Goal: Task Accomplishment & Management: Complete application form

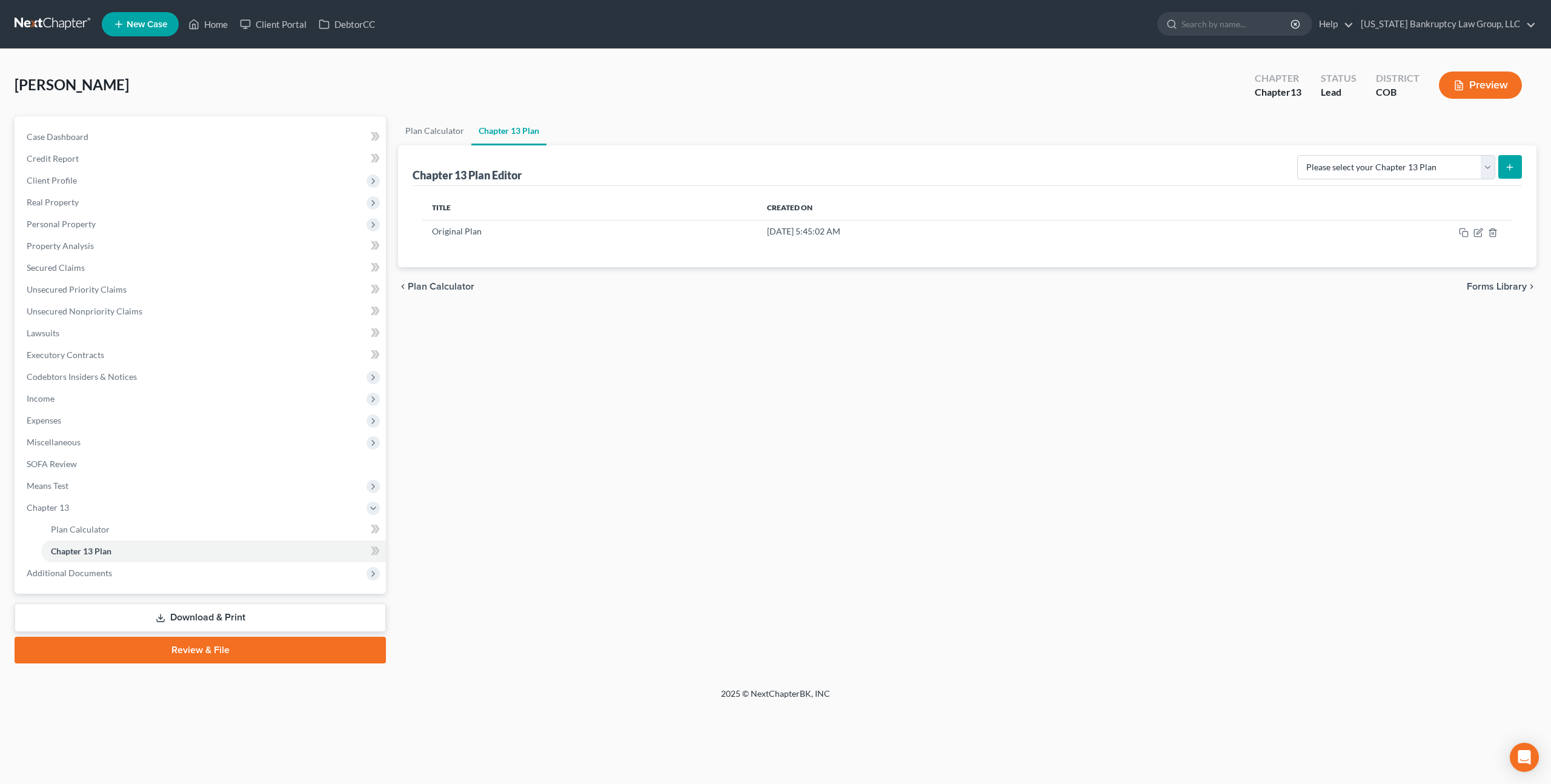
click at [62, 20] on link at bounding box center [54, 24] width 77 height 22
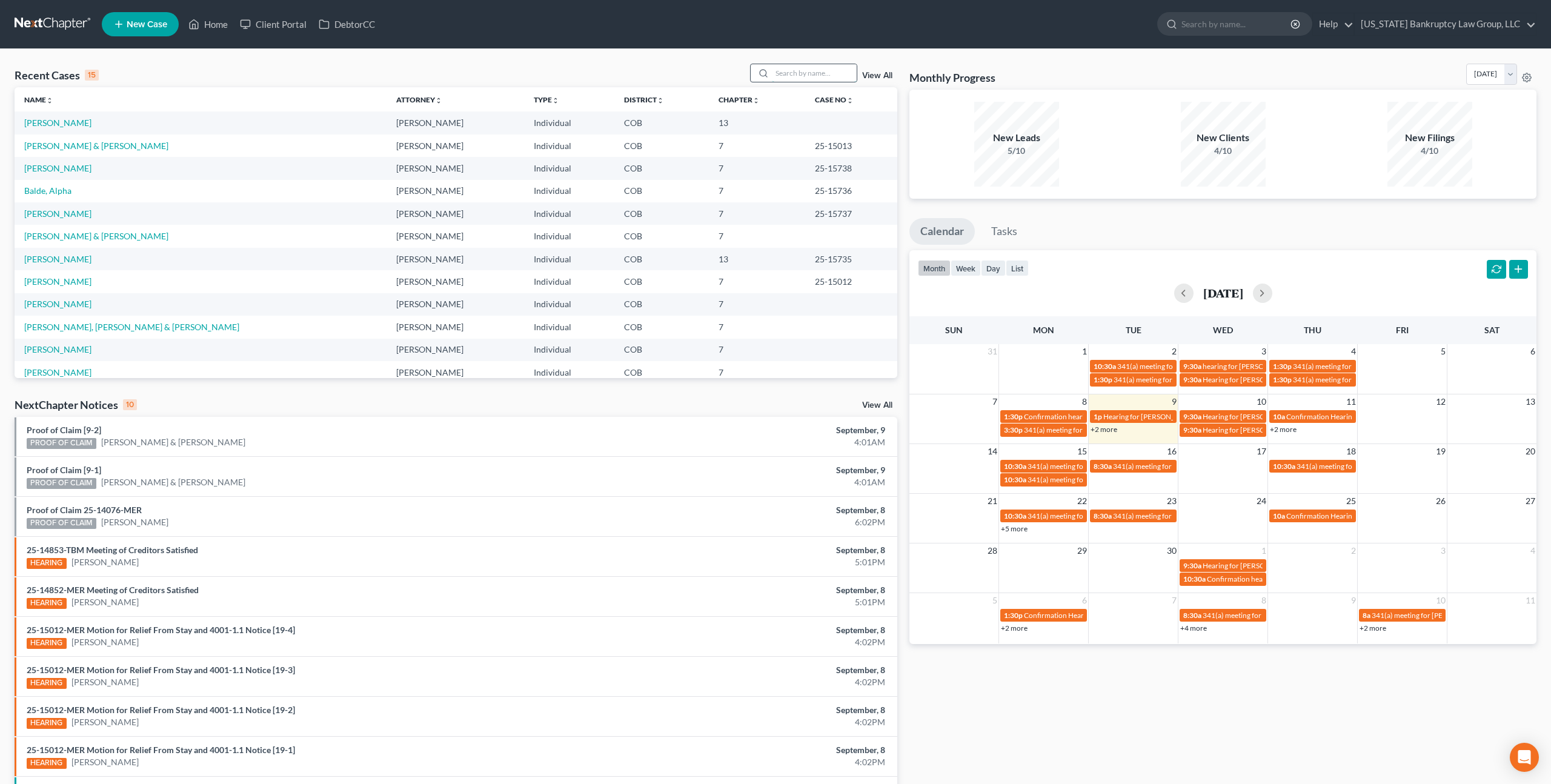
click at [789, 76] on input "search" at bounding box center [814, 73] width 84 height 18
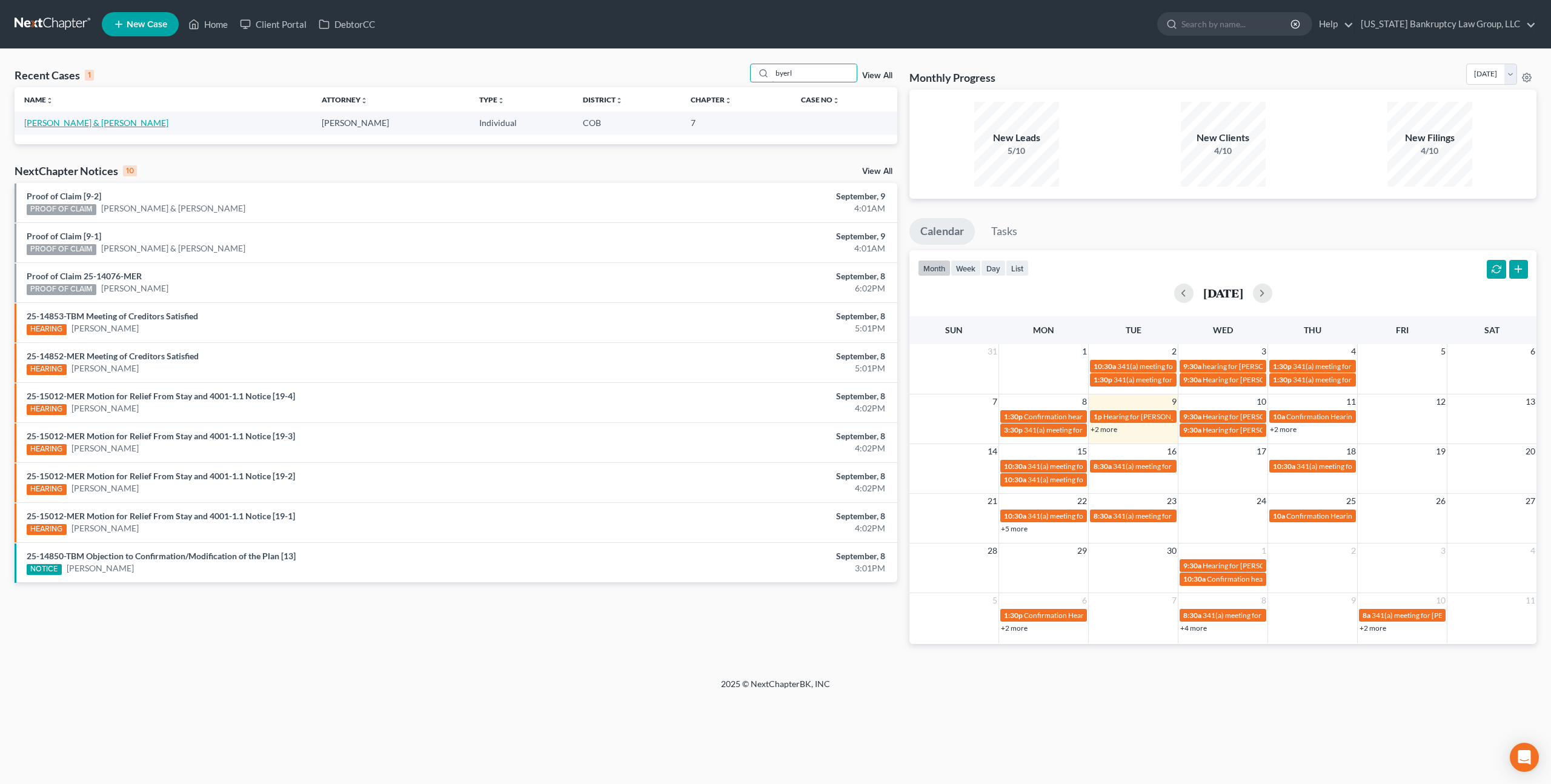
type input "byerl"
click at [63, 125] on link "Byerly, Tonia & Robert" at bounding box center [97, 123] width 144 height 11
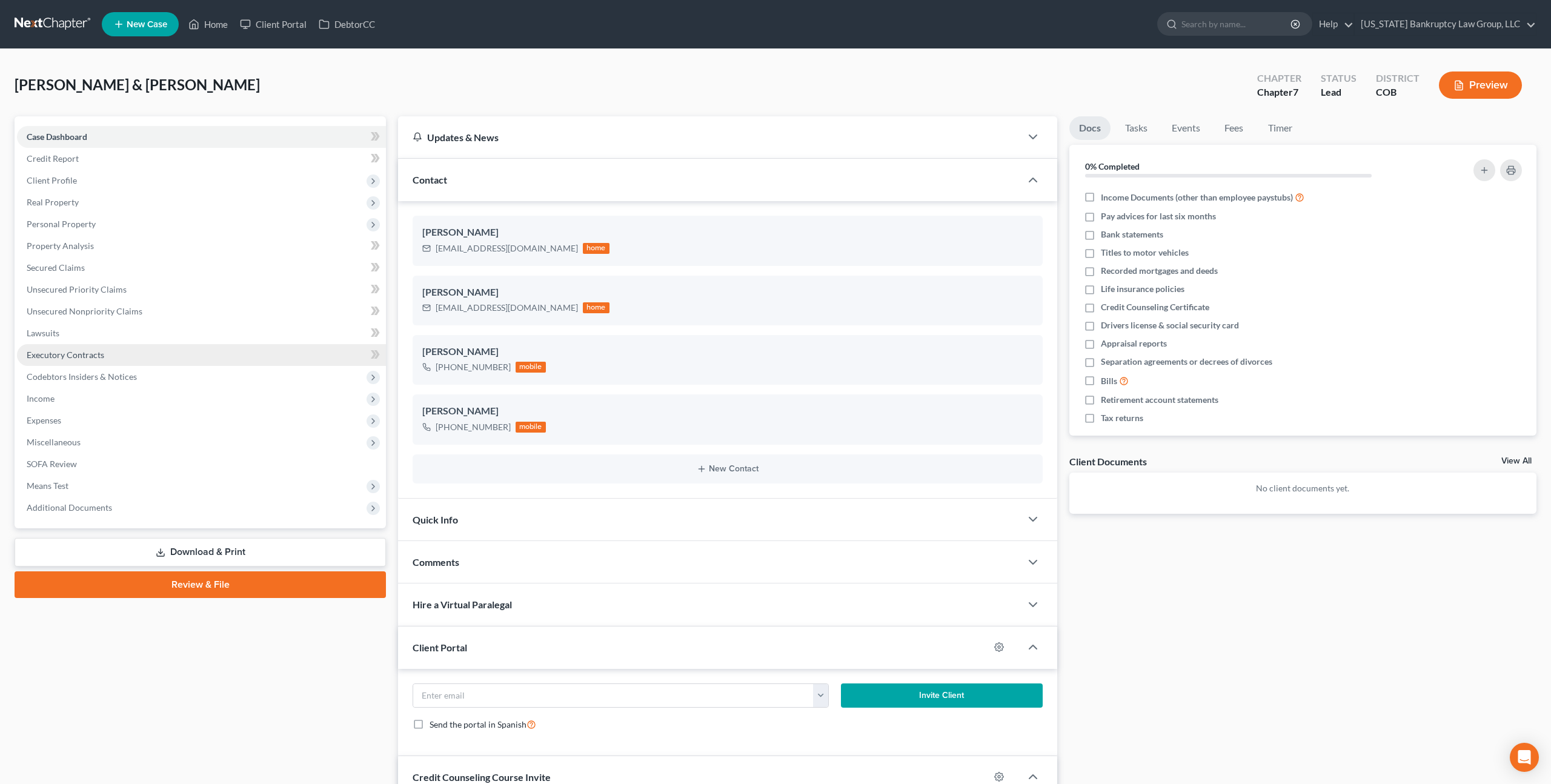
click at [76, 350] on span "Executory Contracts" at bounding box center [65, 355] width 77 height 11
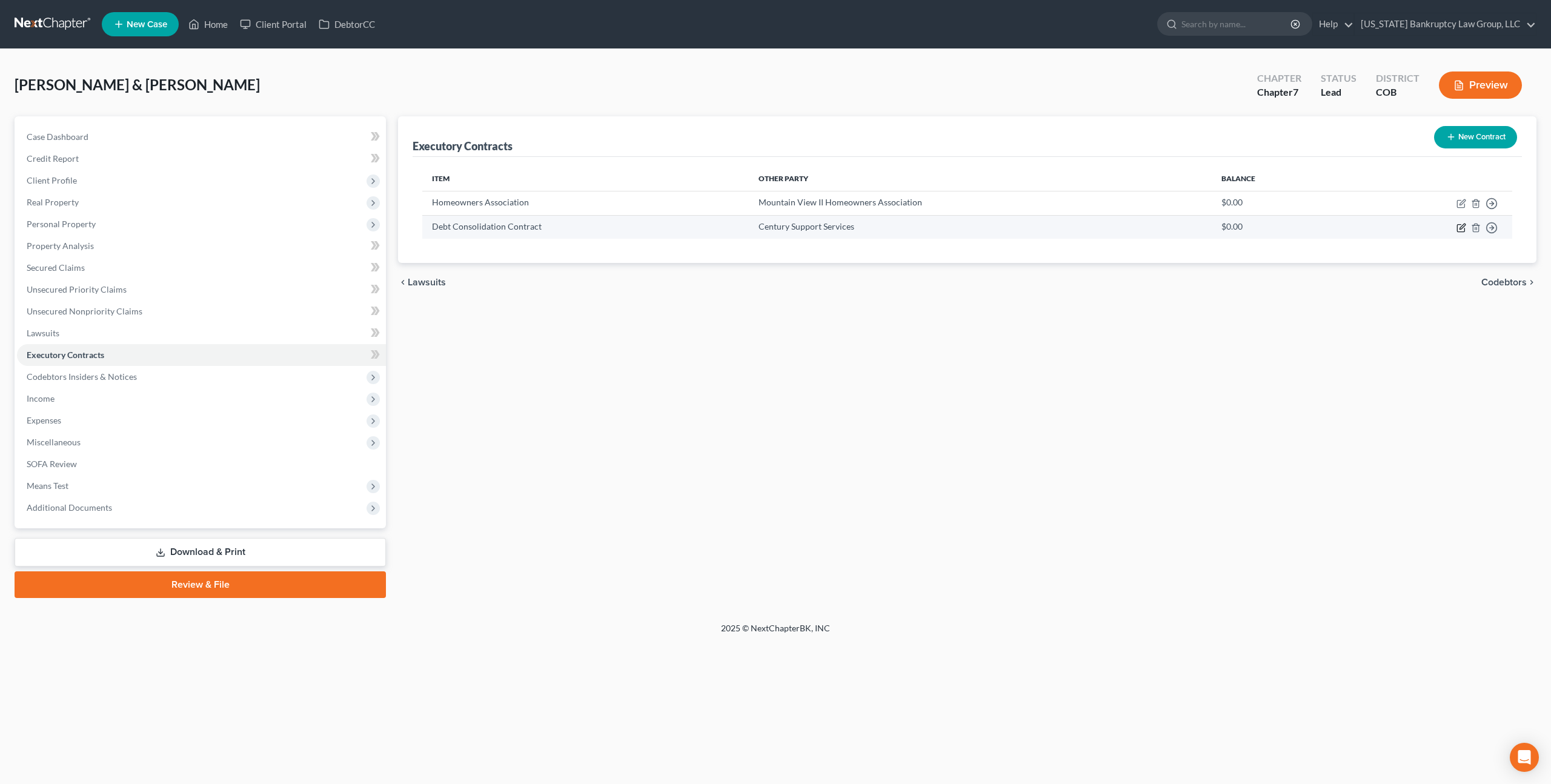
click at [1461, 229] on icon "button" at bounding box center [1461, 228] width 10 height 10
select select "0"
select select "39"
select select "2"
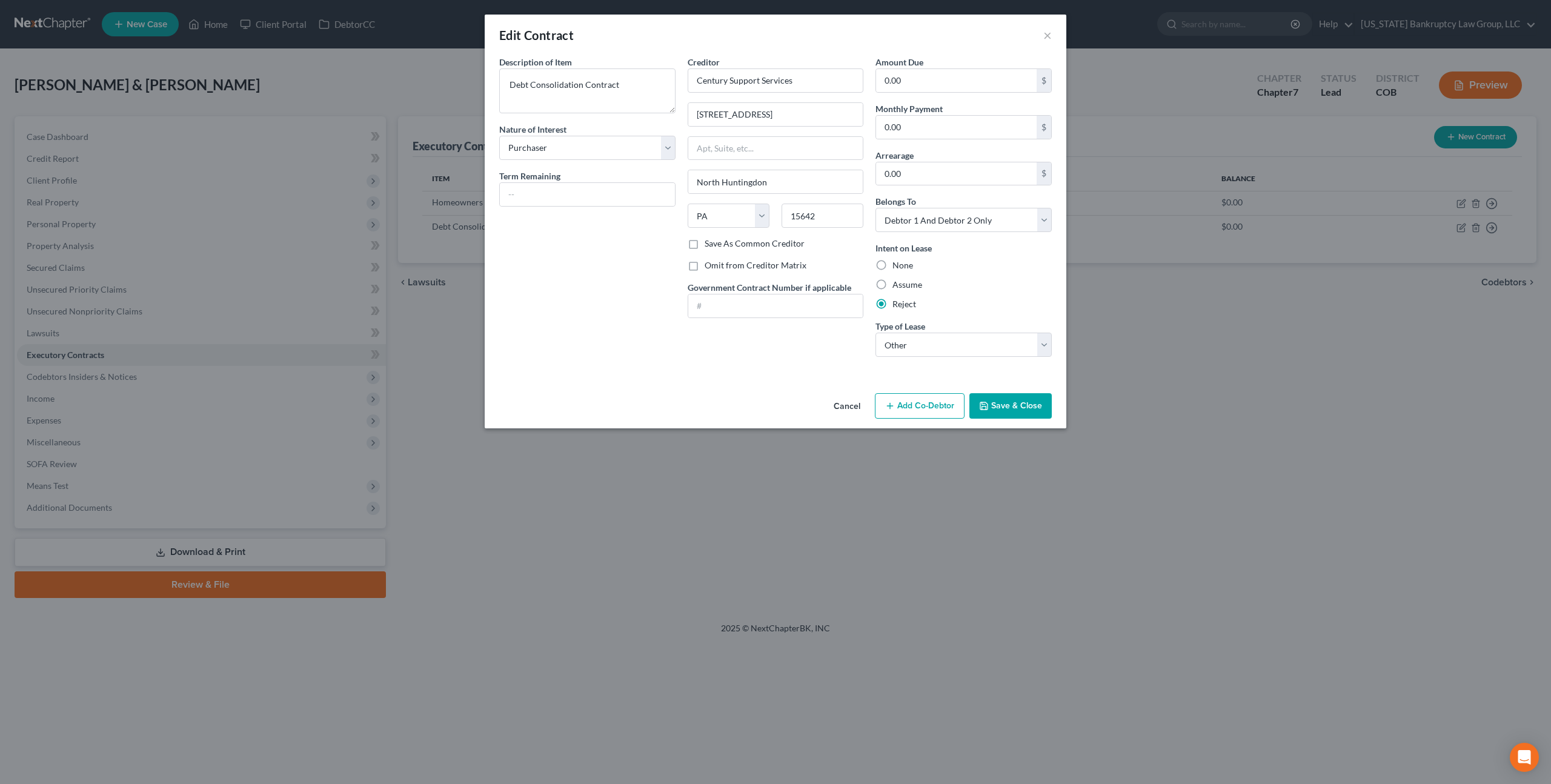
click at [1009, 401] on button "Save & Close" at bounding box center [1011, 405] width 83 height 25
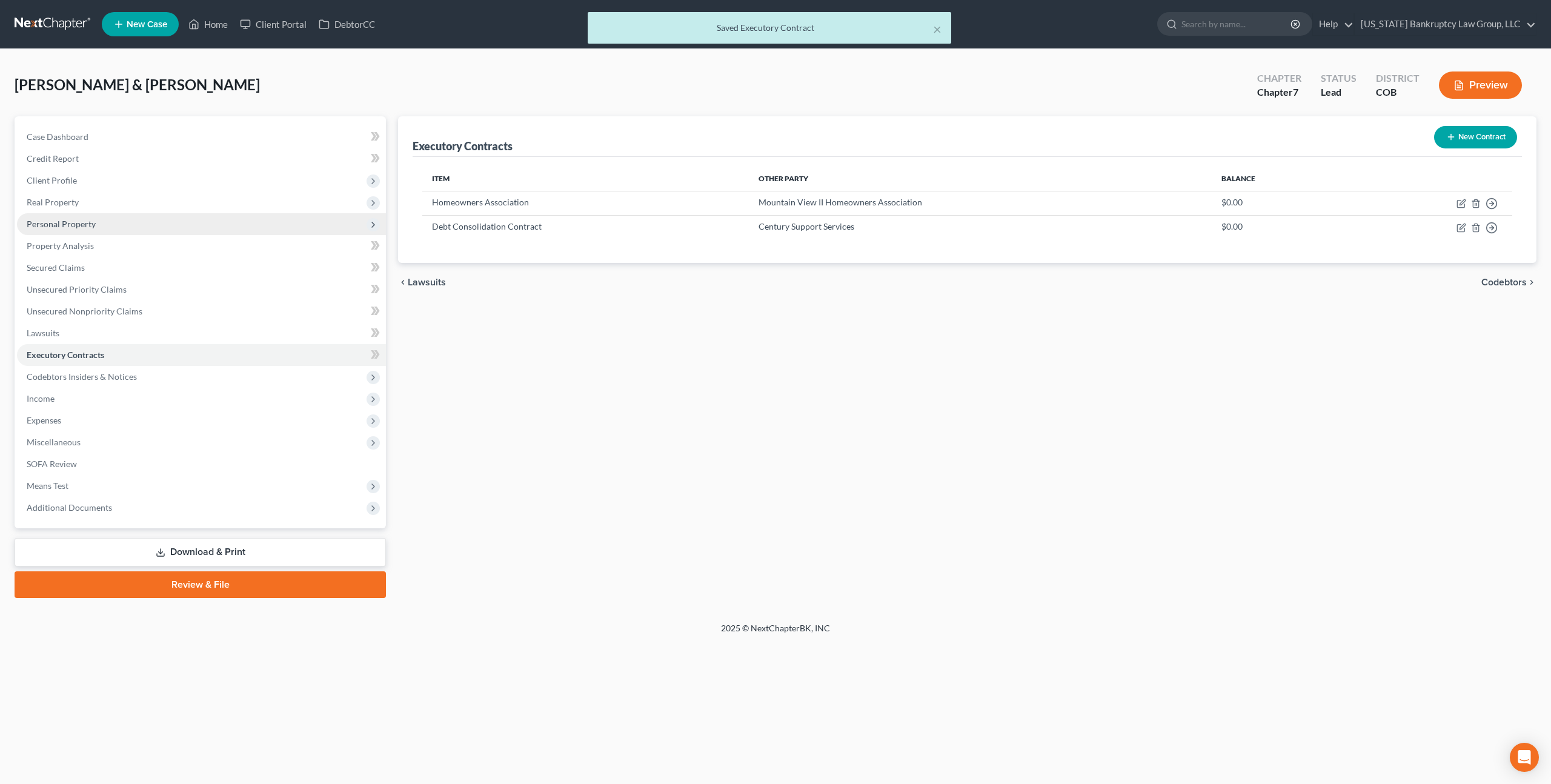
click at [77, 224] on span "Personal Property" at bounding box center [61, 224] width 69 height 11
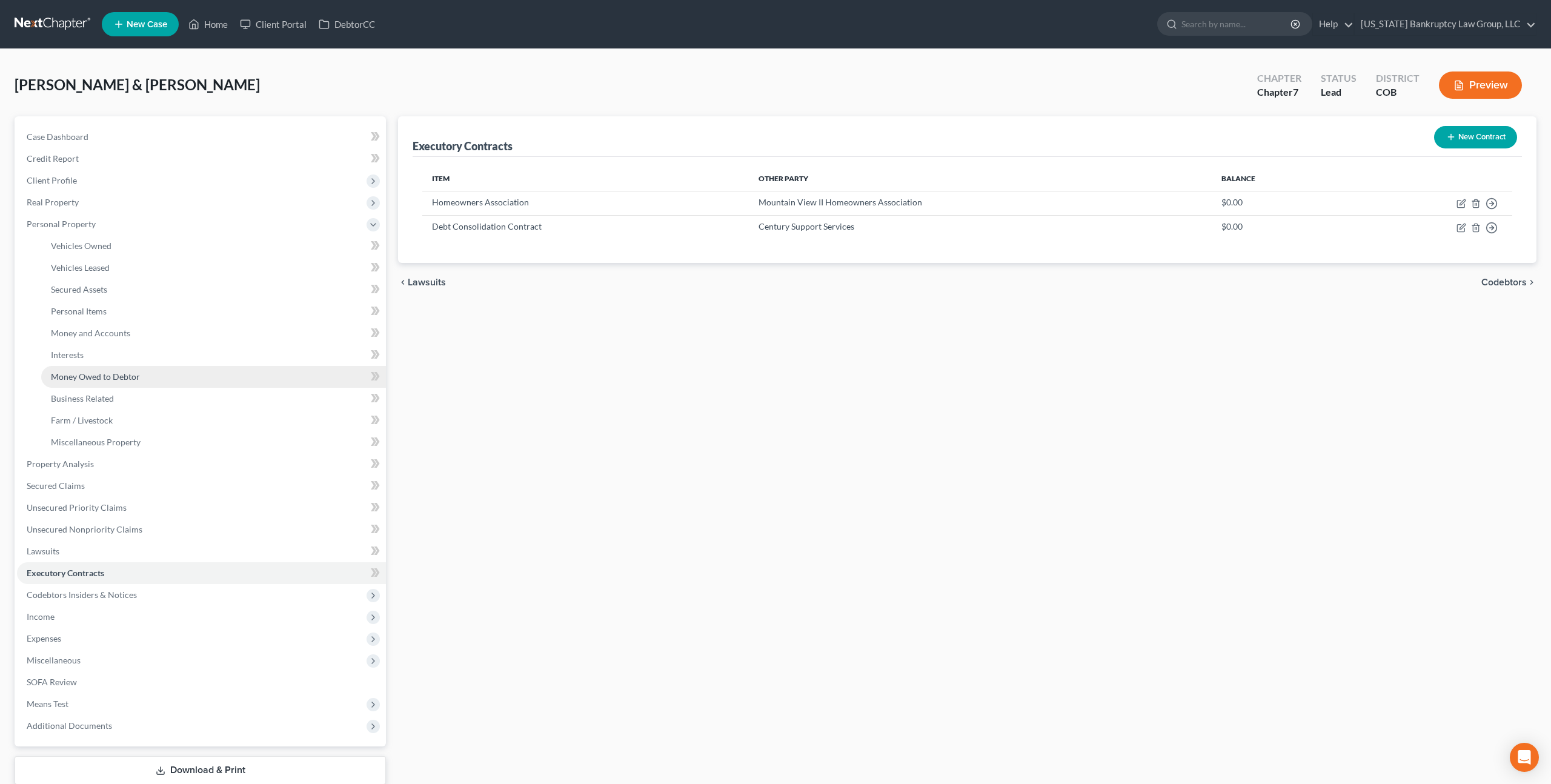
click at [83, 381] on link "Money Owed to Debtor" at bounding box center [214, 376] width 345 height 22
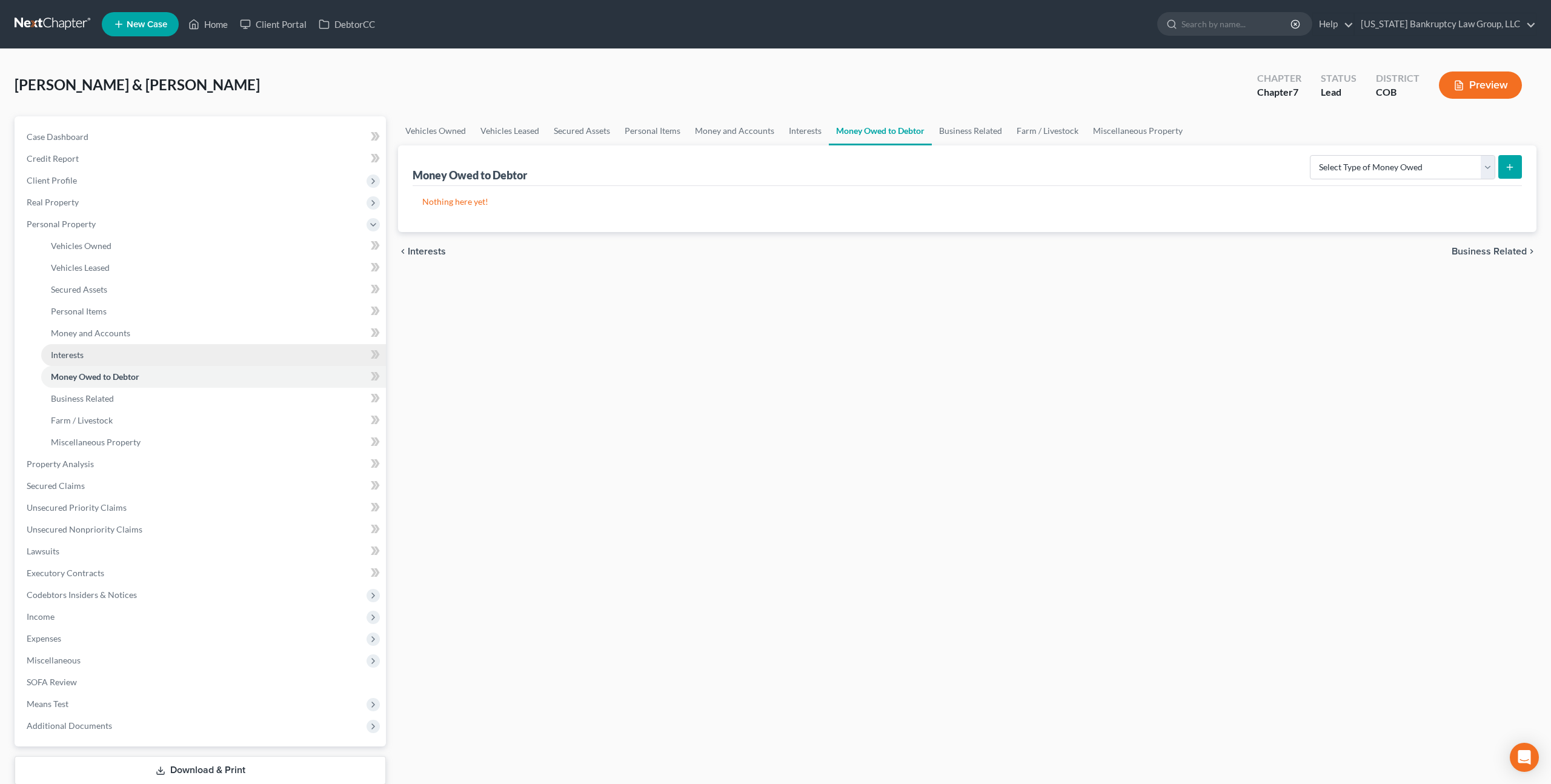
click at [76, 356] on span "Interests" at bounding box center [67, 355] width 33 height 11
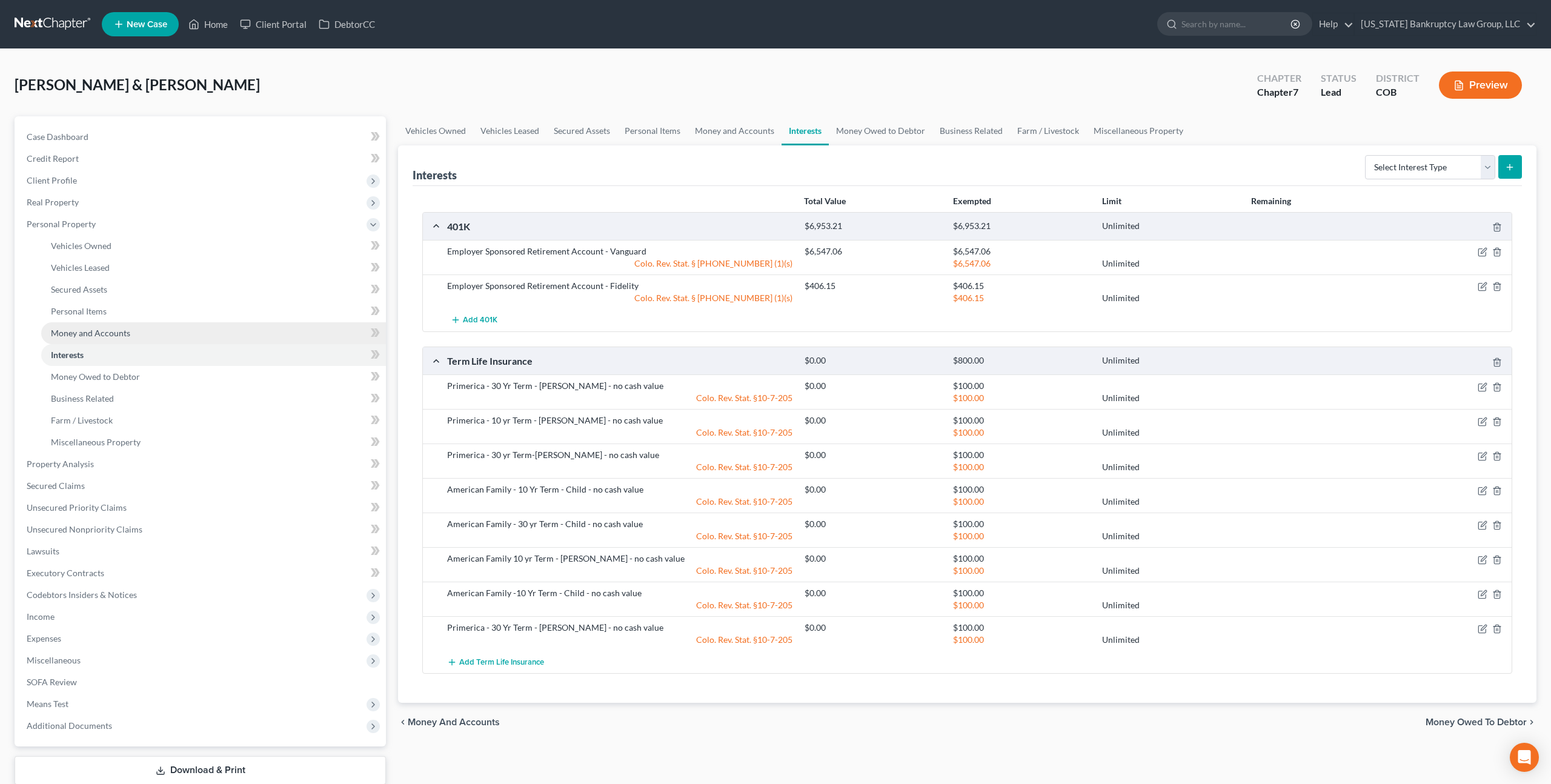
click at [106, 330] on span "Money and Accounts" at bounding box center [91, 333] width 79 height 11
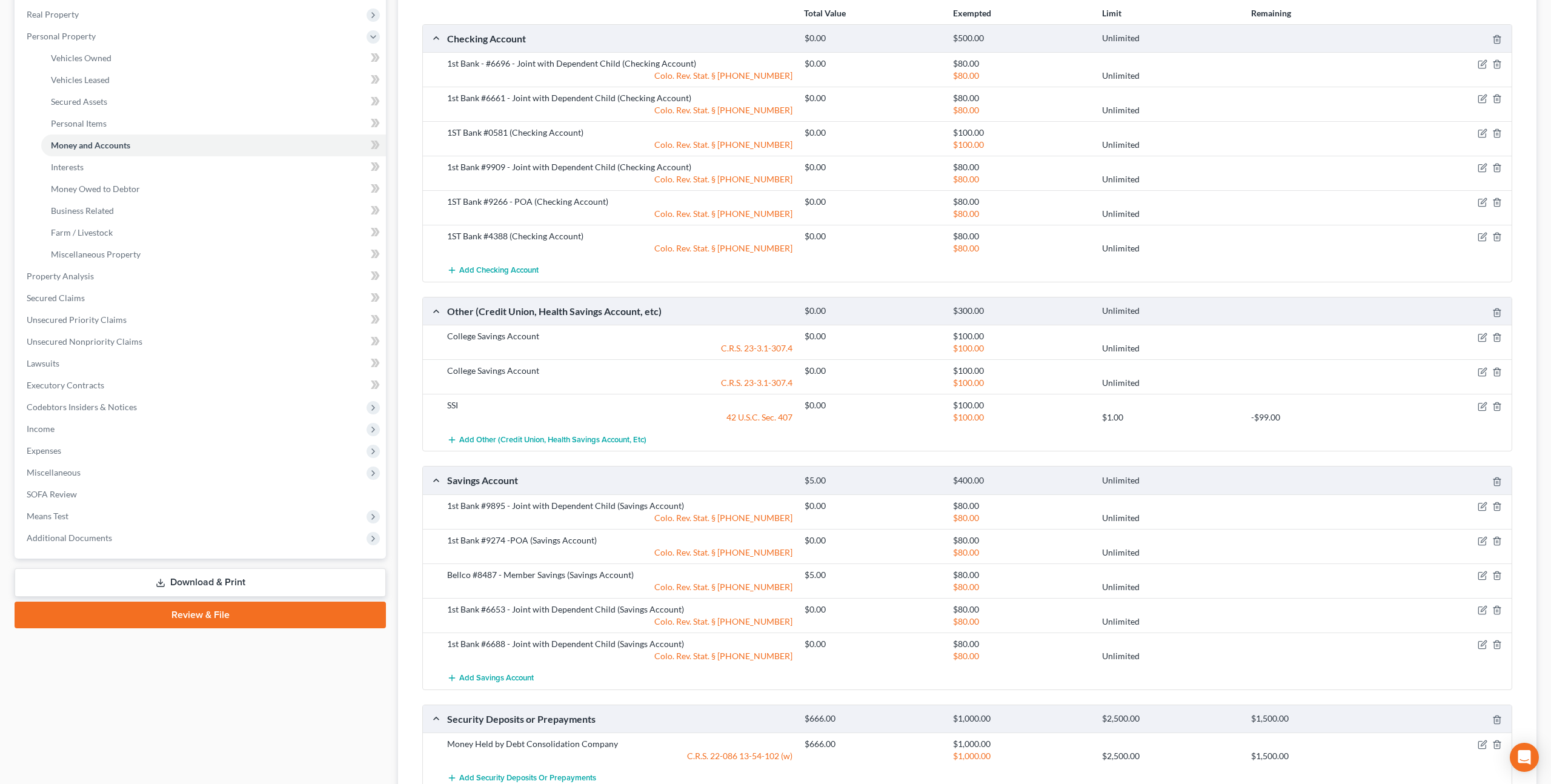
scroll to position [307, 0]
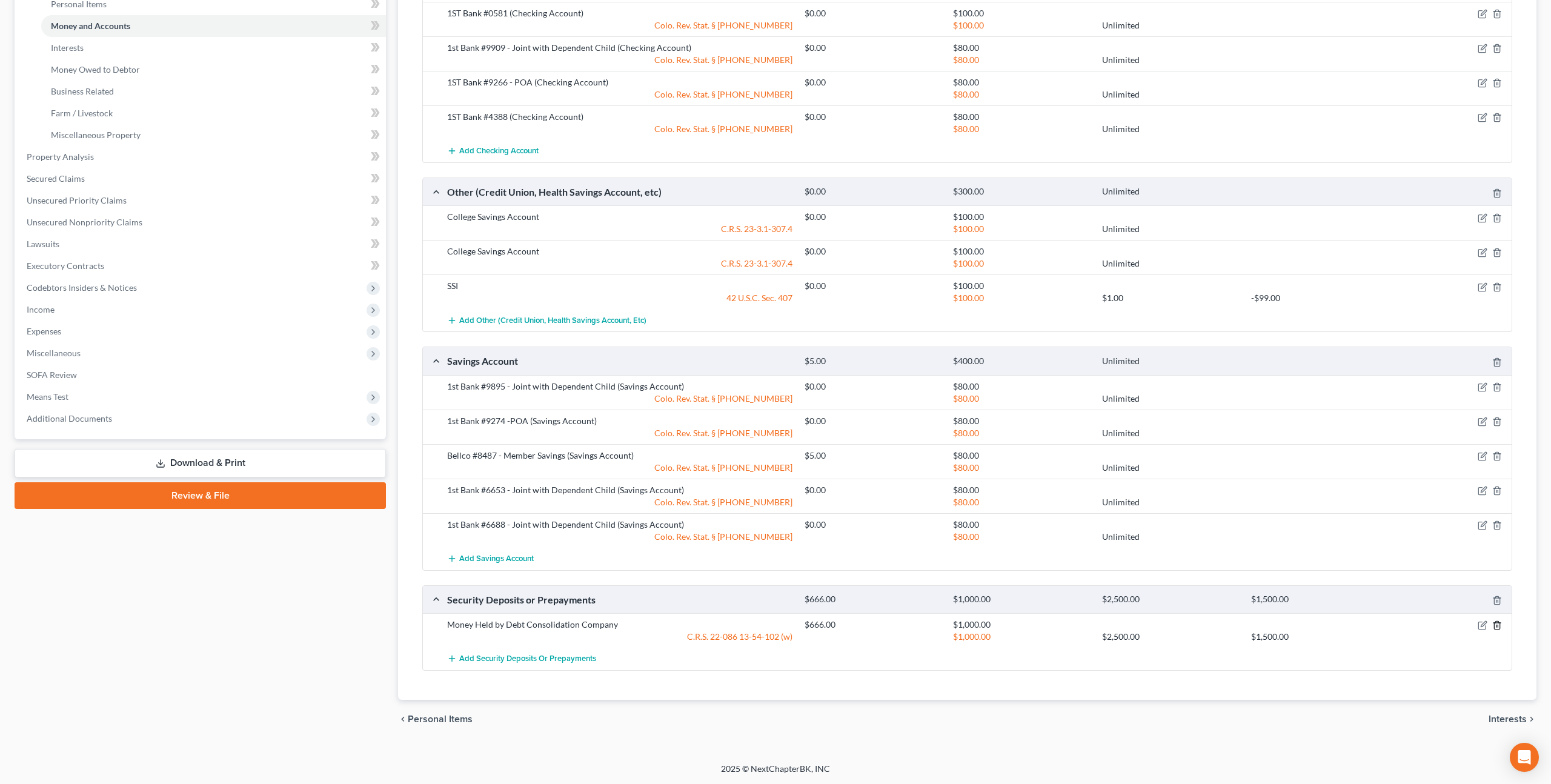
click at [1499, 627] on icon "button" at bounding box center [1496, 625] width 10 height 10
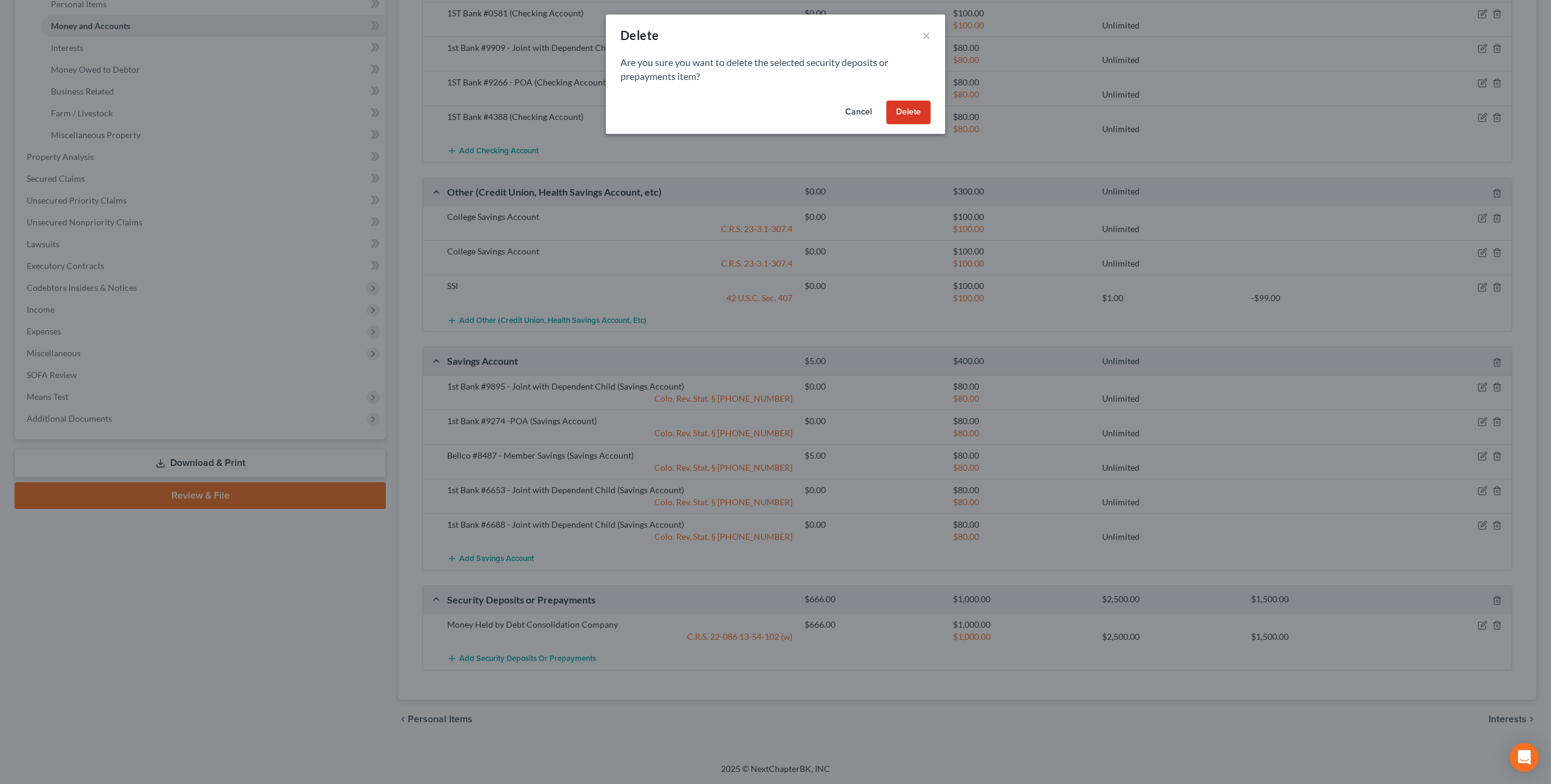
click at [922, 106] on button "Delete" at bounding box center [908, 113] width 44 height 25
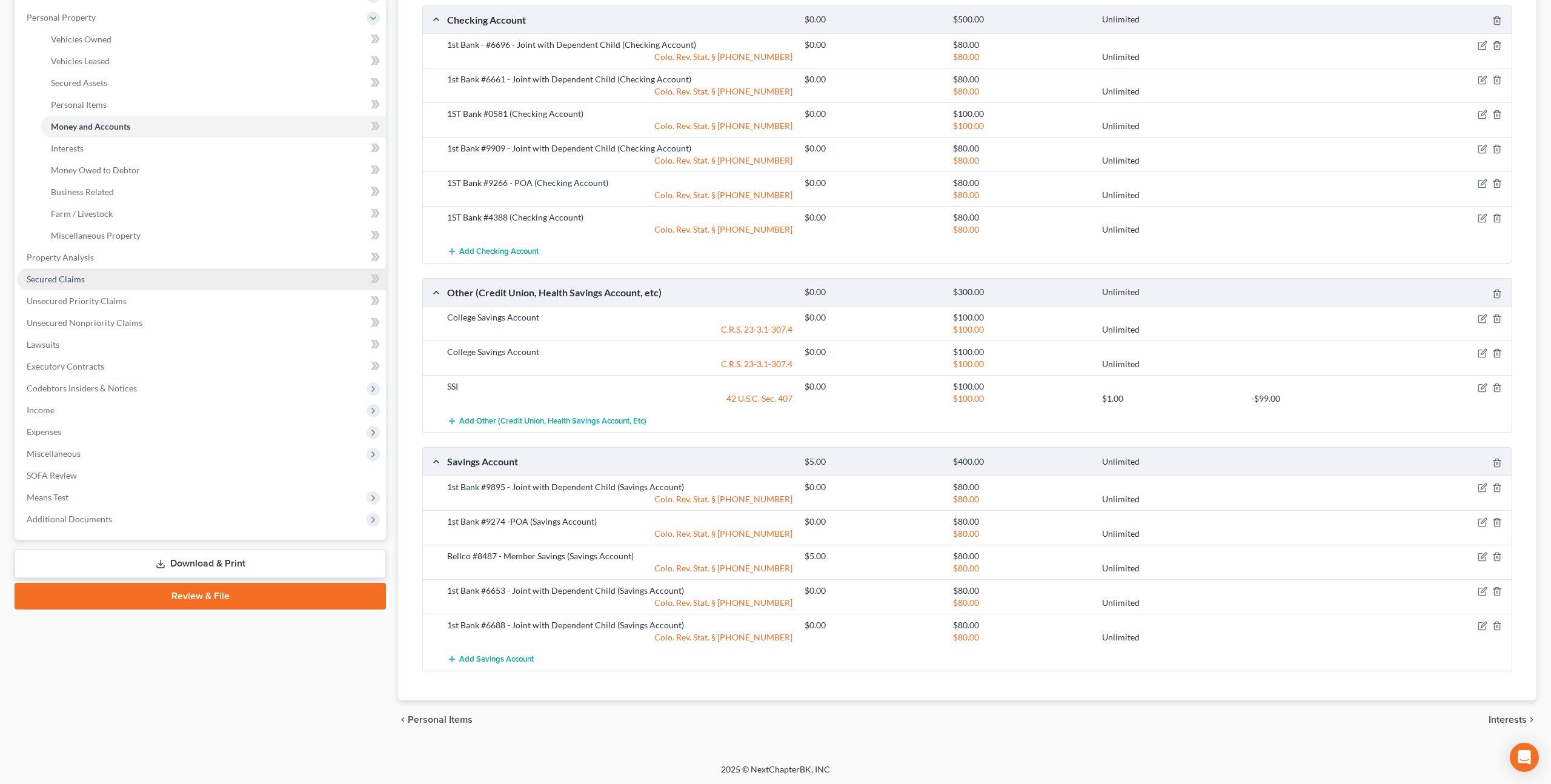
scroll to position [0, 0]
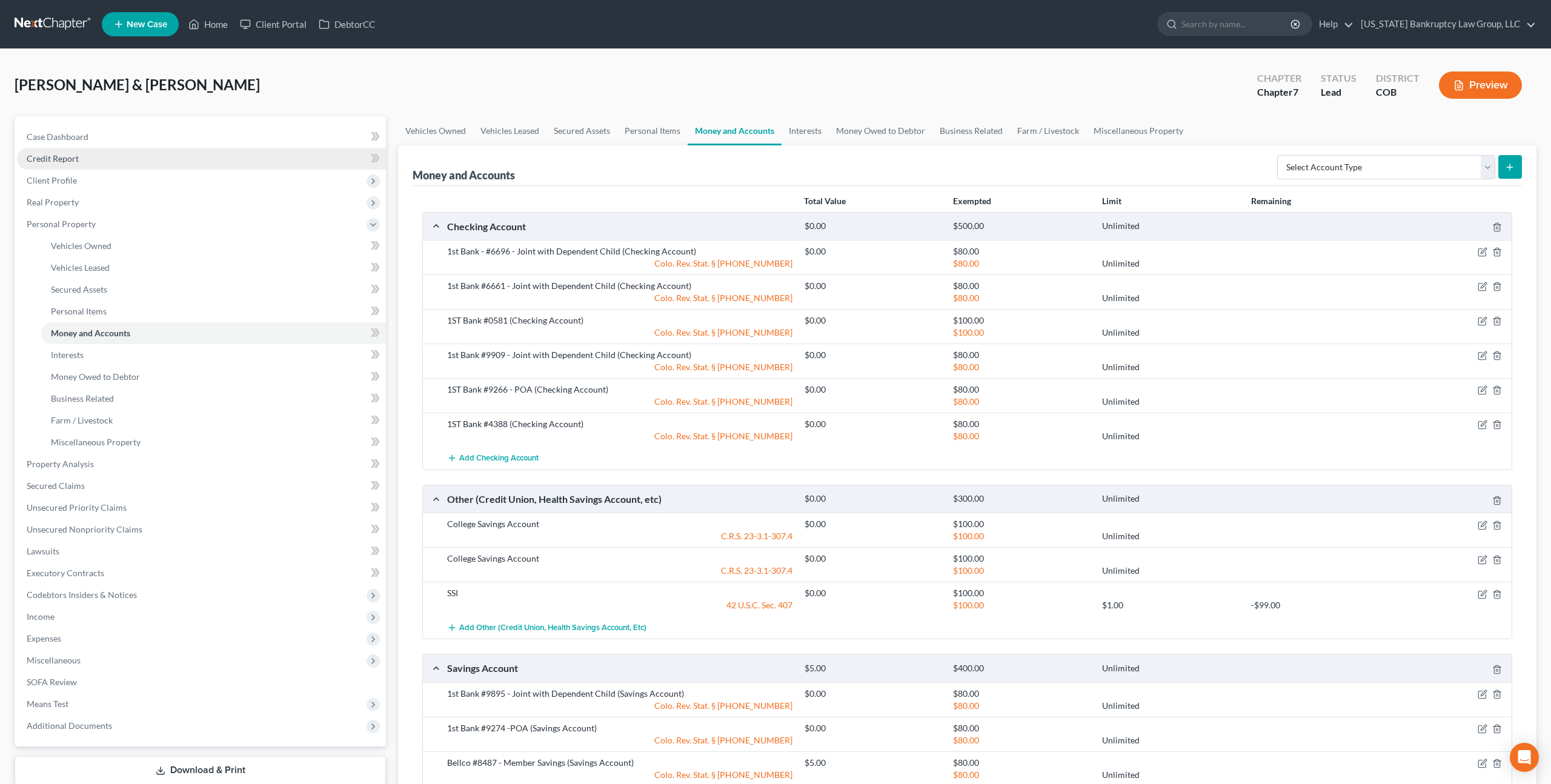
click at [69, 155] on span "Credit Report" at bounding box center [52, 158] width 52 height 11
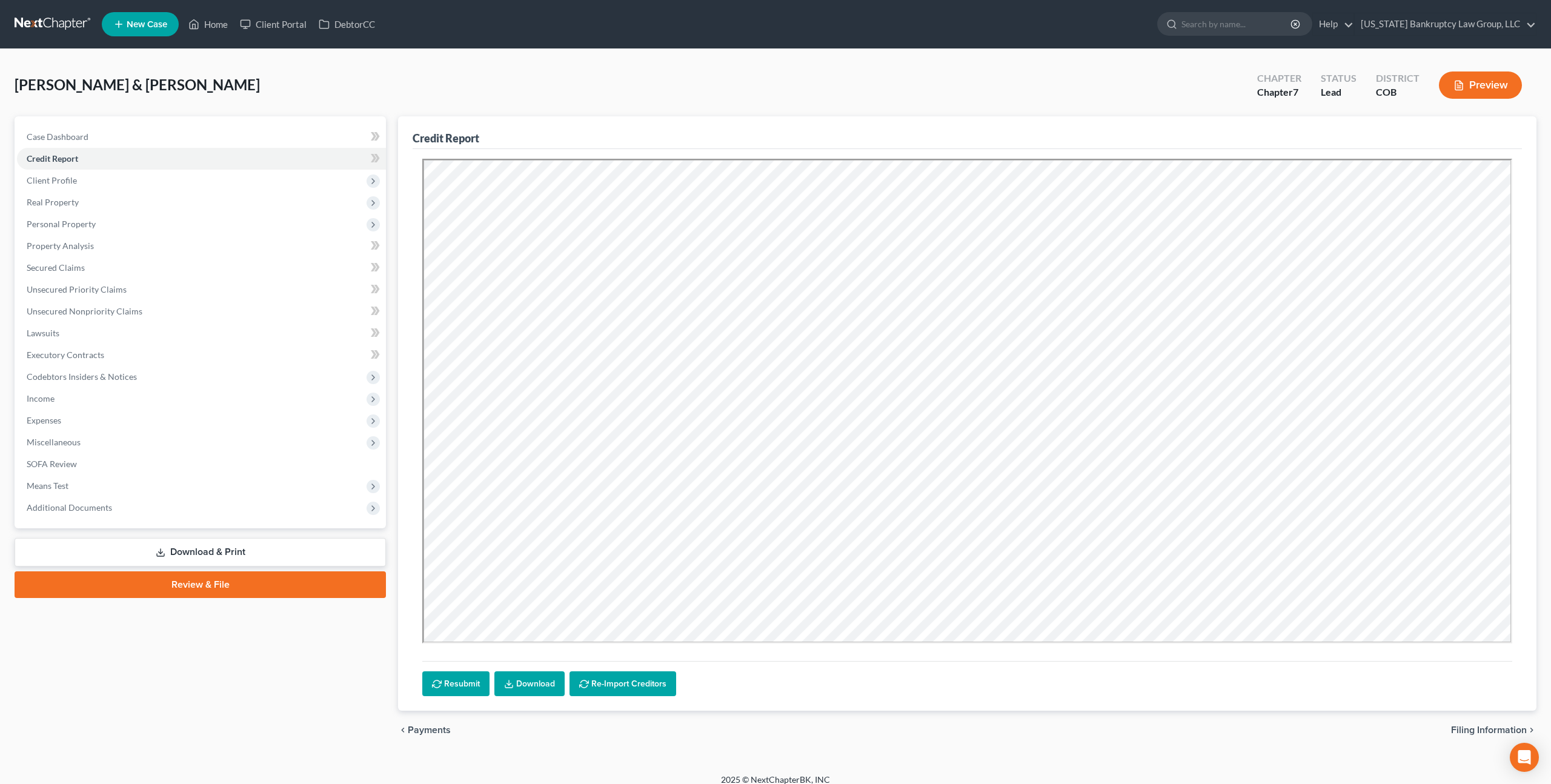
scroll to position [11, 0]
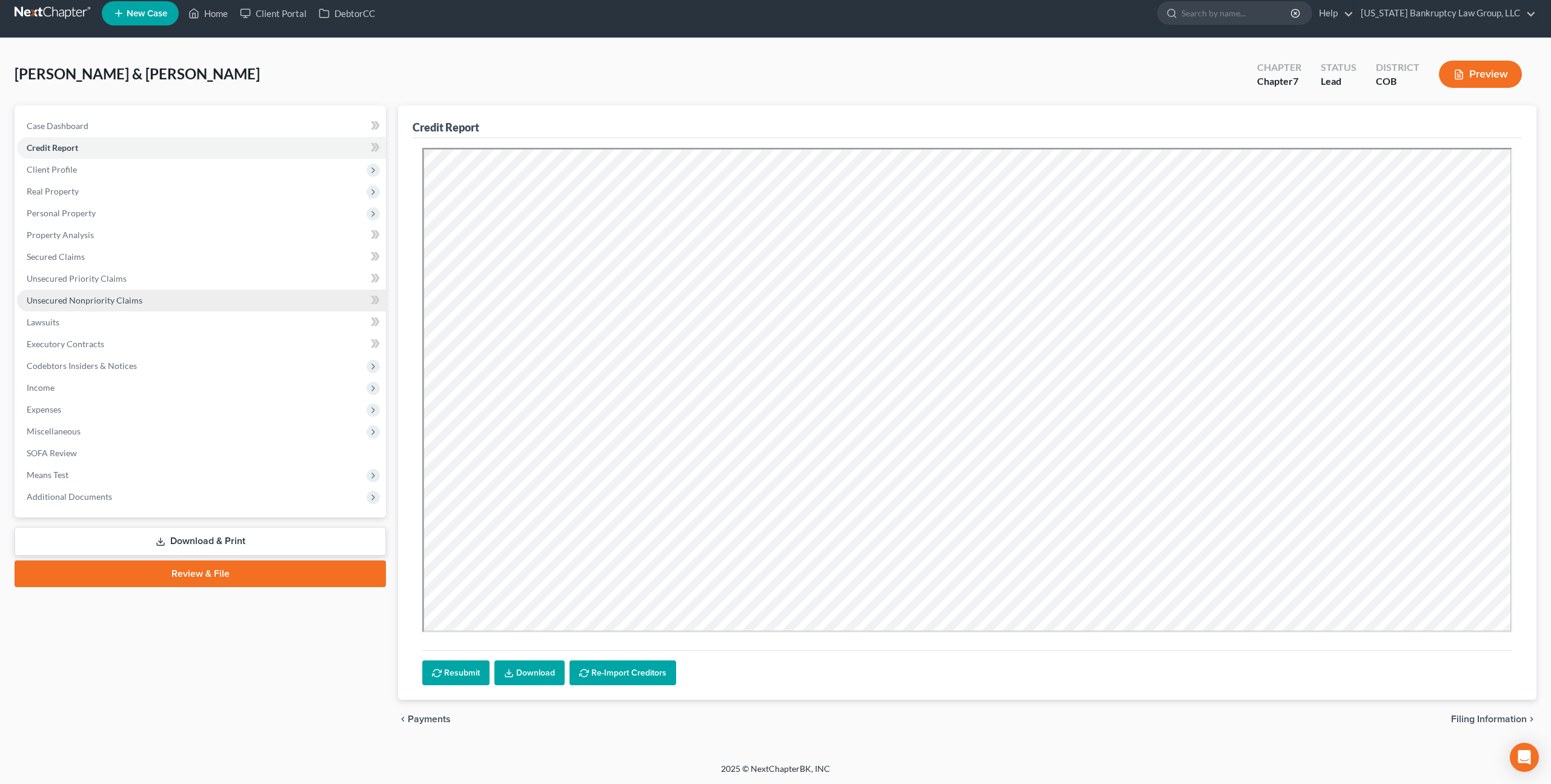
click at [111, 299] on span "Unsecured Nonpriority Claims" at bounding box center [84, 301] width 116 height 11
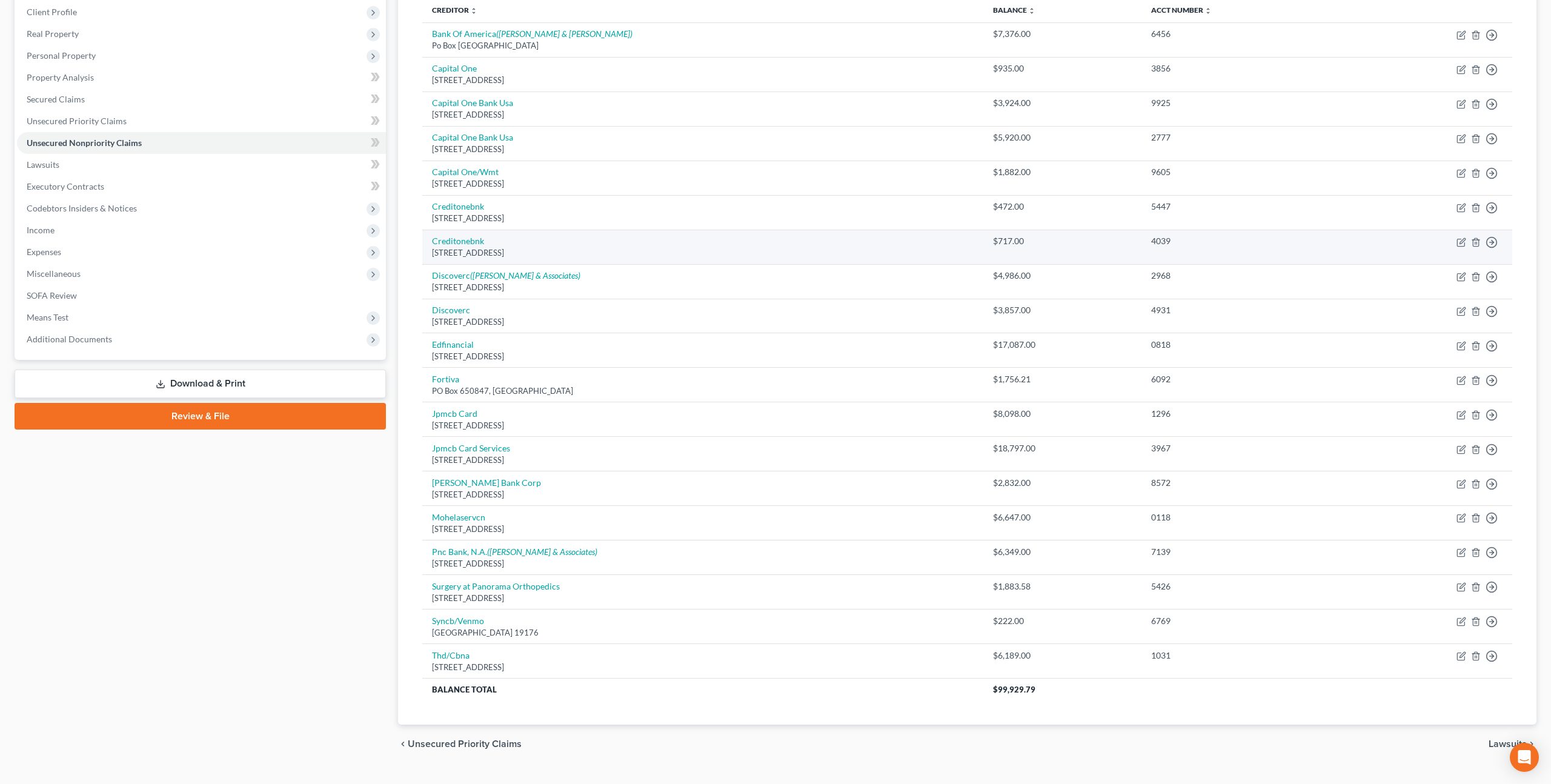
scroll to position [165, 0]
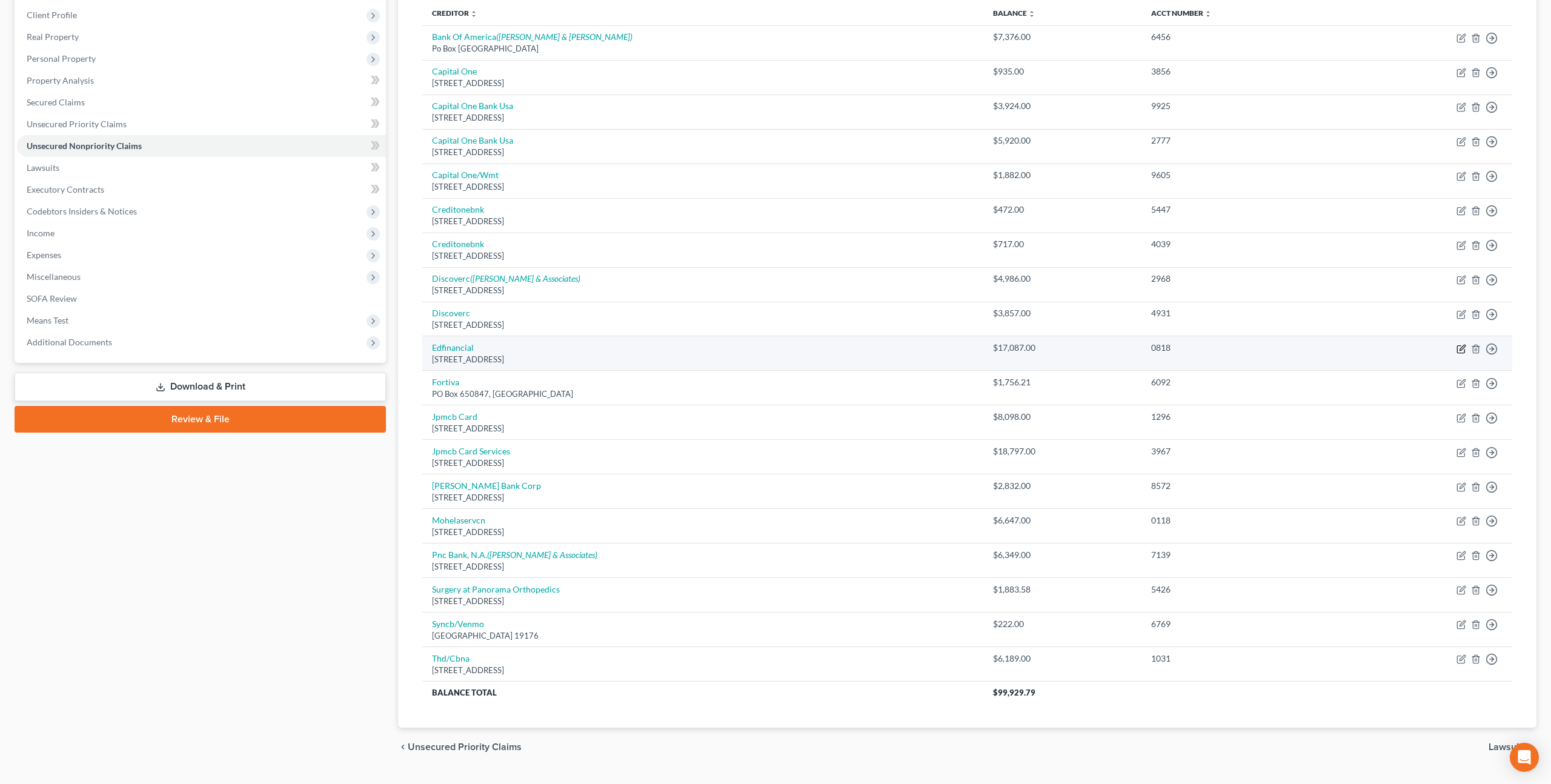
click at [1463, 349] on icon "button" at bounding box center [1461, 348] width 10 height 10
select select "44"
select select "17"
select select "0"
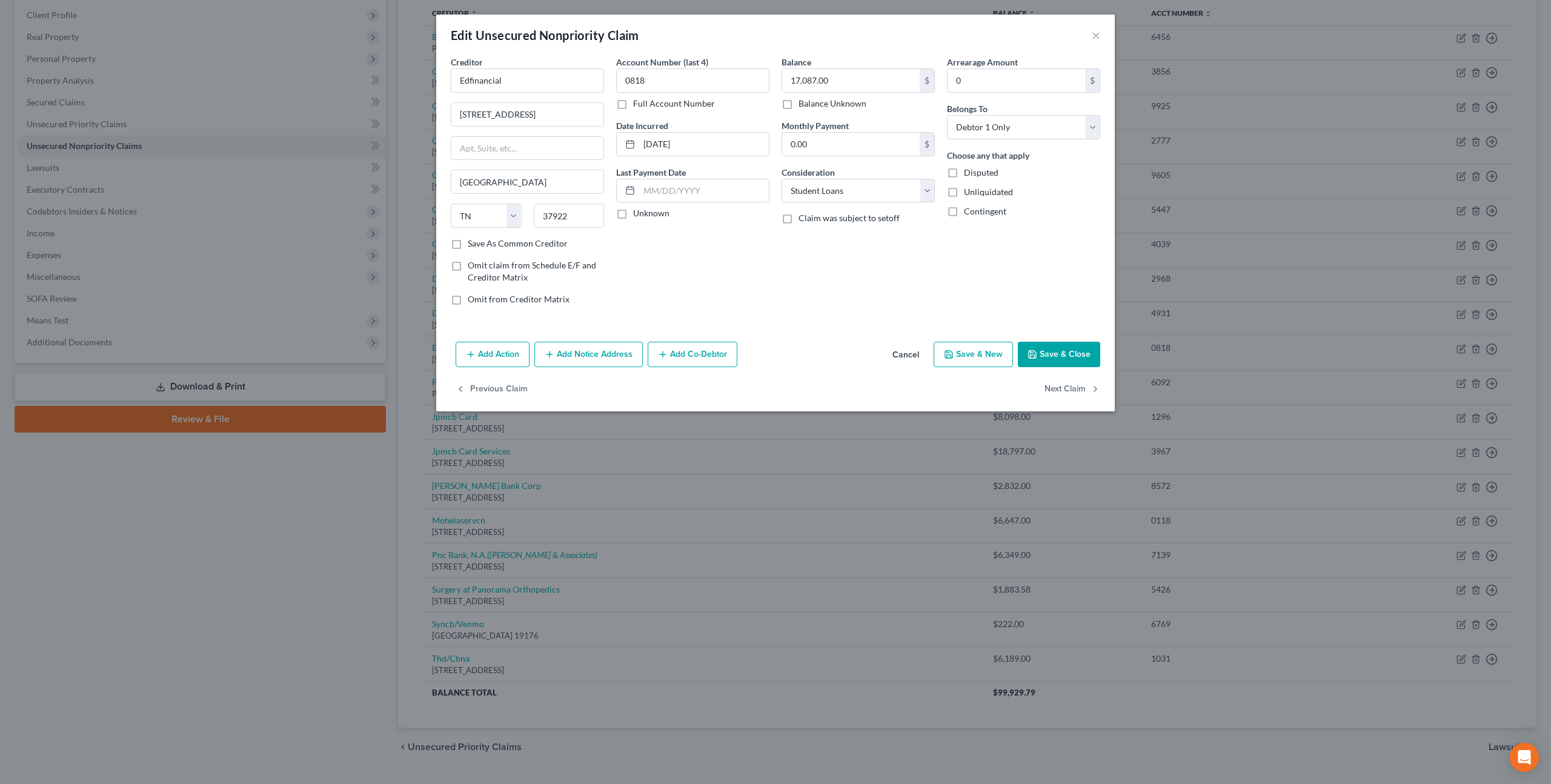
click at [509, 344] on button "Add Action" at bounding box center [492, 354] width 74 height 25
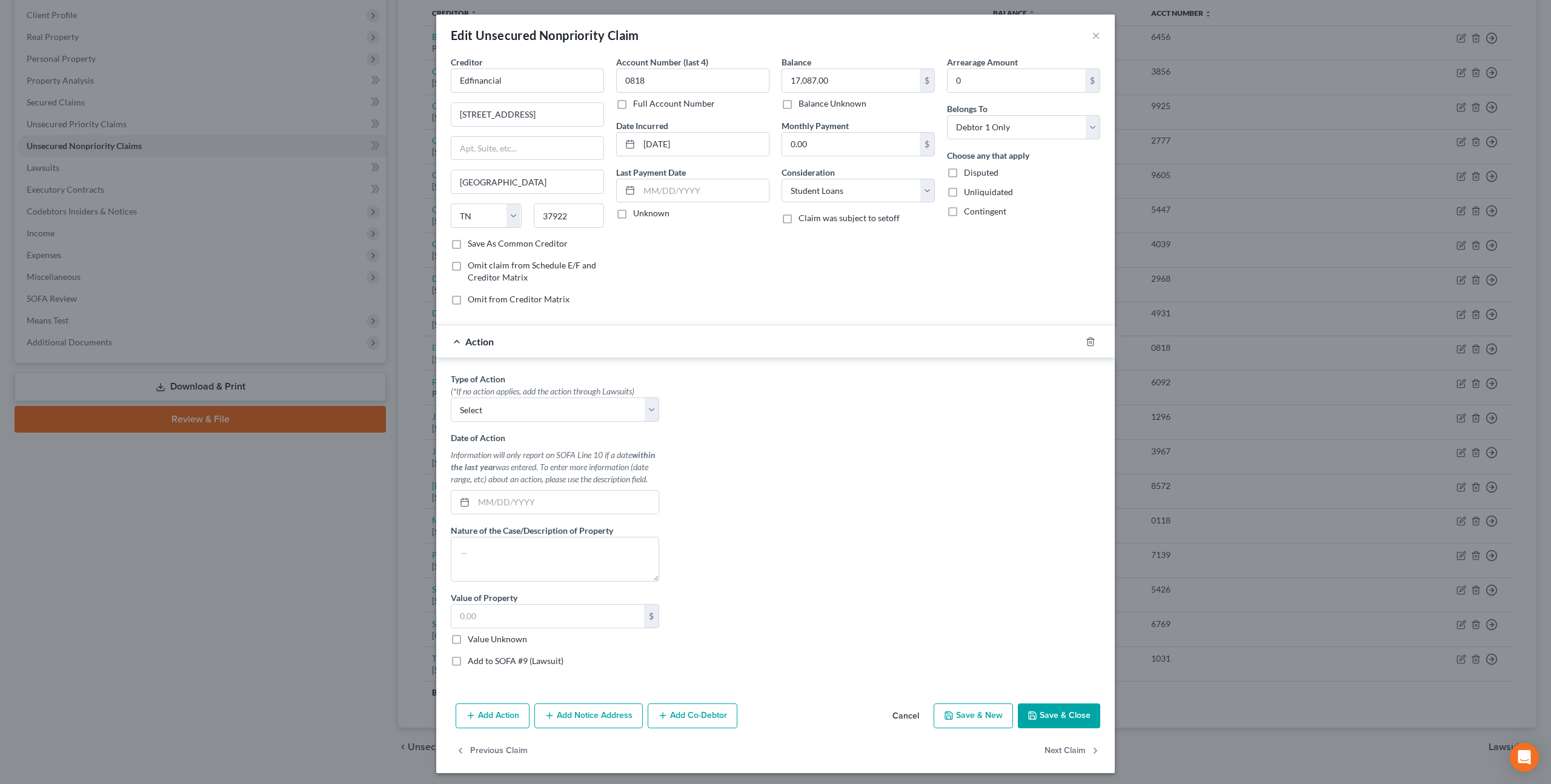
click at [521, 344] on div "Action" at bounding box center [758, 341] width 644 height 33
click at [485, 338] on span "Action" at bounding box center [479, 341] width 28 height 11
click at [1090, 343] on line "button" at bounding box center [1090, 342] width 0 height 3
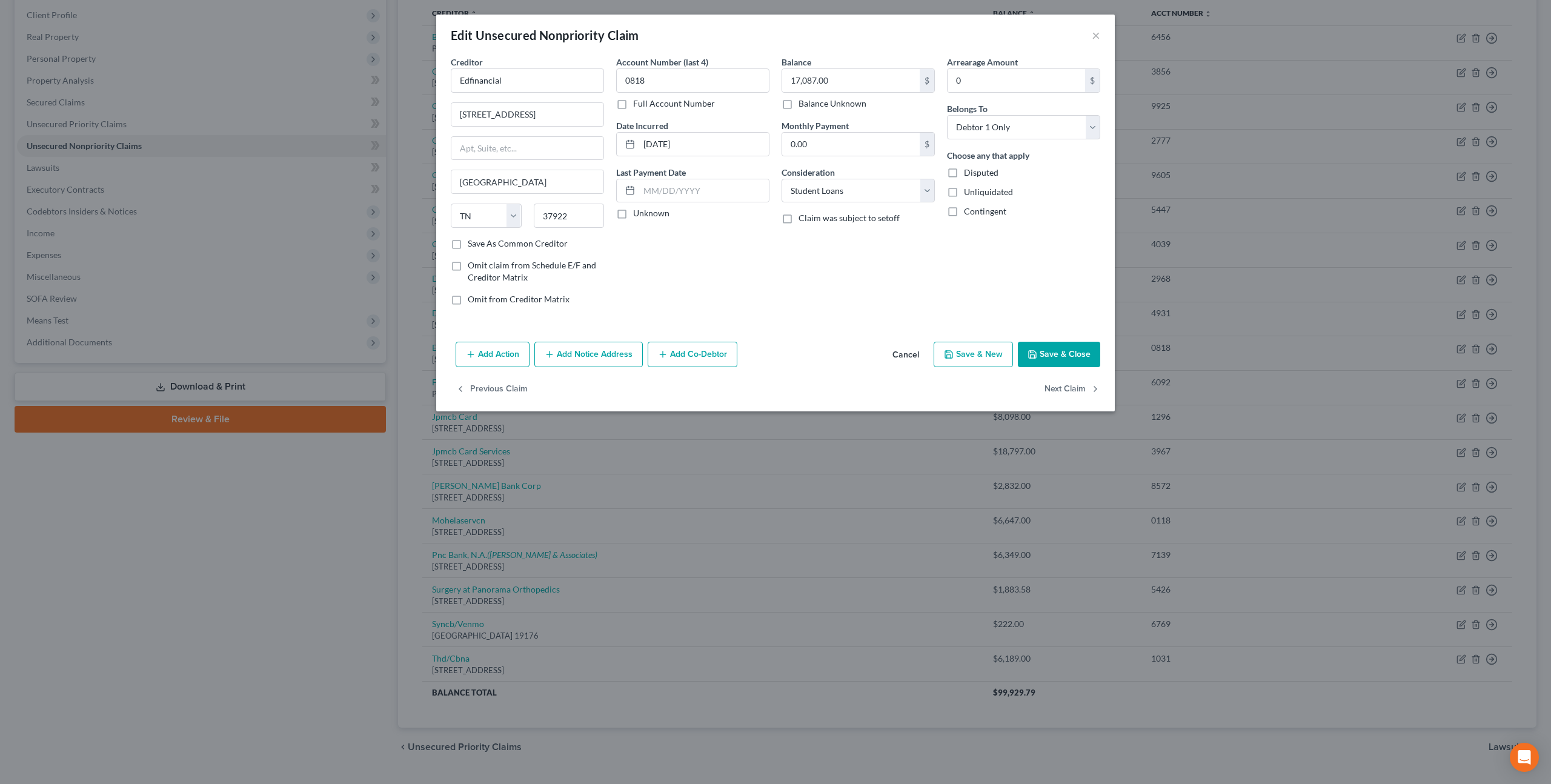
click at [468, 241] on label "Save As Common Creditor" at bounding box center [518, 243] width 100 height 12
click at [473, 241] on input "Save As Common Creditor" at bounding box center [477, 241] width 8 height 8
click at [1071, 348] on button "Save & Close" at bounding box center [1059, 354] width 83 height 25
checkbox input "false"
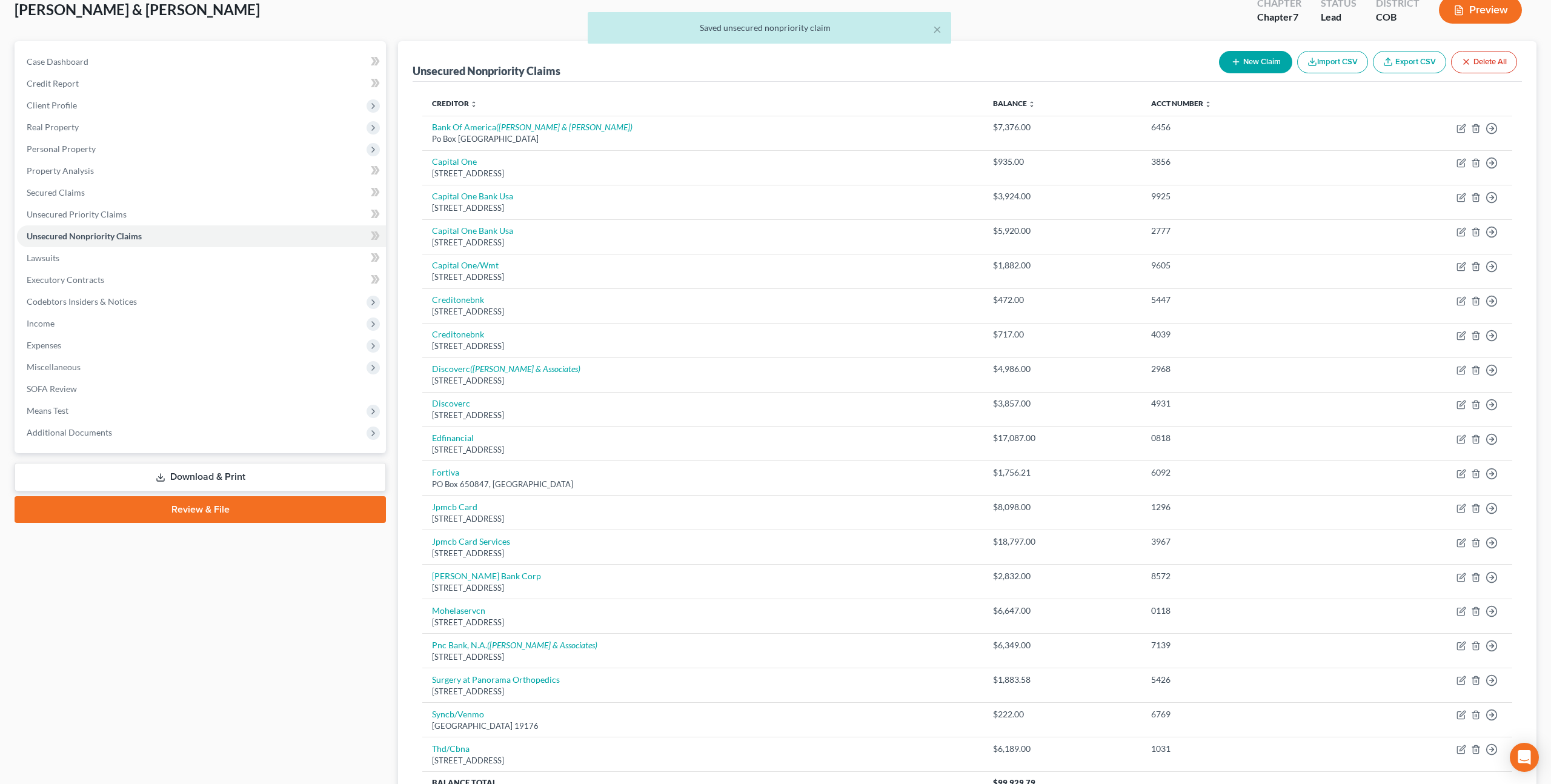
scroll to position [0, 0]
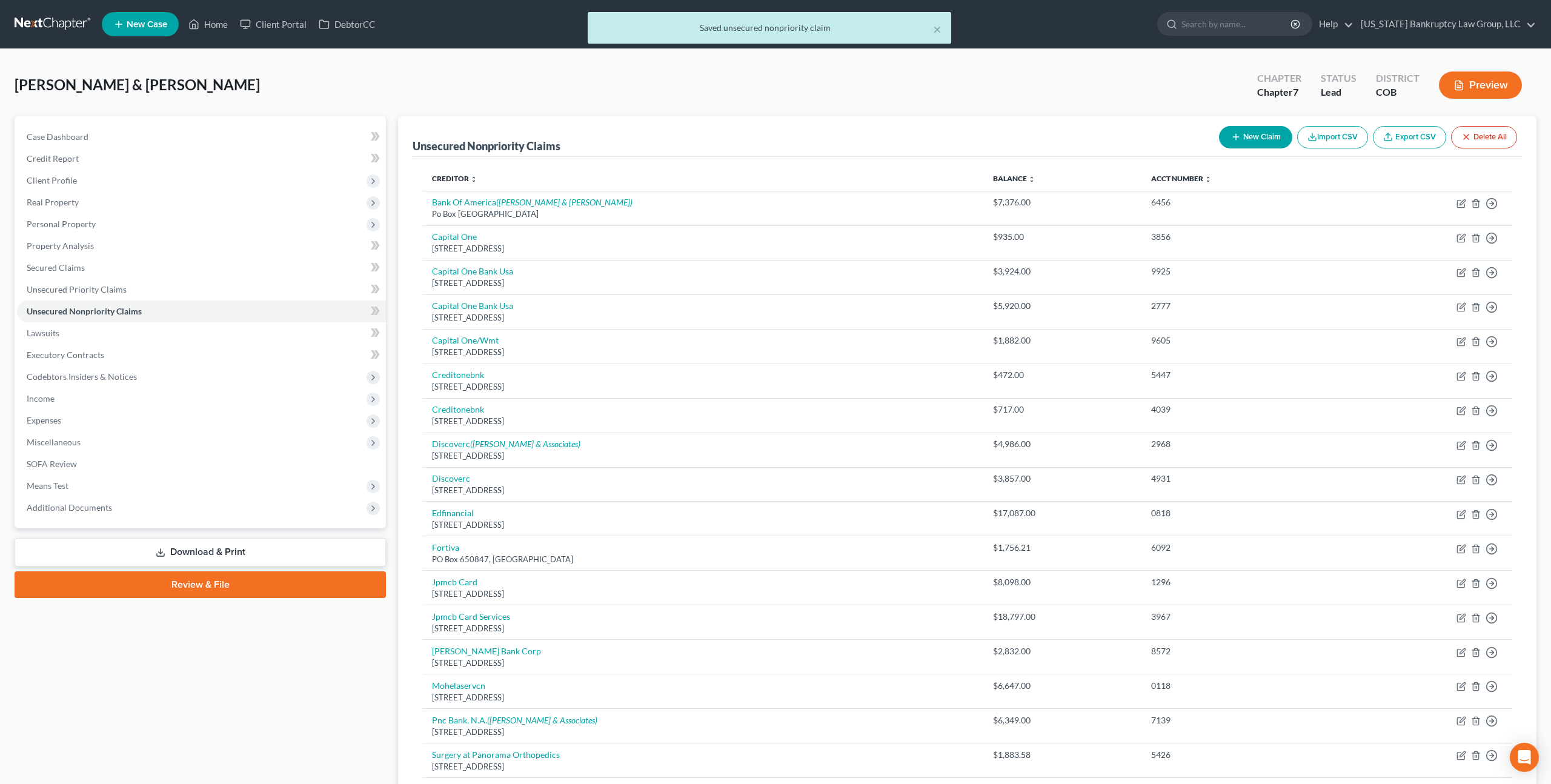
click at [1252, 134] on button "New Claim" at bounding box center [1256, 136] width 73 height 22
select select "2"
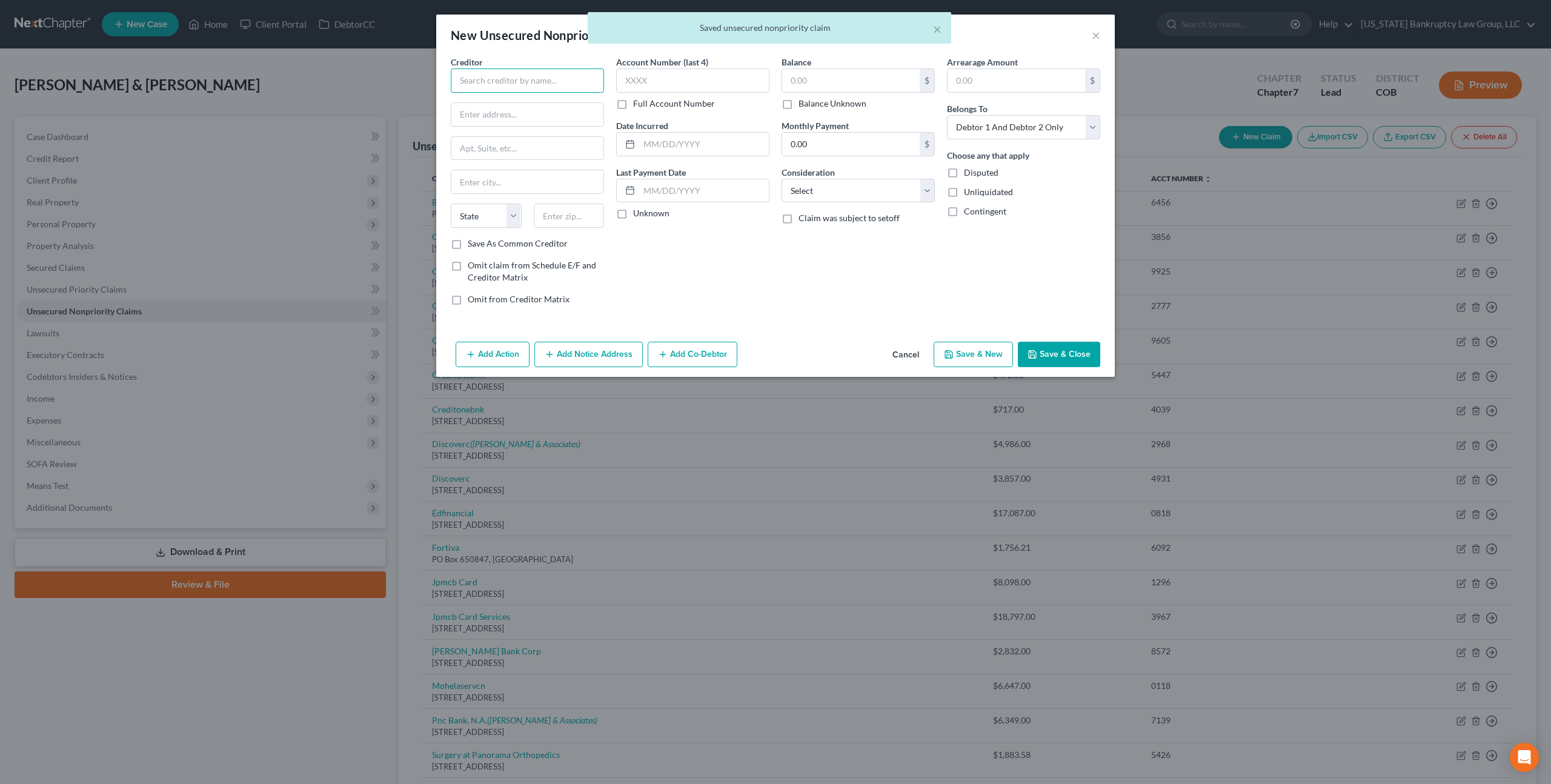
click at [576, 79] on input "text" at bounding box center [528, 81] width 153 height 25
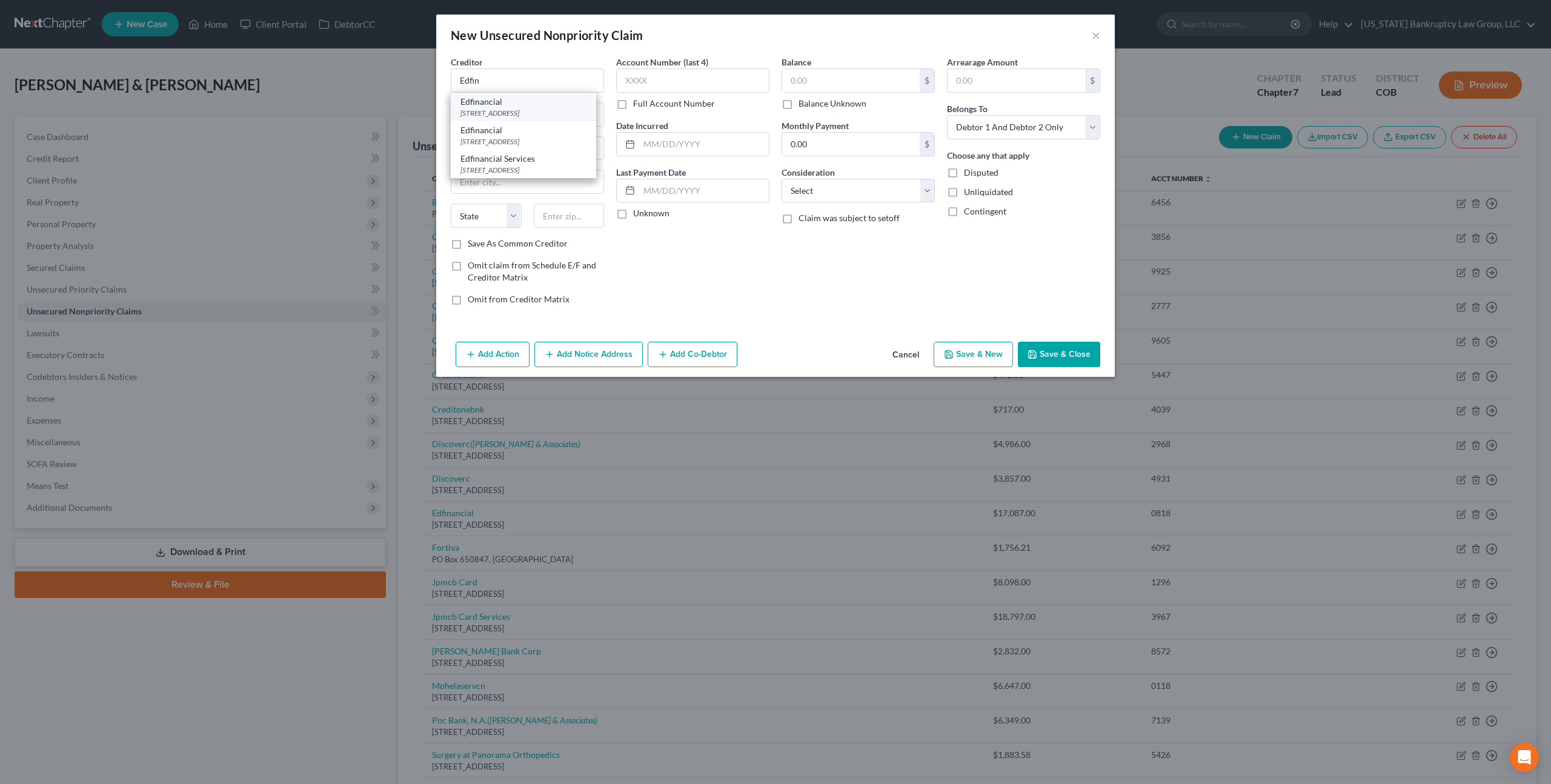
click at [566, 108] on div "120 N Seven Oaks D, Knoxville, TN 37922" at bounding box center [523, 113] width 126 height 11
type input "Edfinancial"
type input "120 N Seven Oaks D"
type input "Knoxville"
select select "44"
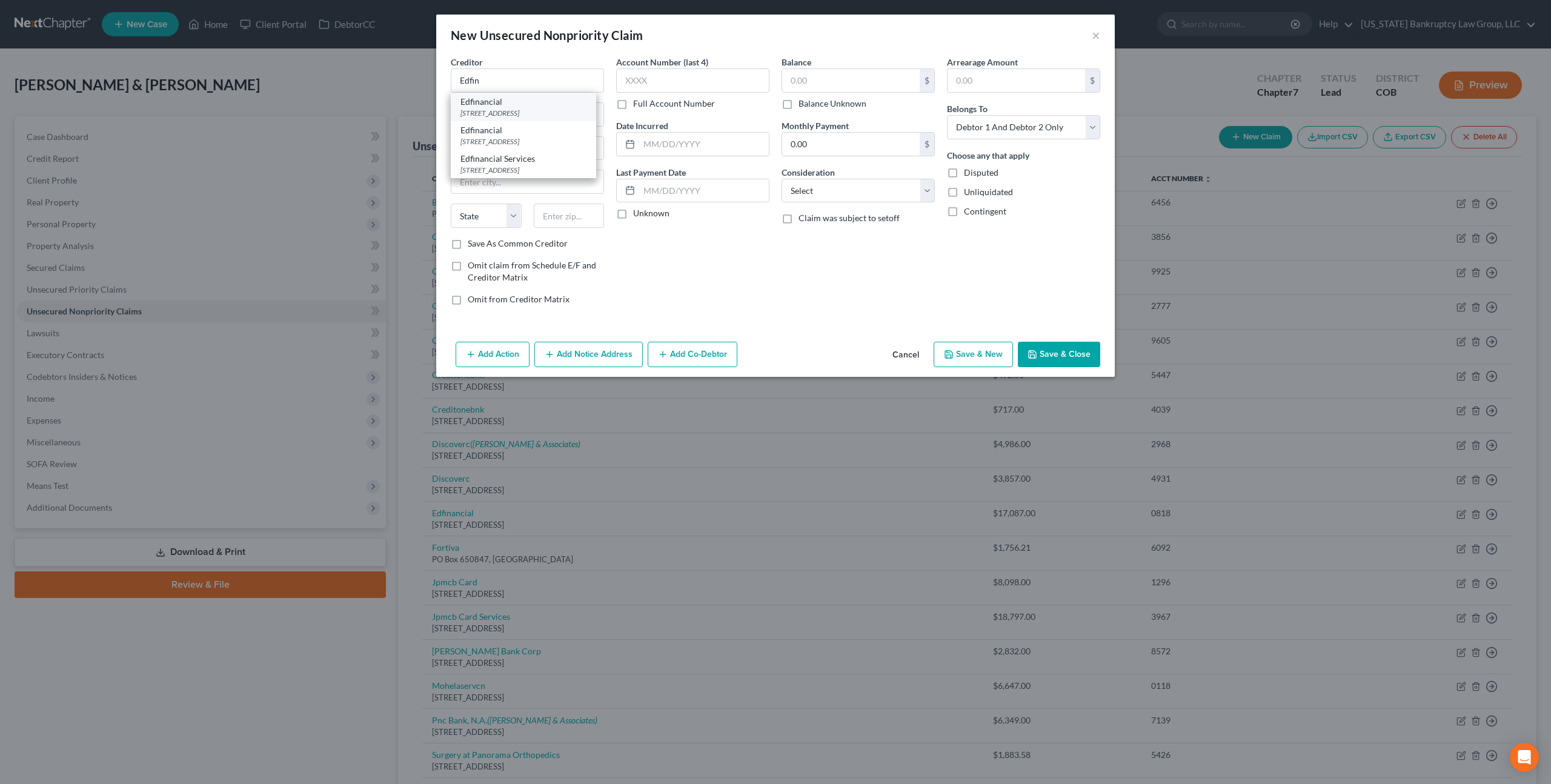
type input "37922"
click at [623, 85] on input "text" at bounding box center [693, 81] width 153 height 25
type input "0818"
click at [797, 79] on input "text" at bounding box center [851, 81] width 137 height 23
type input "17,087.00"
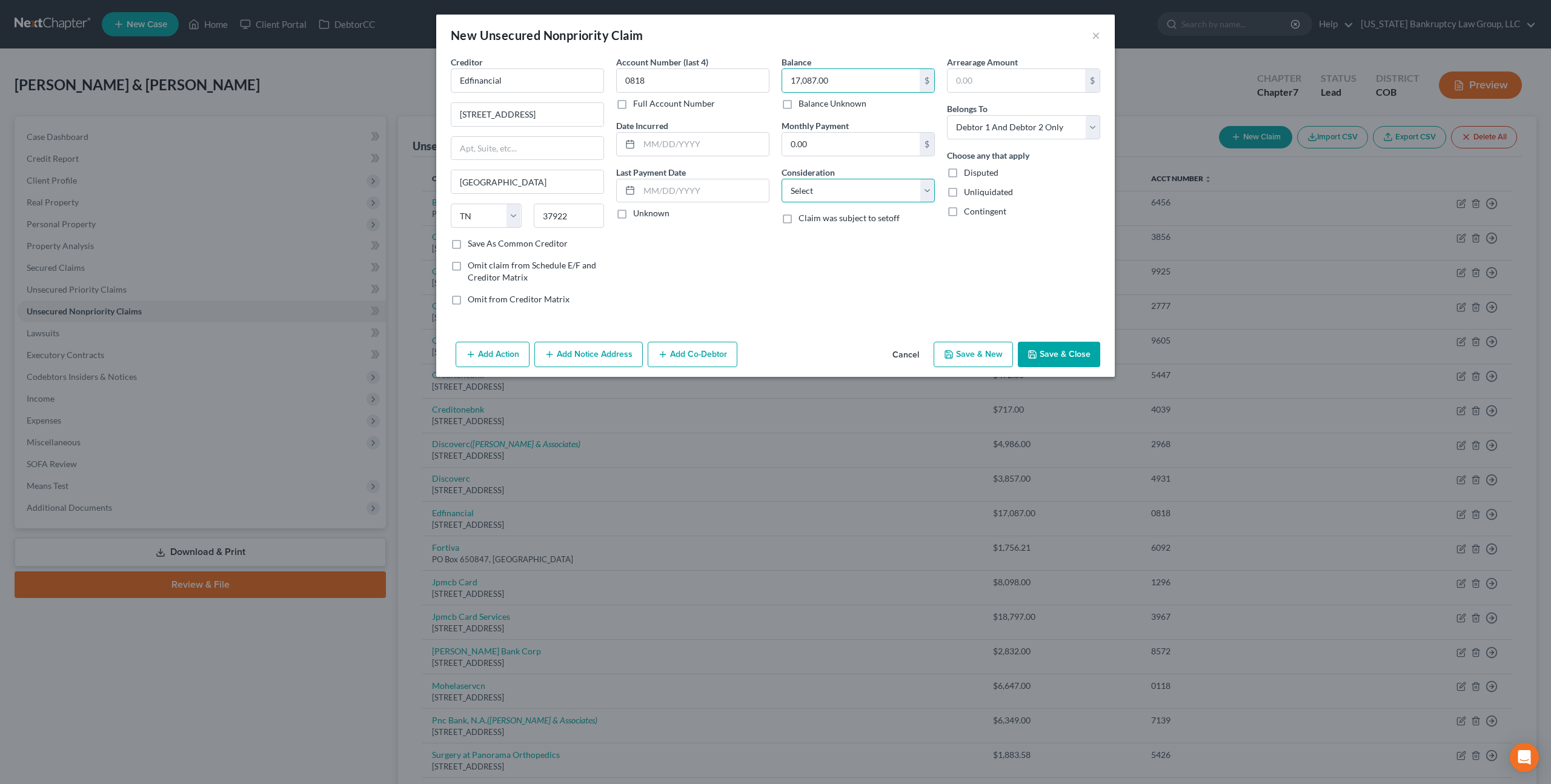
click at [827, 200] on select "Select Cable / Satellite Services Collection Agency Credit Card Debt Debt Couns…" at bounding box center [858, 191] width 153 height 25
select select "17"
click at [782, 178] on select "Select Cable / Satellite Services Collection Agency Credit Card Debt Debt Couns…" at bounding box center [858, 191] width 153 height 25
click at [1050, 354] on button "Save & Close" at bounding box center [1059, 354] width 83 height 25
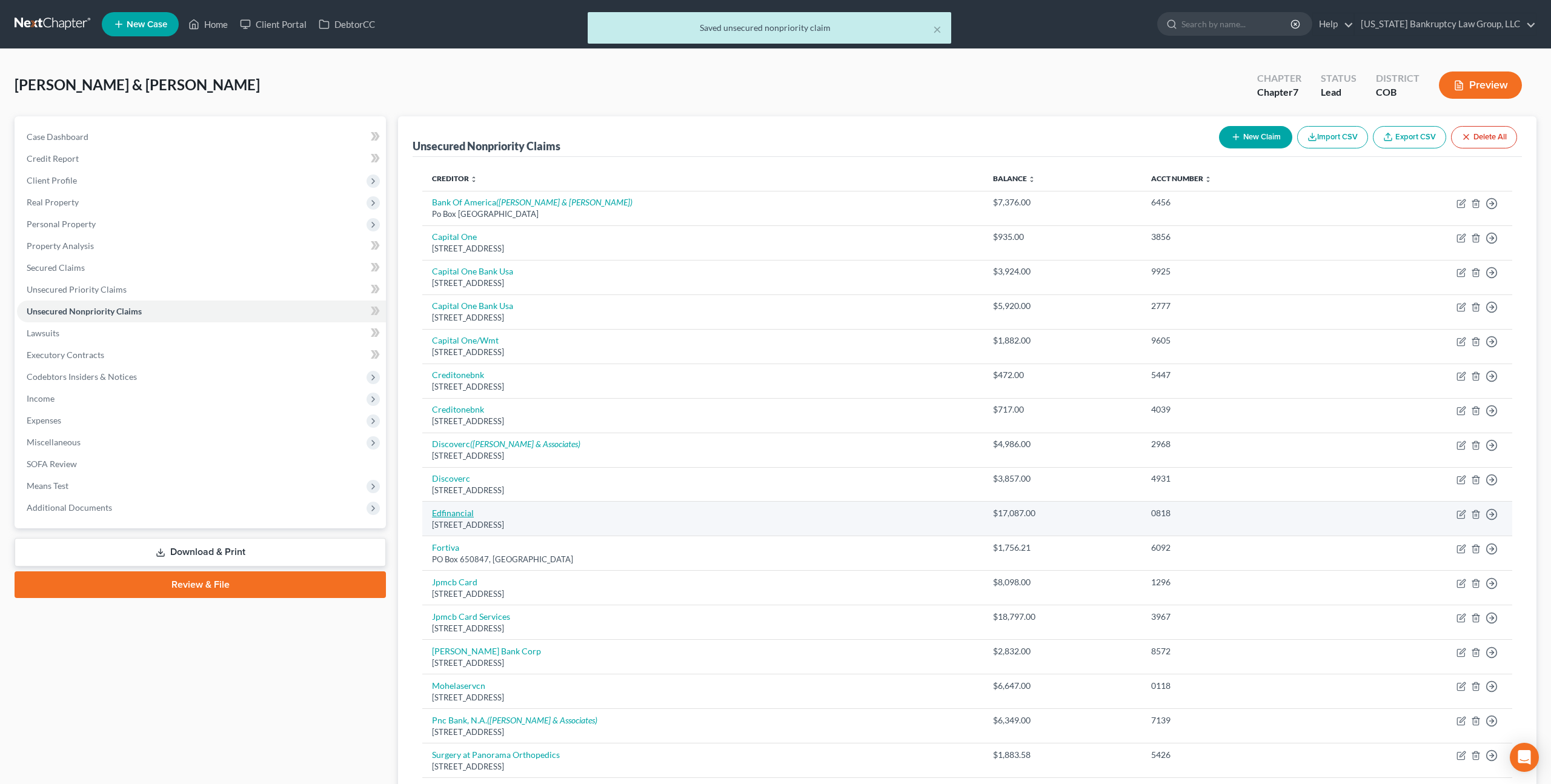
click at [457, 512] on link "Edfinancial" at bounding box center [453, 513] width 42 height 11
select select "44"
select select "17"
select select "0"
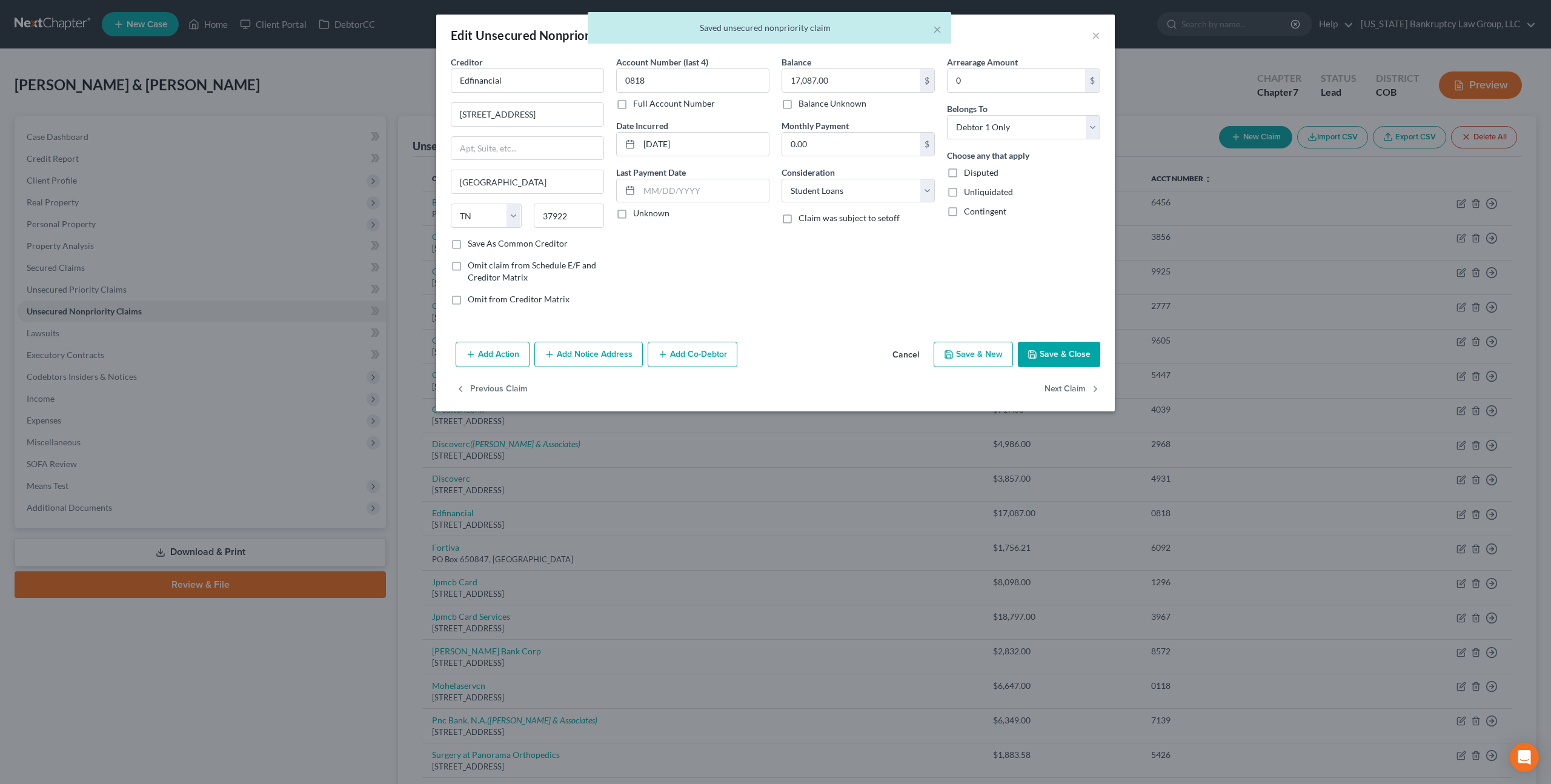
click at [915, 357] on button "Cancel" at bounding box center [906, 355] width 46 height 25
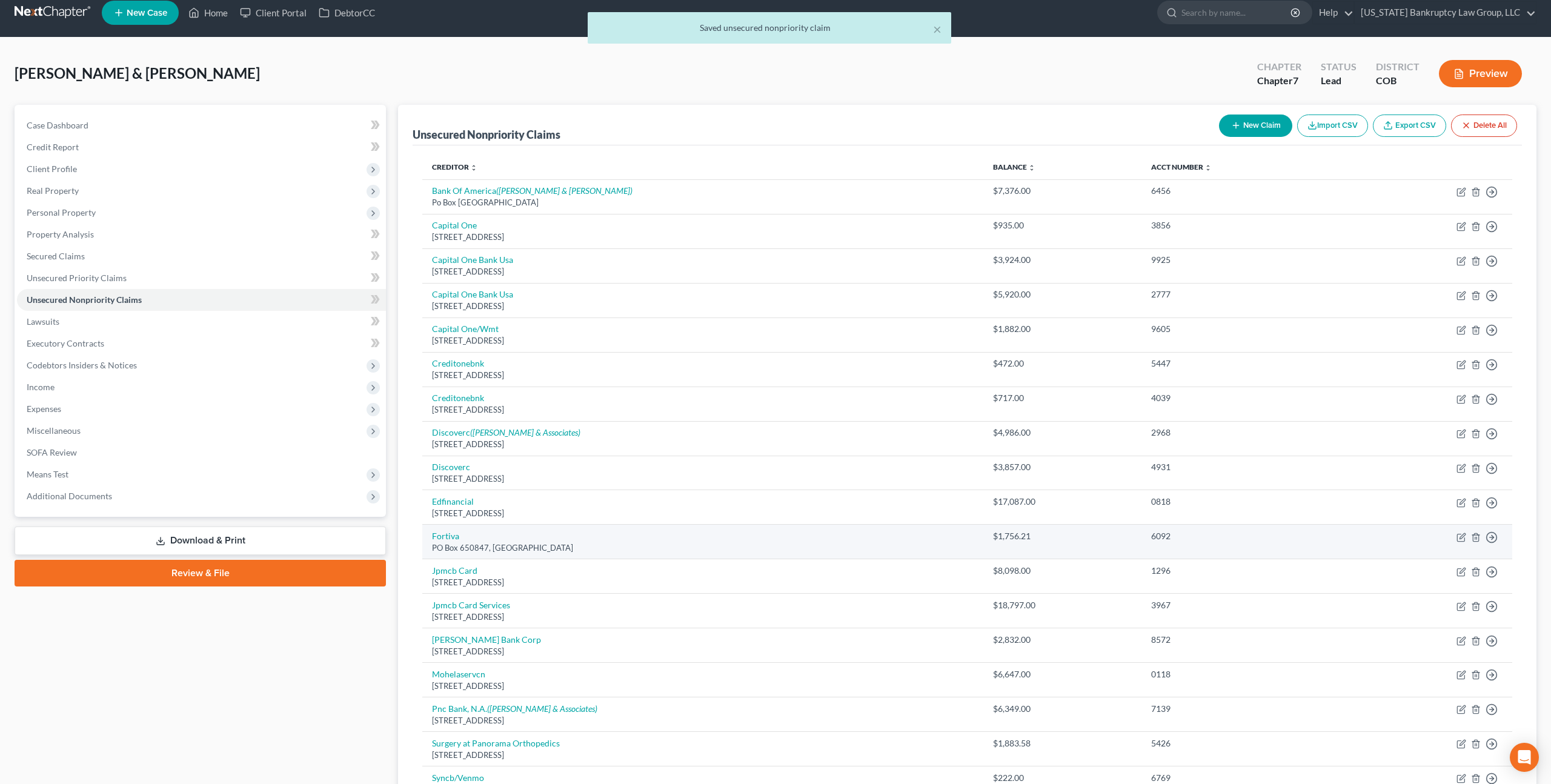
scroll to position [228, 0]
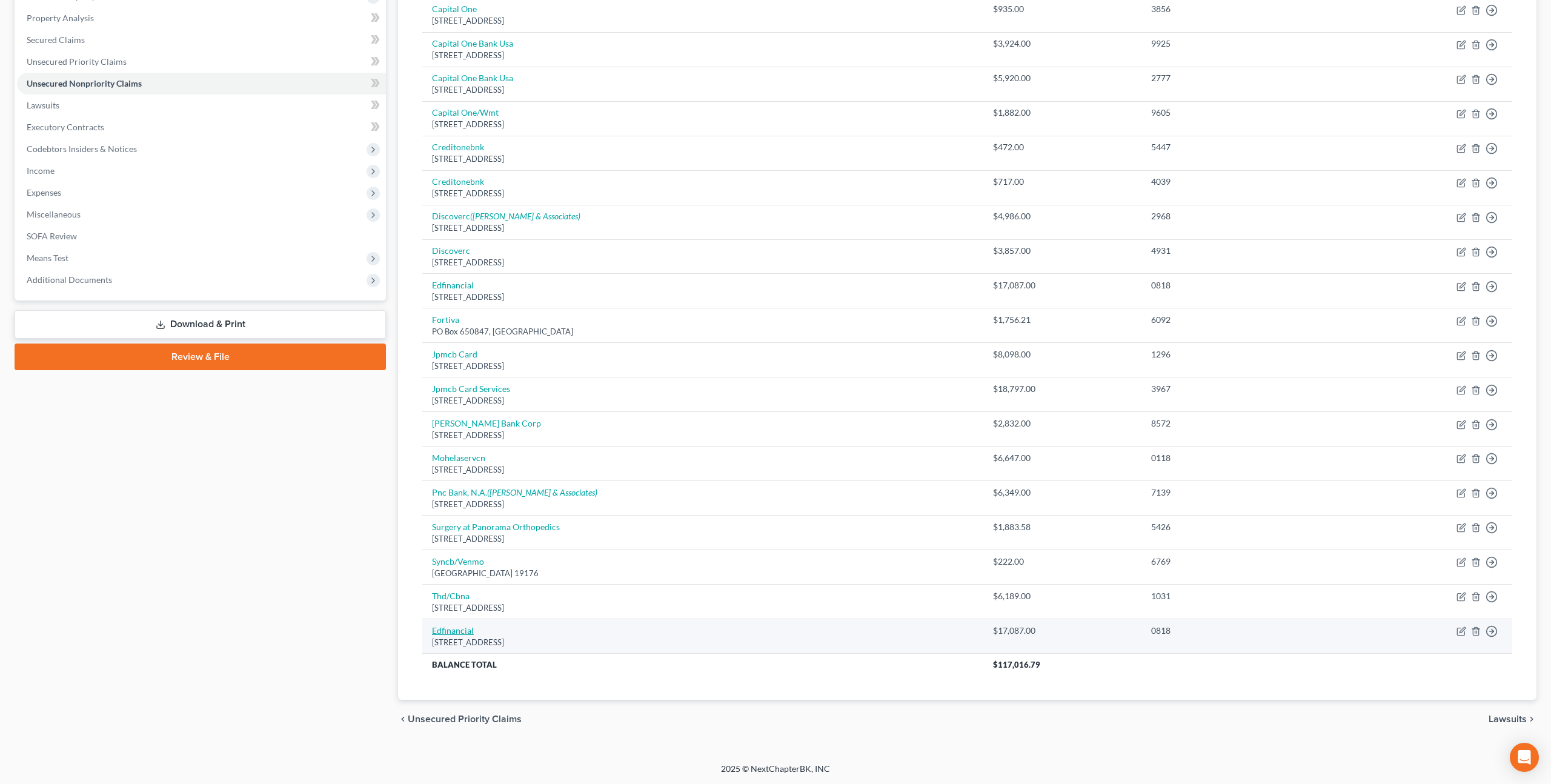
click at [467, 628] on link "Edfinancial" at bounding box center [453, 630] width 42 height 11
select select "44"
select select "17"
select select "2"
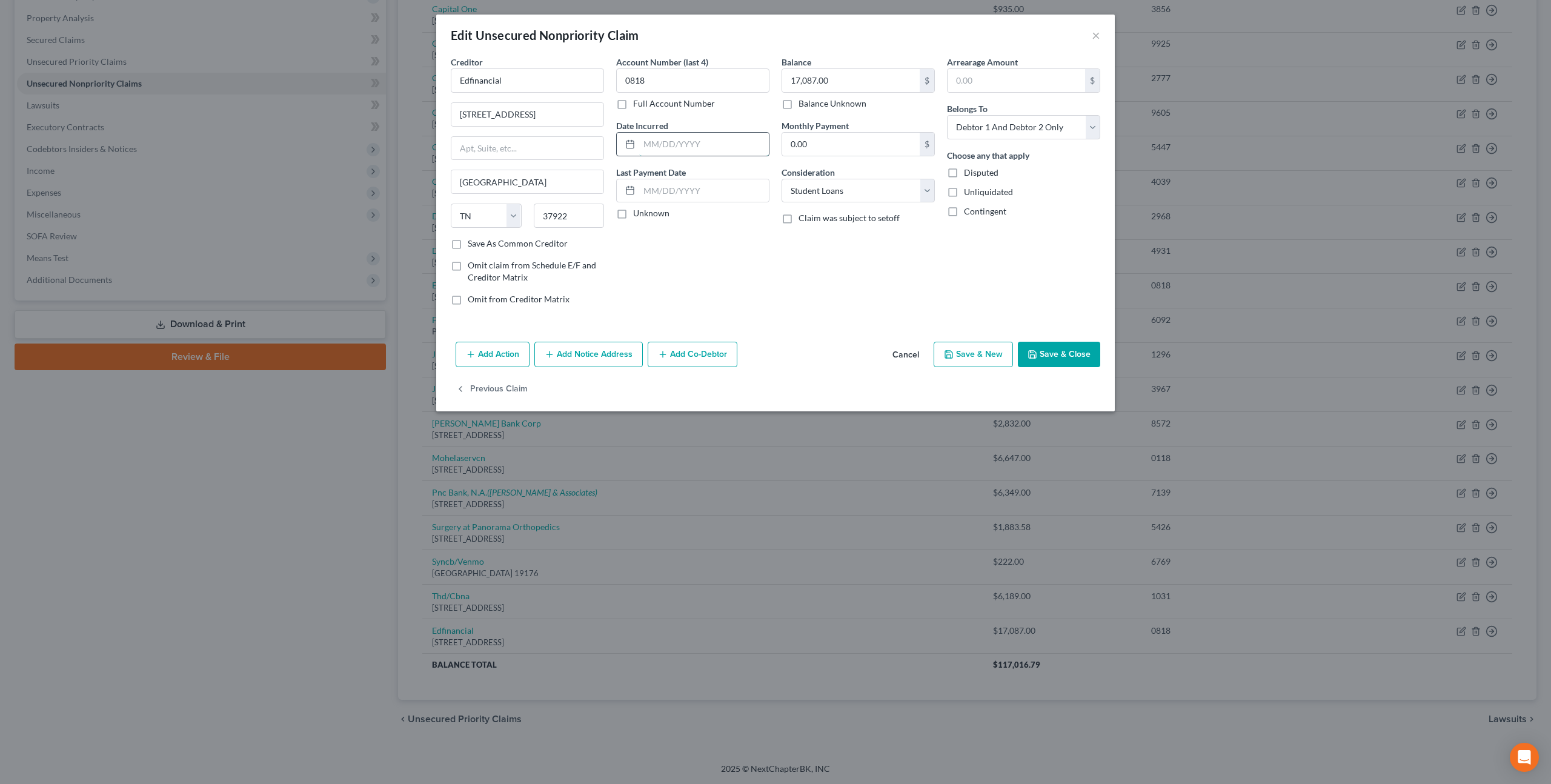
click at [653, 147] on input "text" at bounding box center [703, 144] width 129 height 23
type input "08-18-2023"
click at [1043, 352] on button "Save & Close" at bounding box center [1059, 354] width 83 height 25
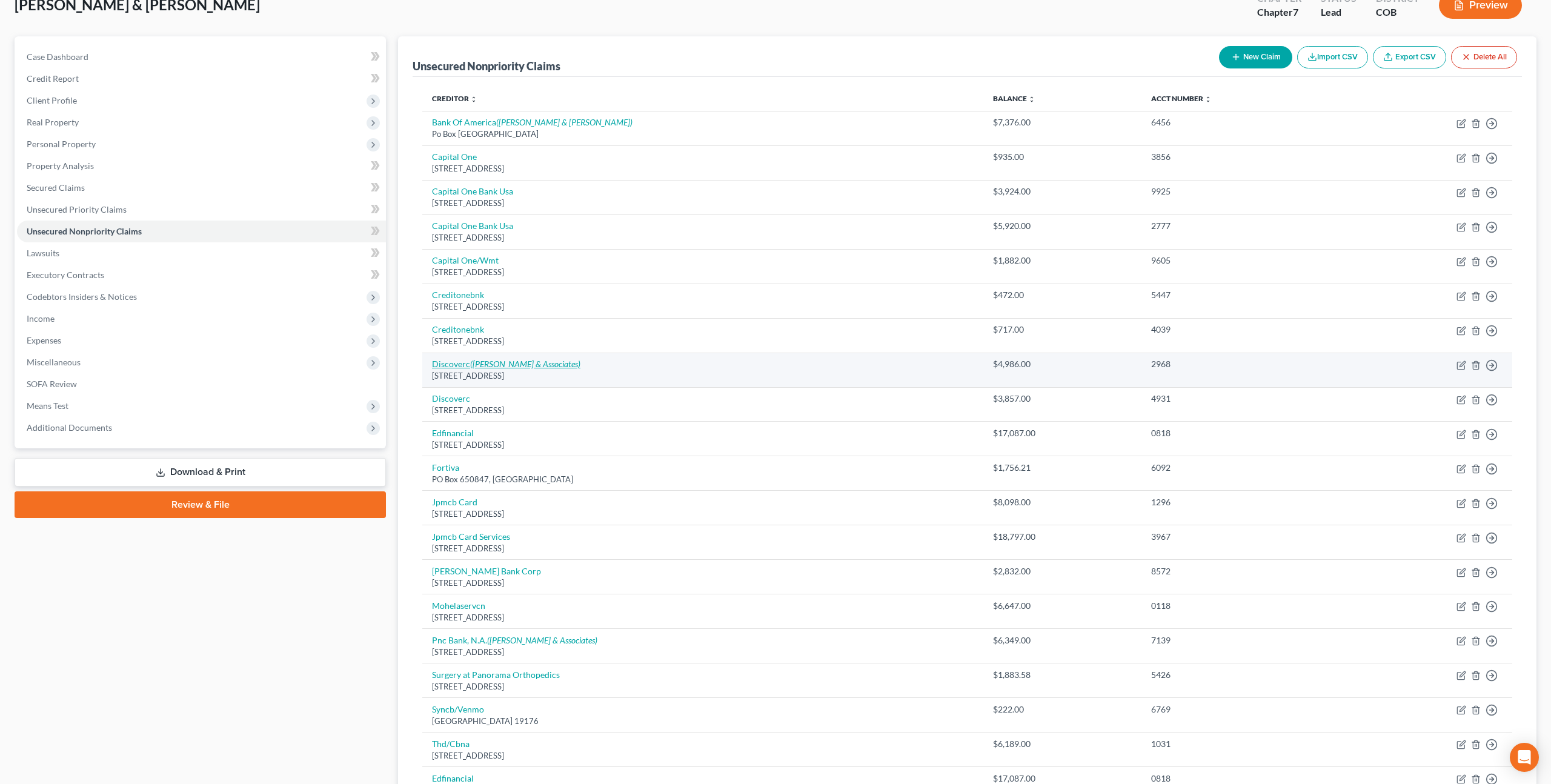
scroll to position [0, 0]
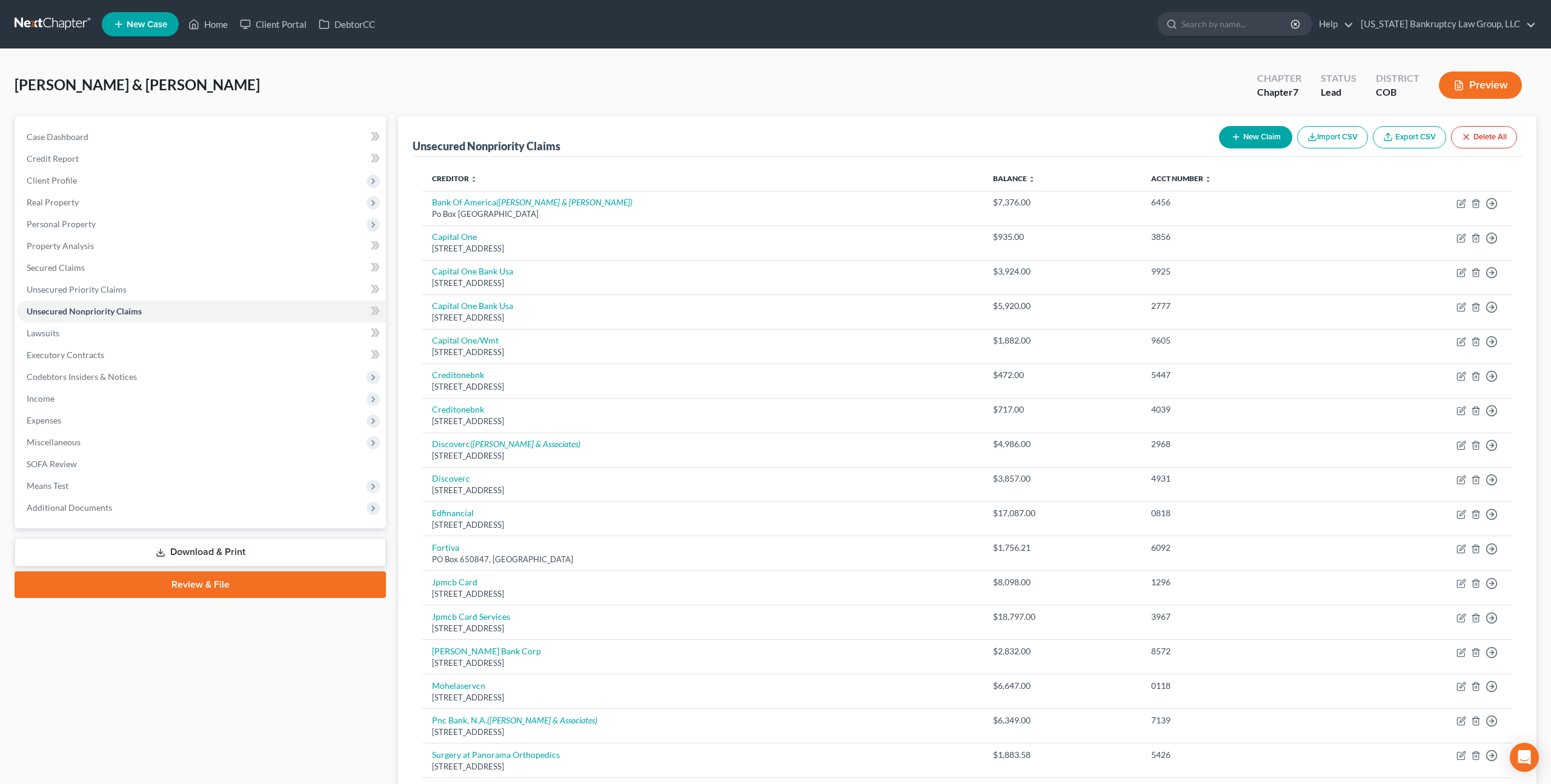
click at [1253, 137] on button "New Claim" at bounding box center [1256, 136] width 73 height 22
select select "2"
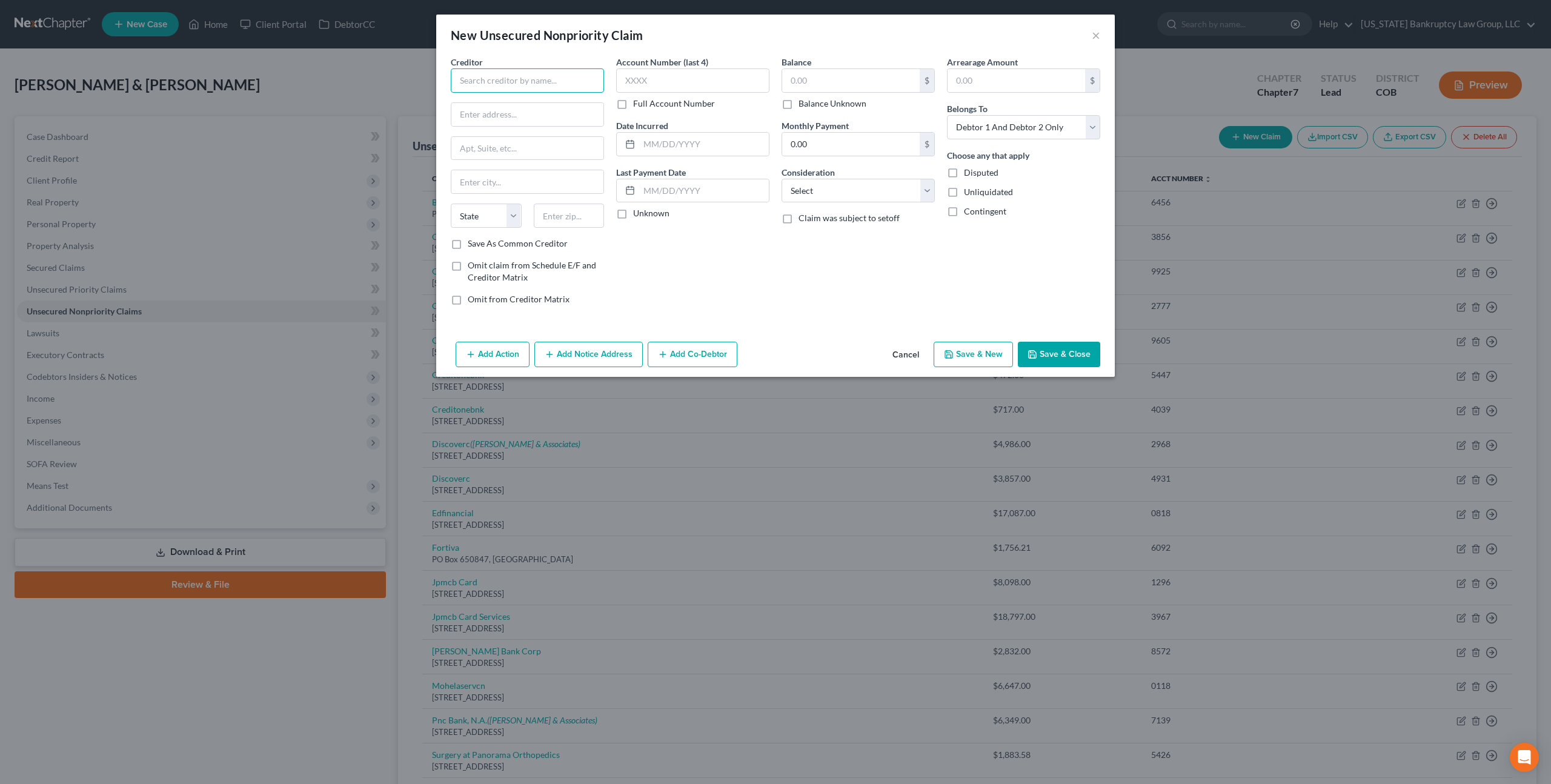
click at [570, 79] on input "text" at bounding box center [528, 81] width 153 height 25
click at [445, 114] on div "Creditor * Mission Lane Mission Lane P.O. Box 105286, Atlanta, GA 30348 Mission…" at bounding box center [528, 185] width 165 height 259
type input "Mission Lane"
click at [461, 116] on input "text" at bounding box center [527, 114] width 152 height 23
type input "PO Box 71084"
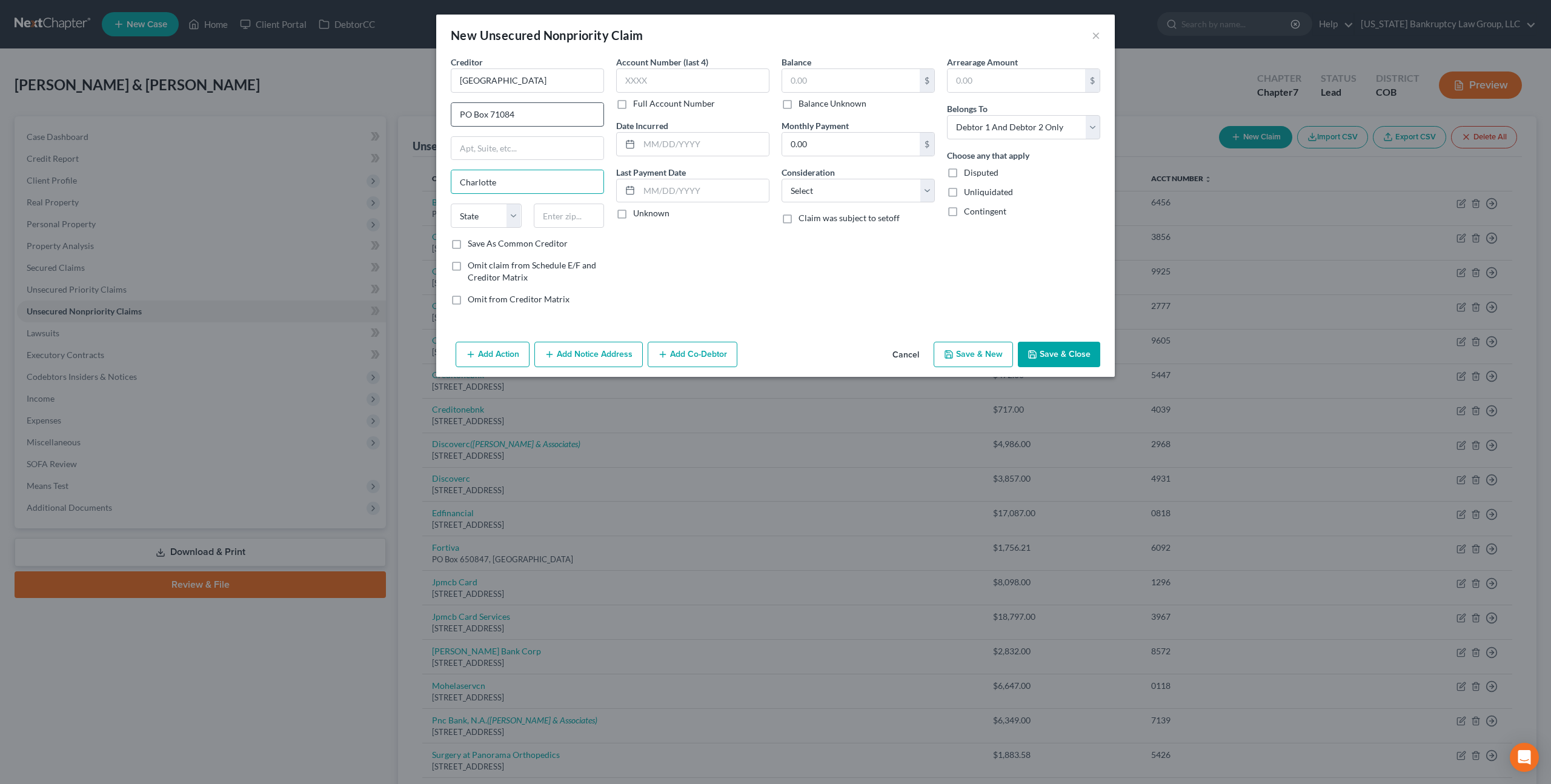
type input "Charlotte"
select select "28"
type input "28272-1084"
click at [630, 85] on input "text" at bounding box center [693, 81] width 153 height 25
type input "4797"
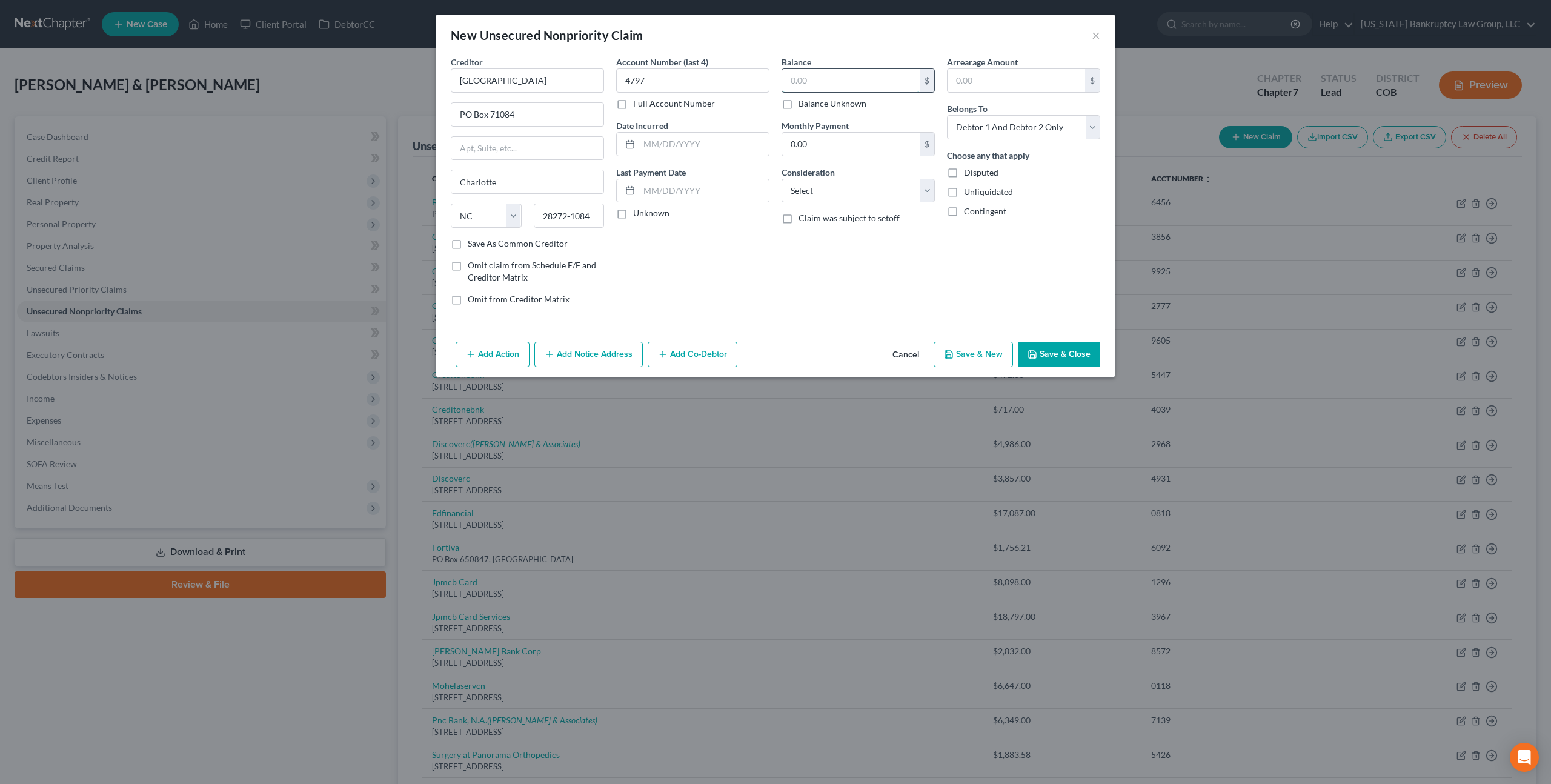
click at [795, 78] on input "text" at bounding box center [851, 81] width 137 height 23
type input "1,111.64"
click at [982, 124] on select "Select Debtor 1 Only Debtor 2 Only Debtor 1 And Debtor 2 Only At Least One Of T…" at bounding box center [1023, 127] width 153 height 25
select select "0"
click at [947, 115] on select "Select Debtor 1 Only Debtor 2 Only Debtor 1 And Debtor 2 Only At Least One Of T…" at bounding box center [1023, 127] width 153 height 25
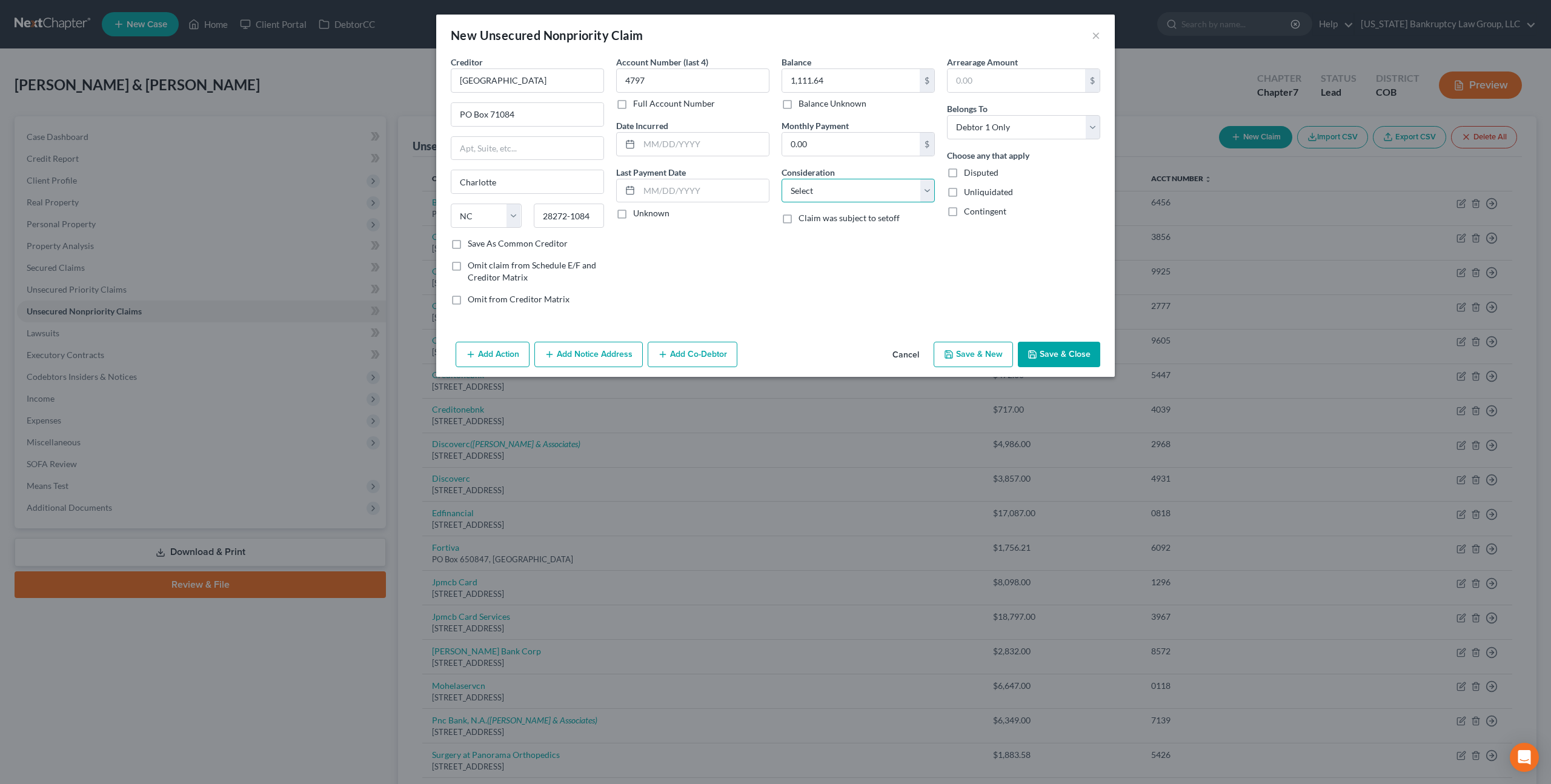
click at [870, 185] on select "Select Cable / Satellite Services Collection Agency Credit Card Debt Debt Couns…" at bounding box center [858, 191] width 153 height 25
select select "2"
click at [782, 178] on select "Select Cable / Satellite Services Collection Agency Credit Card Debt Debt Couns…" at bounding box center [858, 191] width 153 height 25
click at [1040, 352] on button "Save & Close" at bounding box center [1059, 354] width 83 height 25
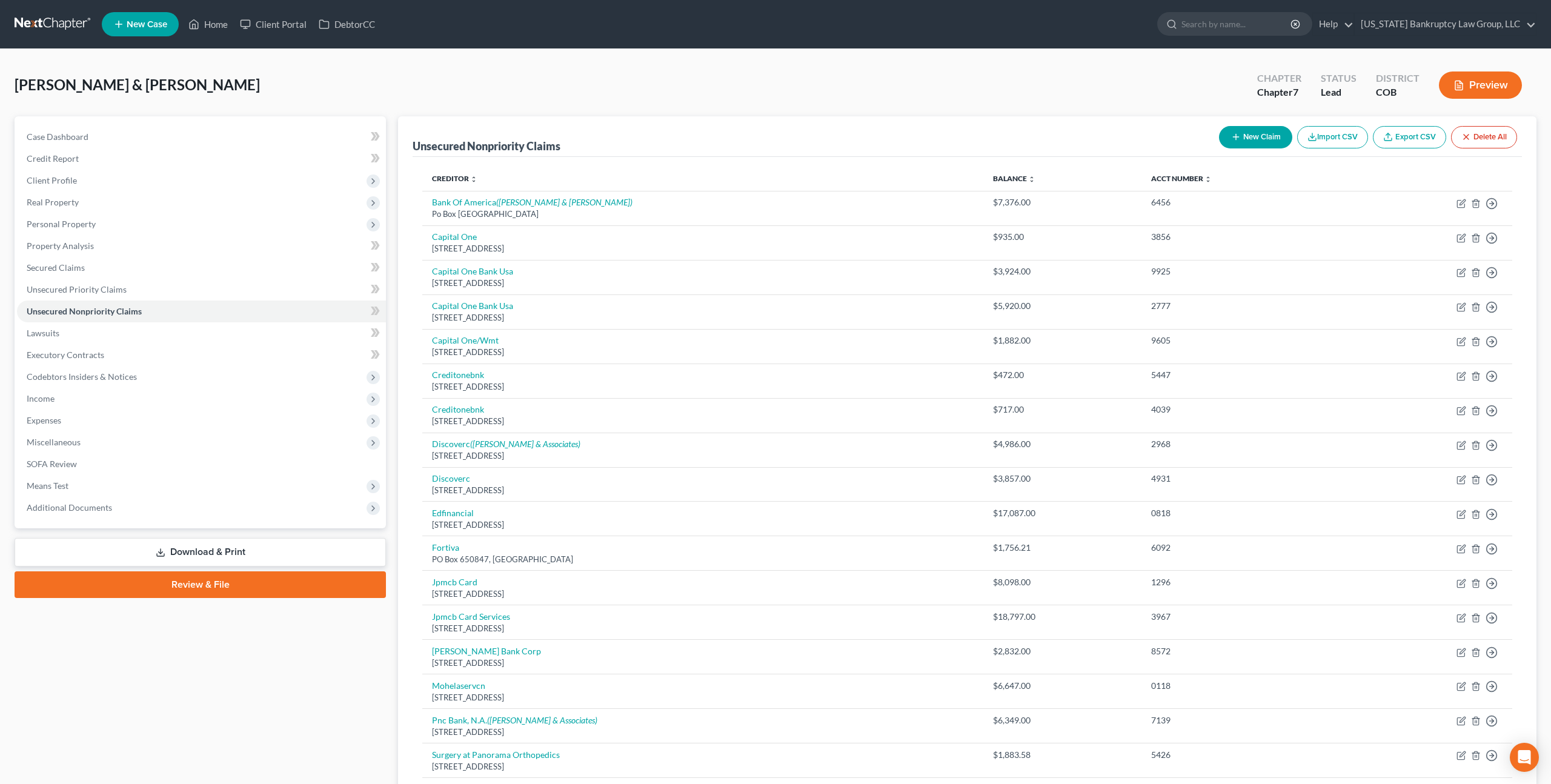
click at [1250, 135] on button "New Claim" at bounding box center [1256, 136] width 73 height 22
select select "2"
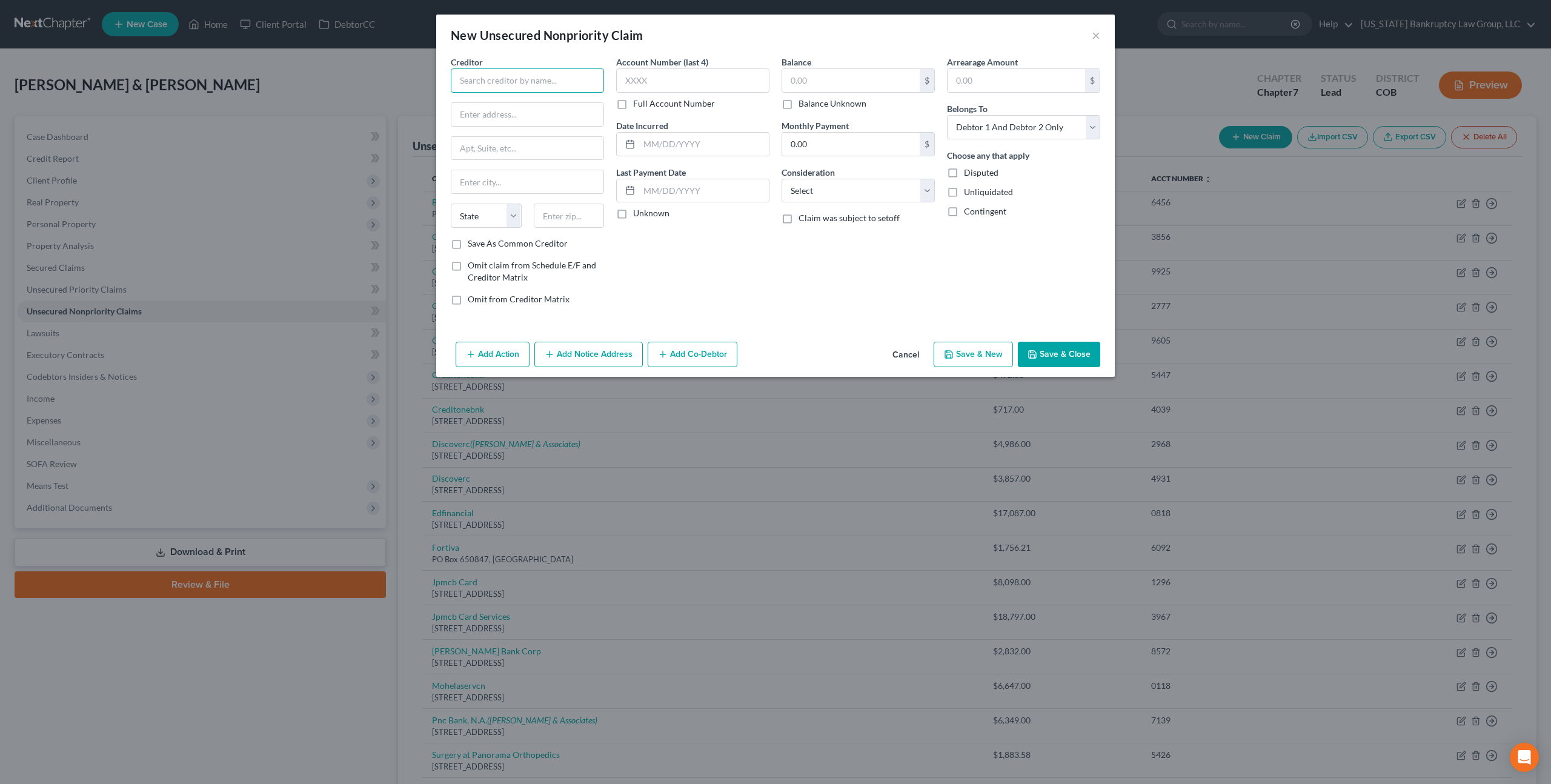
click at [505, 81] on input "text" at bounding box center [528, 81] width 153 height 25
type input "Comenity Bank/Maurices"
type input "PO Box 182789"
type input "Columbus"
select select "36"
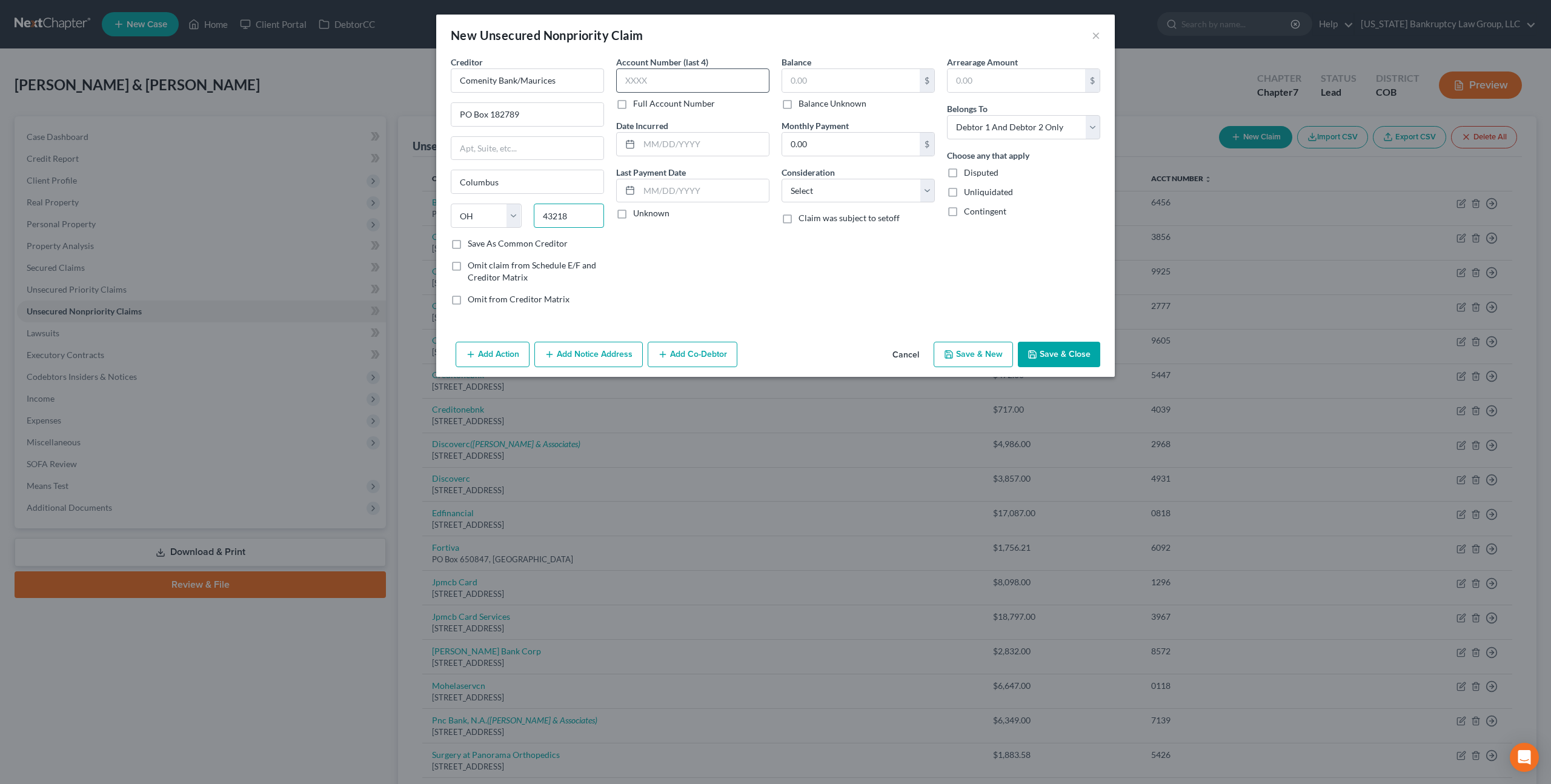
type input "43218"
click at [636, 78] on input "text" at bounding box center [693, 81] width 153 height 25
type input "2621"
click at [655, 147] on input "text" at bounding box center [703, 144] width 129 height 23
type input "09-01-2017"
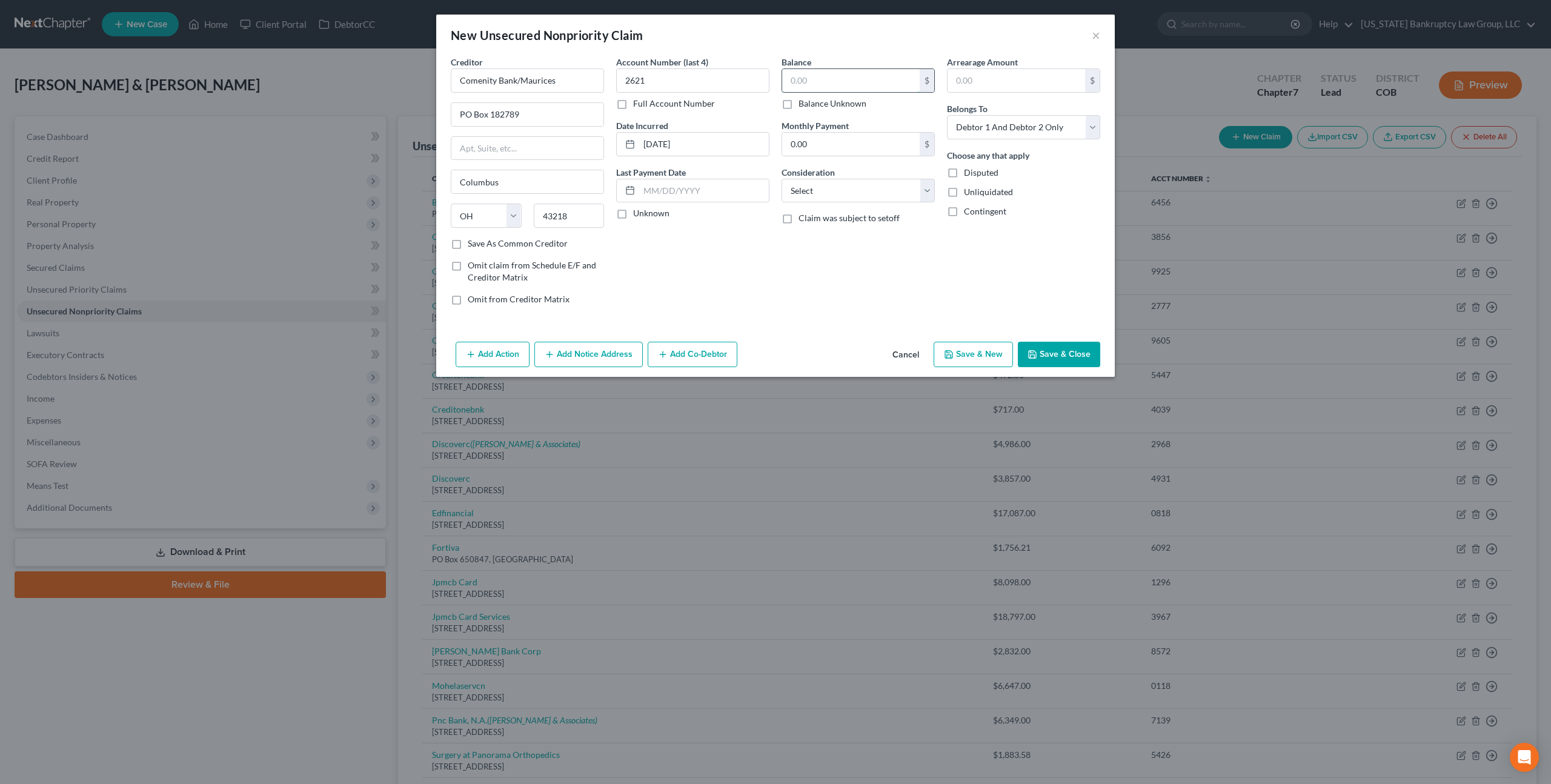
click at [809, 86] on input "text" at bounding box center [851, 81] width 137 height 23
type input "1,643.00"
click at [833, 200] on select "Select Cable / Satellite Services Collection Agency Credit Card Debt Debt Couns…" at bounding box center [858, 191] width 153 height 25
select select "2"
click at [782, 178] on select "Select Cable / Satellite Services Collection Agency Credit Card Debt Debt Couns…" at bounding box center [858, 191] width 153 height 25
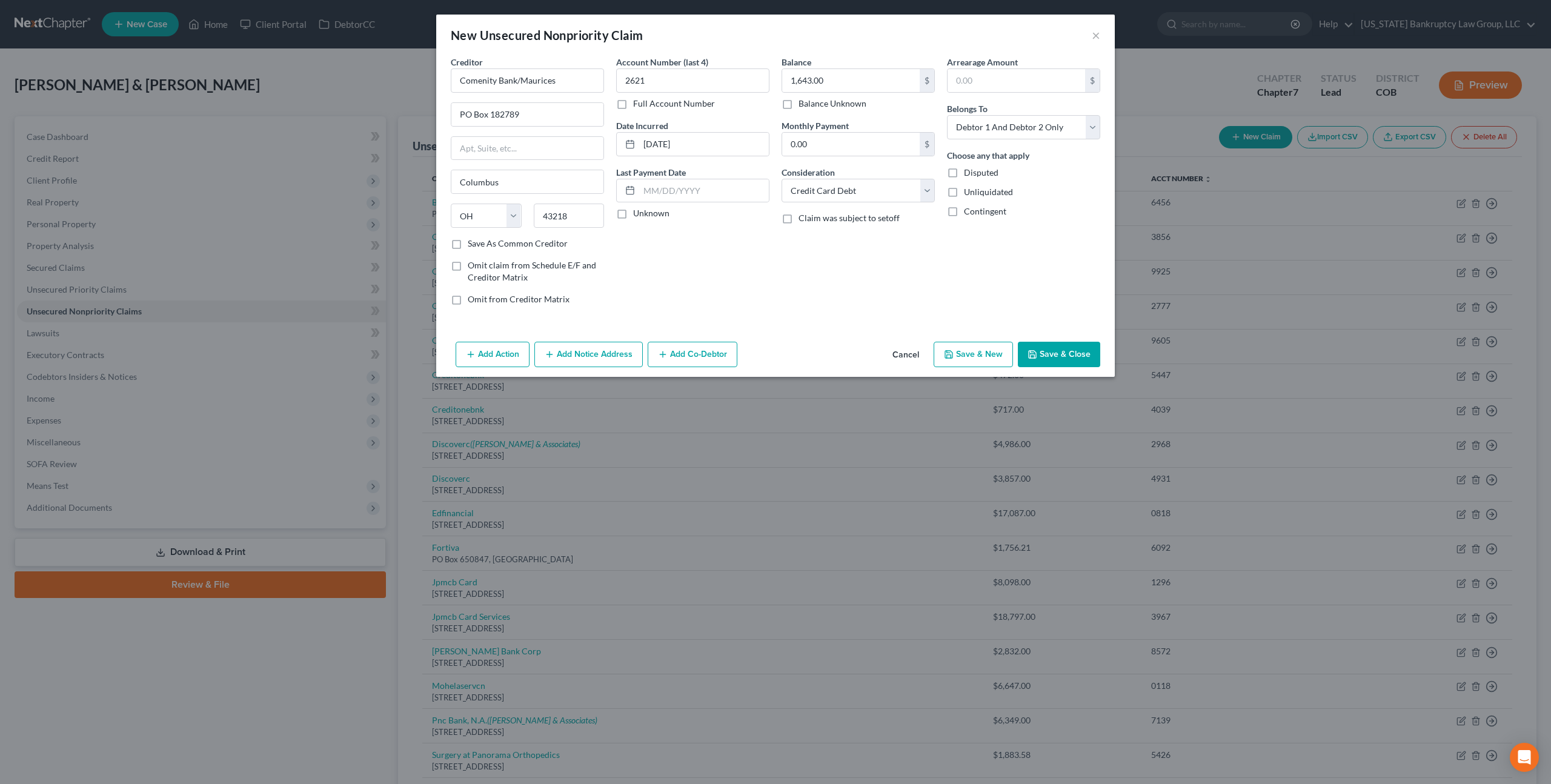
click at [468, 244] on label "Save As Common Creditor" at bounding box center [518, 243] width 100 height 12
click at [473, 244] on input "Save As Common Creditor" at bounding box center [477, 241] width 8 height 8
checkbox input "true"
click at [1045, 126] on select "Select Debtor 1 Only Debtor 2 Only Debtor 1 And Debtor 2 Only At Least One Of T…" at bounding box center [1023, 127] width 153 height 25
select select "0"
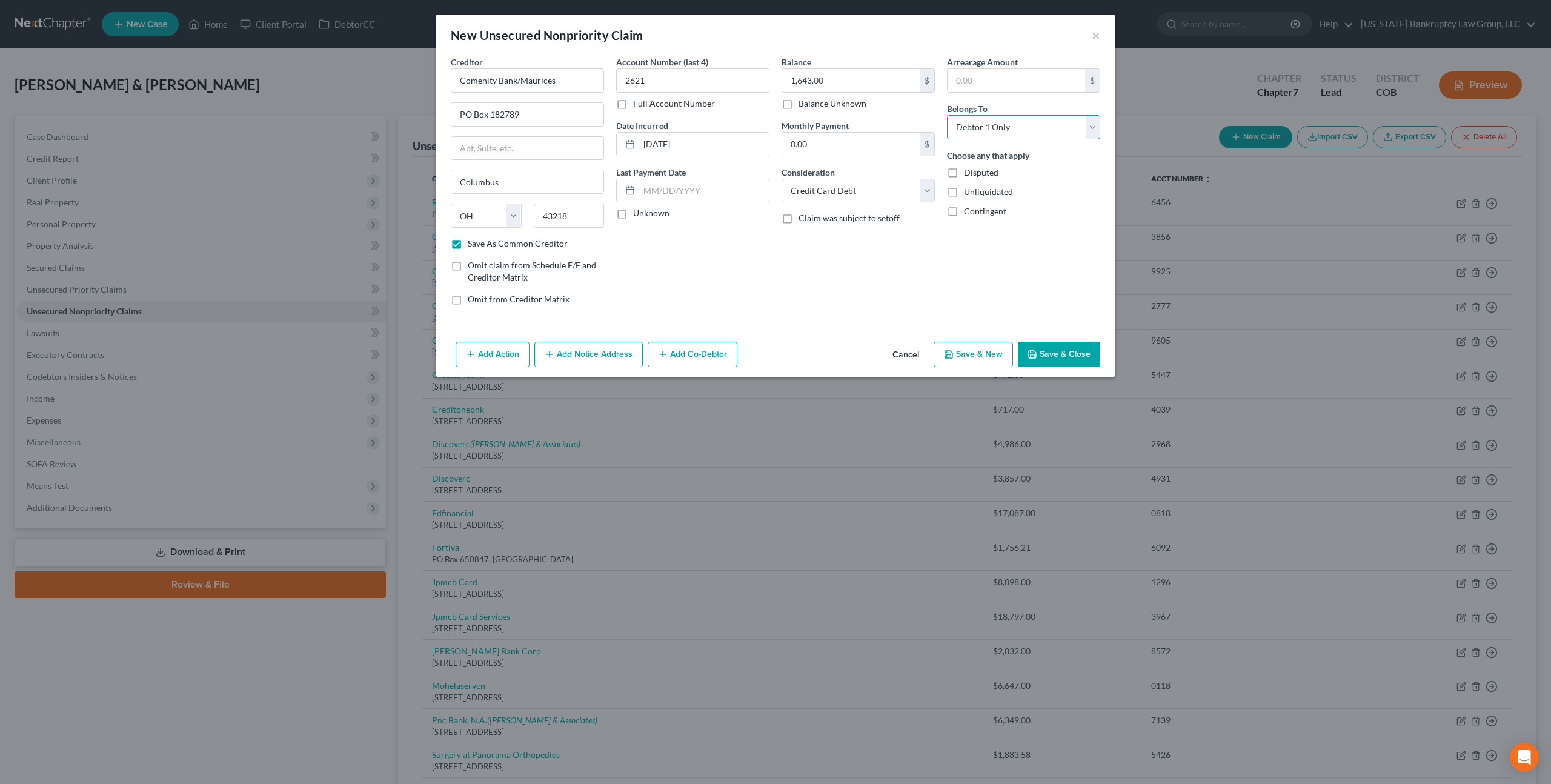
click at [947, 115] on select "Select Debtor 1 Only Debtor 2 Only Debtor 1 And Debtor 2 Only At Least One Of T…" at bounding box center [1023, 127] width 153 height 25
click at [1046, 347] on button "Save & Close" at bounding box center [1059, 354] width 83 height 25
checkbox input "false"
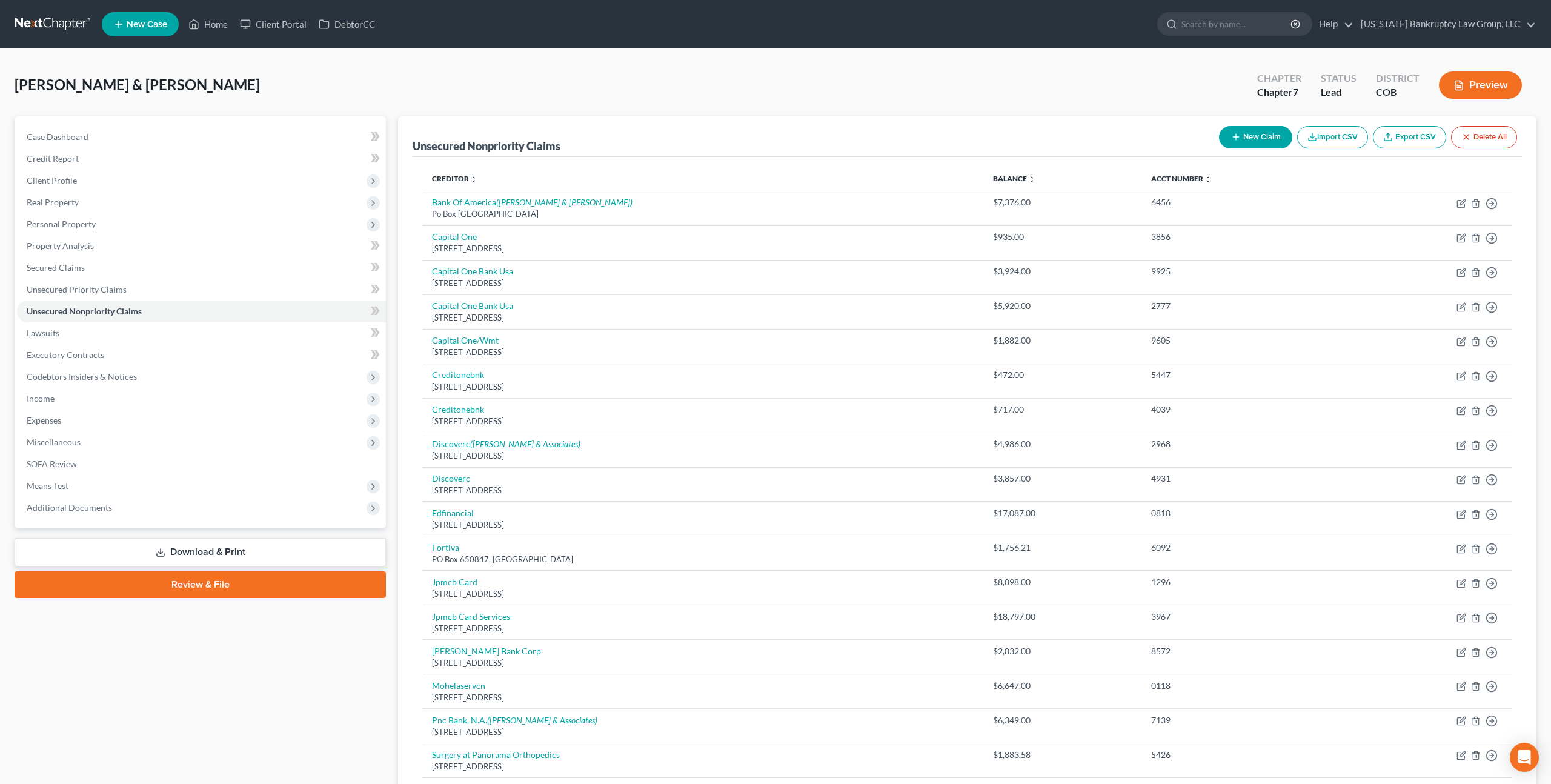
click at [1252, 142] on button "New Claim" at bounding box center [1256, 136] width 73 height 22
select select "2"
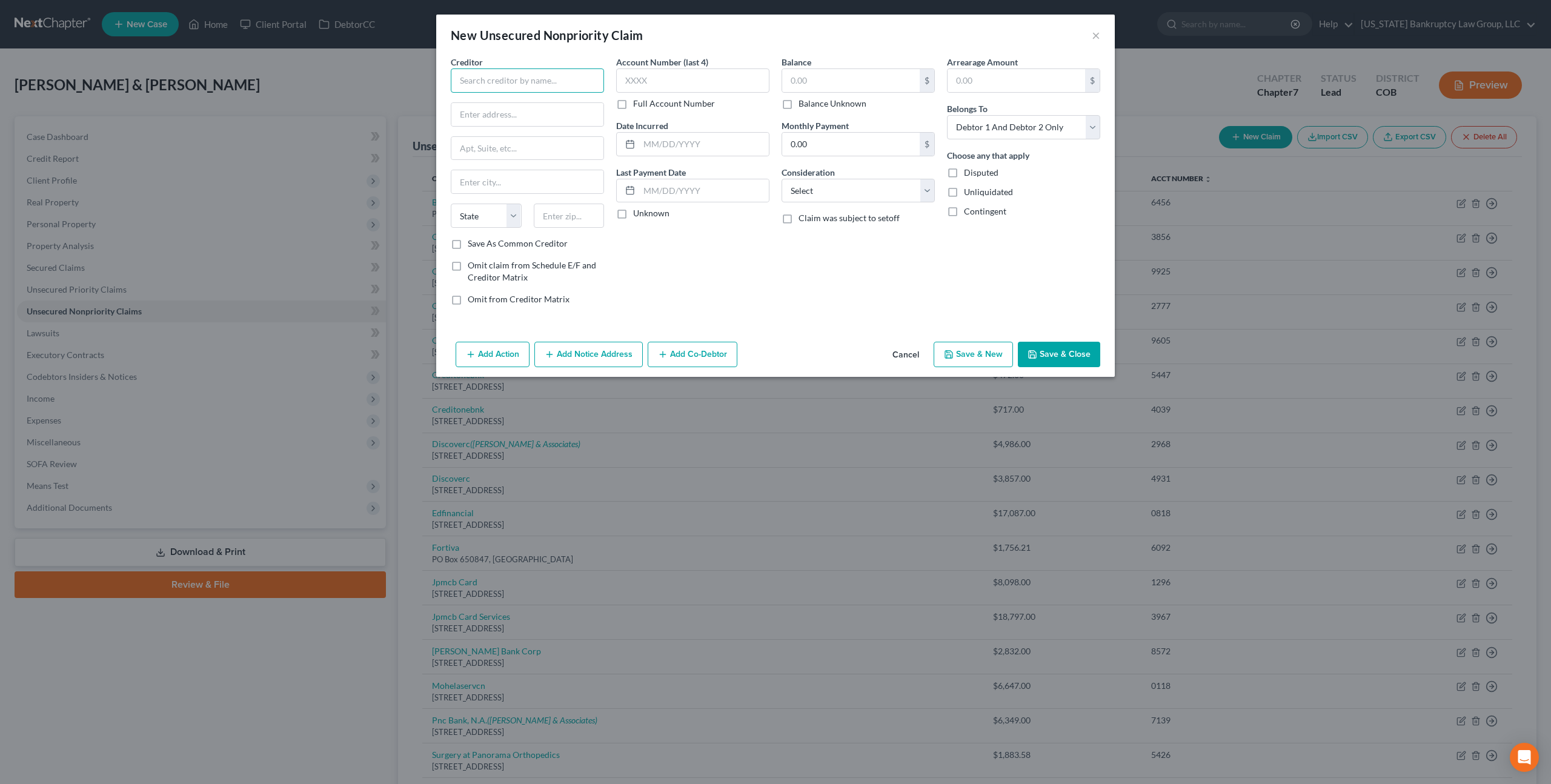
click at [553, 77] on input "text" at bounding box center [528, 81] width 153 height 25
type input "Comenitybank/Maurices"
click at [543, 111] on div "Po Box 182125, Columbus, OH 43218" at bounding box center [523, 113] width 126 height 11
type input "Po Box 182125"
type input "Columbus"
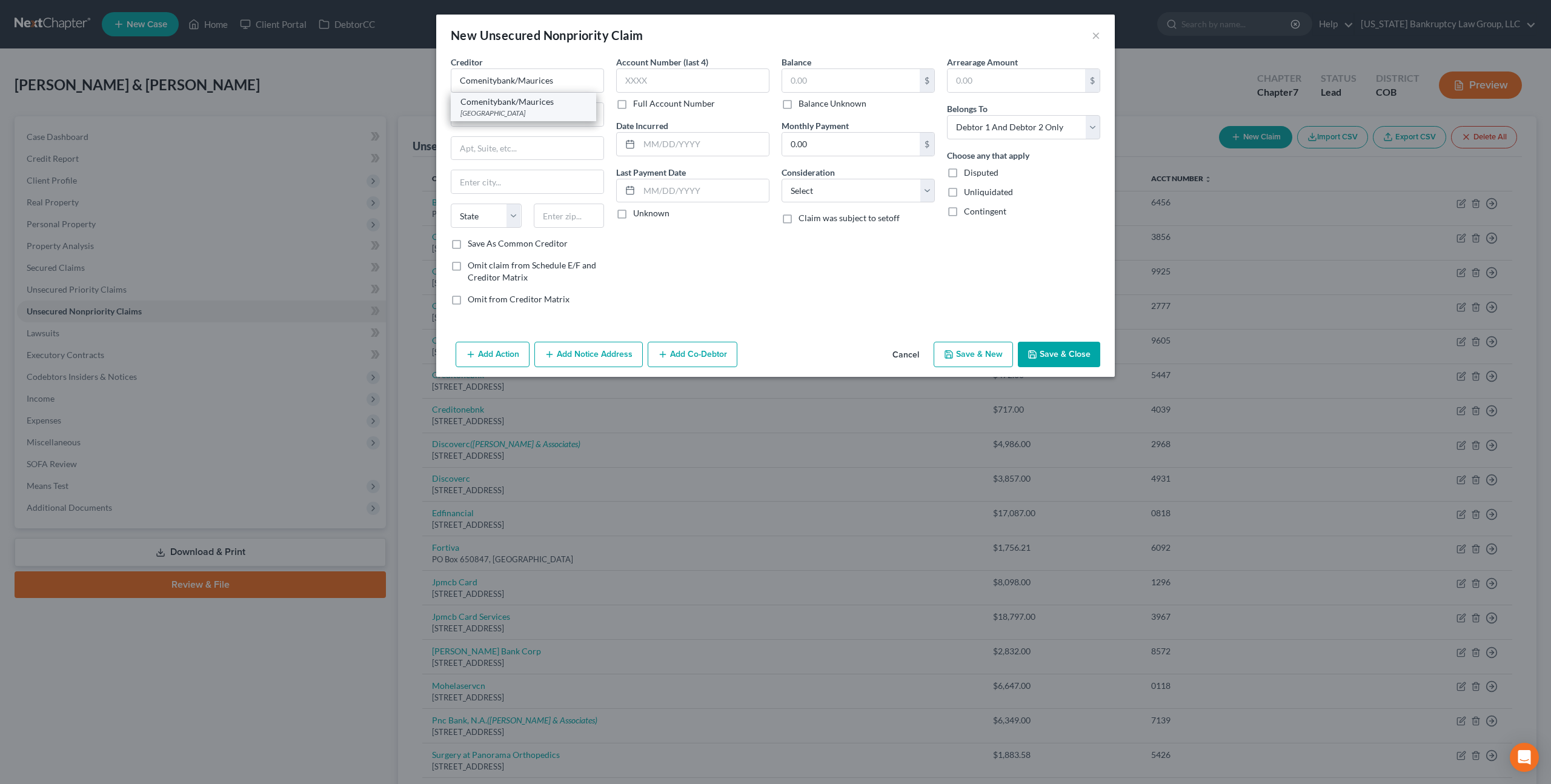
select select "36"
type input "43218"
click at [537, 86] on input "Comenitybank/Maurices" at bounding box center [528, 81] width 153 height 25
click at [537, 85] on input "Comenitybank/Maurices" at bounding box center [528, 81] width 153 height 25
type input "Comenitybank/Ulta"
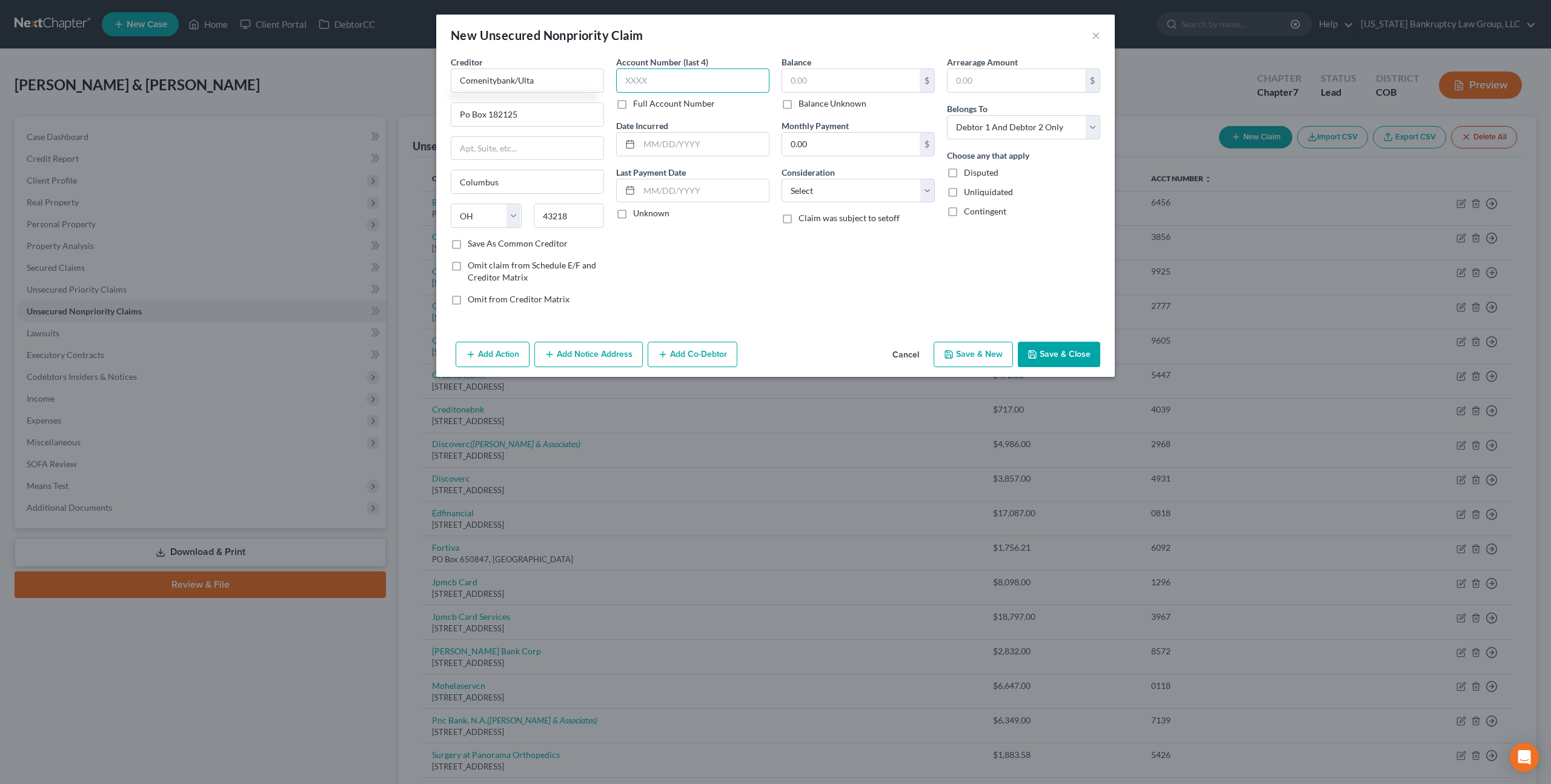
click at [695, 80] on input "text" at bounding box center [693, 81] width 153 height 25
type input "8566"
click at [984, 131] on select "Select Debtor 1 Only Debtor 2 Only Debtor 1 And Debtor 2 Only At Least One Of T…" at bounding box center [1023, 127] width 153 height 25
select select "0"
click at [947, 115] on select "Select Debtor 1 Only Debtor 2 Only Debtor 1 And Debtor 2 Only At Least One Of T…" at bounding box center [1023, 127] width 153 height 25
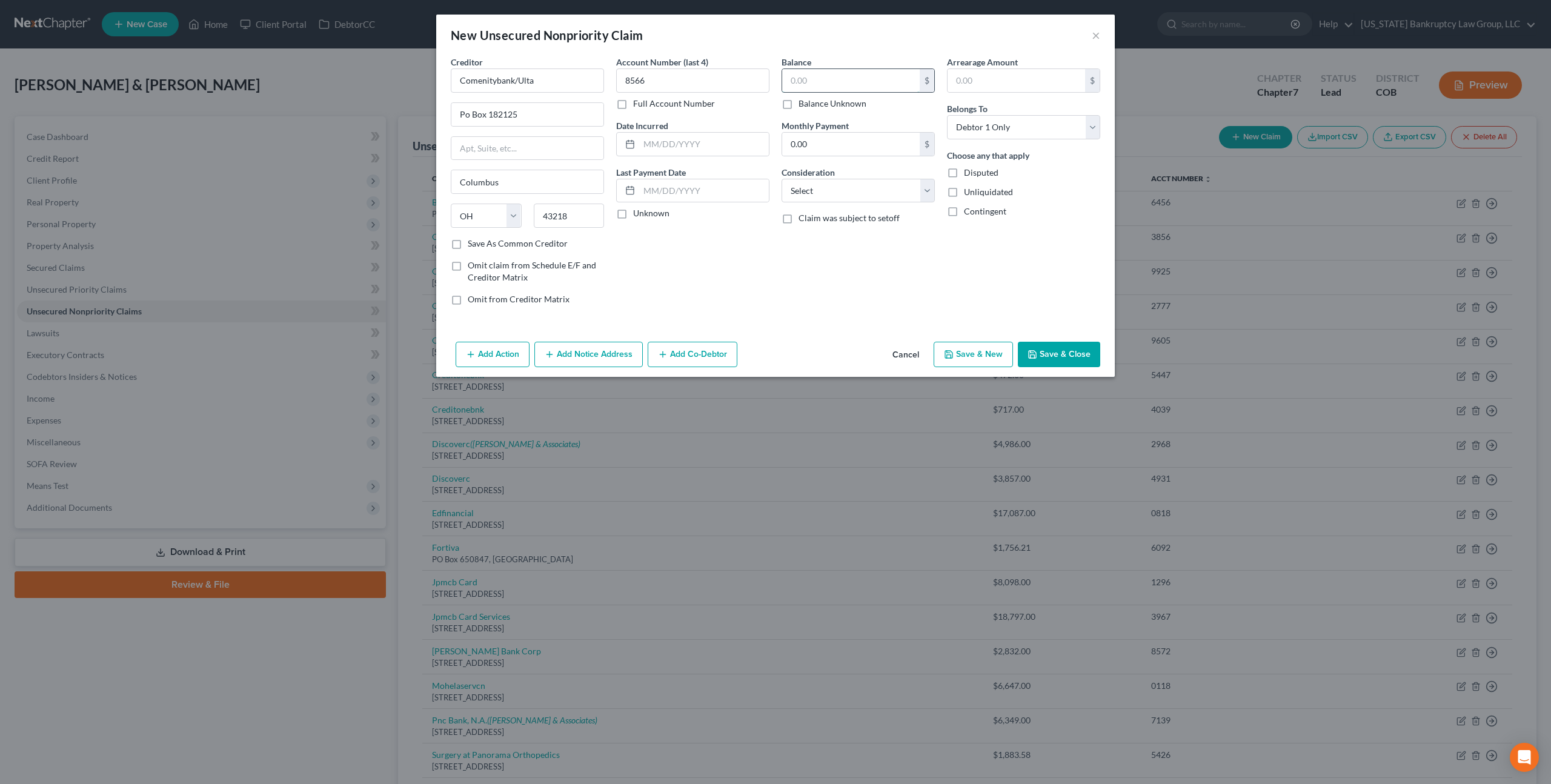
click at [806, 86] on input "text" at bounding box center [851, 81] width 137 height 23
type input "2,282.00"
click at [826, 185] on select "Select Cable / Satellite Services Collection Agency Credit Card Debt Debt Couns…" at bounding box center [858, 191] width 153 height 25
select select "2"
click at [782, 178] on select "Select Cable / Satellite Services Collection Agency Credit Card Debt Debt Couns…" at bounding box center [858, 191] width 153 height 25
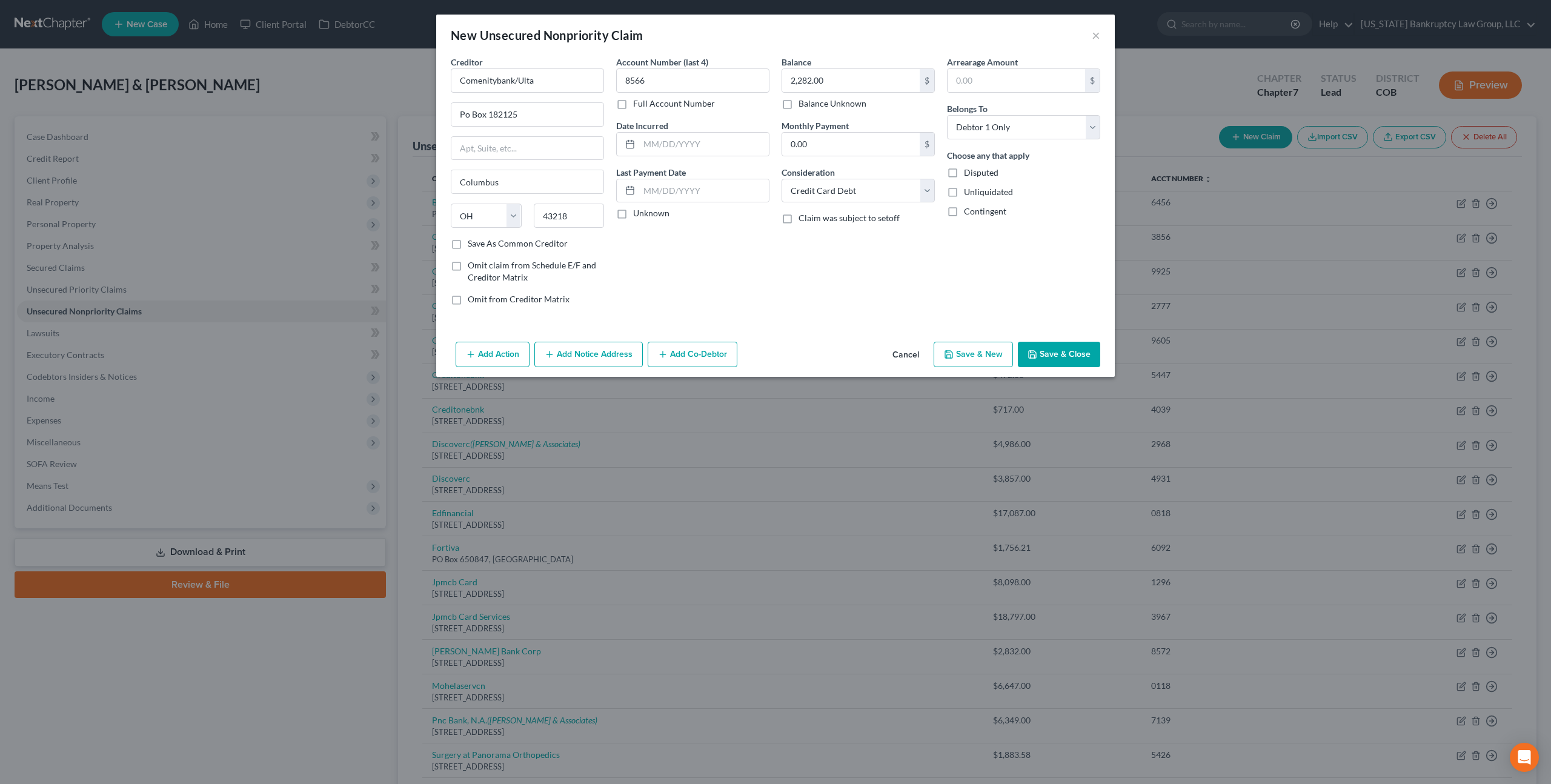
click at [1035, 352] on icon "button" at bounding box center [1032, 354] width 10 height 10
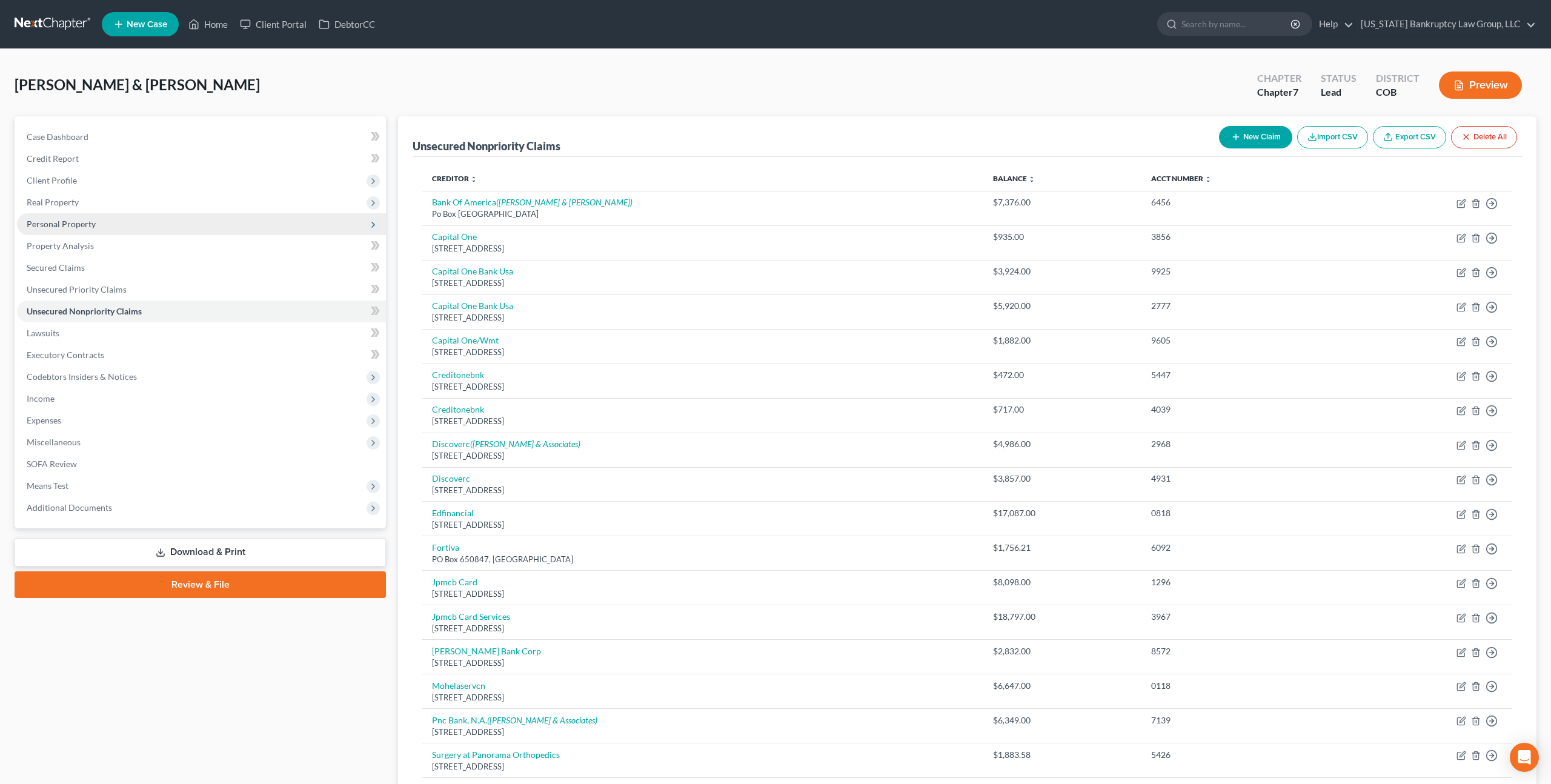
click at [88, 224] on span "Personal Property" at bounding box center [61, 224] width 69 height 11
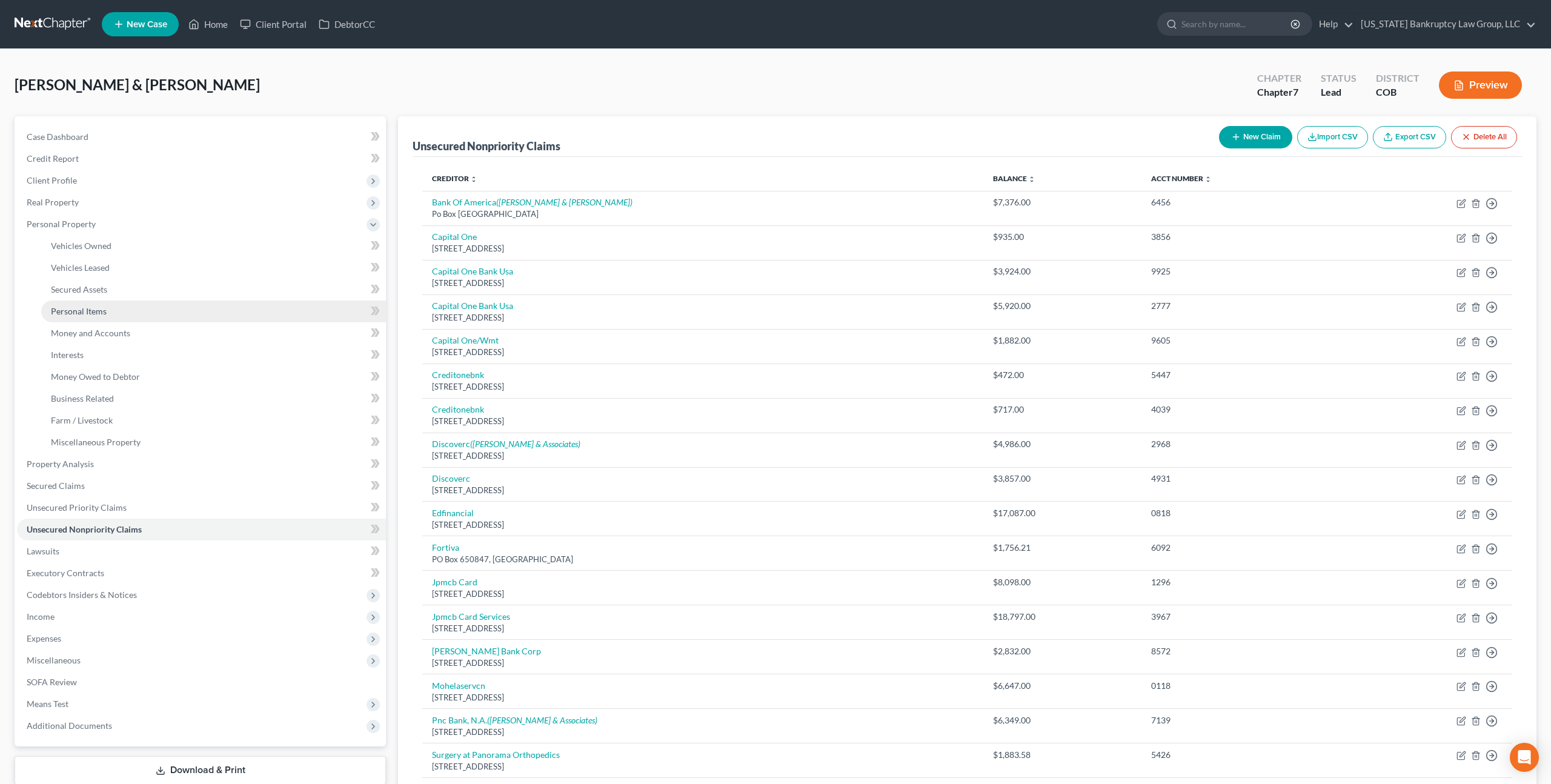
click at [100, 315] on span "Personal Items" at bounding box center [78, 311] width 55 height 11
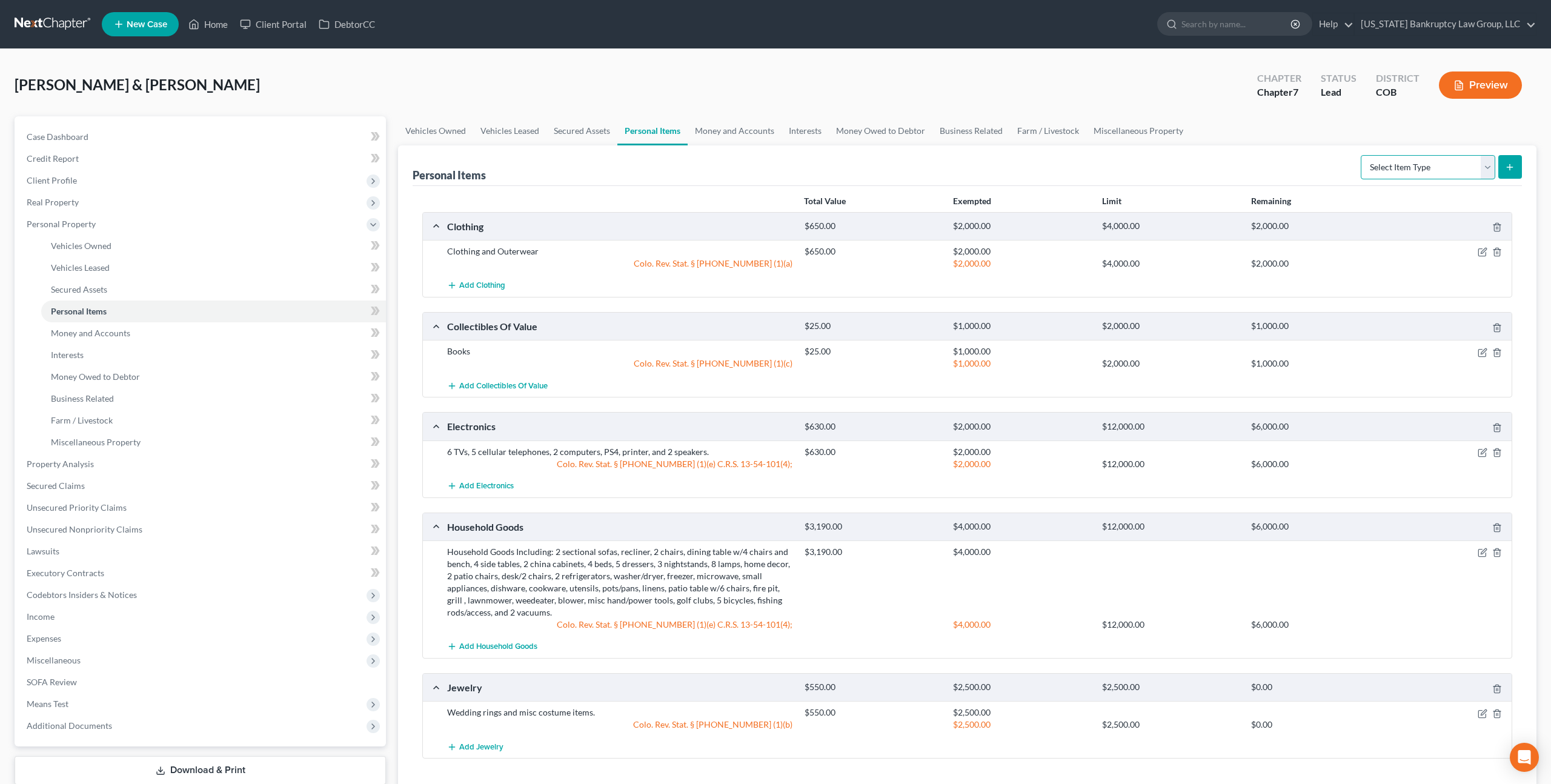
click at [1447, 170] on select "Select Item Type Clothing Collectibles Of Value Electronics Firearms Household …" at bounding box center [1428, 167] width 135 height 25
select select "firearms"
click at [1362, 155] on select "Select Item Type Clothing Collectibles Of Value Electronics Firearms Household …" at bounding box center [1428, 167] width 135 height 25
click at [1512, 171] on icon "submit" at bounding box center [1510, 167] width 10 height 10
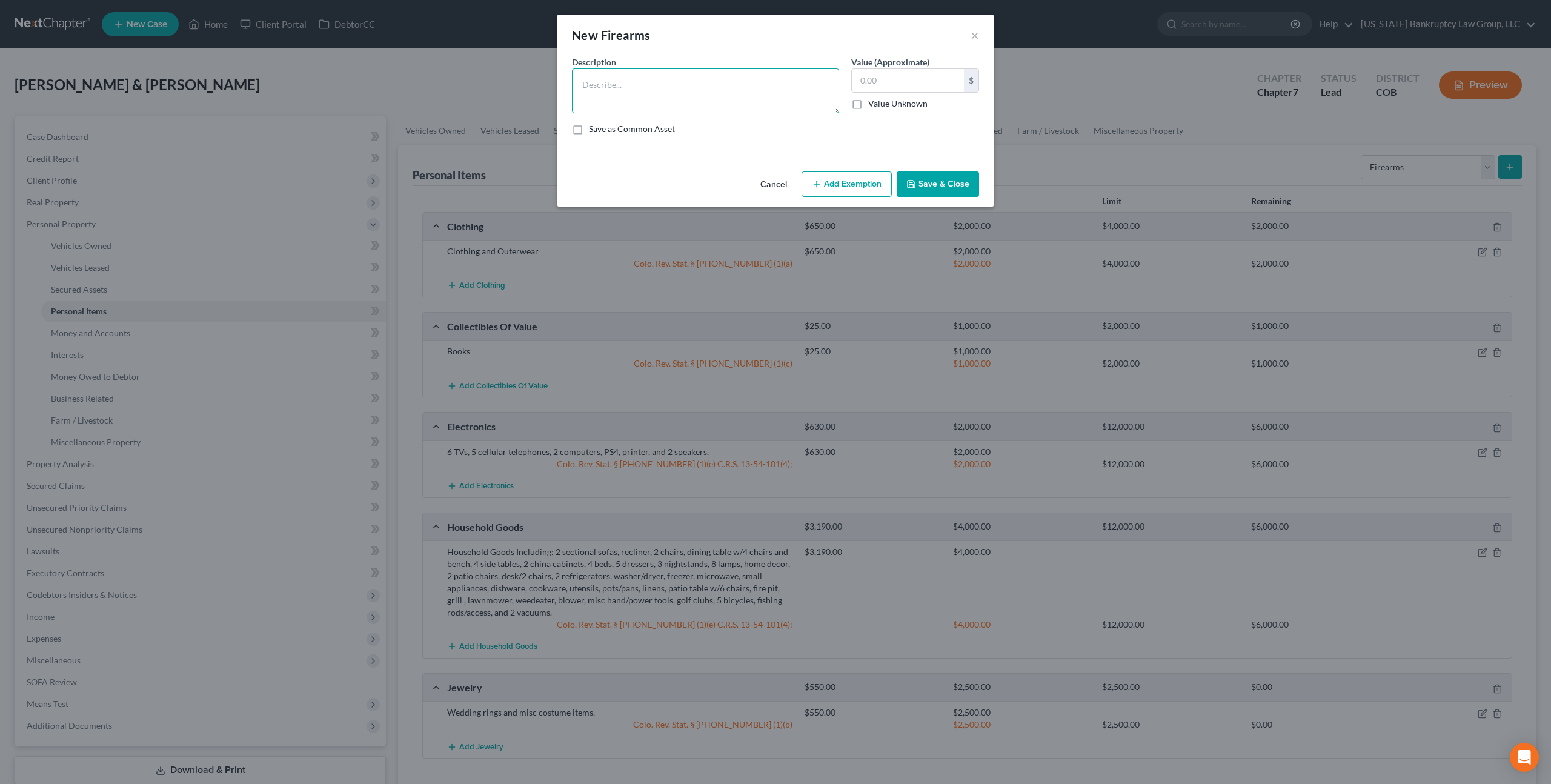
click at [640, 82] on textarea at bounding box center [706, 91] width 267 height 45
type textarea "Shotgun and handgun"
click at [854, 85] on input "text" at bounding box center [907, 81] width 112 height 23
type input "500.00"
click at [834, 190] on button "Add Exemption" at bounding box center [847, 184] width 91 height 25
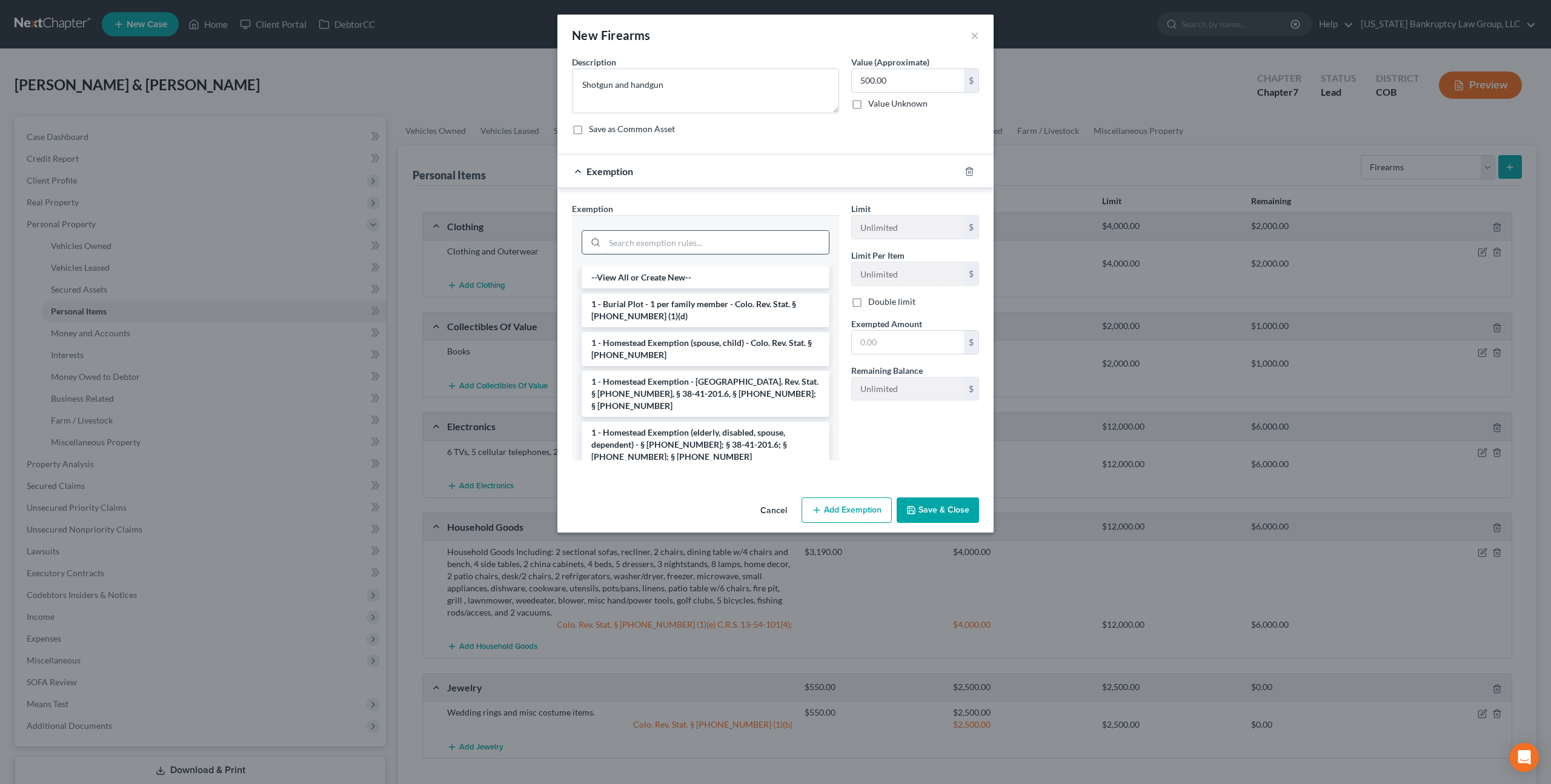
click at [735, 245] on input "search" at bounding box center [717, 243] width 224 height 23
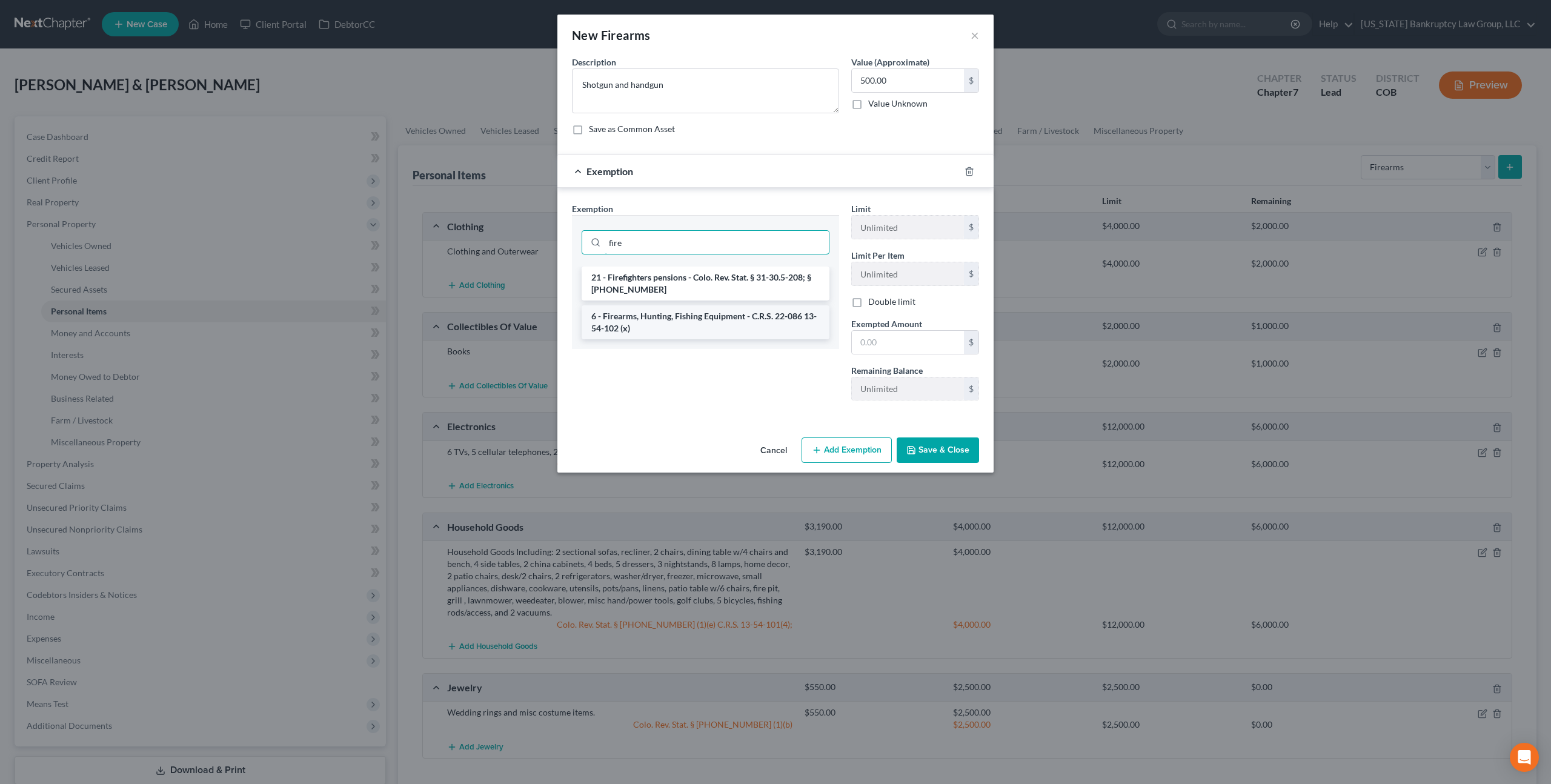
type input "fire"
click at [746, 321] on li "6 - Firearms, Hunting, Fishing Equipment - C.R.S. 22-086 13-54-102 (x)" at bounding box center [706, 322] width 248 height 34
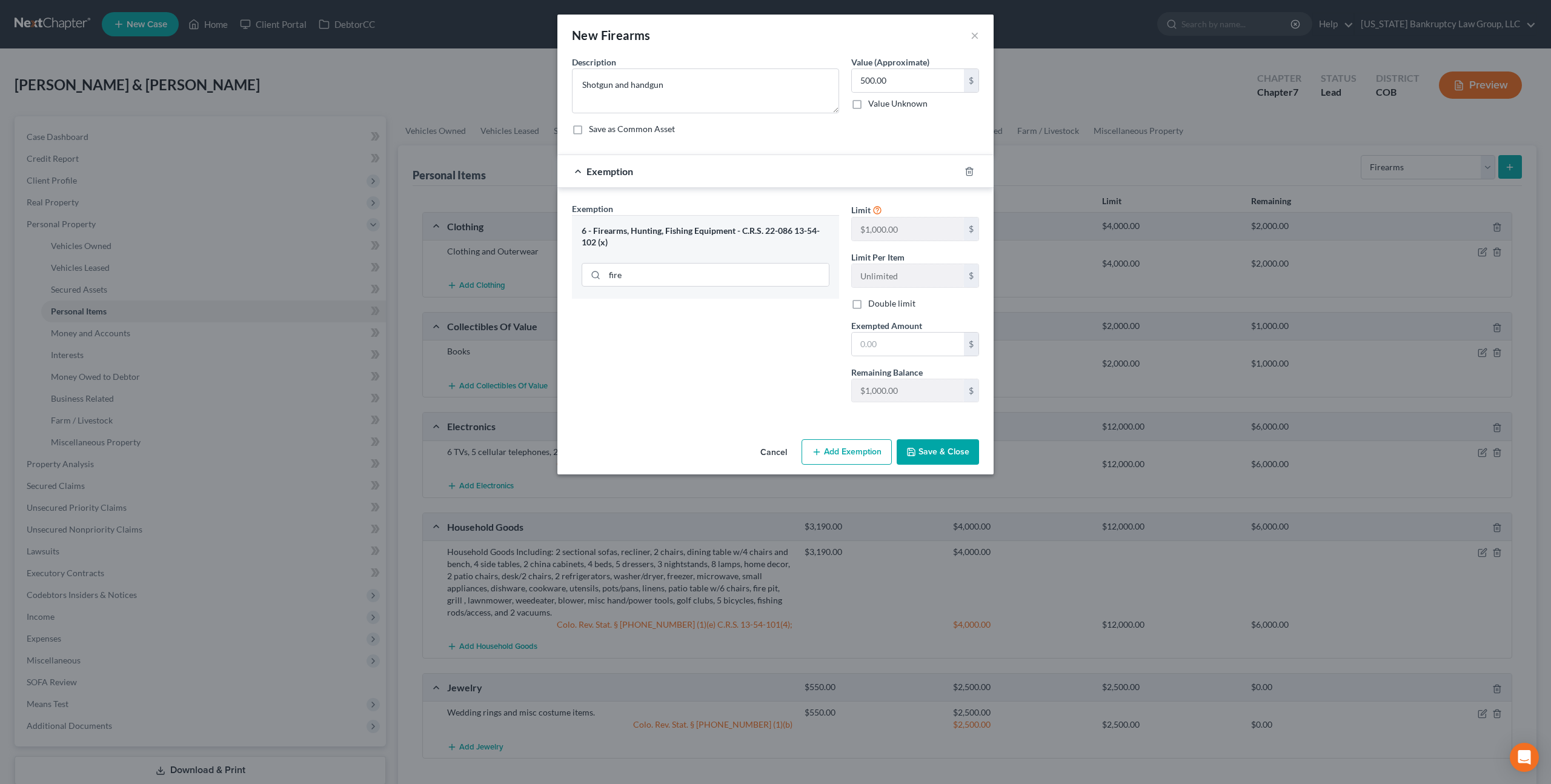
click at [869, 305] on label "Double limit" at bounding box center [892, 303] width 47 height 12
click at [873, 305] on input "Double limit" at bounding box center [877, 301] width 8 height 8
checkbox input "true"
click at [863, 340] on input "text" at bounding box center [907, 344] width 112 height 23
type input "2,000.00"
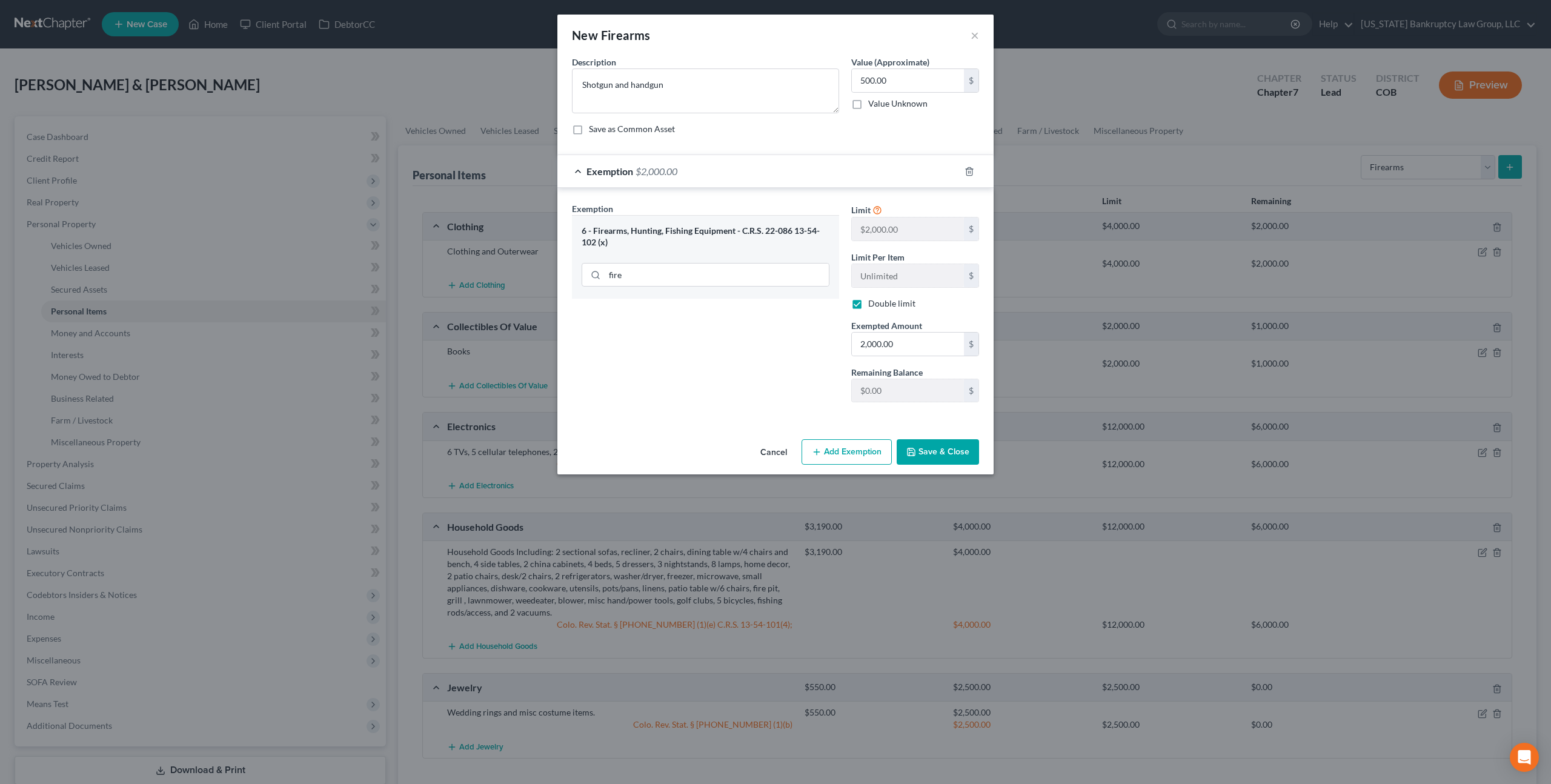
click at [937, 450] on button "Save & Close" at bounding box center [938, 452] width 83 height 25
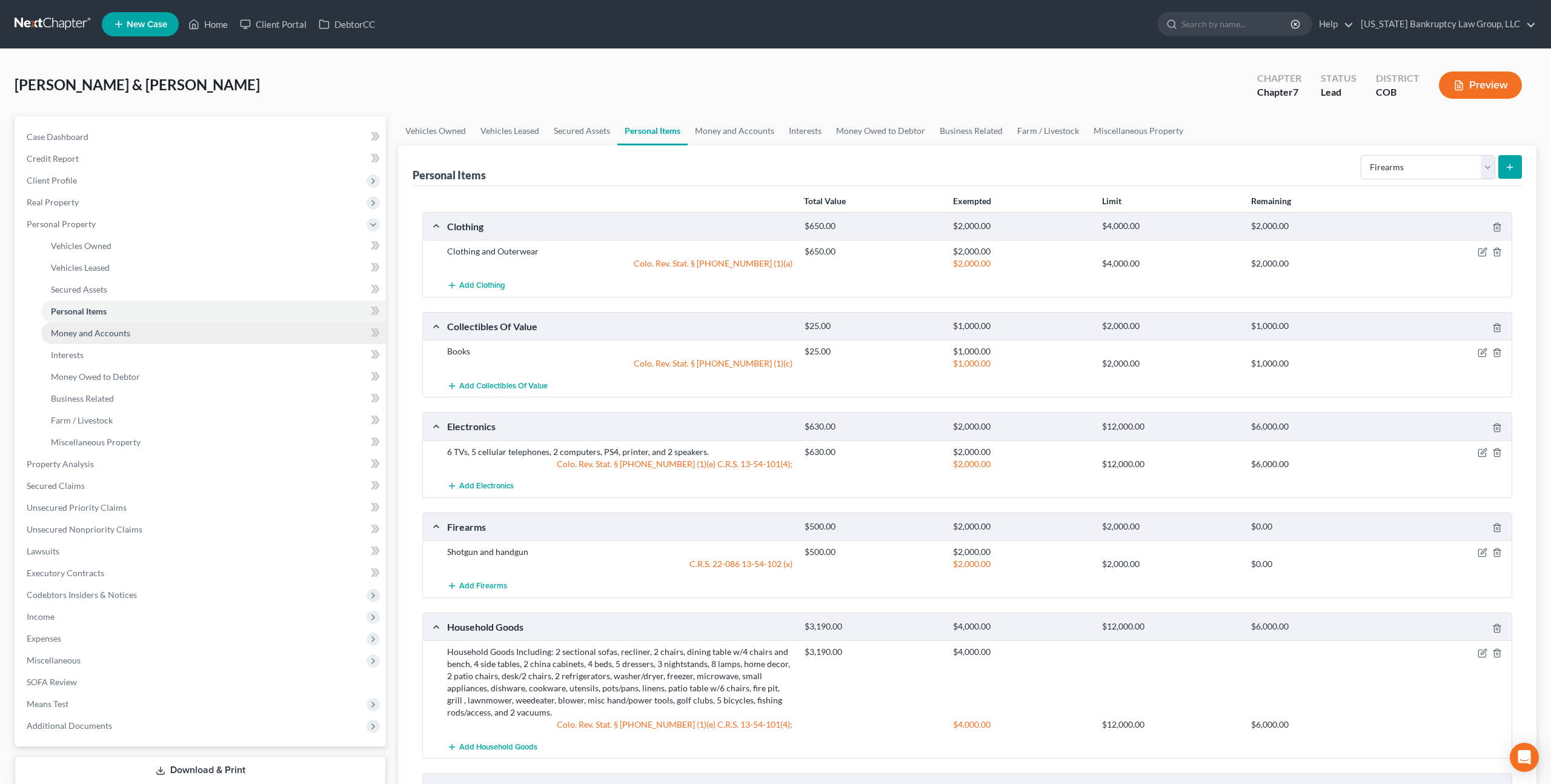
click at [114, 334] on span "Money and Accounts" at bounding box center [91, 333] width 79 height 11
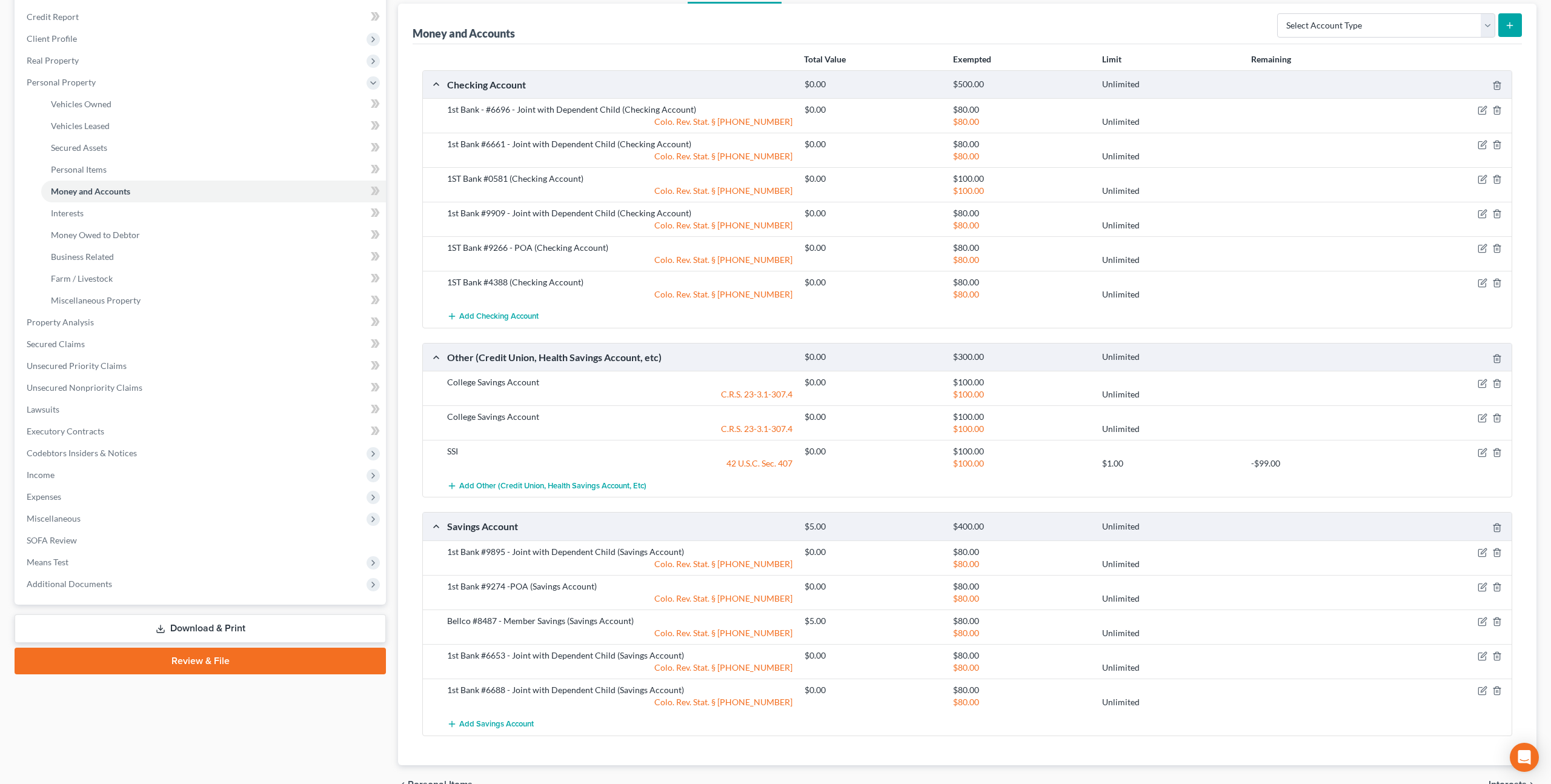
scroll to position [140, 0]
click at [1496, 386] on line "button" at bounding box center [1496, 386] width 0 height 3
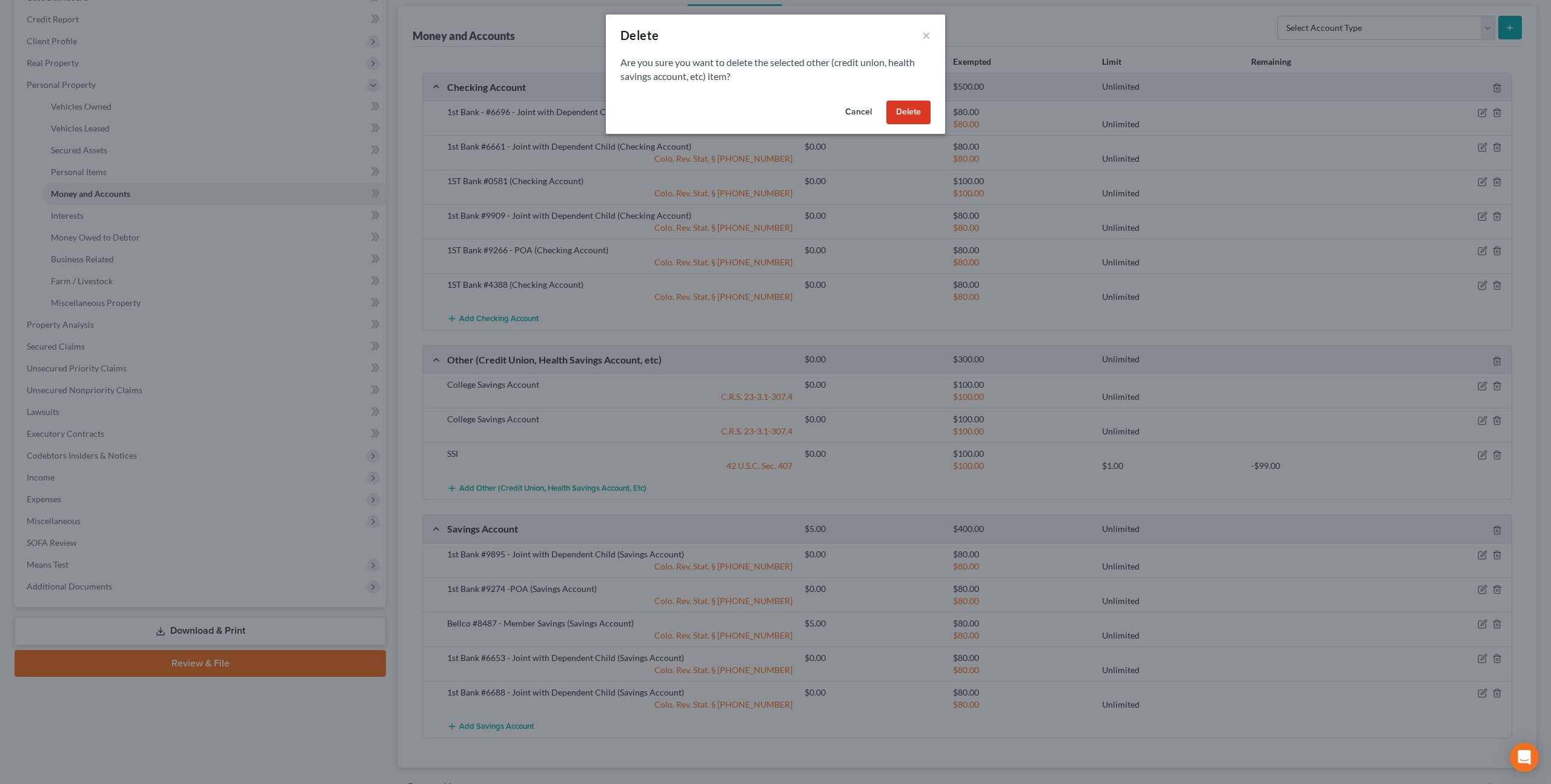
click at [898, 111] on button "Delete" at bounding box center [908, 113] width 44 height 25
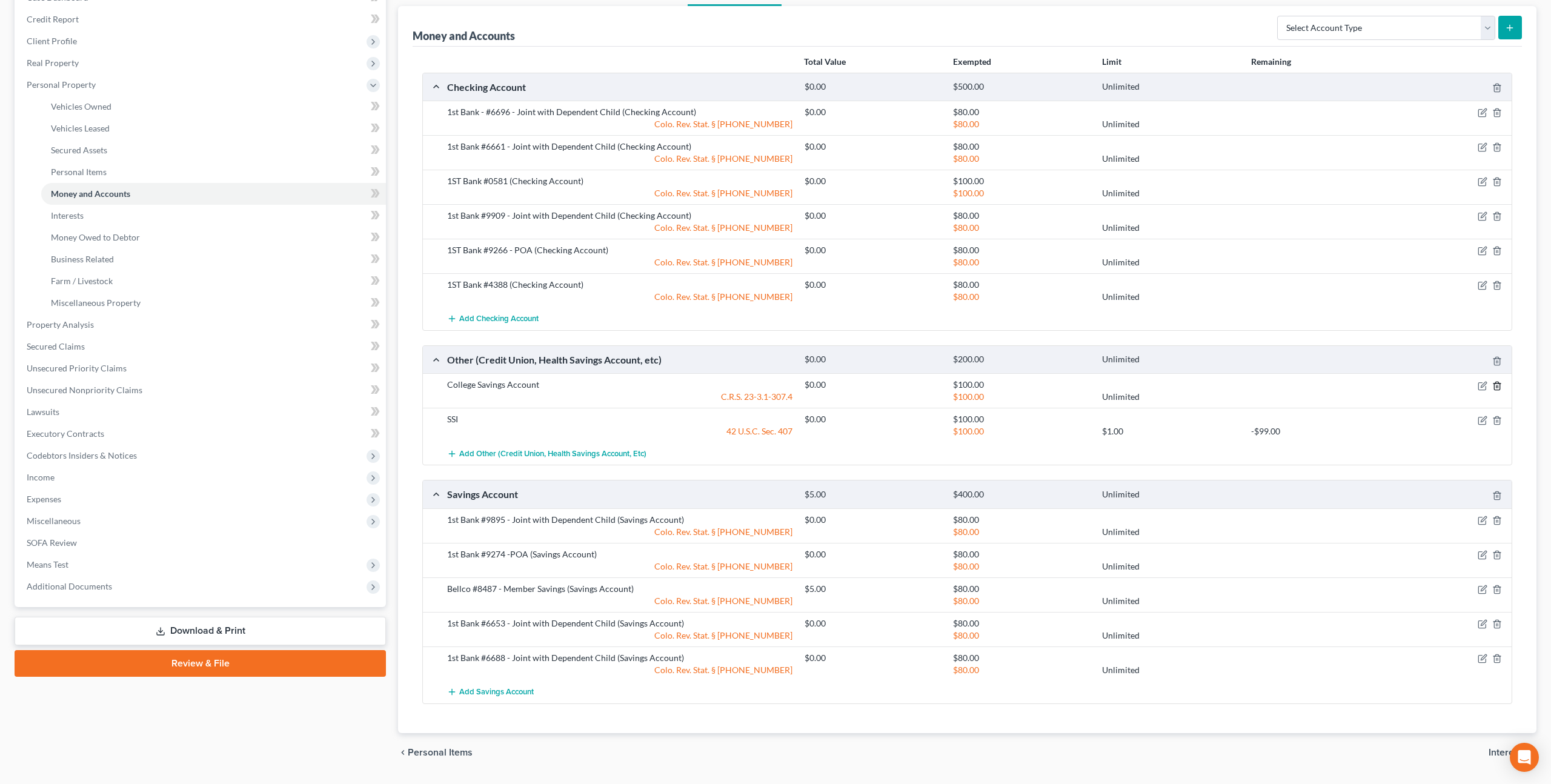
click at [1499, 383] on polyline "button" at bounding box center [1497, 383] width 7 height 0
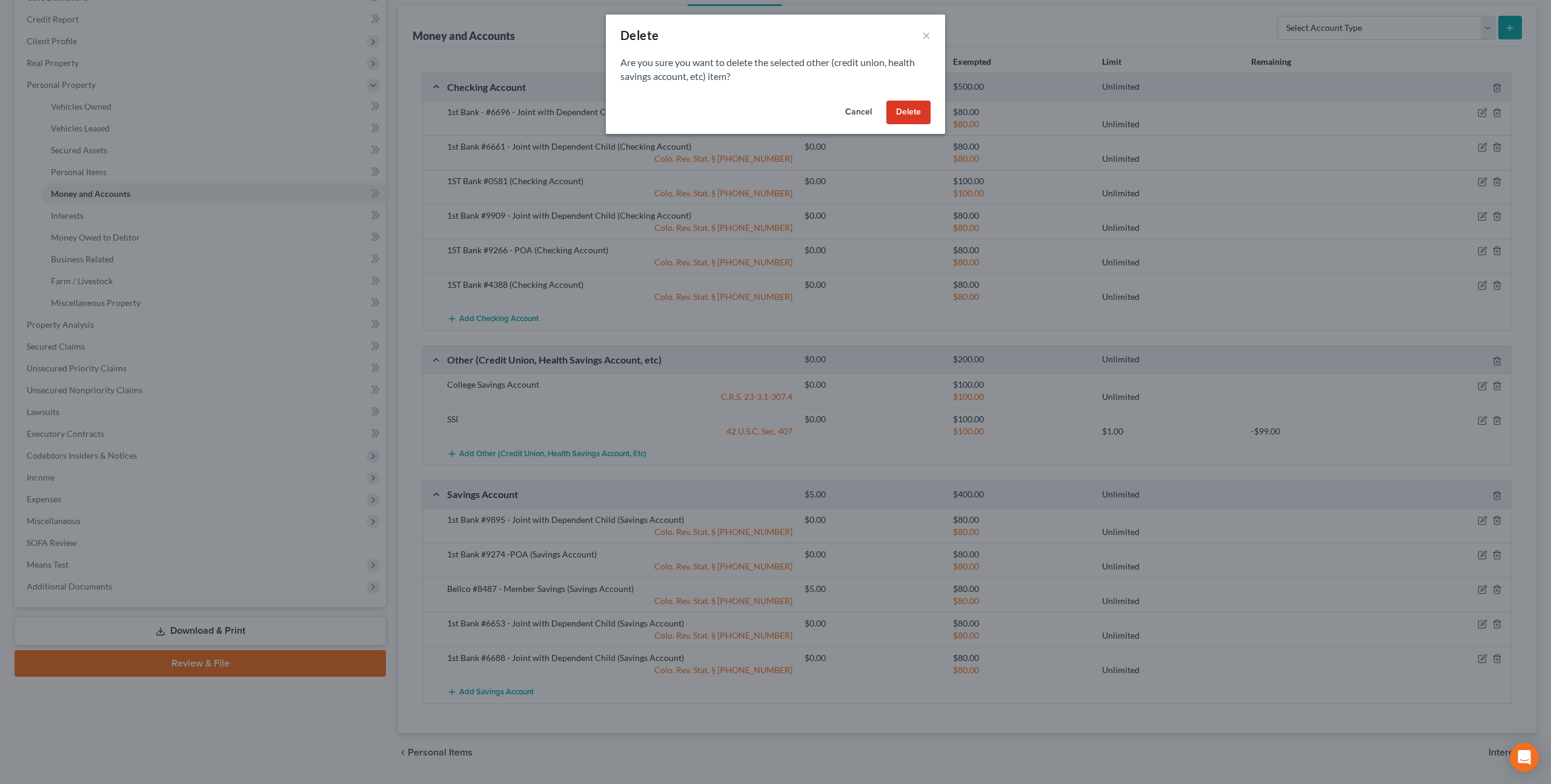
click at [914, 115] on button "Delete" at bounding box center [908, 113] width 44 height 25
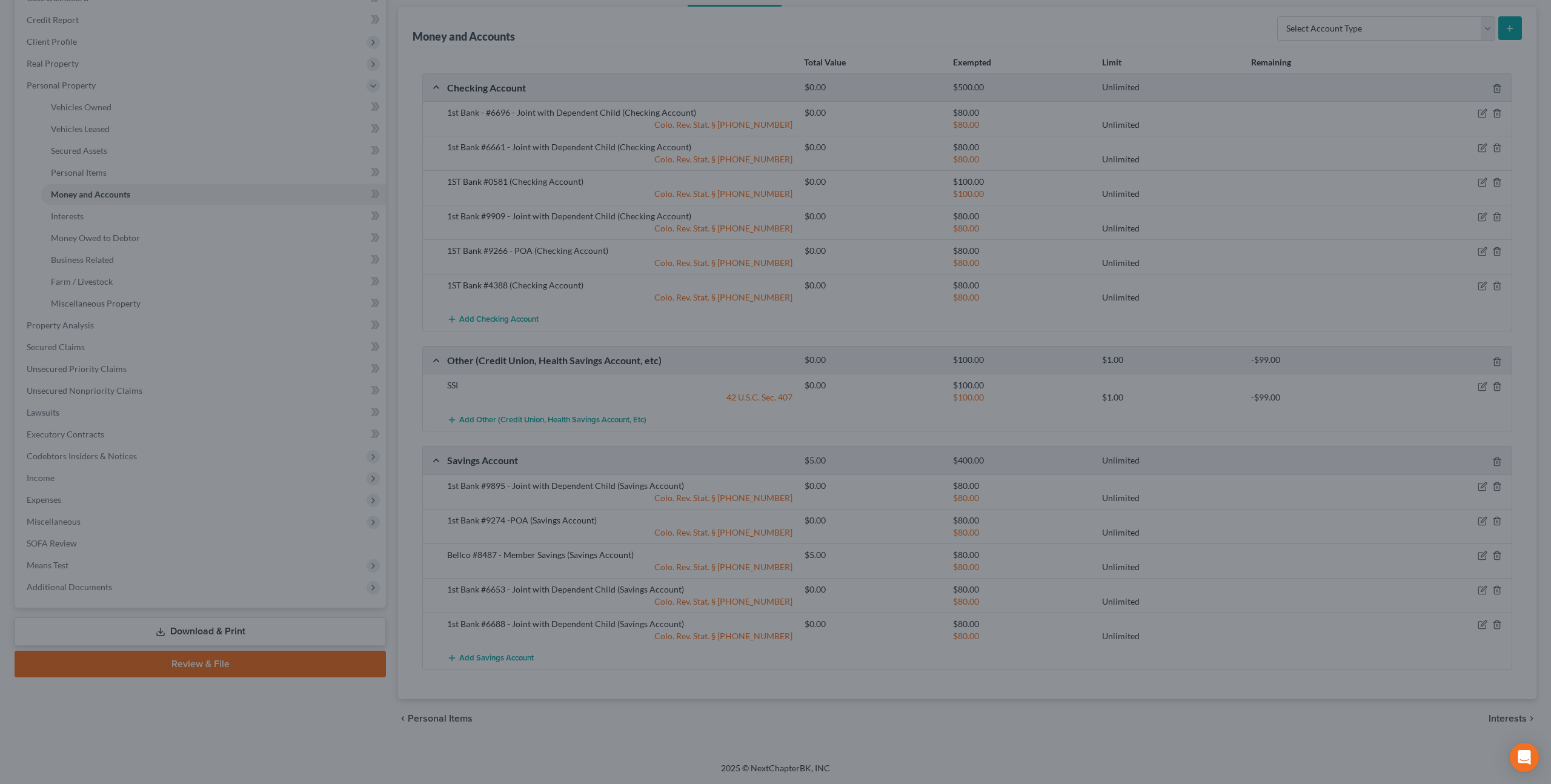
scroll to position [137, 0]
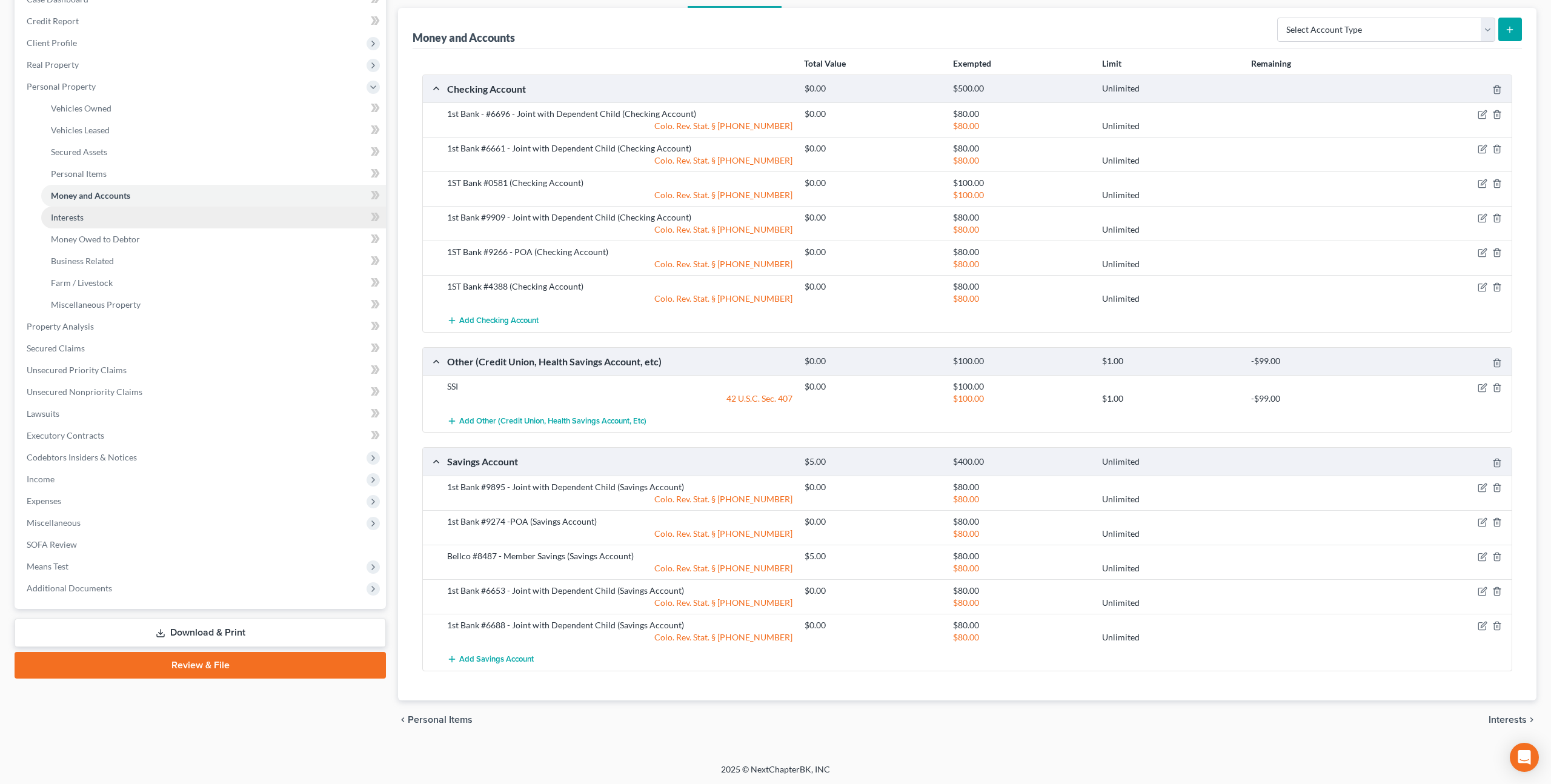
click at [87, 215] on link "Interests" at bounding box center [214, 217] width 345 height 22
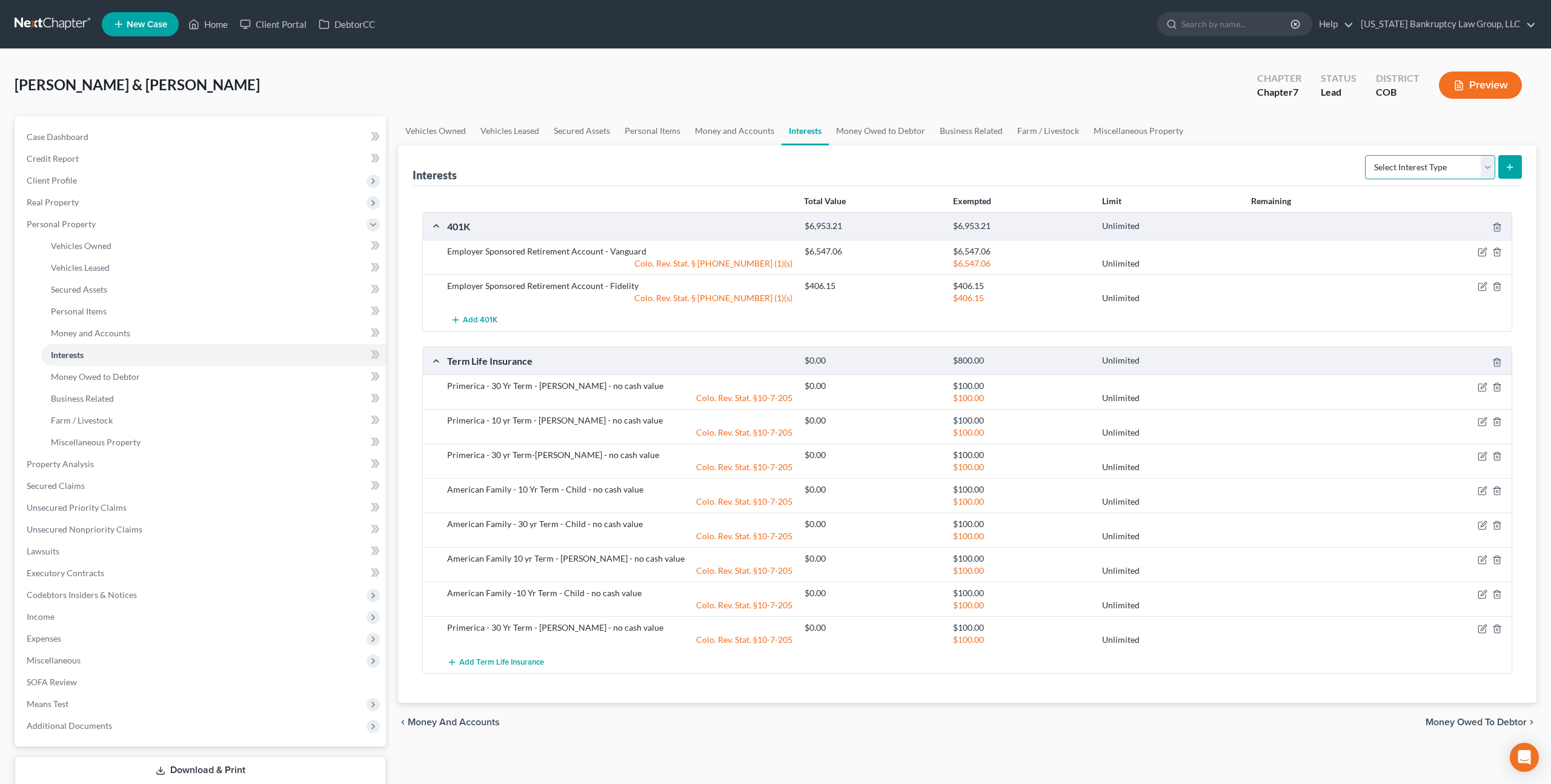
click at [1447, 174] on select "Select Interest Type 401K Annuity Bond Education IRA Government Bond Government…" at bounding box center [1431, 167] width 130 height 25
click at [751, 134] on link "Money and Accounts" at bounding box center [734, 130] width 94 height 29
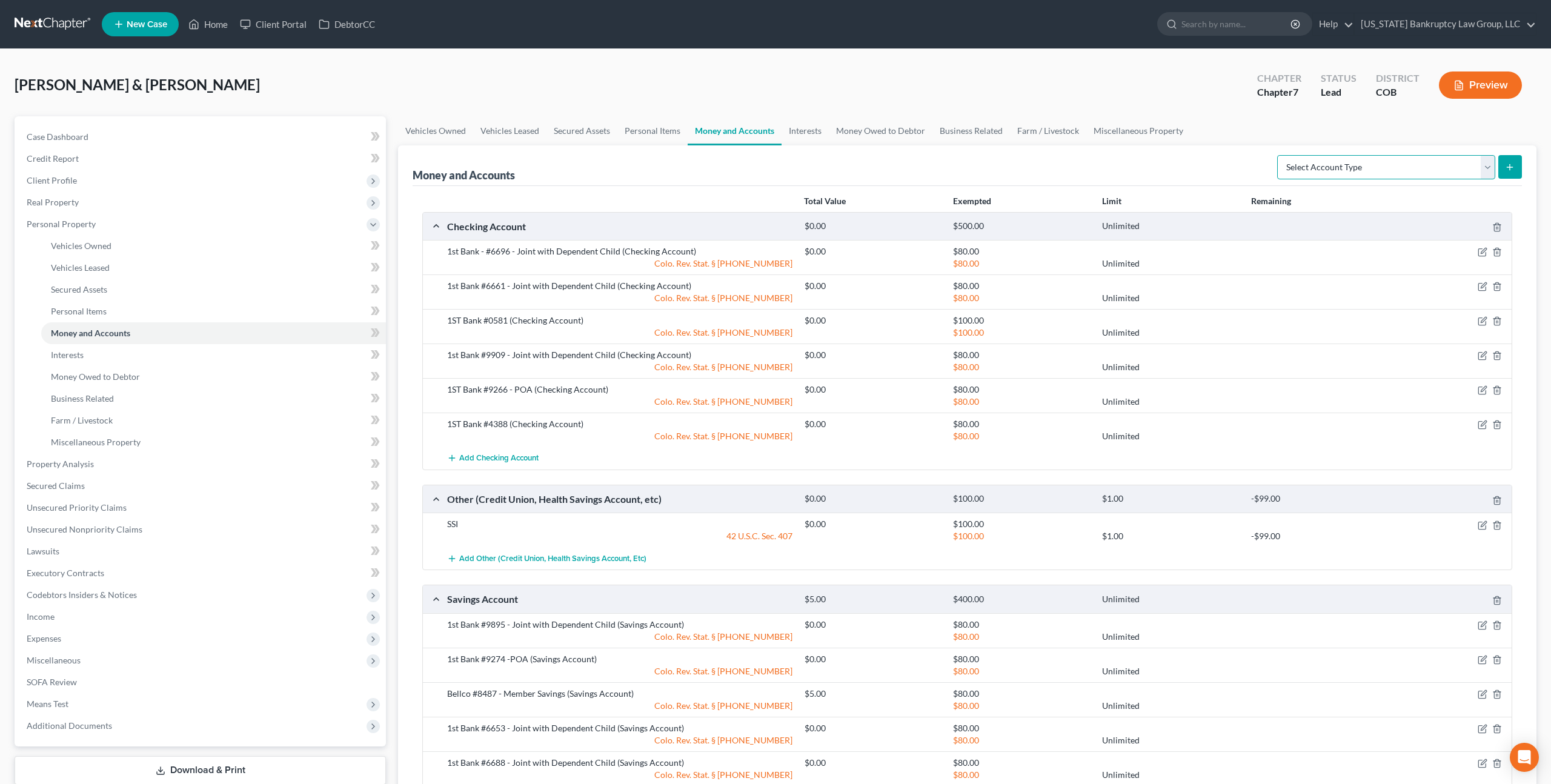
click at [1436, 165] on select "Select Account Type Brokerage Cash on Hand Certificates of Deposit Checking Acc…" at bounding box center [1387, 167] width 218 height 25
click at [882, 131] on link "Money Owed to Debtor" at bounding box center [881, 130] width 104 height 29
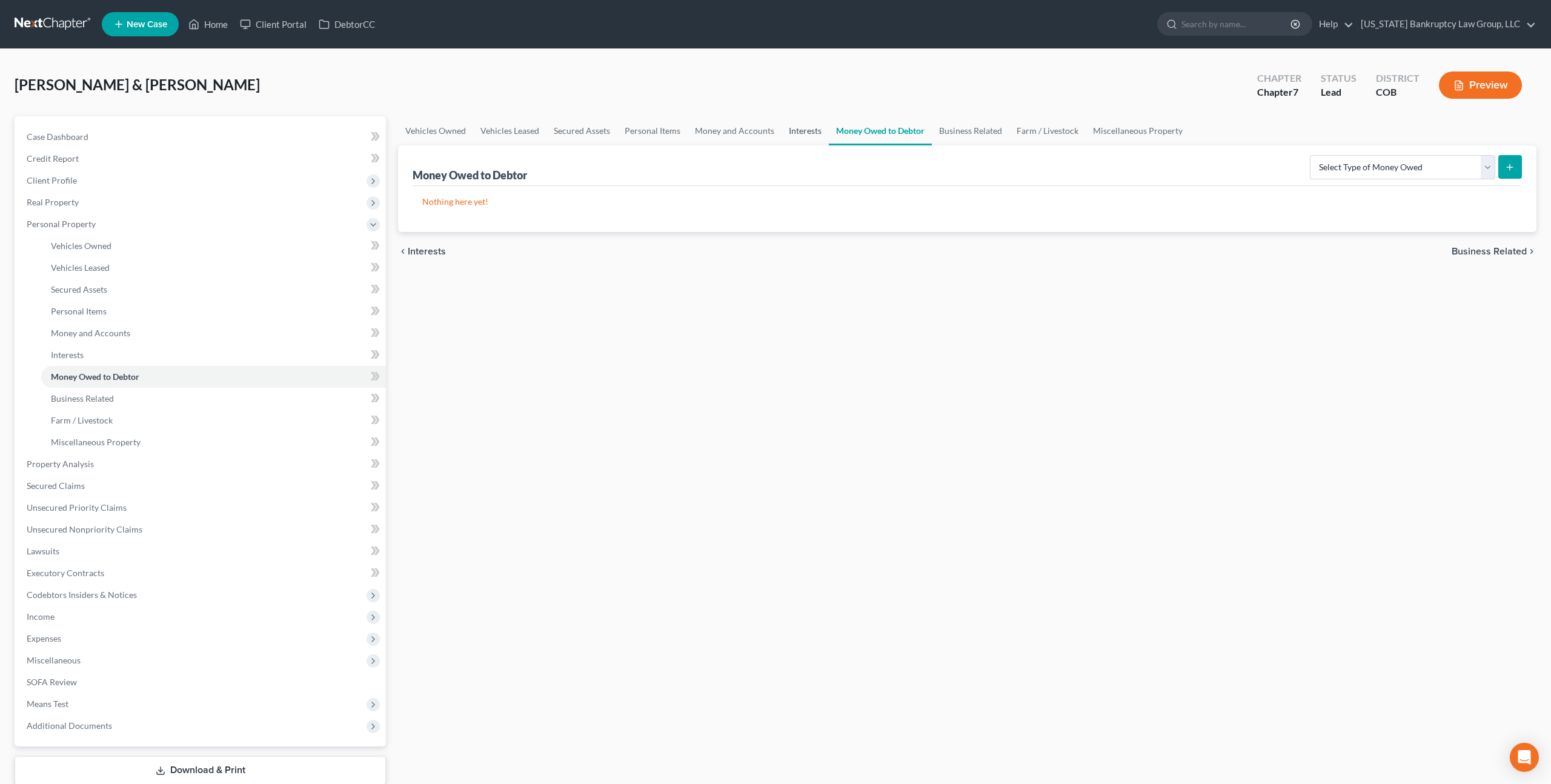
click at [798, 133] on link "Interests" at bounding box center [805, 130] width 47 height 29
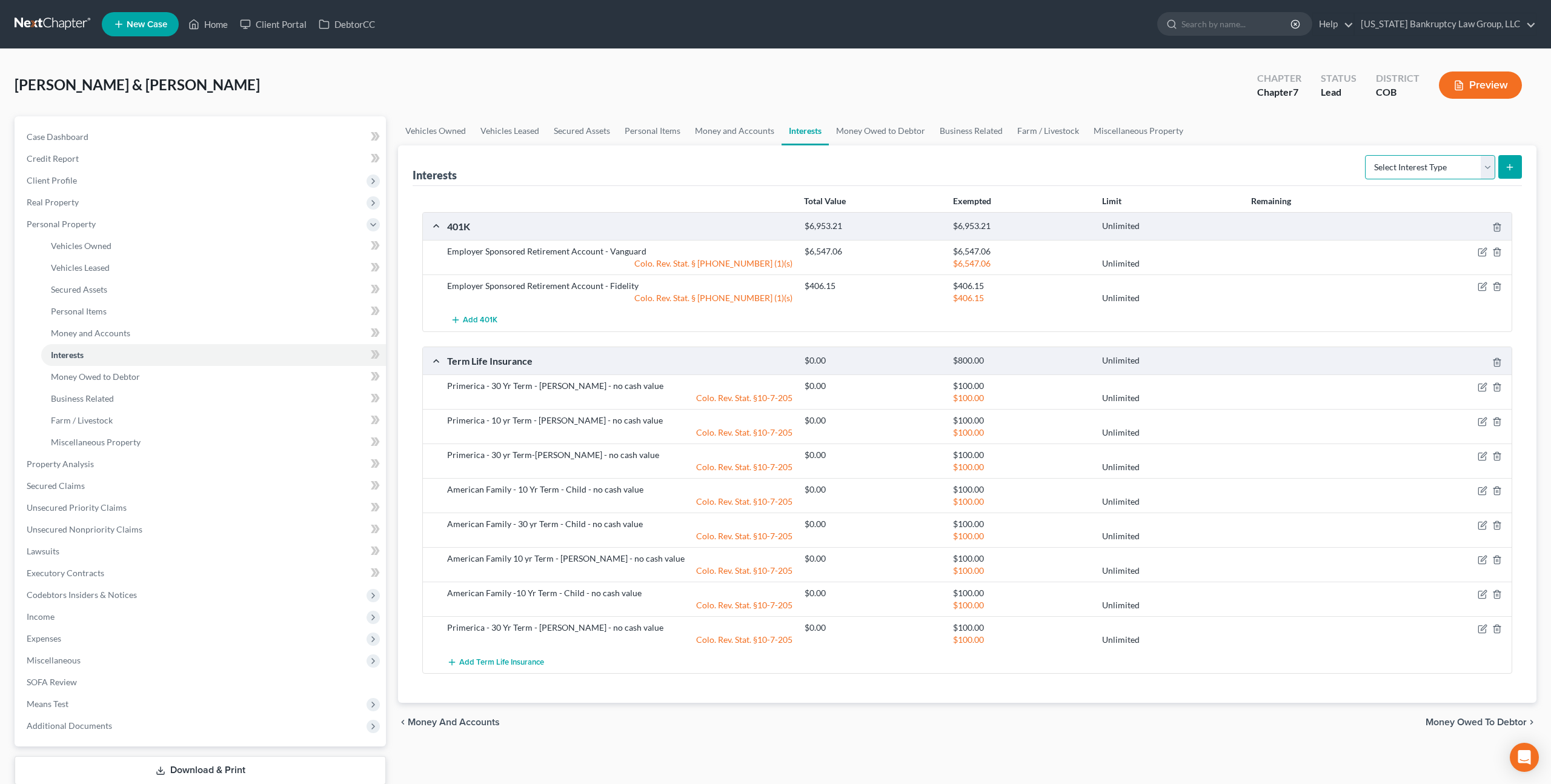
click at [1491, 170] on select "Select Interest Type 401K Annuity Bond Education IRA Government Bond Government…" at bounding box center [1431, 167] width 130 height 25
select select "education_ira"
click at [1366, 155] on select "Select Interest Type 401K Annuity Bond Education IRA Government Bond Government…" at bounding box center [1431, 167] width 130 height 25
click at [1512, 172] on button "submit" at bounding box center [1510, 166] width 24 height 24
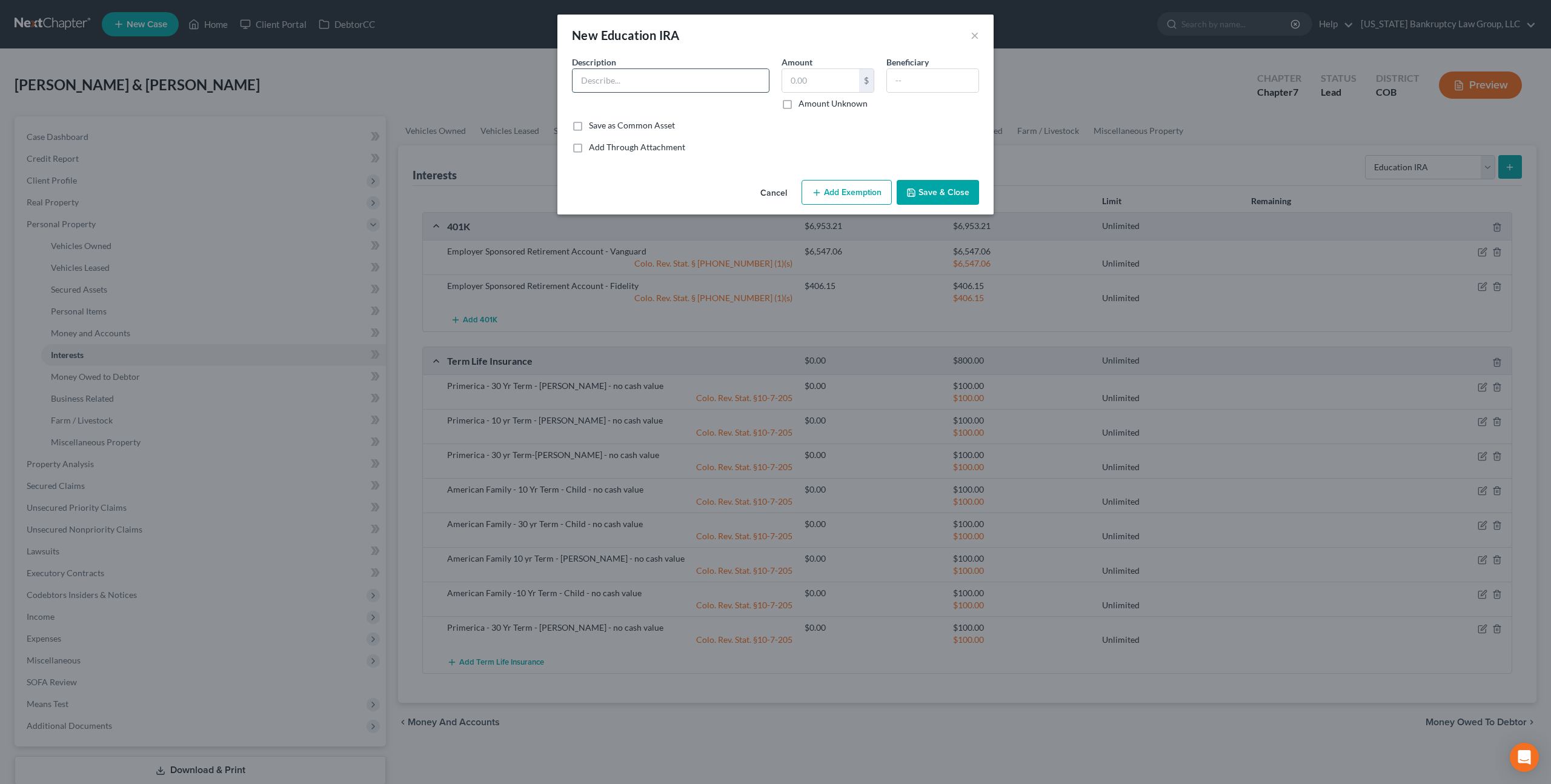
click at [662, 75] on input "text" at bounding box center [670, 81] width 196 height 23
type input "First Bank 529 - 8565"
click at [796, 79] on input "text" at bounding box center [821, 81] width 77 height 23
type input "12.98"
click at [862, 186] on button "Add Exemption" at bounding box center [847, 192] width 91 height 25
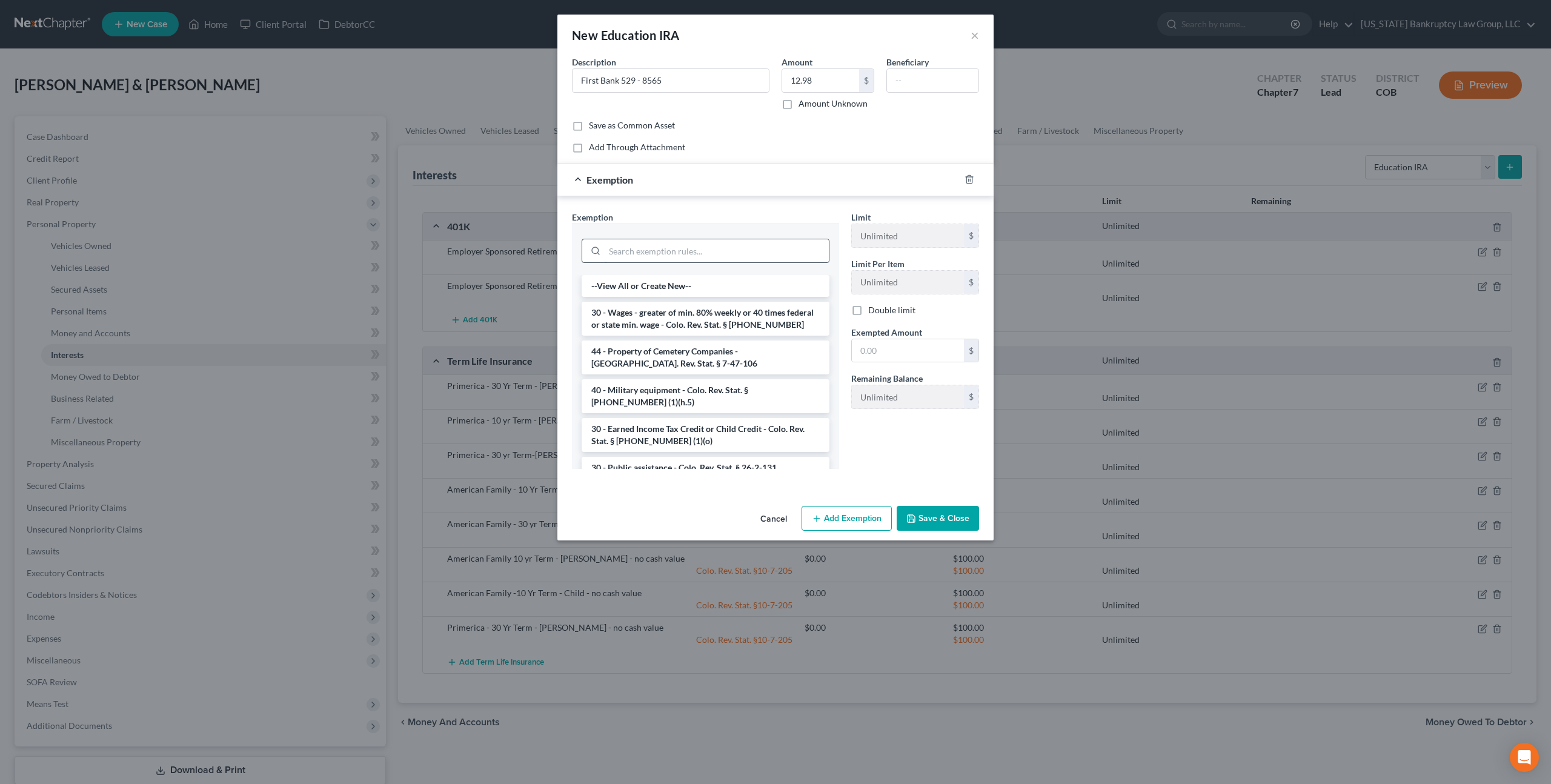
click at [695, 250] on input "search" at bounding box center [717, 250] width 224 height 23
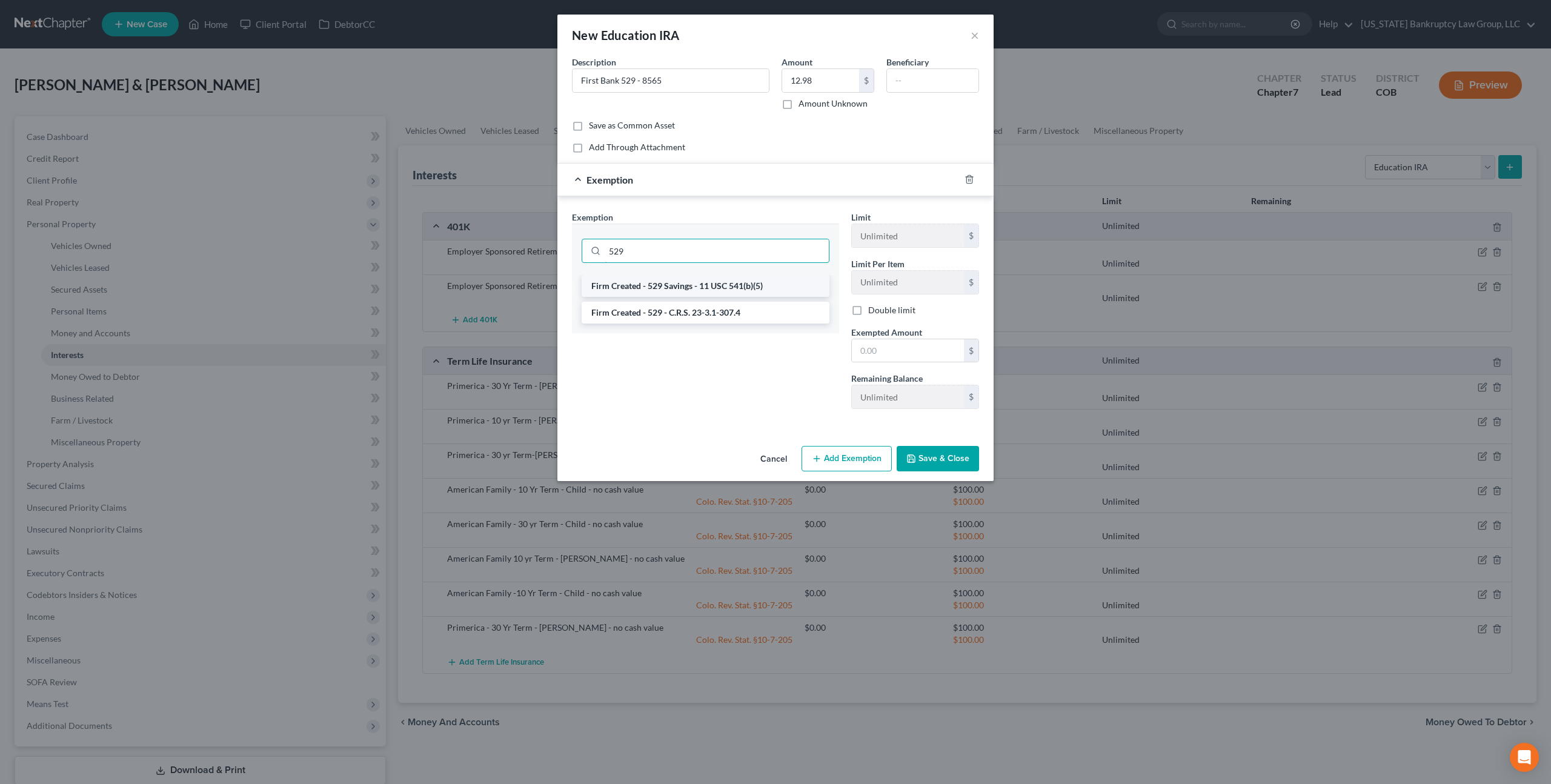
type input "529"
click at [711, 281] on li "Firm Created - 529 Savings - 11 USC 541(b)(5)" at bounding box center [706, 286] width 248 height 22
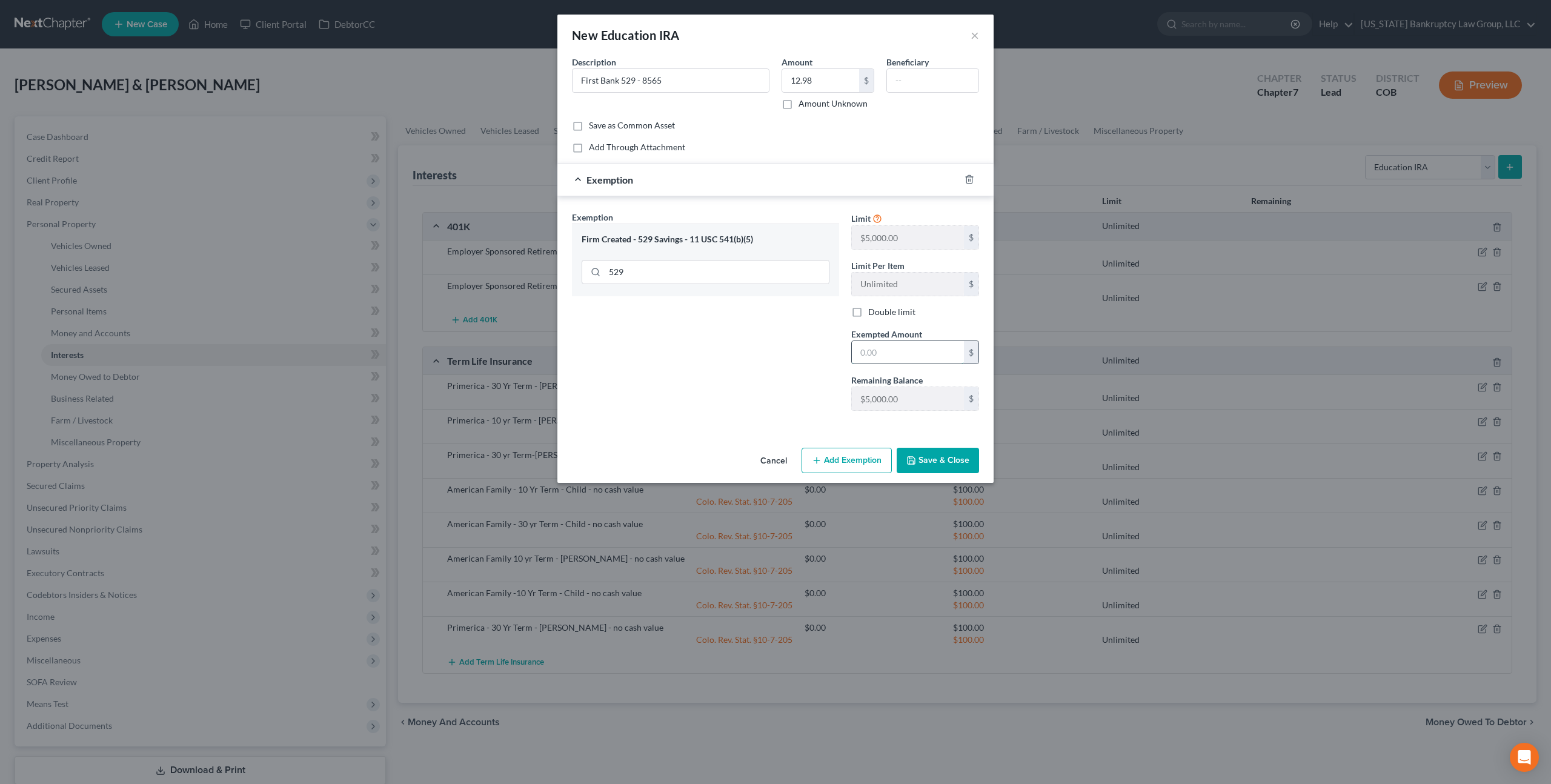
click at [863, 352] on input "text" at bounding box center [907, 352] width 112 height 23
type input "12.98"
click at [933, 457] on button "Save & Close" at bounding box center [938, 460] width 83 height 25
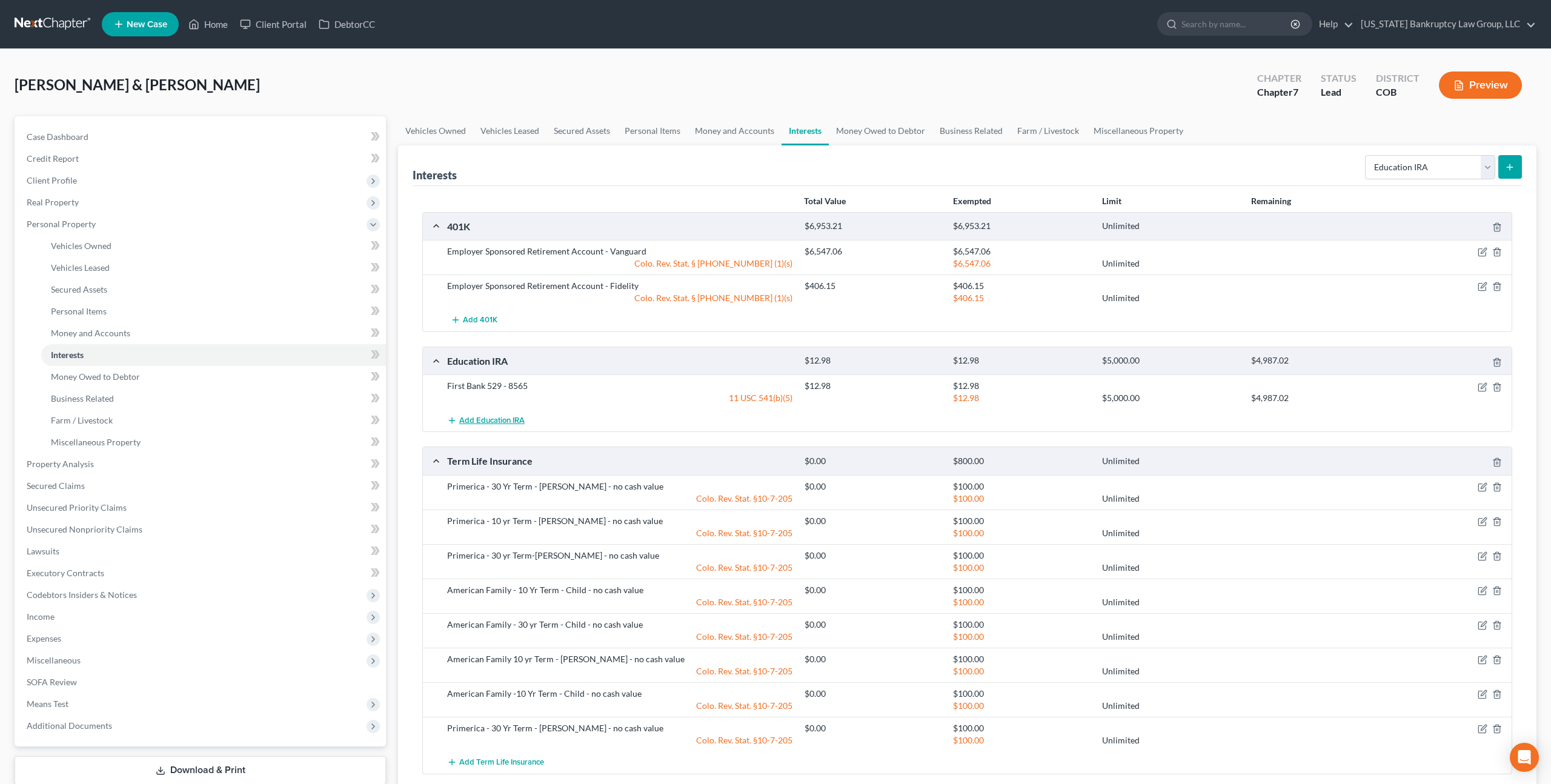
click at [511, 425] on button "Add Education IRA" at bounding box center [486, 419] width 77 height 22
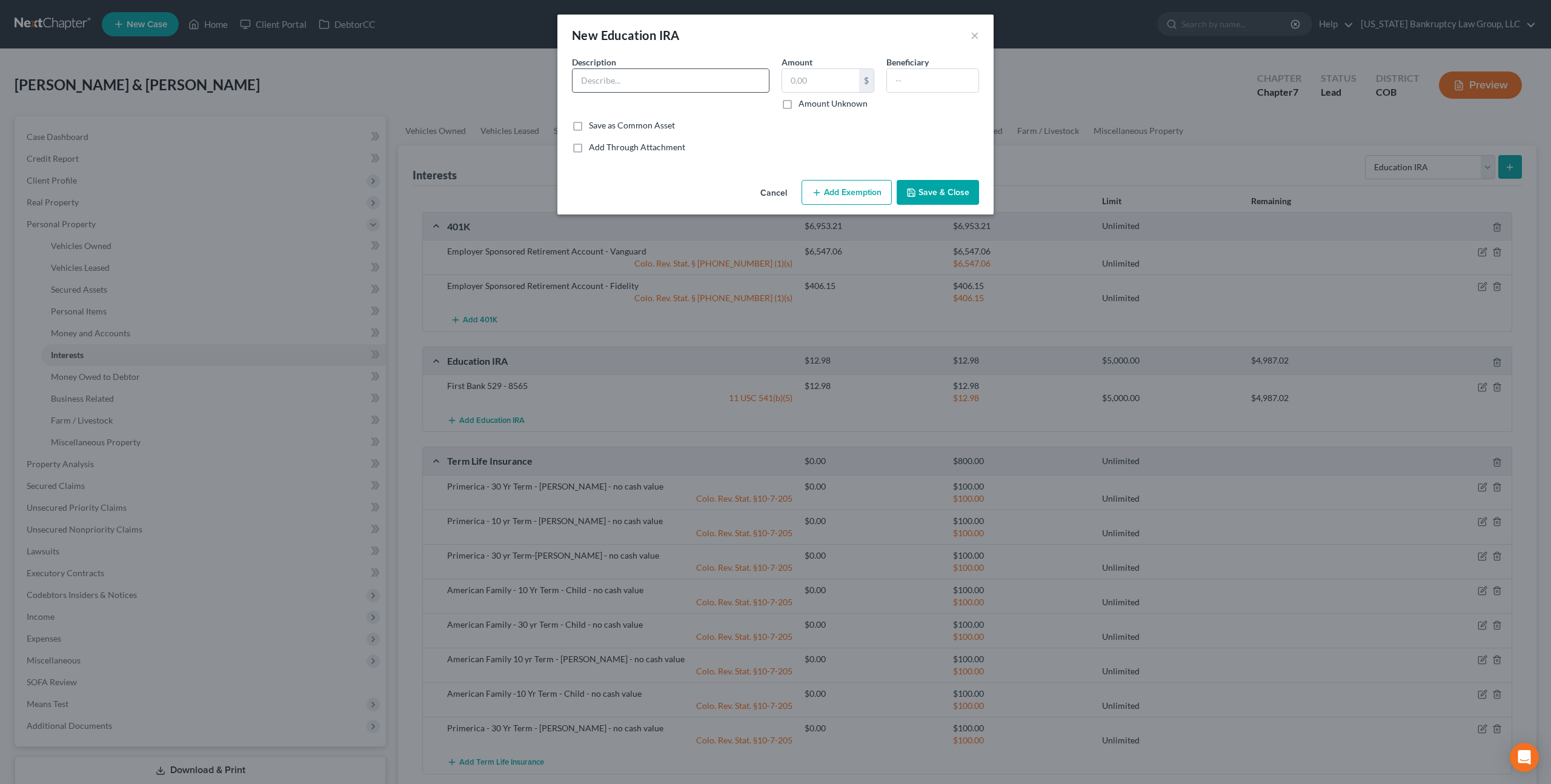
click at [637, 75] on input "text" at bounding box center [670, 81] width 196 height 23
type input "First Bank 529 - 8557"
click at [792, 80] on input "text" at bounding box center [821, 81] width 77 height 23
type input "12.98"
click at [840, 186] on button "Add Exemption" at bounding box center [847, 192] width 91 height 25
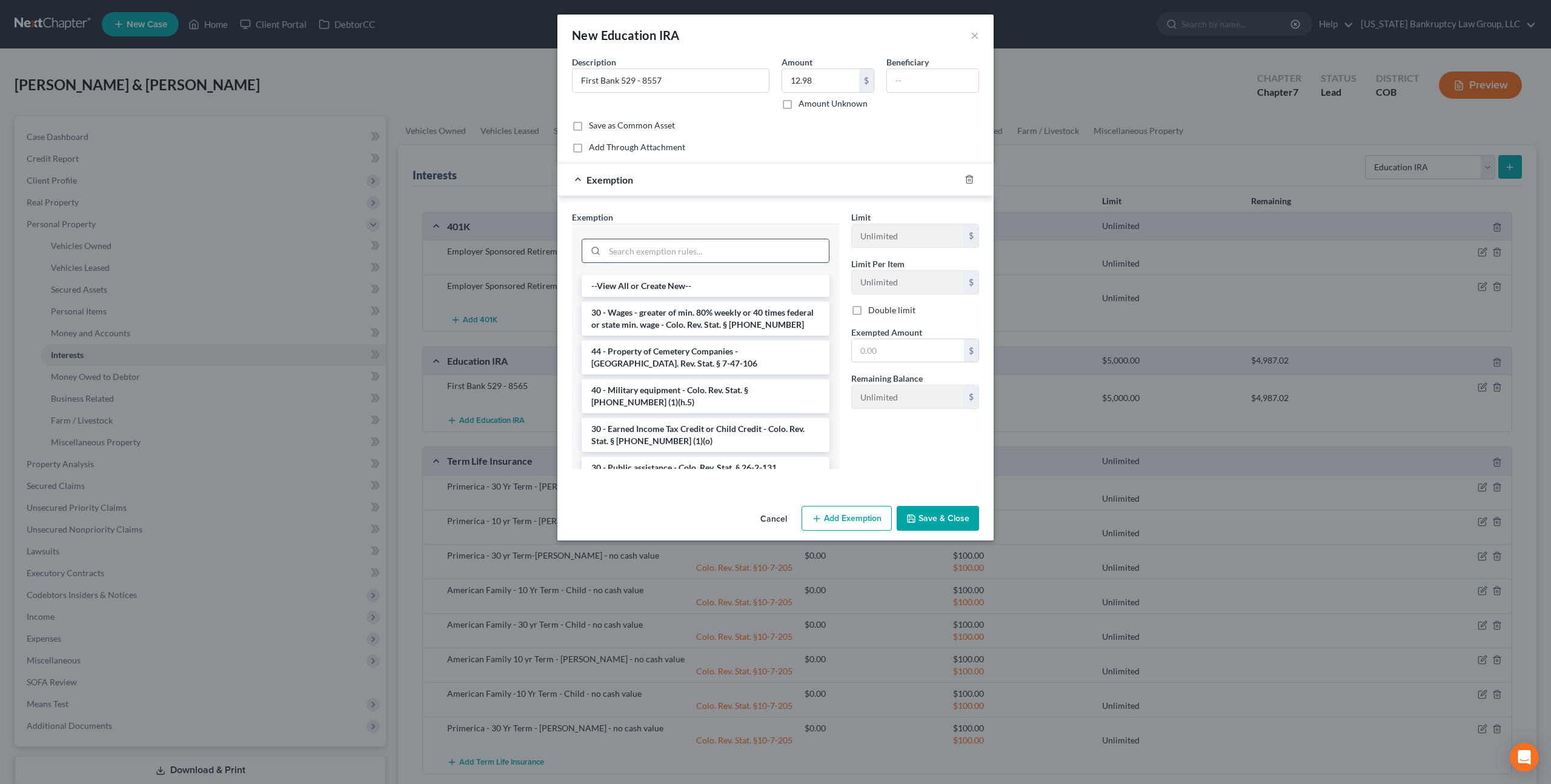
click at [699, 255] on input "search" at bounding box center [717, 250] width 224 height 23
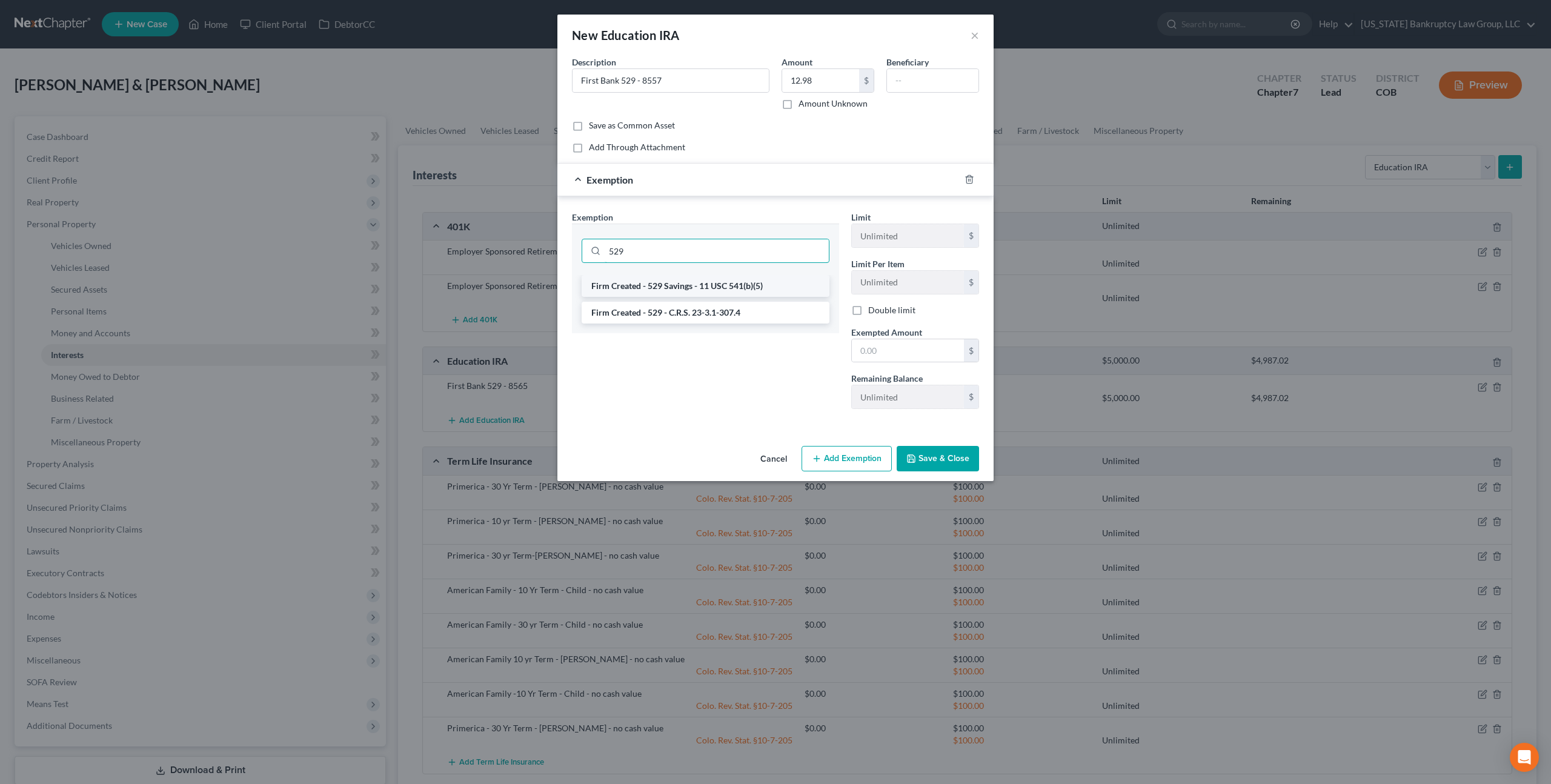
type input "529"
click at [742, 287] on li "Firm Created - 529 Savings - 11 USC 541(b)(5)" at bounding box center [706, 286] width 248 height 22
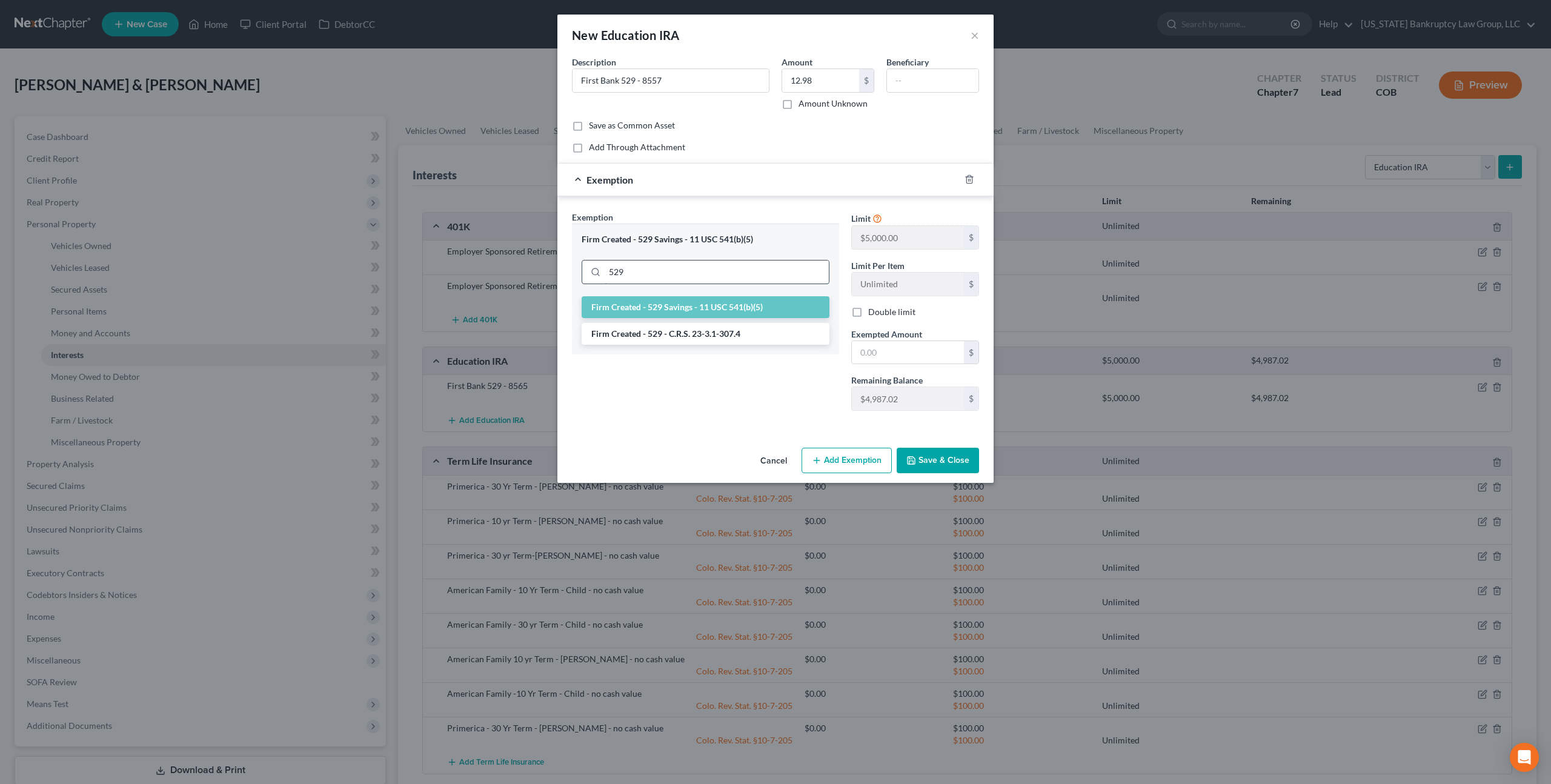
click at [666, 276] on input "529" at bounding box center [717, 272] width 224 height 23
click at [672, 329] on li "Firm Created - 529 - C.R.S. 23-3.1-307.4" at bounding box center [706, 333] width 248 height 22
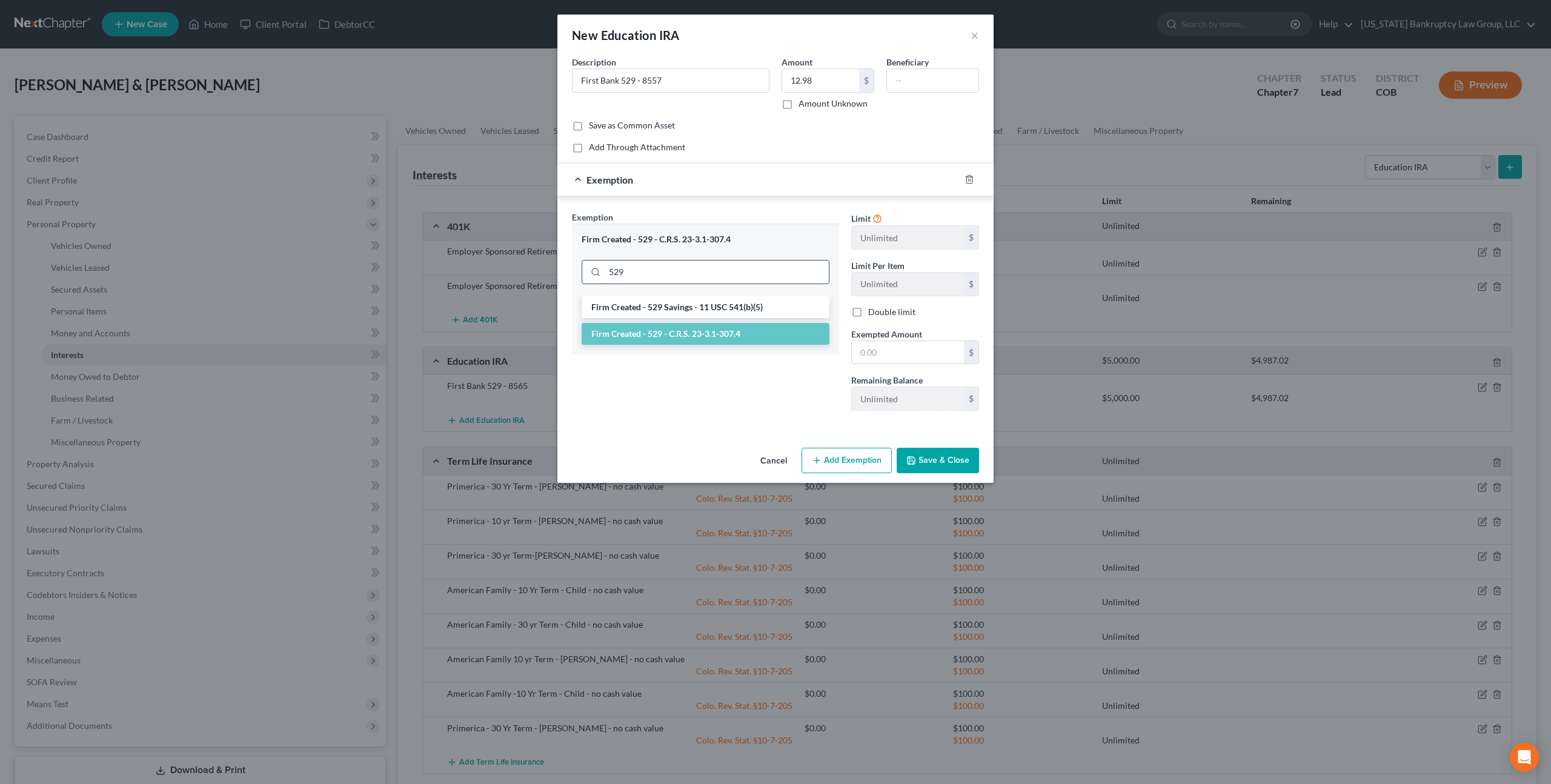
click at [717, 273] on input "529" at bounding box center [717, 272] width 224 height 23
click at [711, 307] on li "Firm Created - 529 Savings - 11 USC 541(b)(5)" at bounding box center [706, 307] width 248 height 22
click at [861, 350] on input "text" at bounding box center [907, 352] width 112 height 23
type input "12.98"
click at [939, 461] on button "Save & Close" at bounding box center [938, 460] width 83 height 25
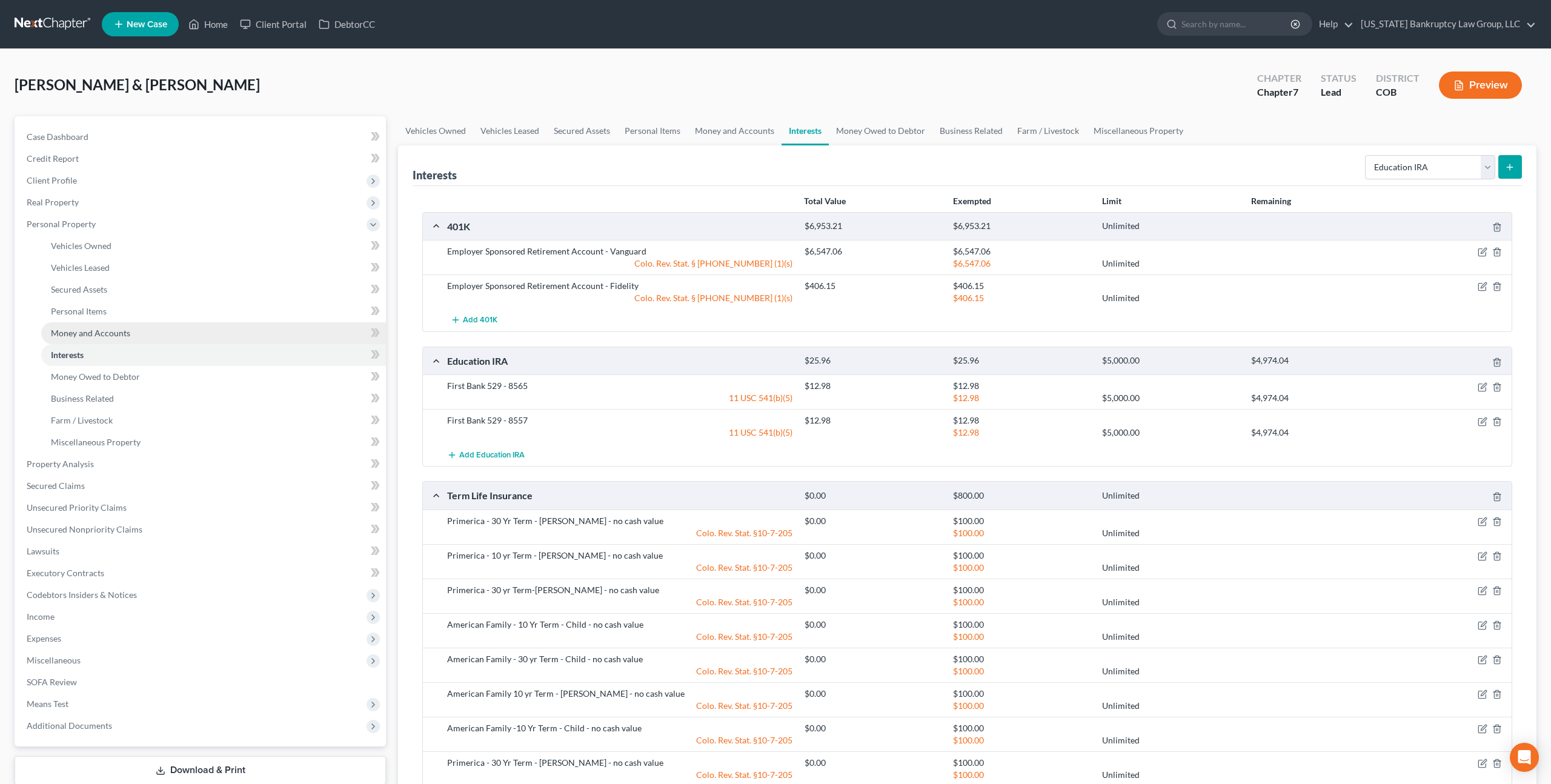
click at [114, 332] on span "Money and Accounts" at bounding box center [91, 333] width 79 height 11
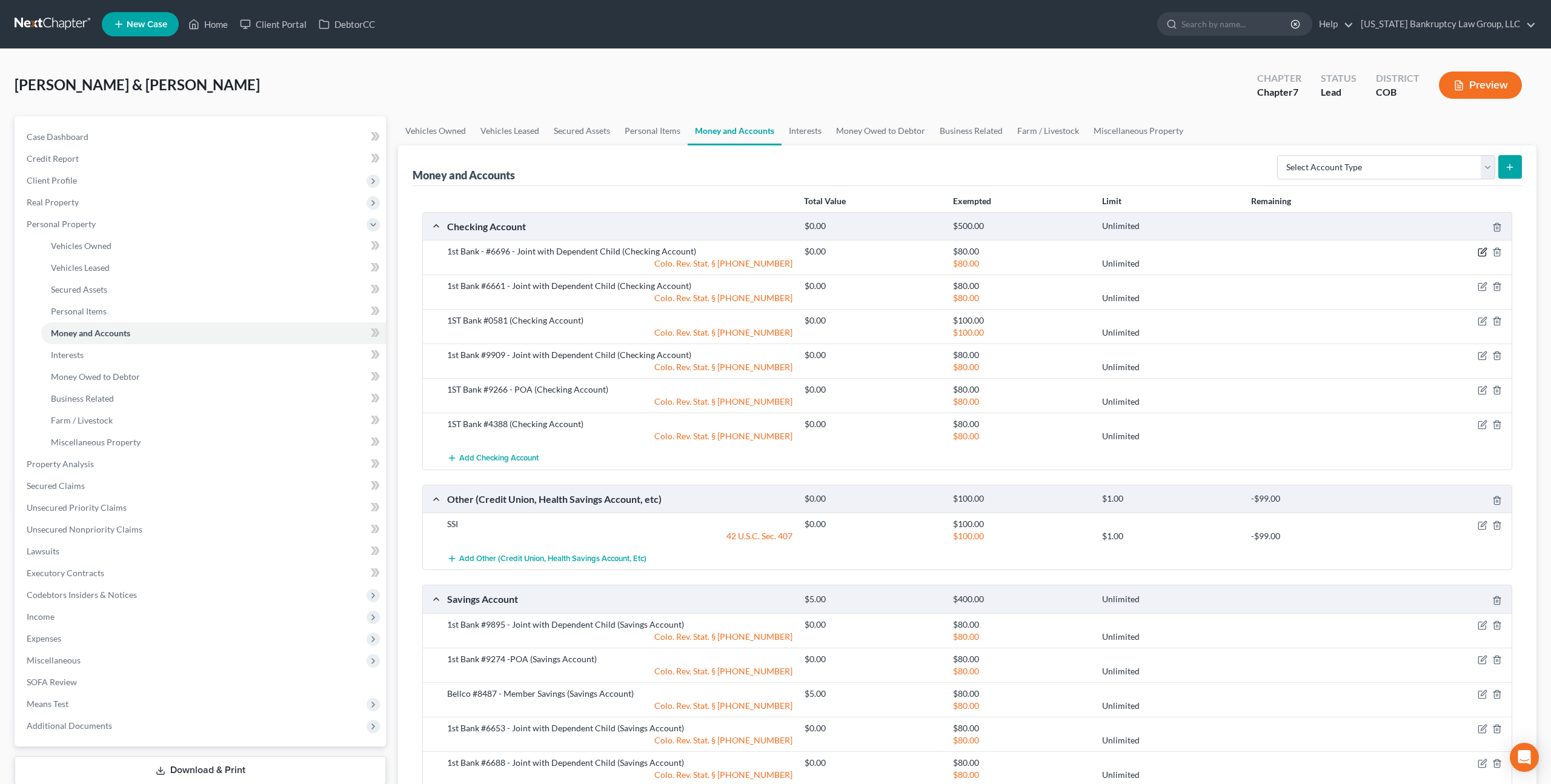
click at [1480, 251] on icon "button" at bounding box center [1482, 251] width 10 height 10
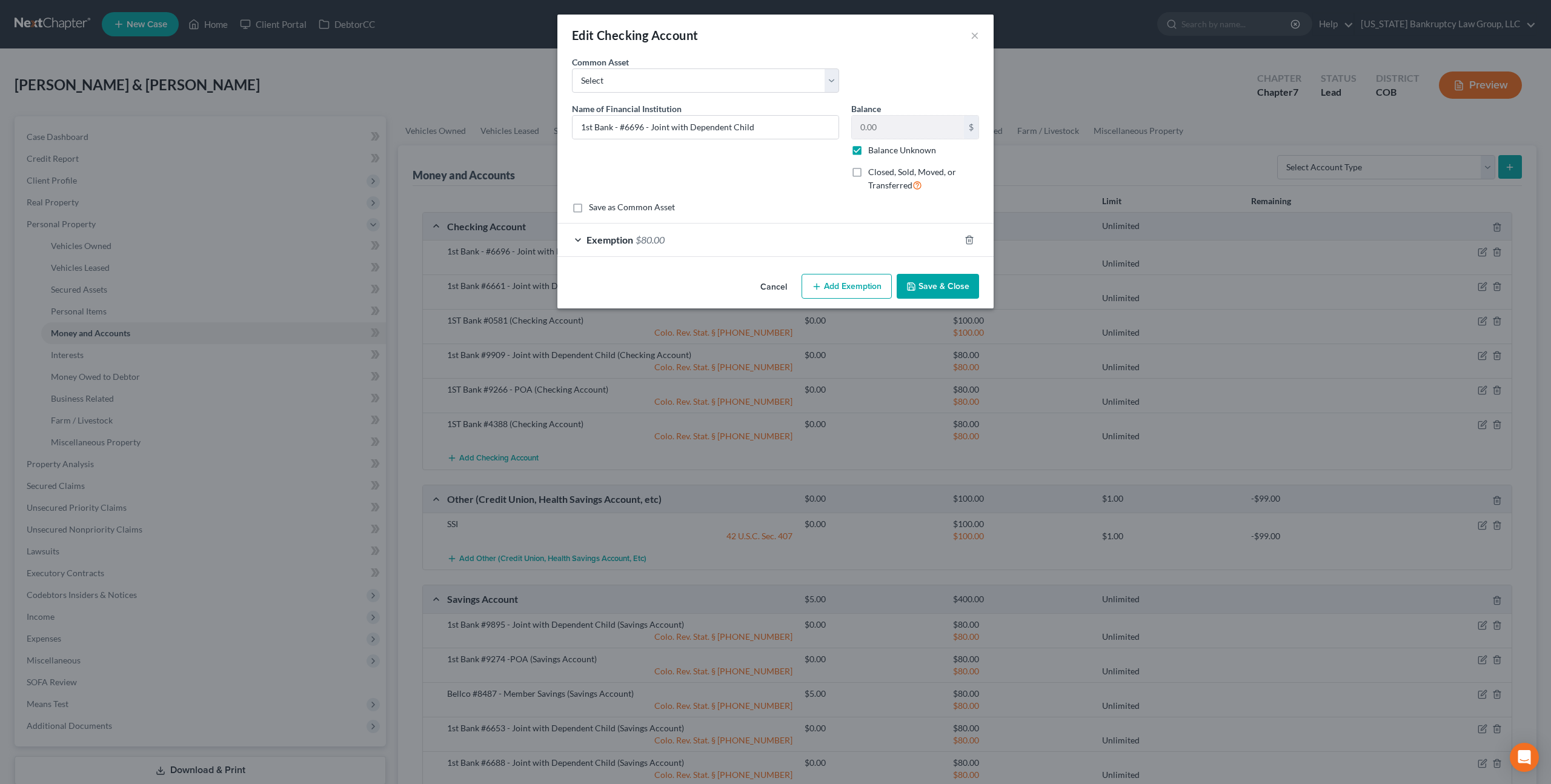
click at [869, 152] on label "Balance Unknown" at bounding box center [902, 150] width 68 height 12
click at [873, 152] on input "Balance Unknown" at bounding box center [877, 148] width 8 height 8
checkbox input "false"
click at [930, 287] on button "Save & Close" at bounding box center [938, 287] width 83 height 25
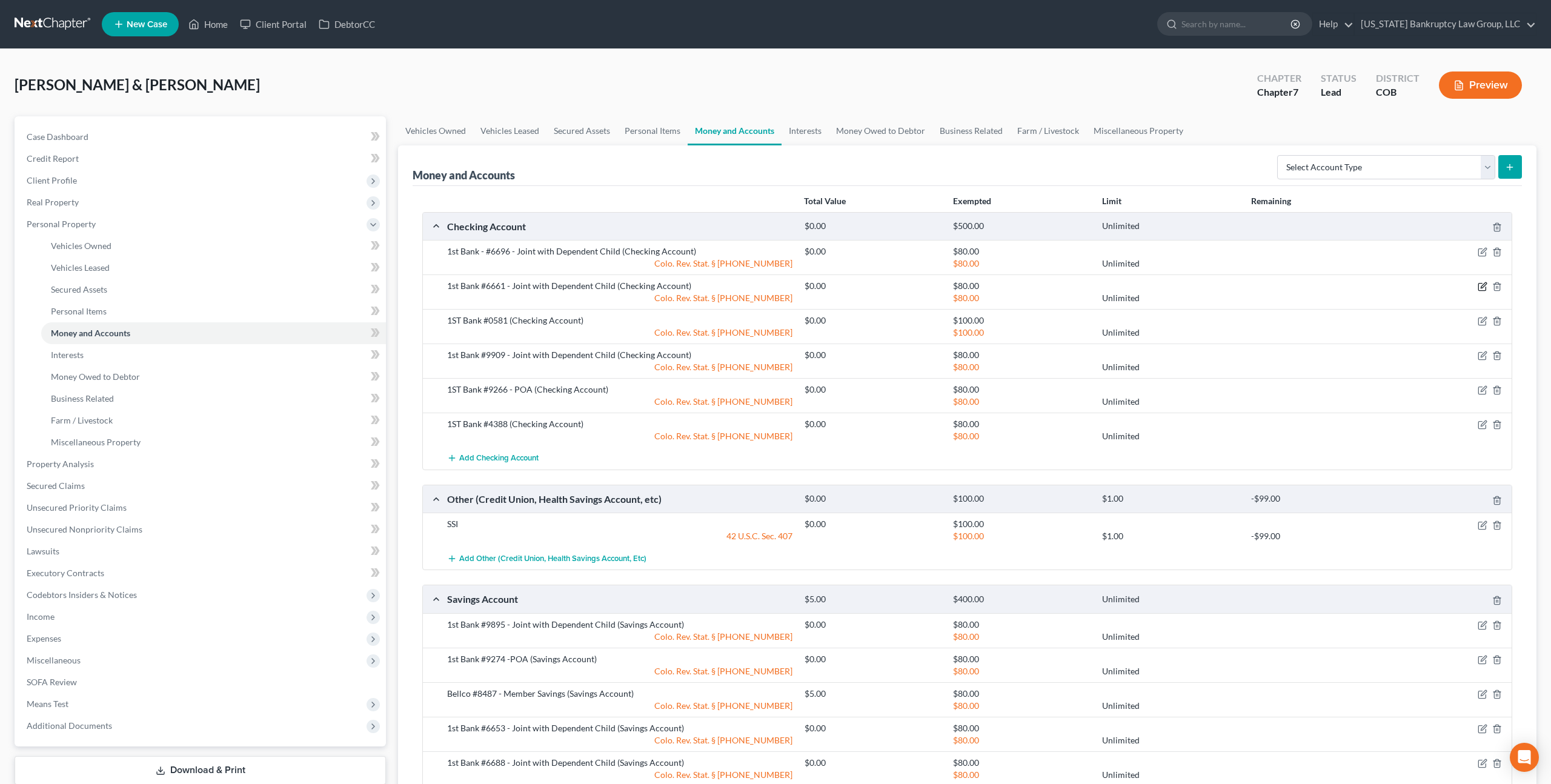
click at [1482, 285] on icon "button" at bounding box center [1483, 286] width 5 height 5
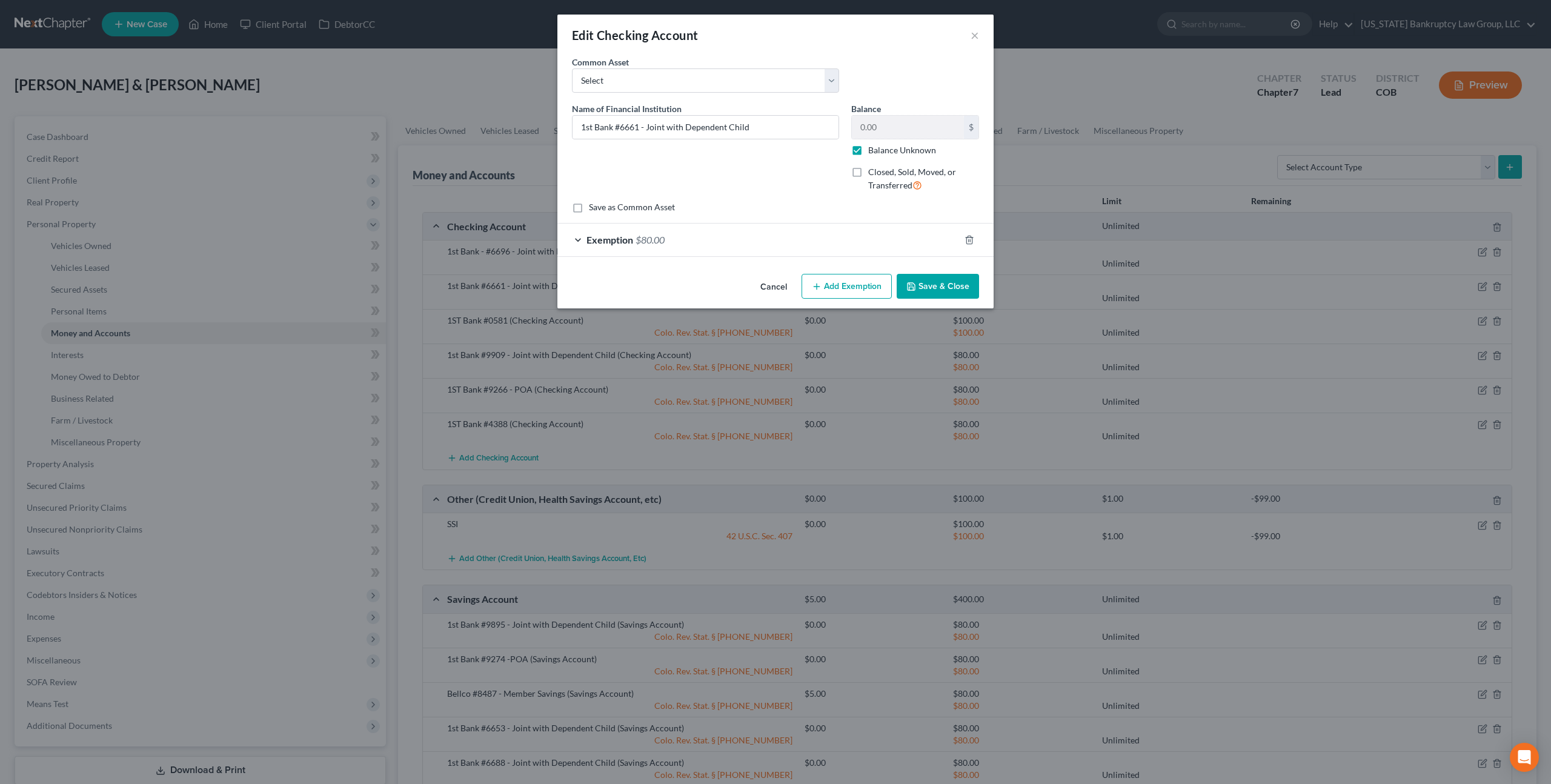
click at [869, 150] on label "Balance Unknown" at bounding box center [902, 150] width 68 height 12
click at [873, 150] on input "Balance Unknown" at bounding box center [877, 148] width 8 height 8
checkbox input "false"
click at [929, 279] on button "Save & Close" at bounding box center [938, 287] width 83 height 25
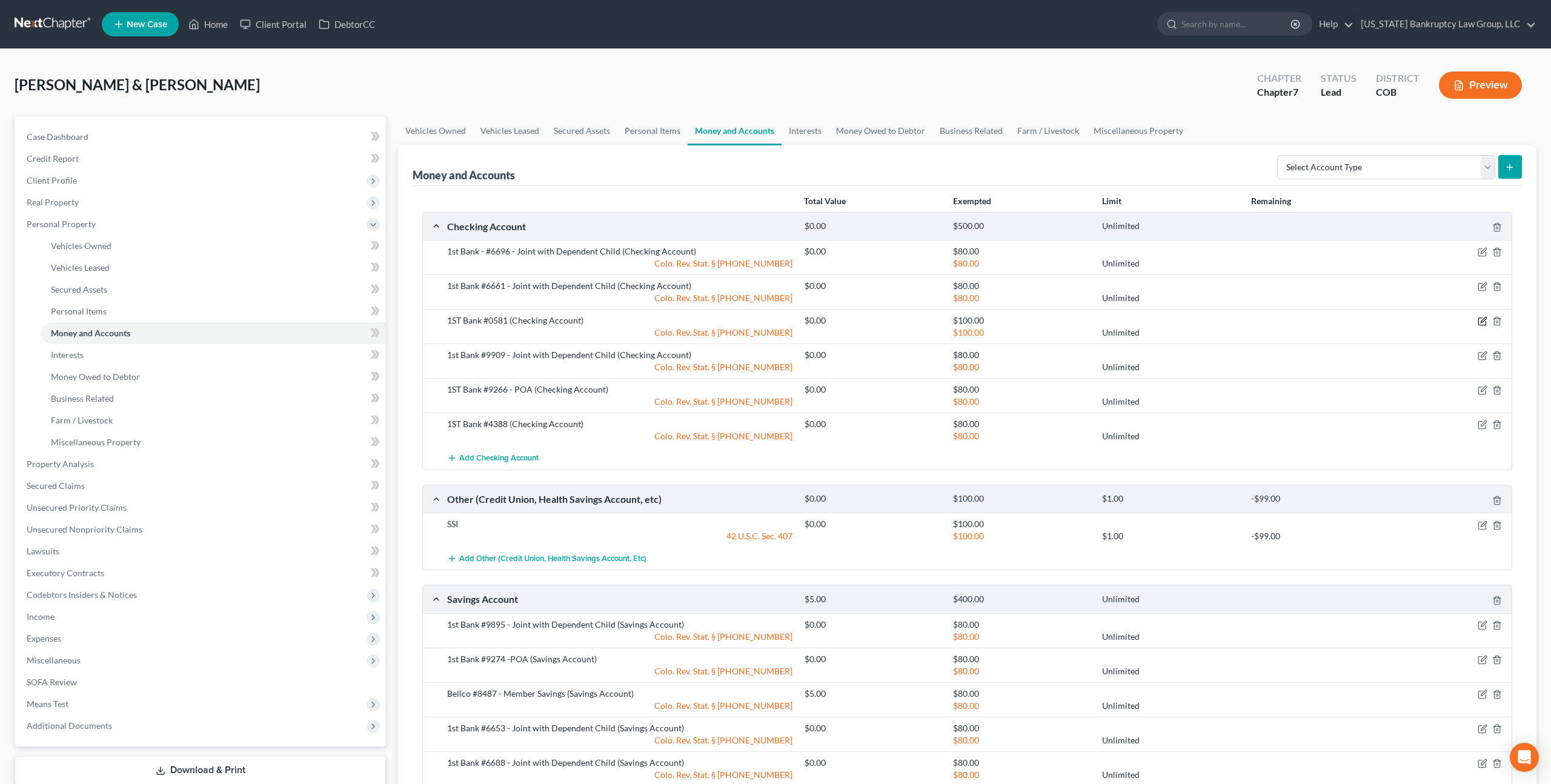
click at [1482, 323] on icon "button" at bounding box center [1483, 320] width 5 height 5
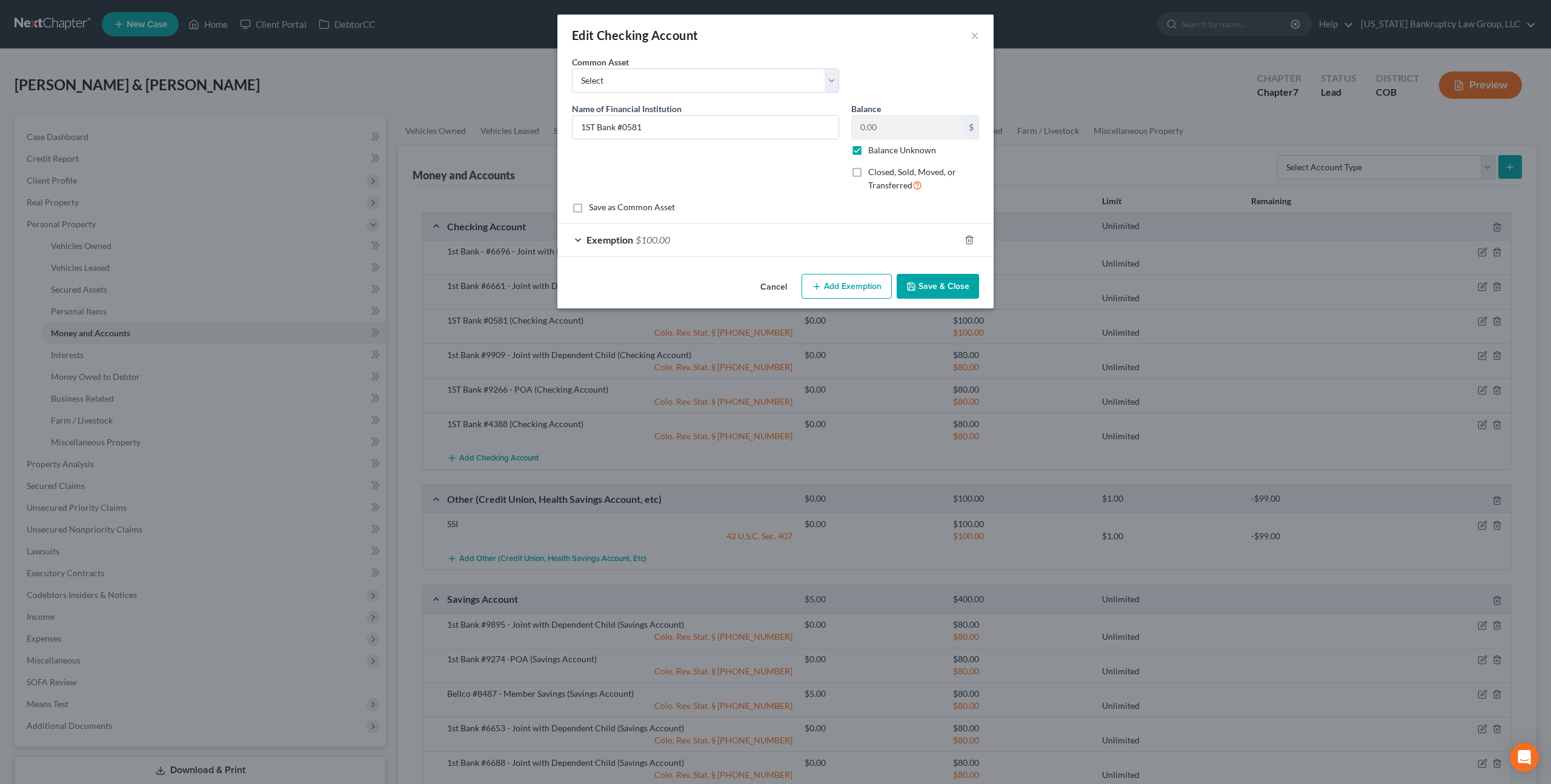
click at [869, 152] on label "Balance Unknown" at bounding box center [902, 150] width 68 height 12
click at [873, 152] on input "Balance Unknown" at bounding box center [877, 148] width 8 height 8
checkbox input "false"
click at [929, 281] on button "Save & Close" at bounding box center [938, 287] width 83 height 25
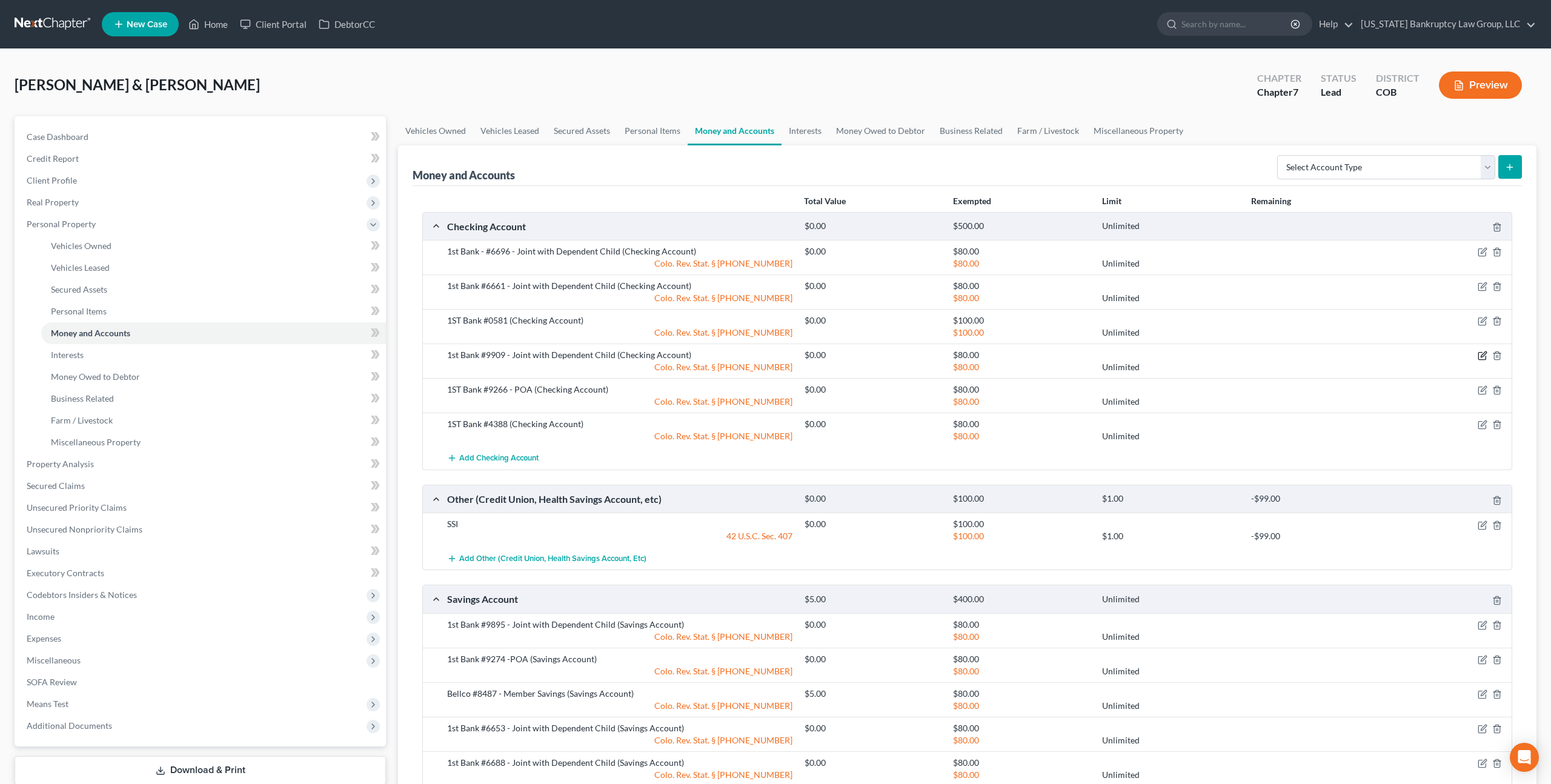
click at [1481, 357] on icon "button" at bounding box center [1483, 354] width 5 height 5
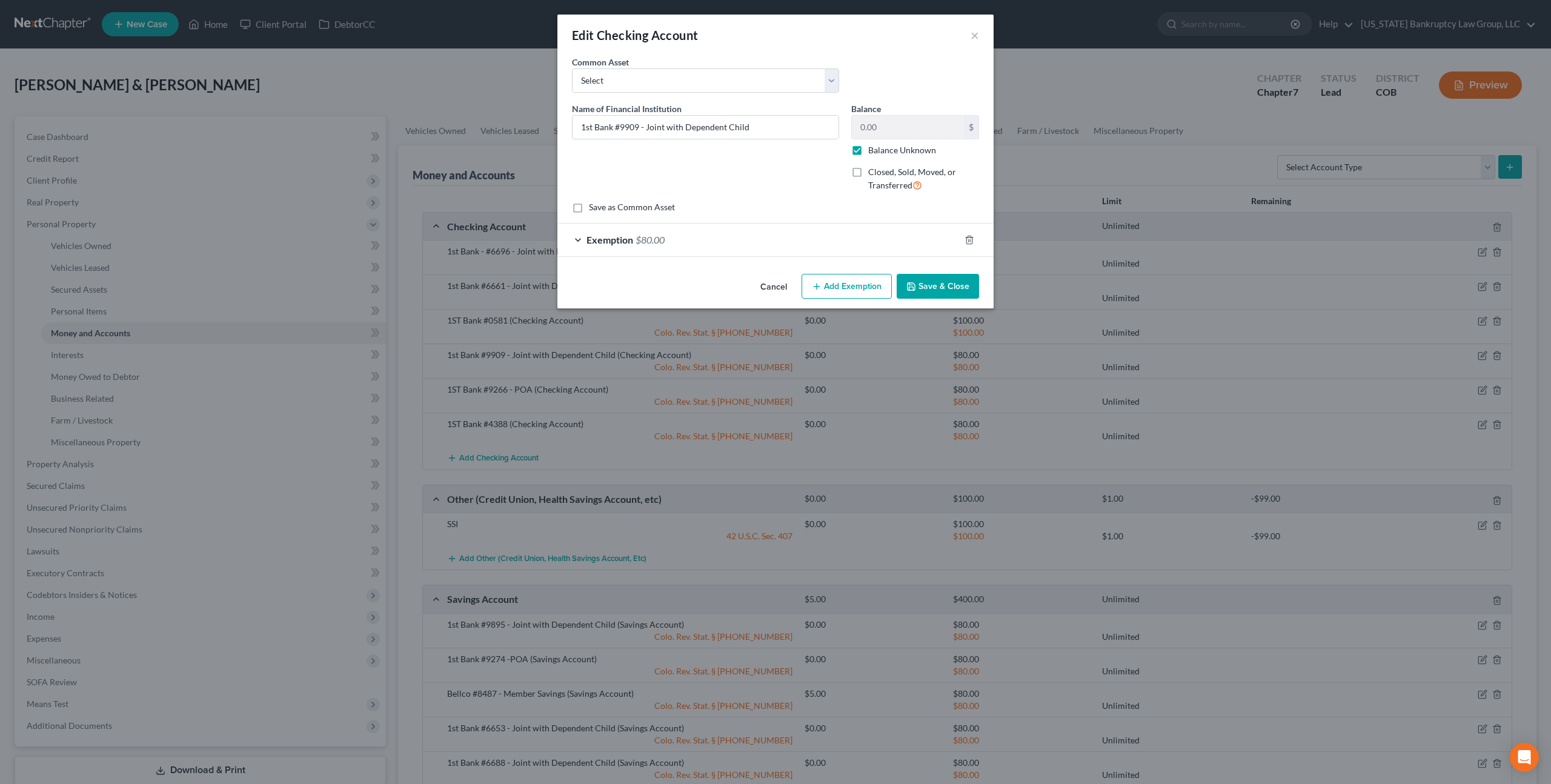
click at [869, 153] on label "Balance Unknown" at bounding box center [902, 150] width 68 height 12
click at [873, 152] on input "Balance Unknown" at bounding box center [877, 148] width 8 height 8
checkbox input "false"
click at [938, 287] on button "Save & Close" at bounding box center [938, 287] width 83 height 25
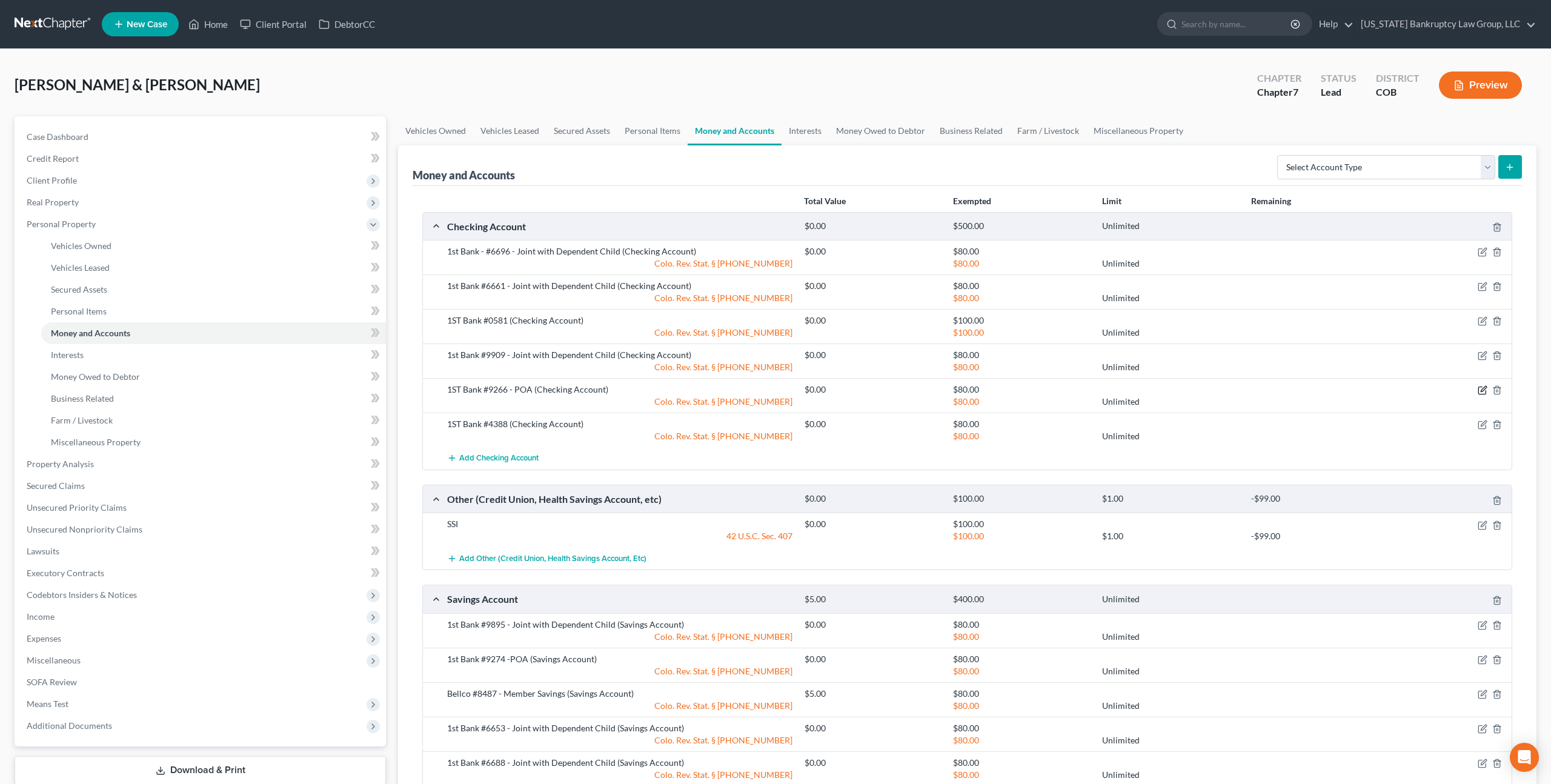
click at [1482, 391] on icon "button" at bounding box center [1482, 389] width 10 height 10
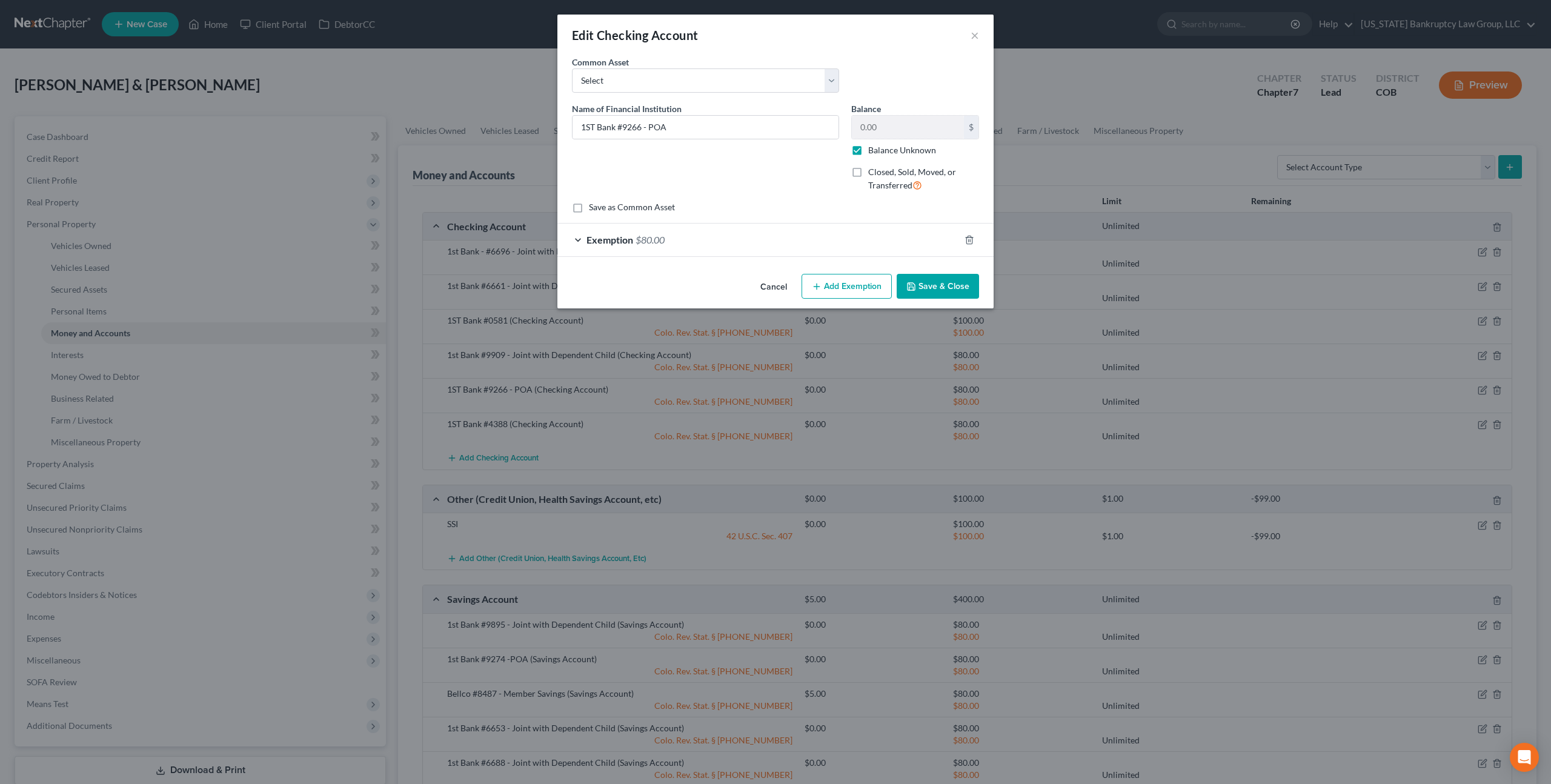
click at [869, 153] on label "Balance Unknown" at bounding box center [902, 150] width 68 height 12
click at [873, 152] on input "Balance Unknown" at bounding box center [877, 148] width 8 height 8
checkbox input "false"
click at [943, 278] on button "Save & Close" at bounding box center [938, 287] width 83 height 25
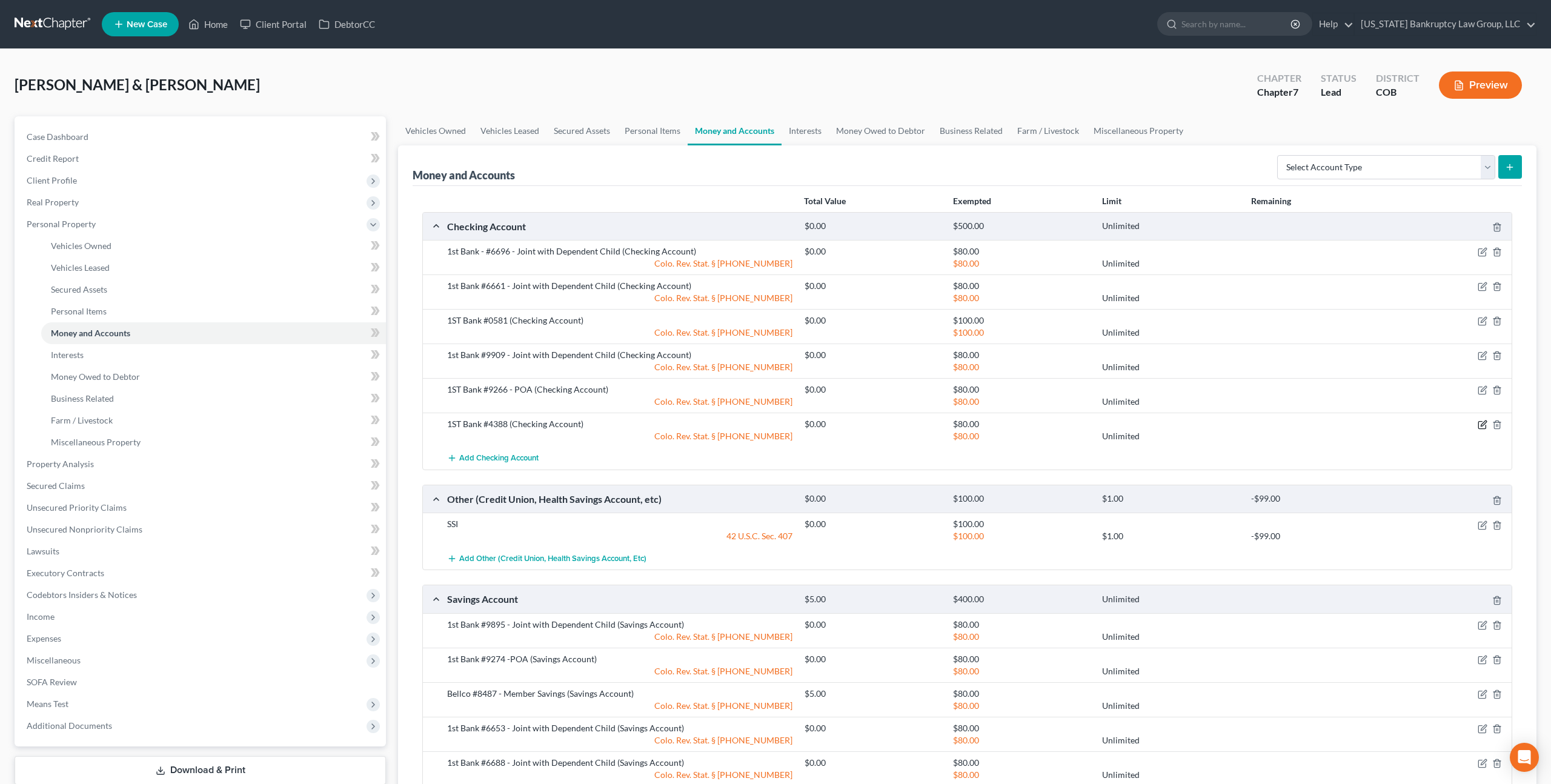
click at [1487, 425] on icon "button" at bounding box center [1482, 425] width 10 height 10
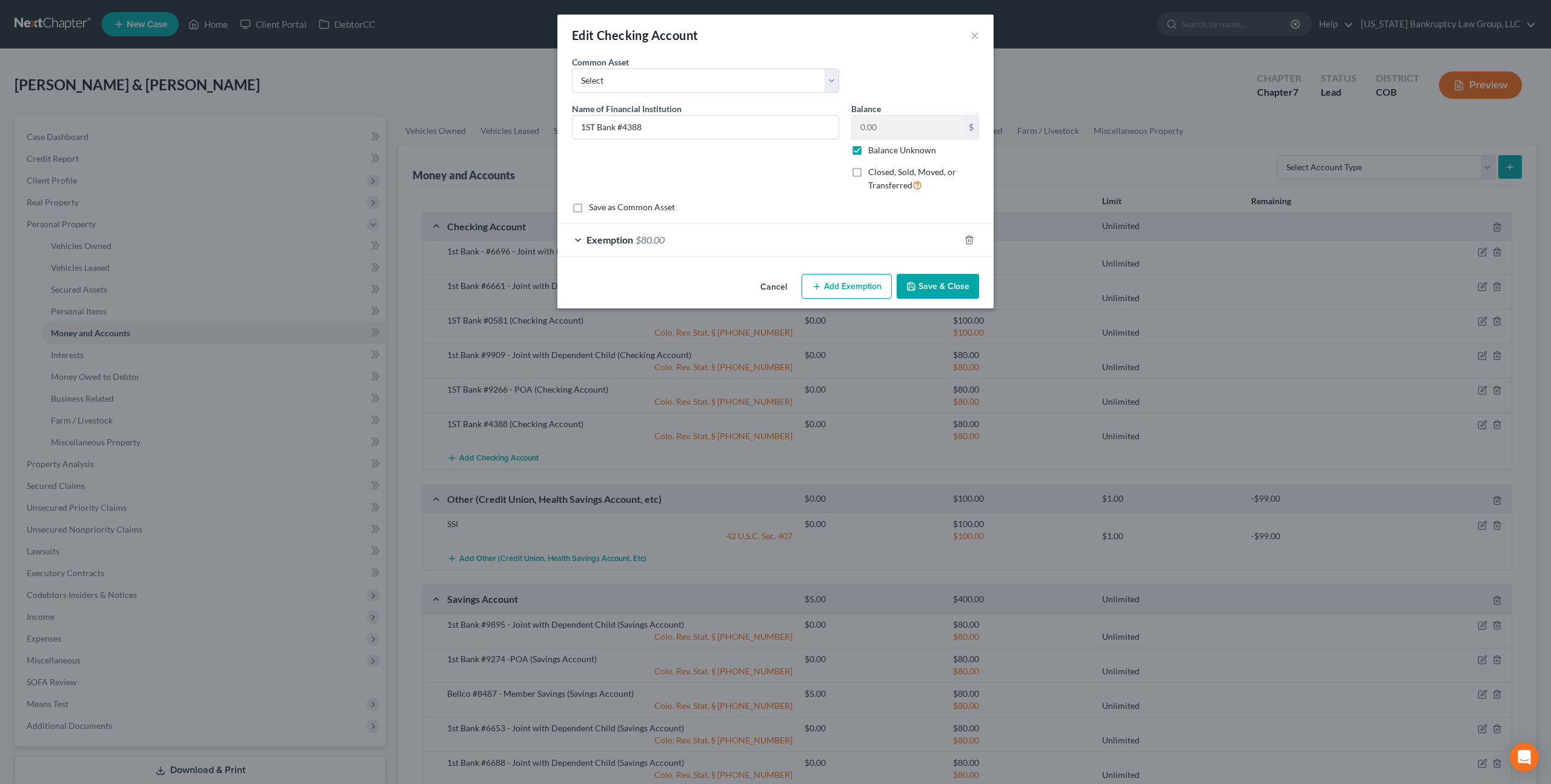
click at [869, 151] on label "Balance Unknown" at bounding box center [902, 150] width 68 height 12
click at [873, 151] on input "Balance Unknown" at bounding box center [877, 148] width 8 height 8
checkbox input "false"
click at [932, 286] on button "Save & Close" at bounding box center [938, 287] width 83 height 25
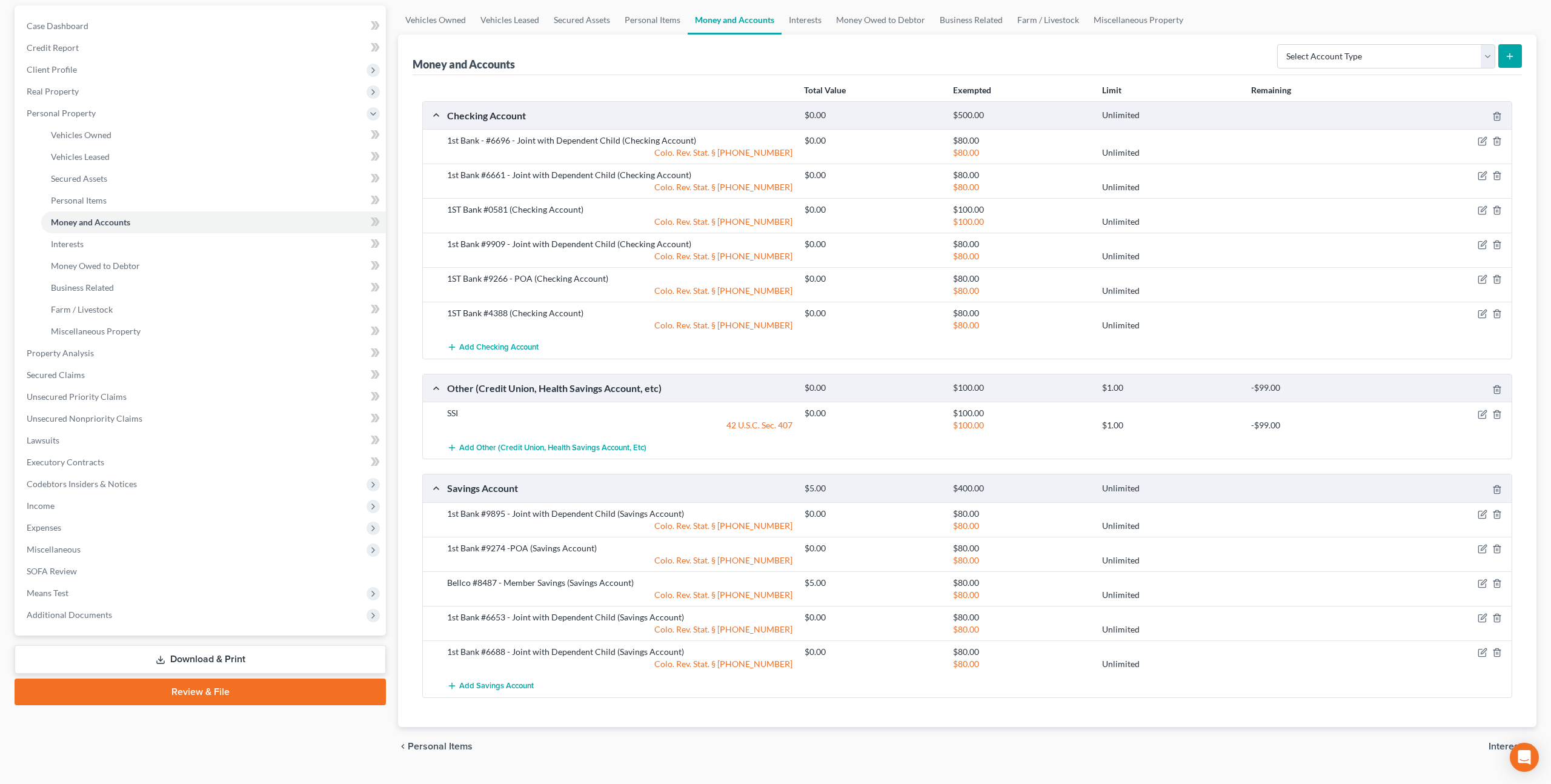
scroll to position [137, 0]
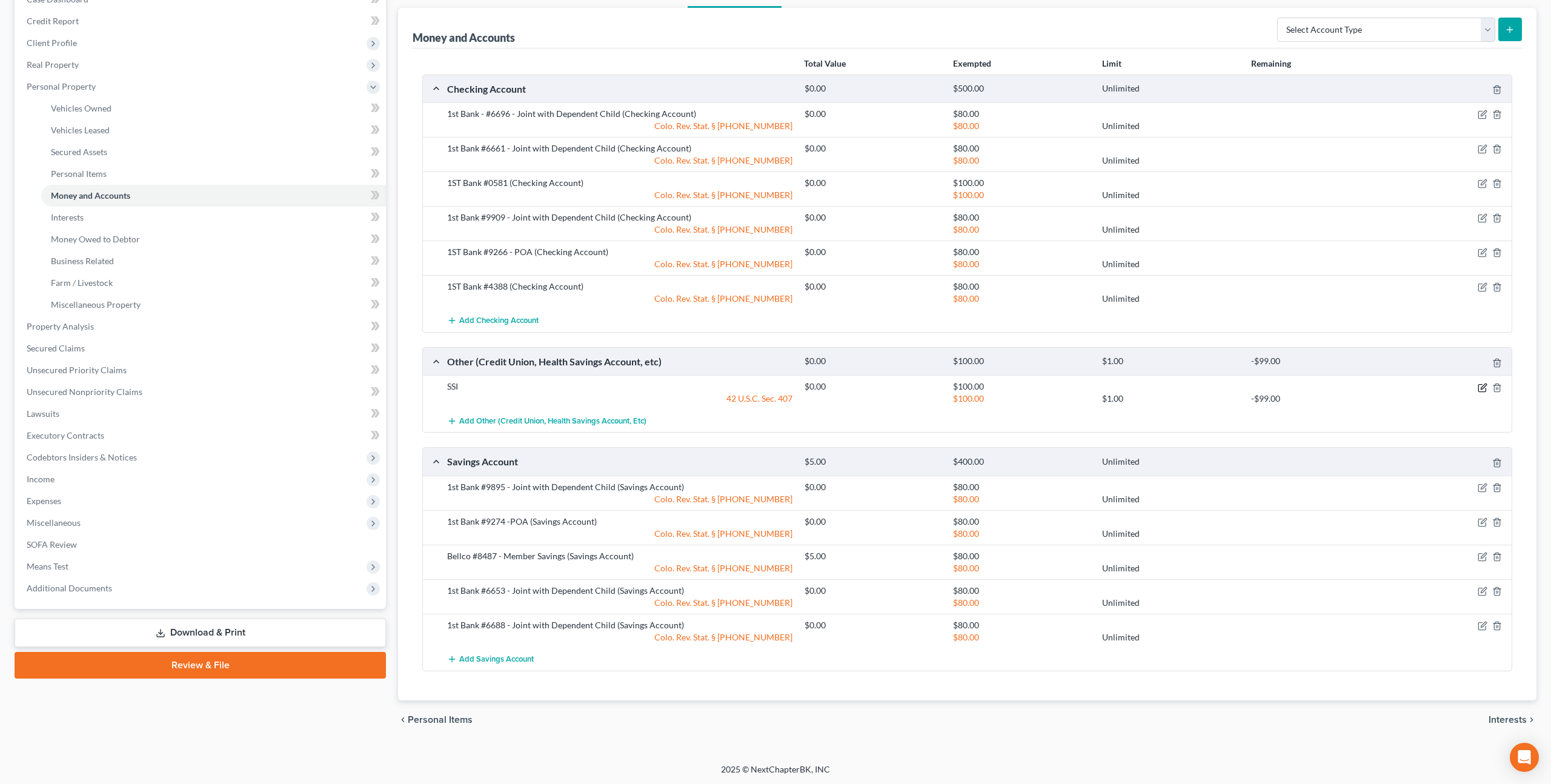
click at [1481, 387] on icon "button" at bounding box center [1483, 386] width 5 height 5
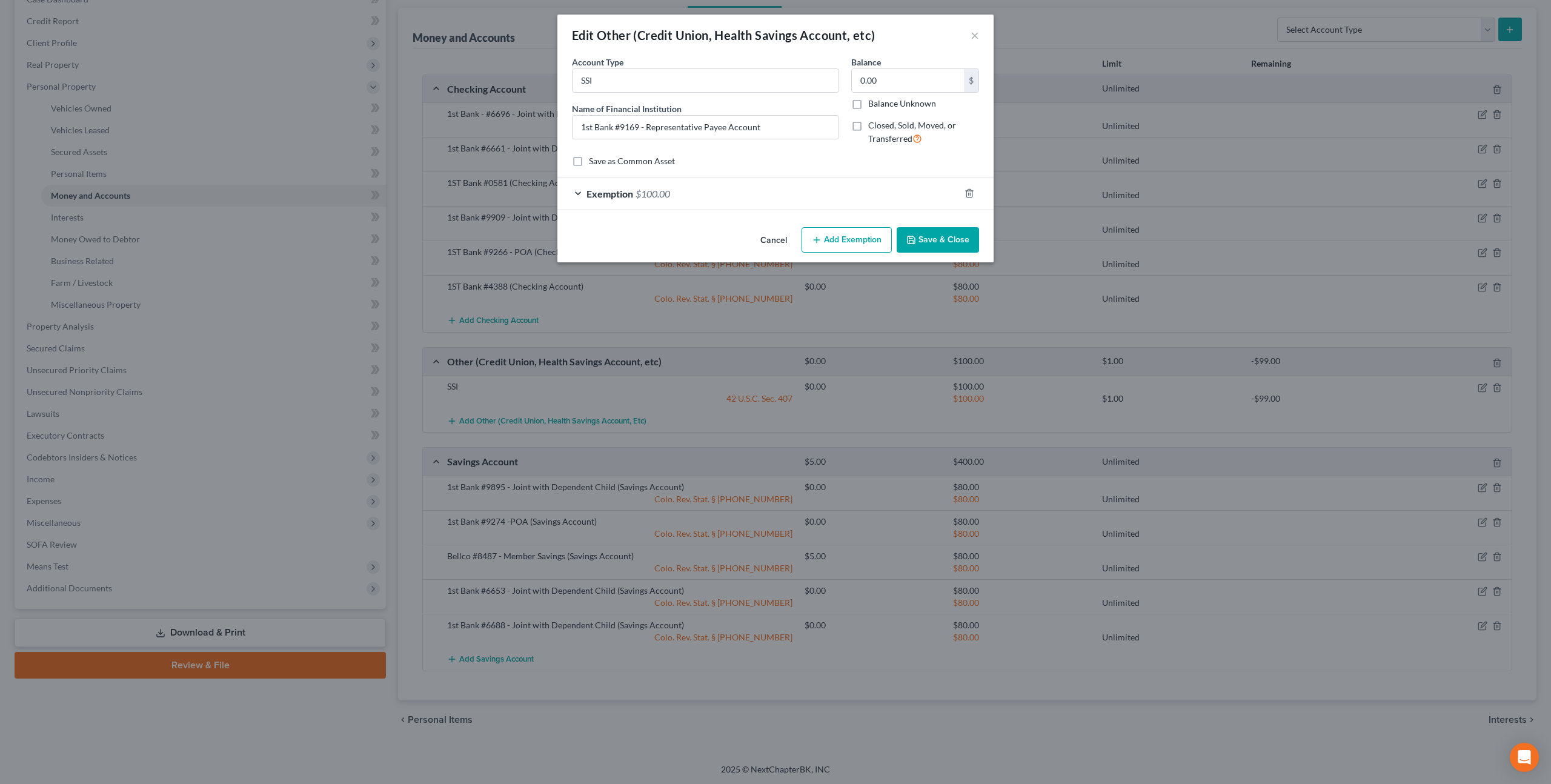
click at [927, 240] on button "Save & Close" at bounding box center [938, 239] width 83 height 25
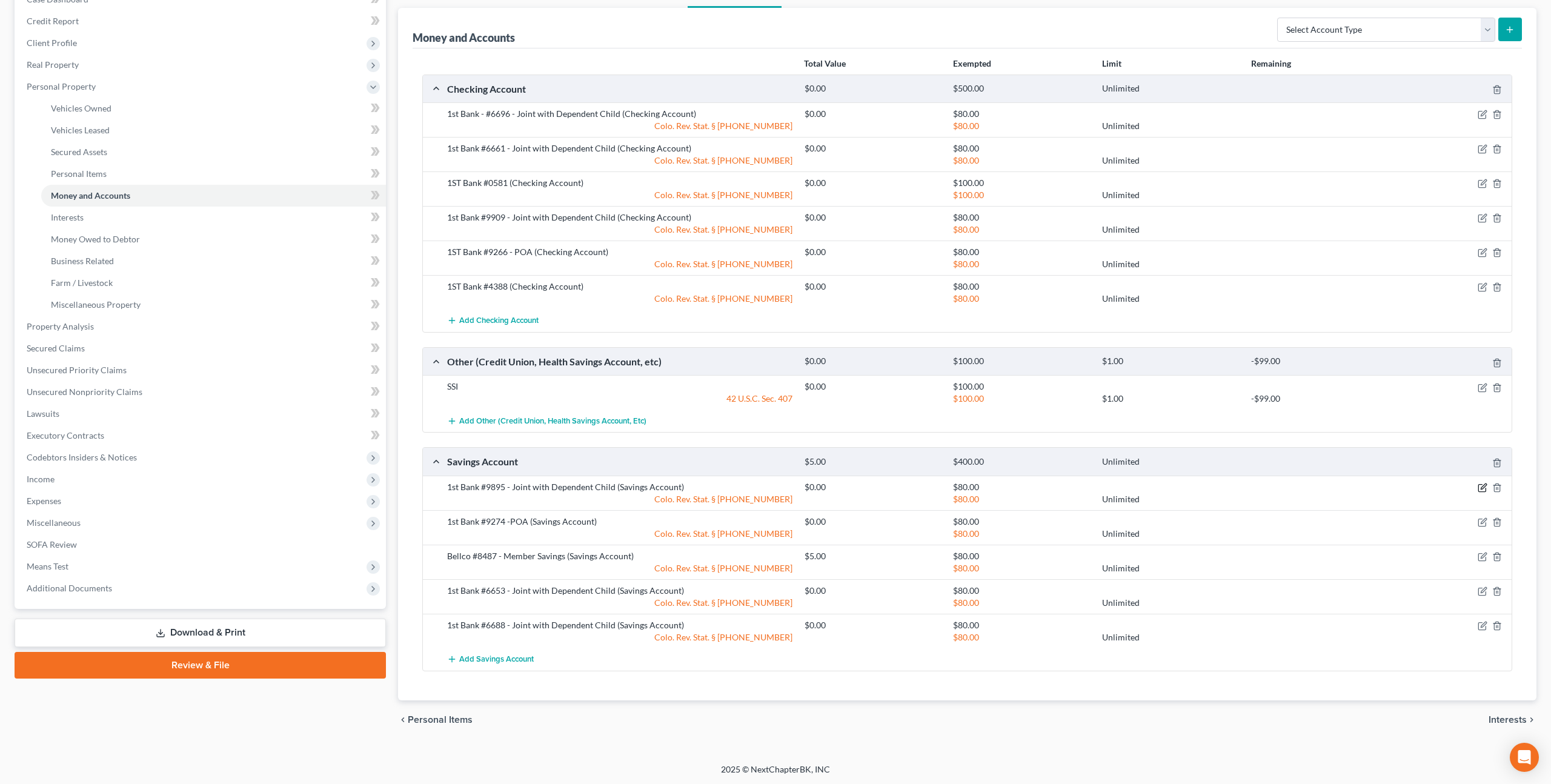
click at [1482, 486] on icon "button" at bounding box center [1483, 486] width 5 height 5
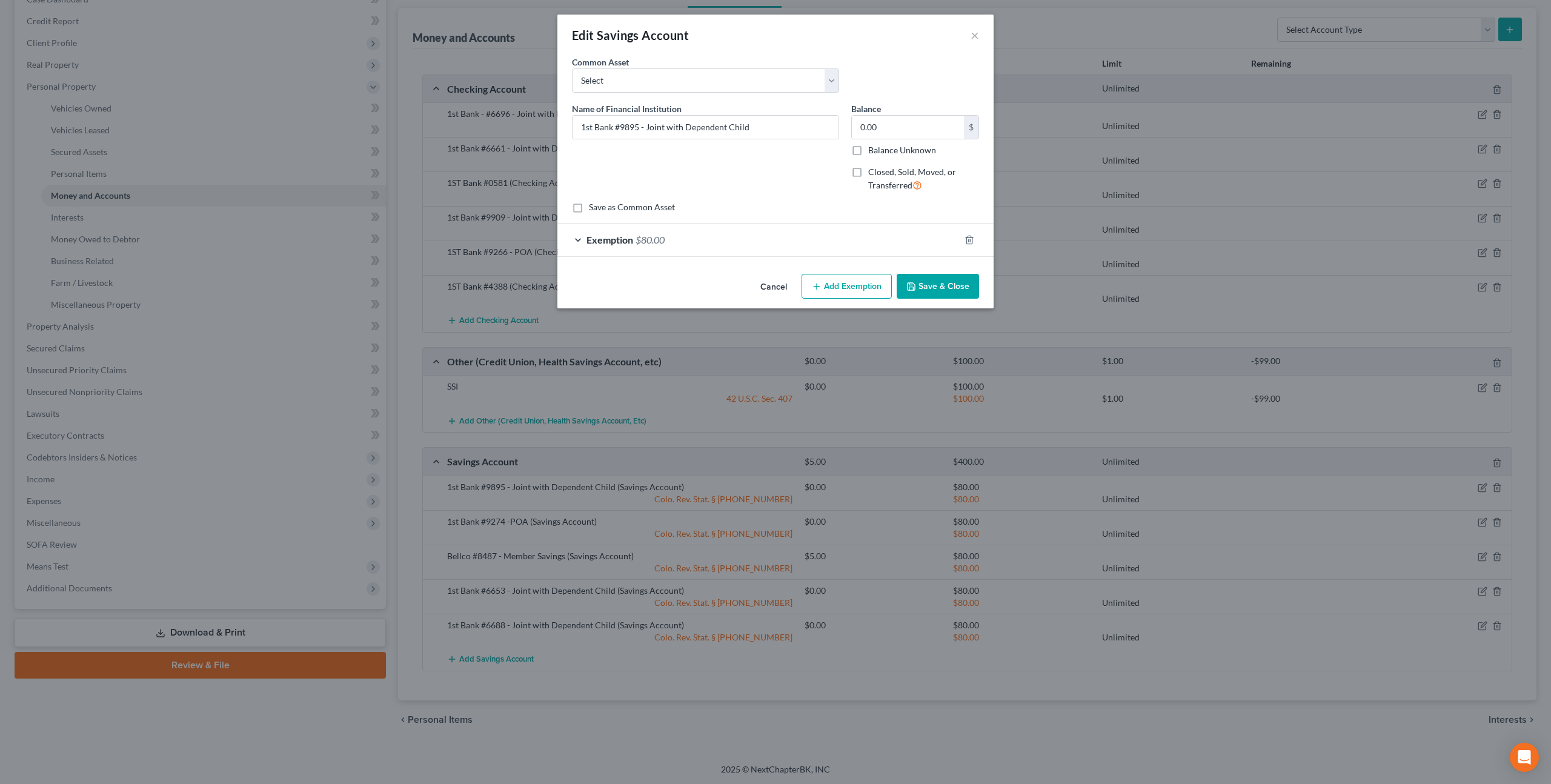
click at [944, 276] on button "Save & Close" at bounding box center [938, 287] width 83 height 25
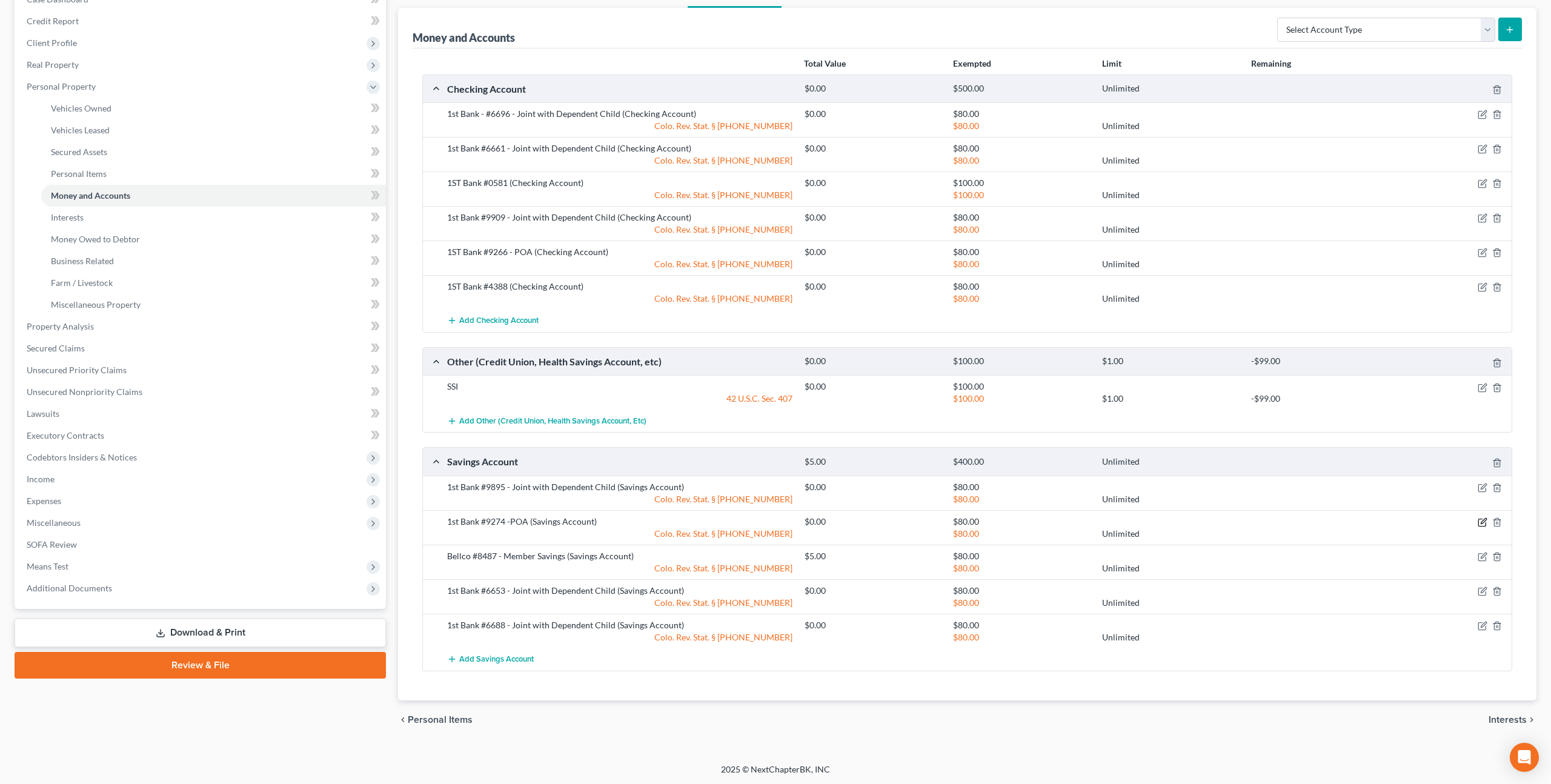
click at [1480, 520] on icon "button" at bounding box center [1482, 522] width 10 height 10
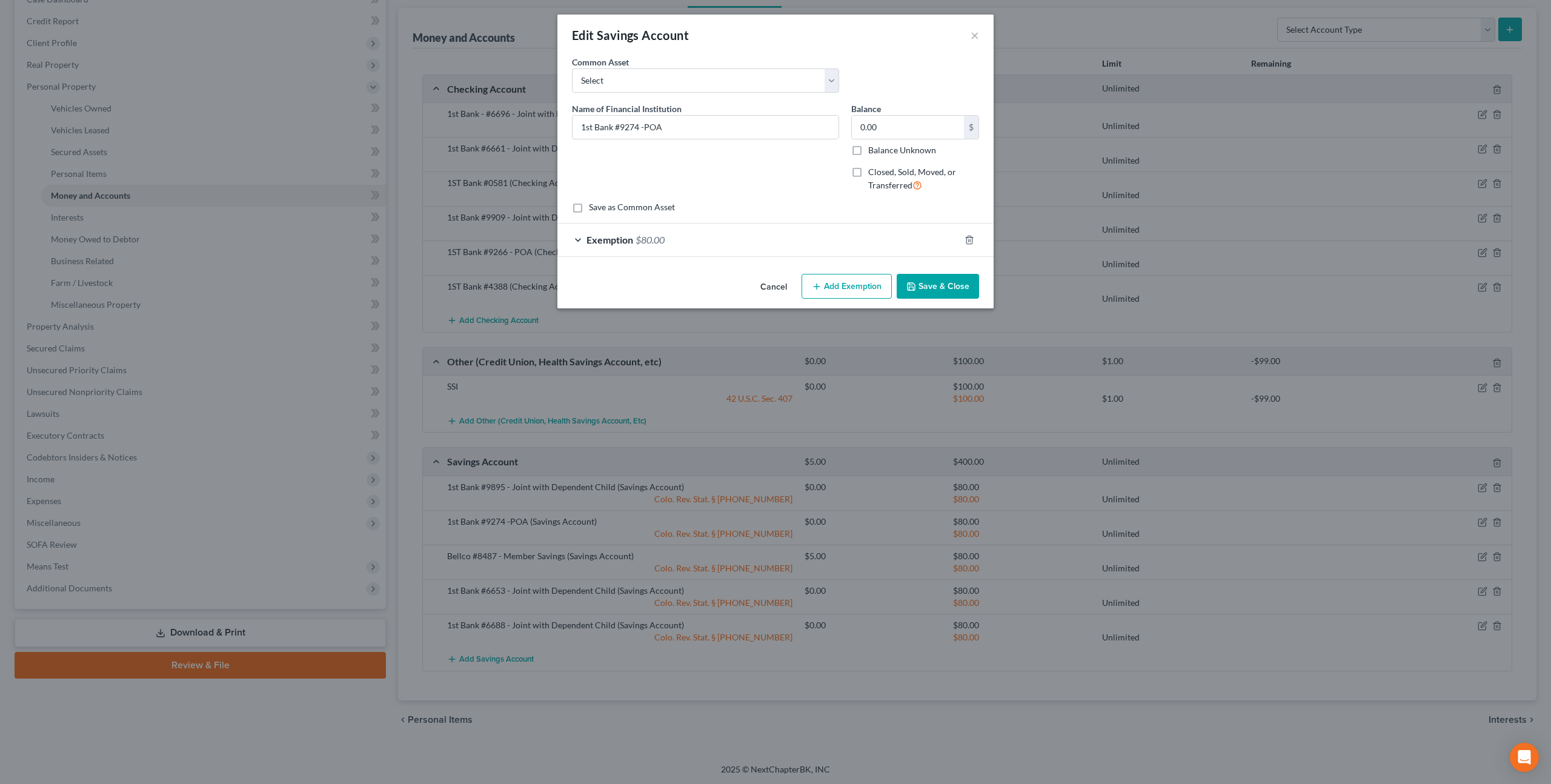
click at [914, 279] on button "Save & Close" at bounding box center [938, 287] width 83 height 25
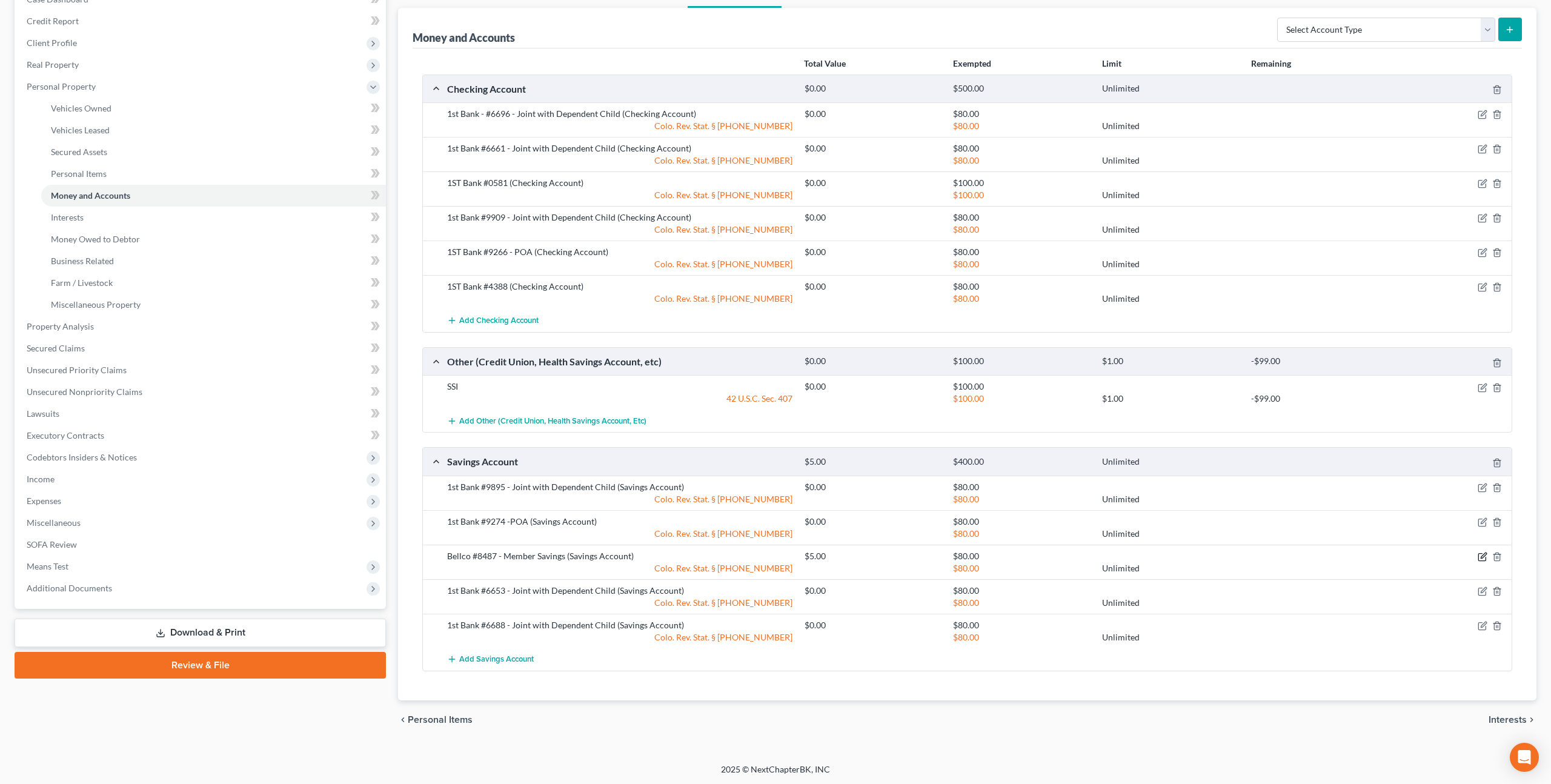
click at [1484, 553] on icon "button" at bounding box center [1483, 555] width 5 height 5
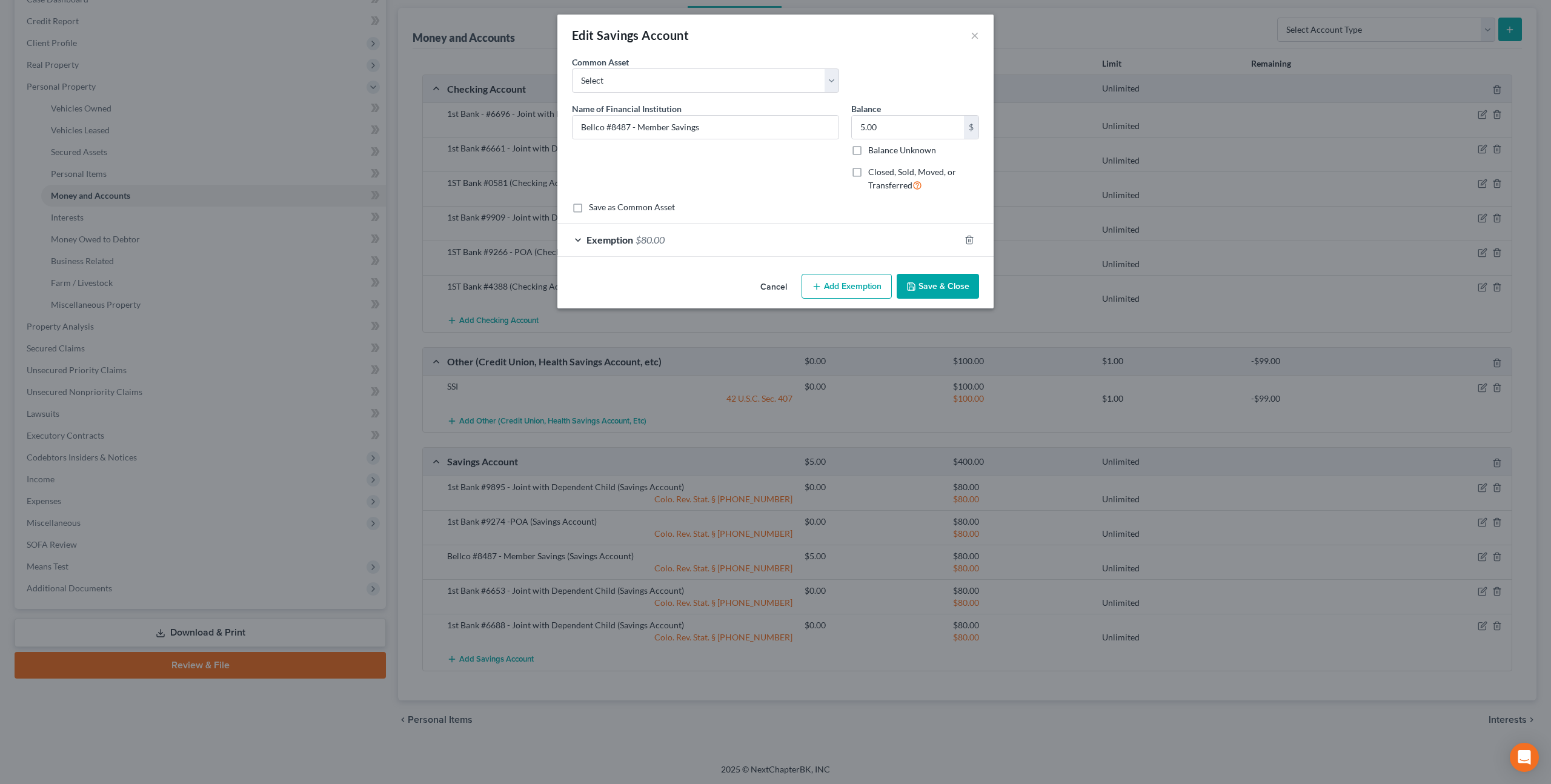
click at [968, 289] on button "Save & Close" at bounding box center [938, 287] width 83 height 25
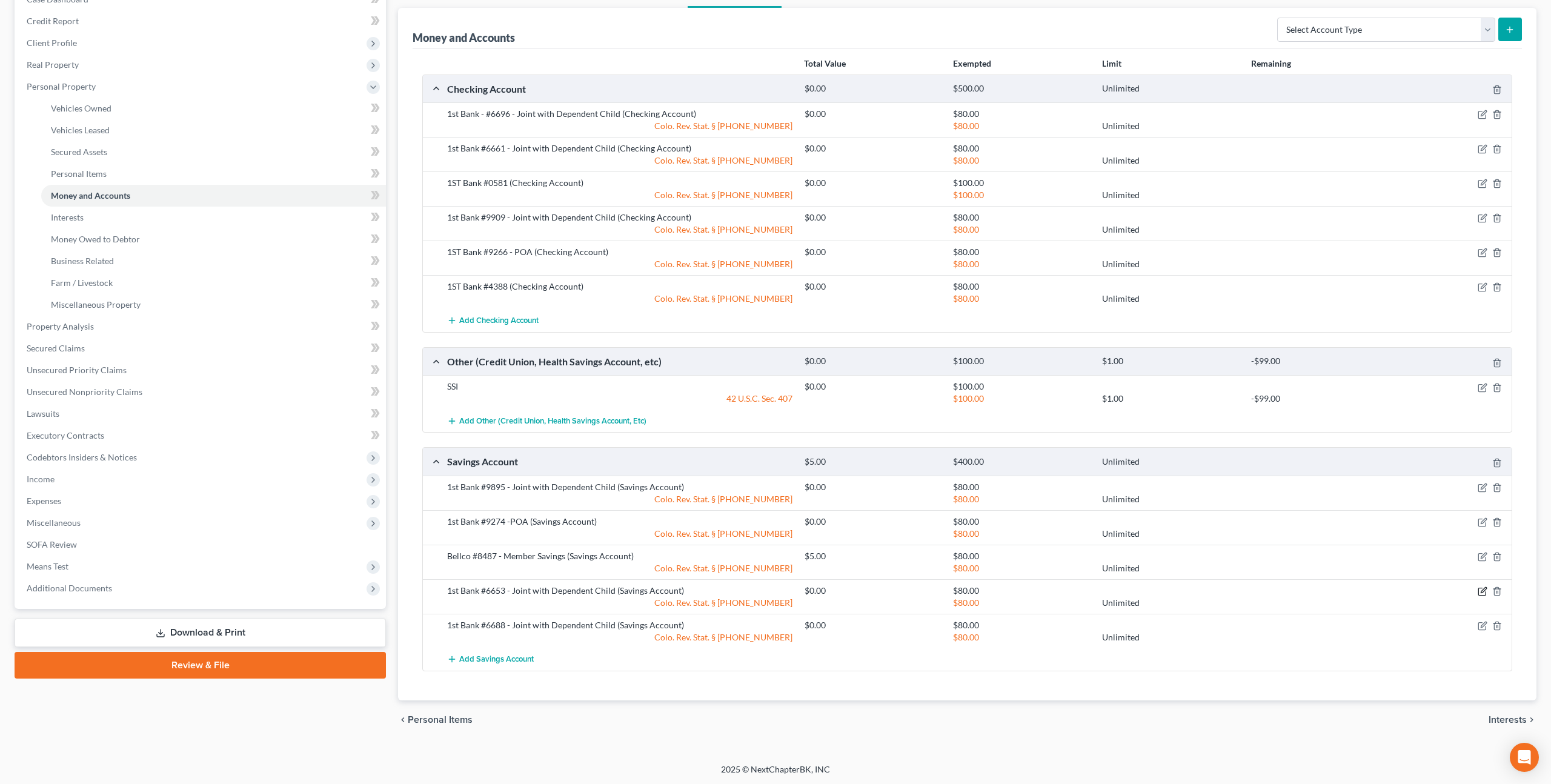
click at [1479, 588] on icon "button" at bounding box center [1482, 591] width 10 height 10
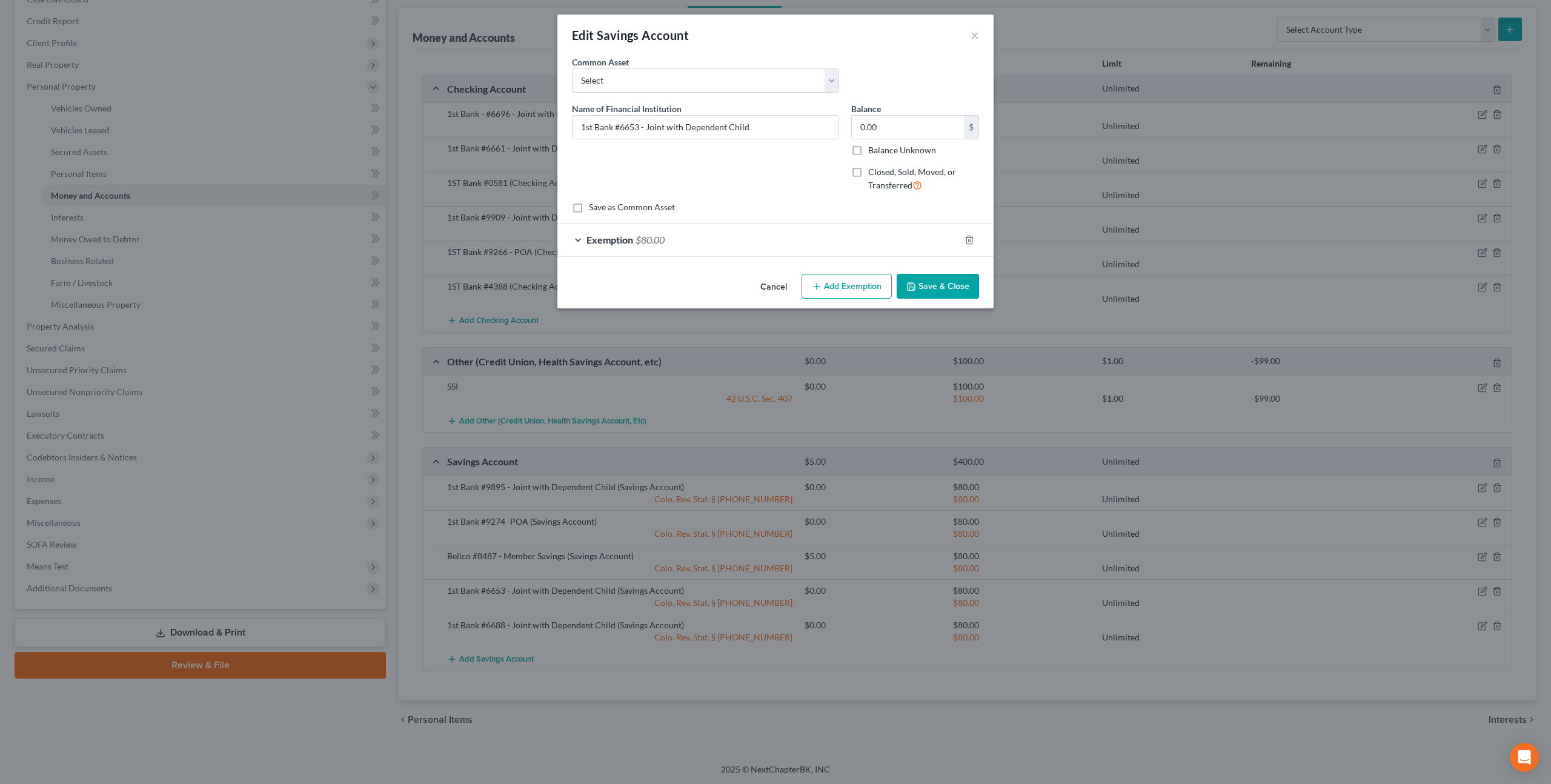
click at [958, 287] on button "Save & Close" at bounding box center [938, 287] width 83 height 25
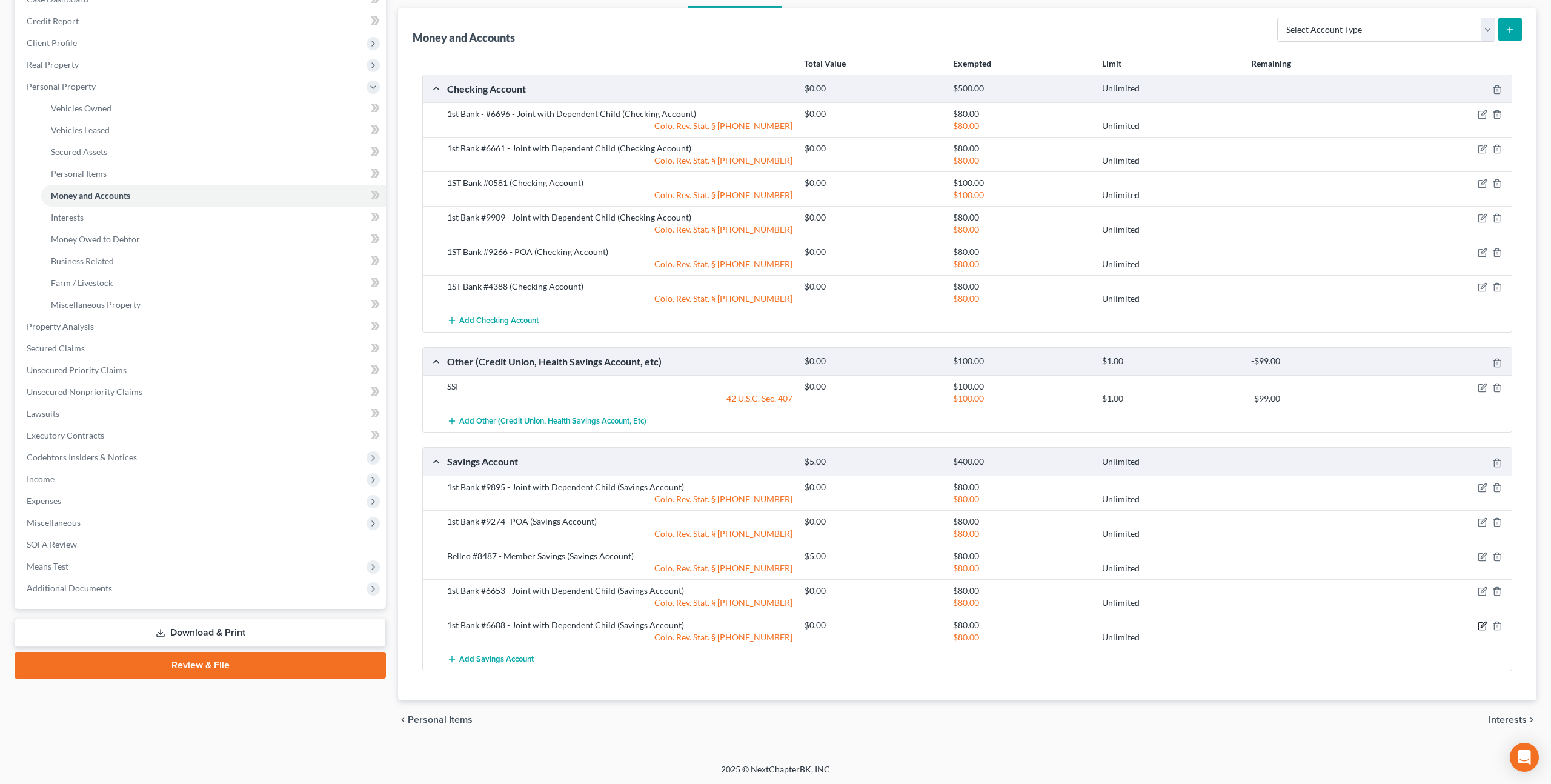
click at [1480, 624] on icon "button" at bounding box center [1482, 625] width 10 height 10
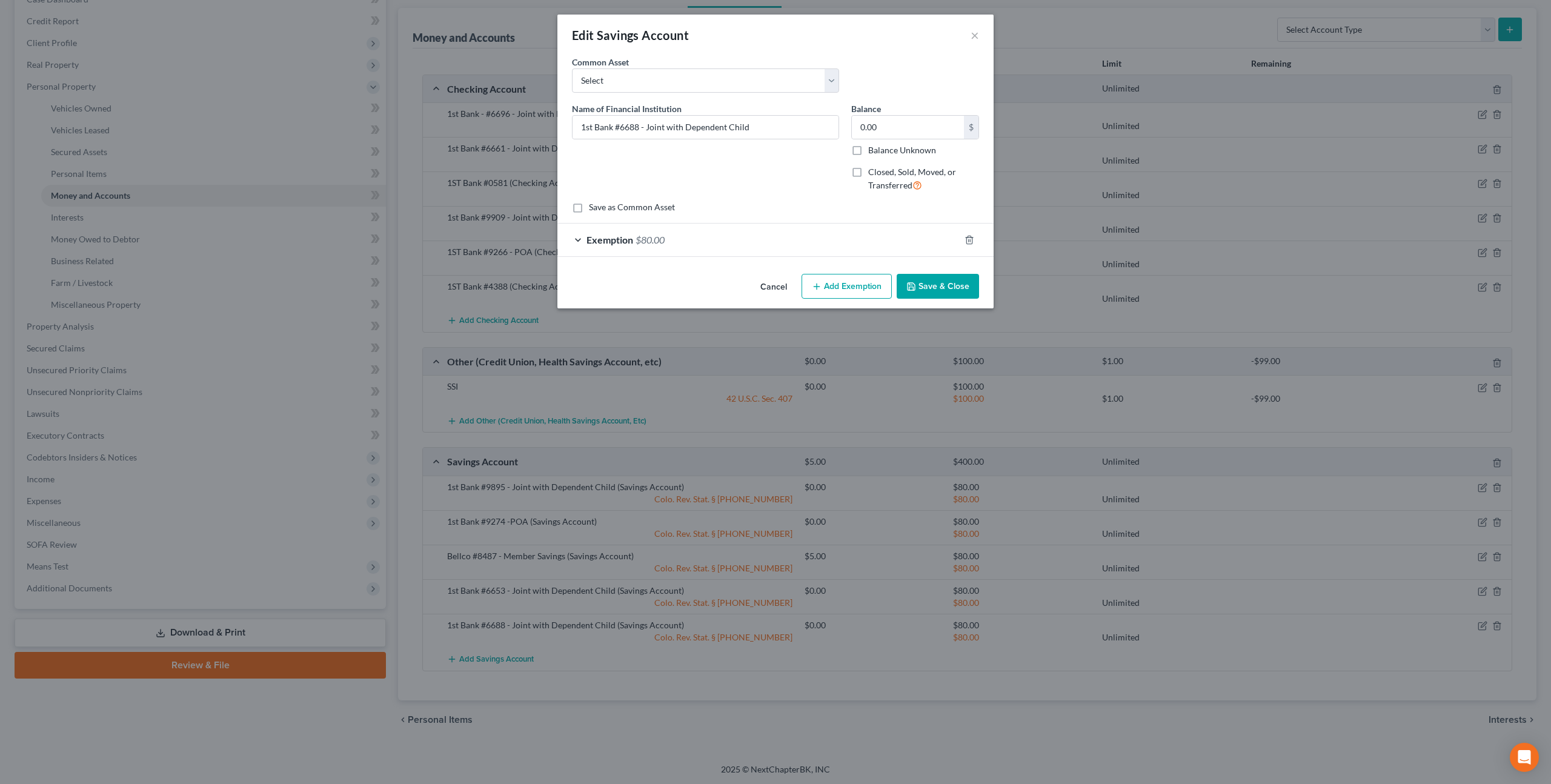
click at [944, 287] on button "Save & Close" at bounding box center [938, 287] width 83 height 25
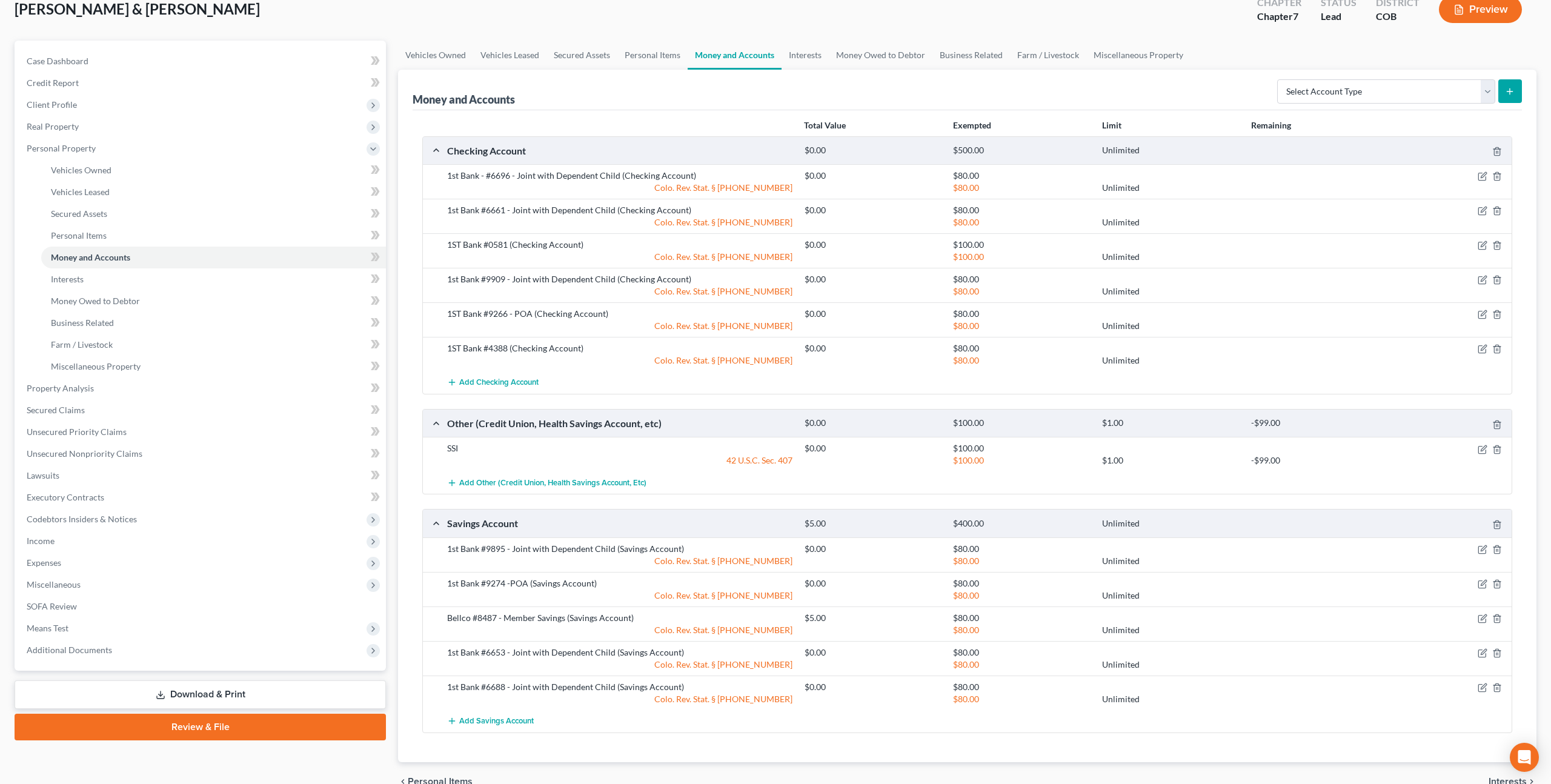
scroll to position [0, 0]
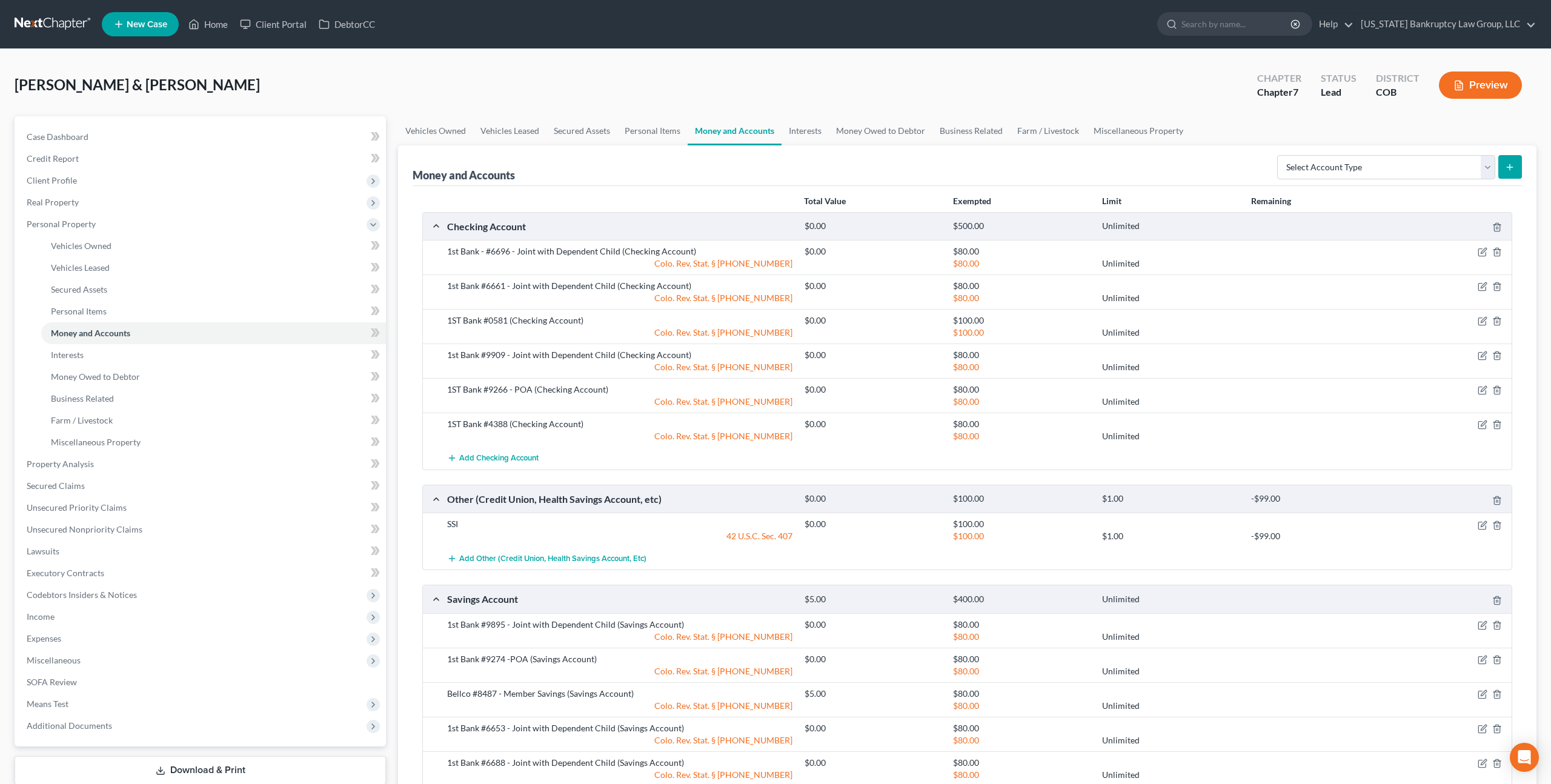
click at [1496, 77] on button "Preview" at bounding box center [1481, 84] width 83 height 27
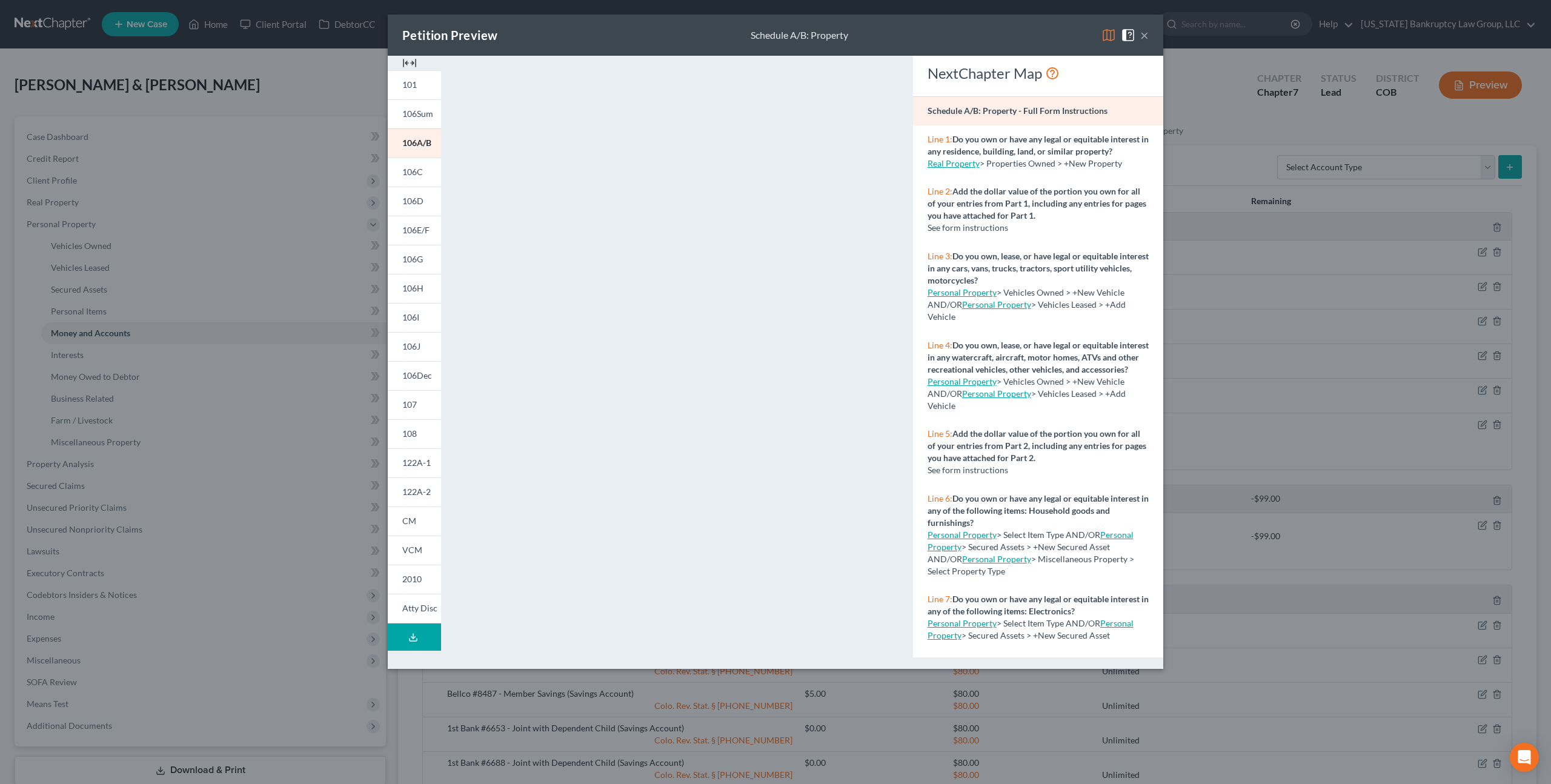
click at [1141, 36] on button "×" at bounding box center [1145, 35] width 9 height 15
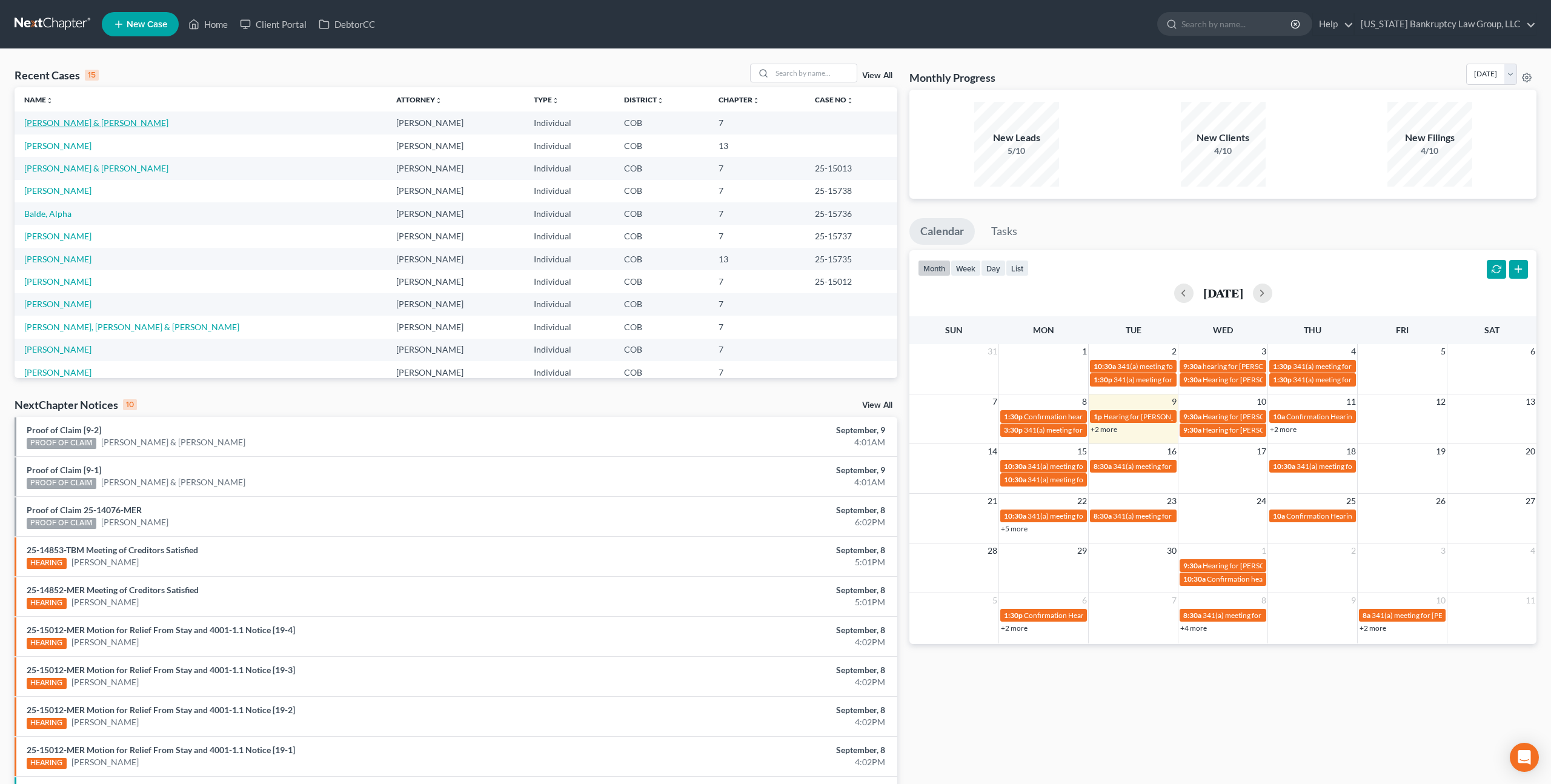
click at [91, 120] on link "Byerly, Tonia & Robert" at bounding box center [97, 123] width 144 height 11
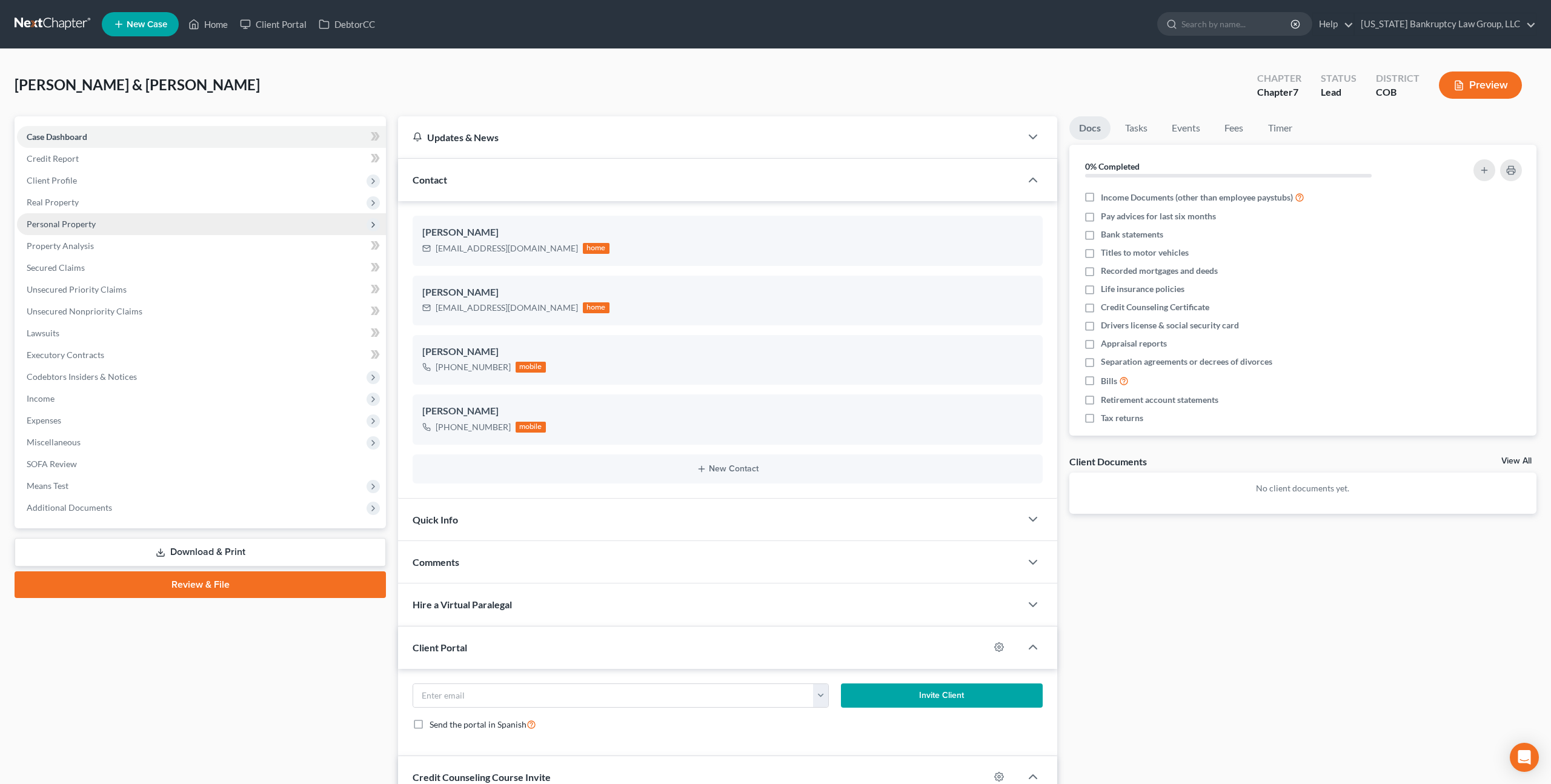
click at [84, 221] on span "Personal Property" at bounding box center [61, 224] width 69 height 11
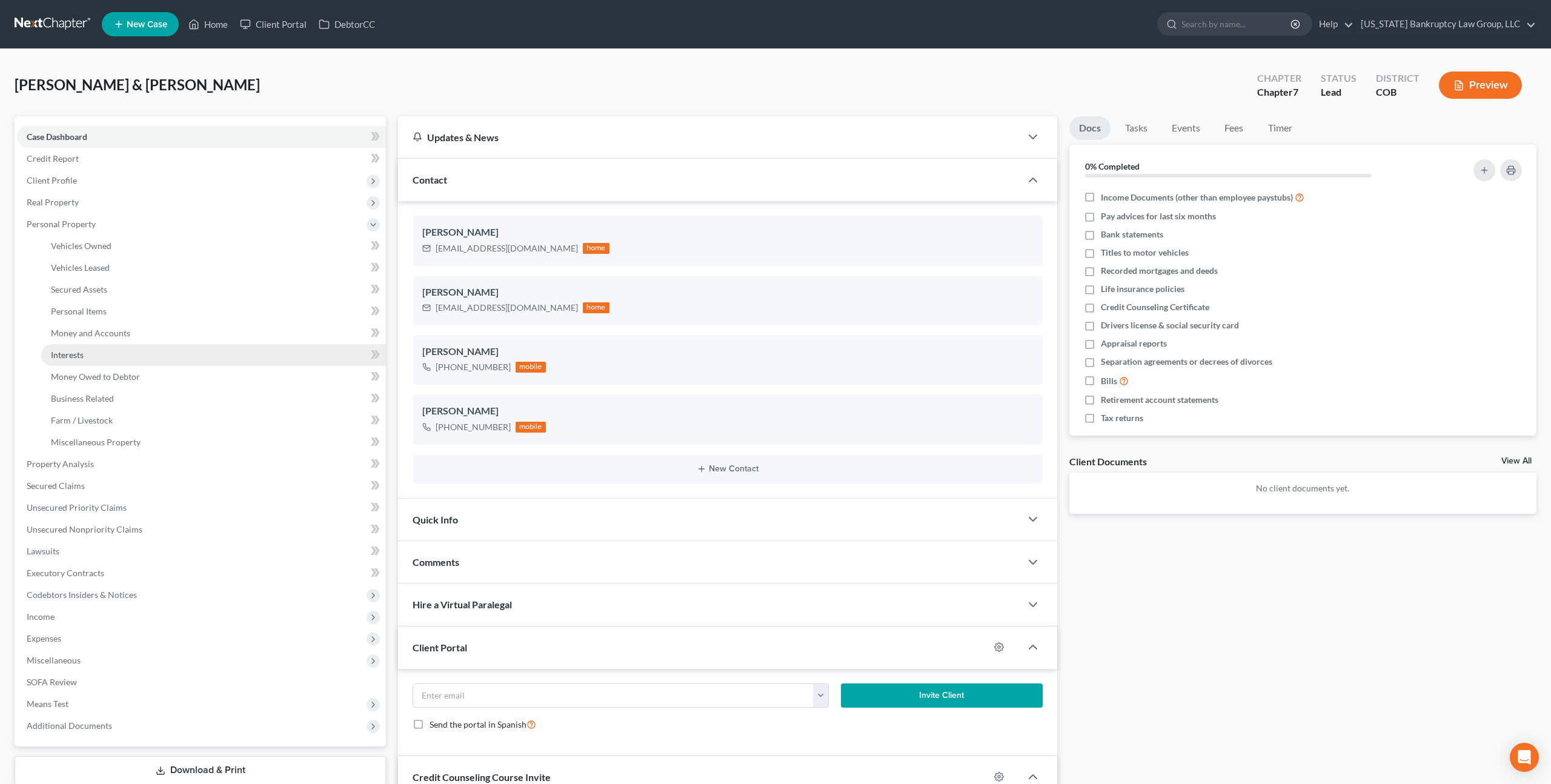
click at [97, 352] on link "Interests" at bounding box center [214, 354] width 345 height 22
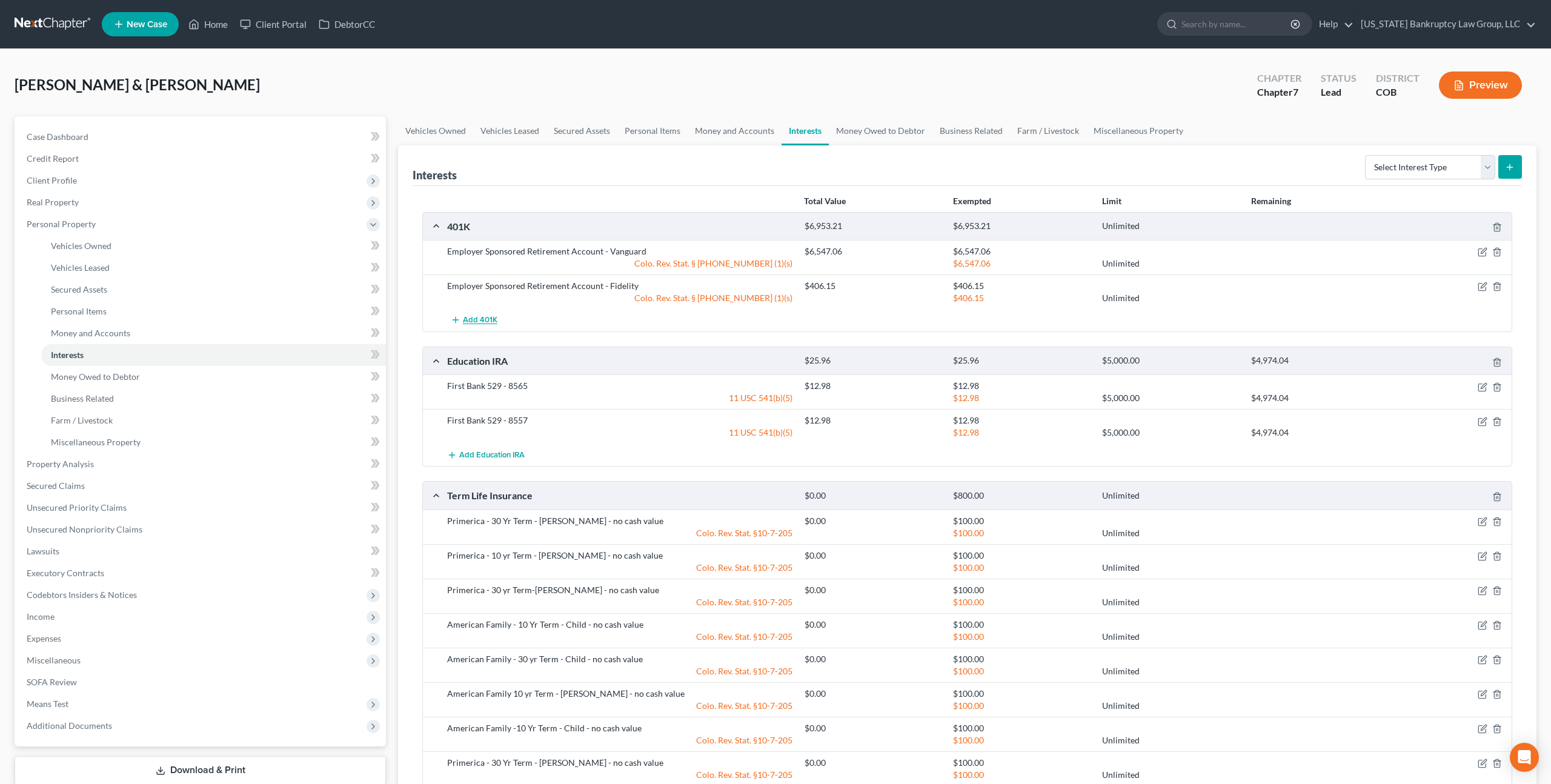
click at [478, 317] on span "Add 401K" at bounding box center [480, 320] width 34 height 10
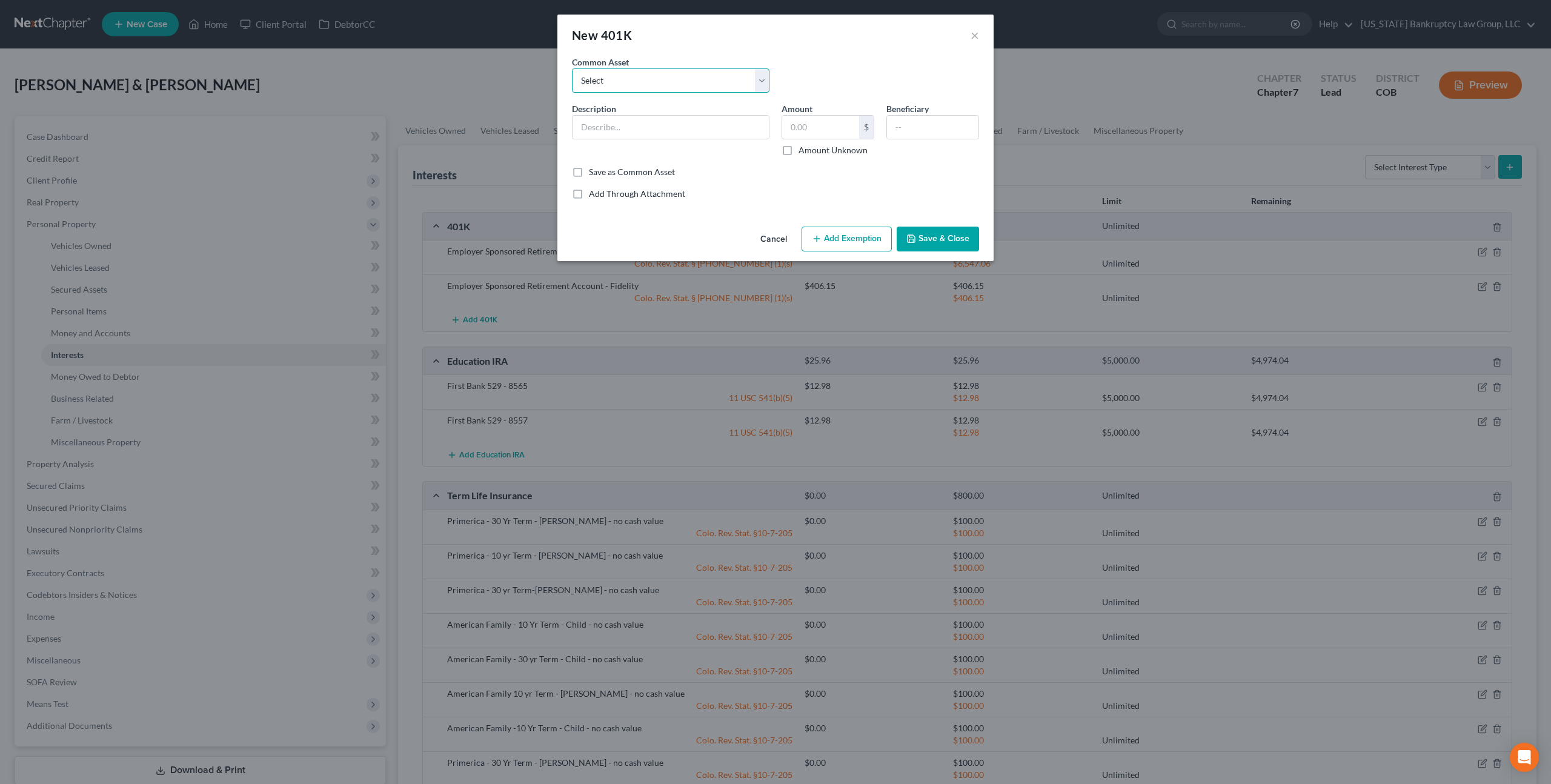
click at [610, 85] on select "Select Employer Sponsored Retirement Account" at bounding box center [671, 81] width 198 height 25
select select "0"
click at [572, 69] on select "Select Employer Sponsored Retirement Account" at bounding box center [671, 81] width 198 height 25
type input "Employer Sponsored Retirement Account"
type input "889.63"
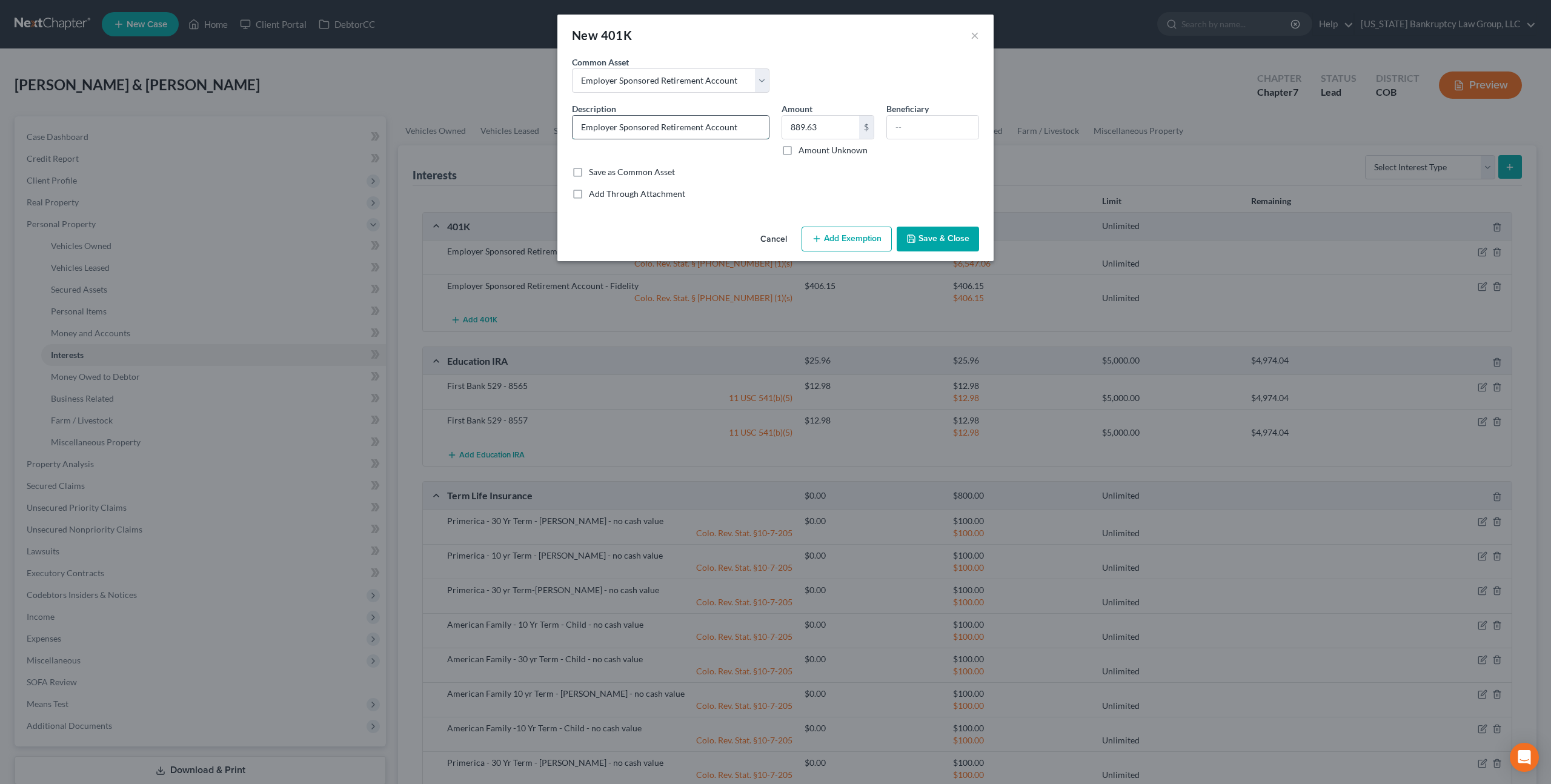
click at [750, 129] on input "Employer Sponsored Retirement Account" at bounding box center [670, 127] width 196 height 23
type input "Employer Sponsored Retirement Account - PERA"
type input "1,444.97"
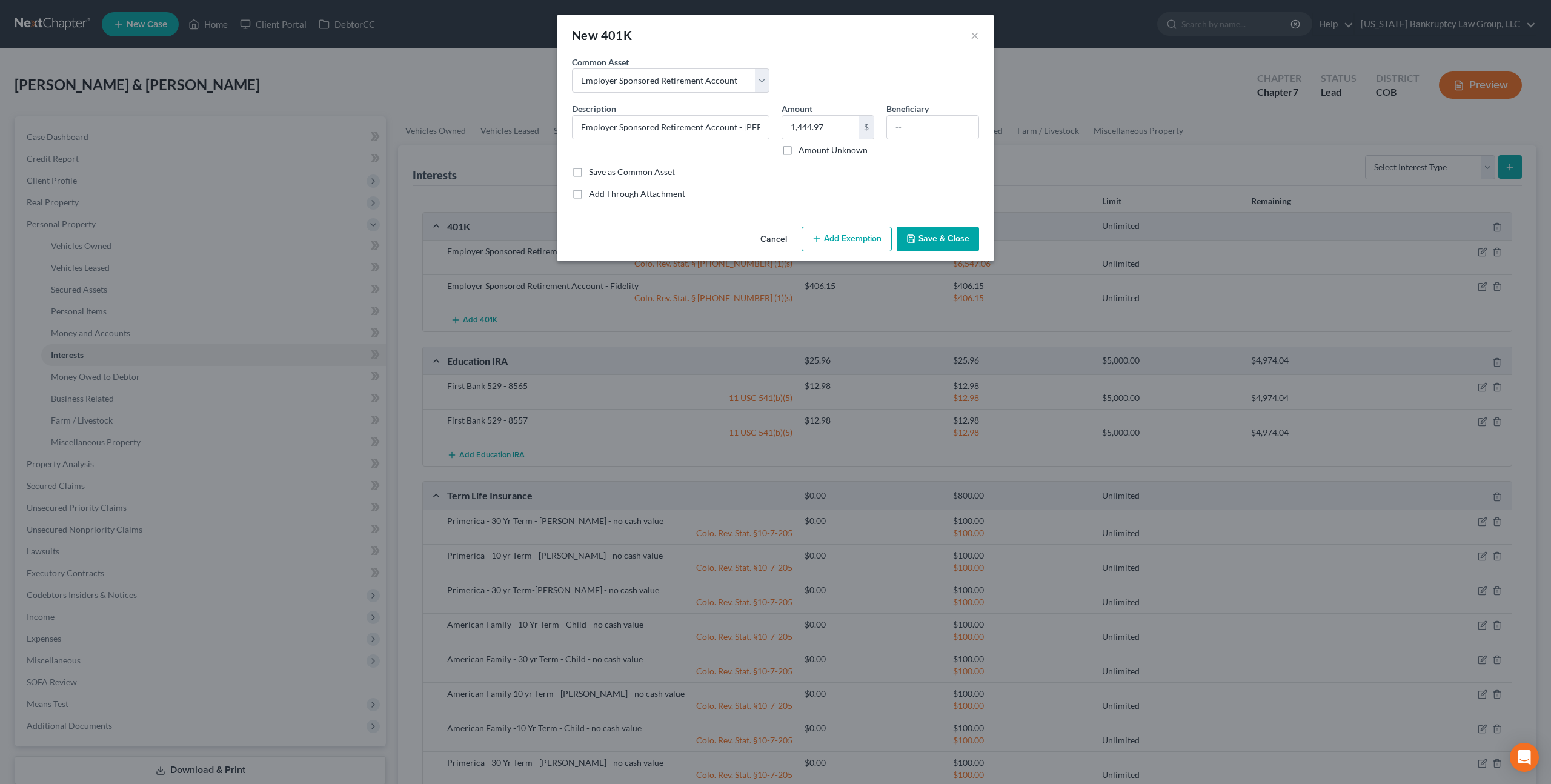
click at [826, 246] on button "Add Exemption" at bounding box center [847, 239] width 91 height 25
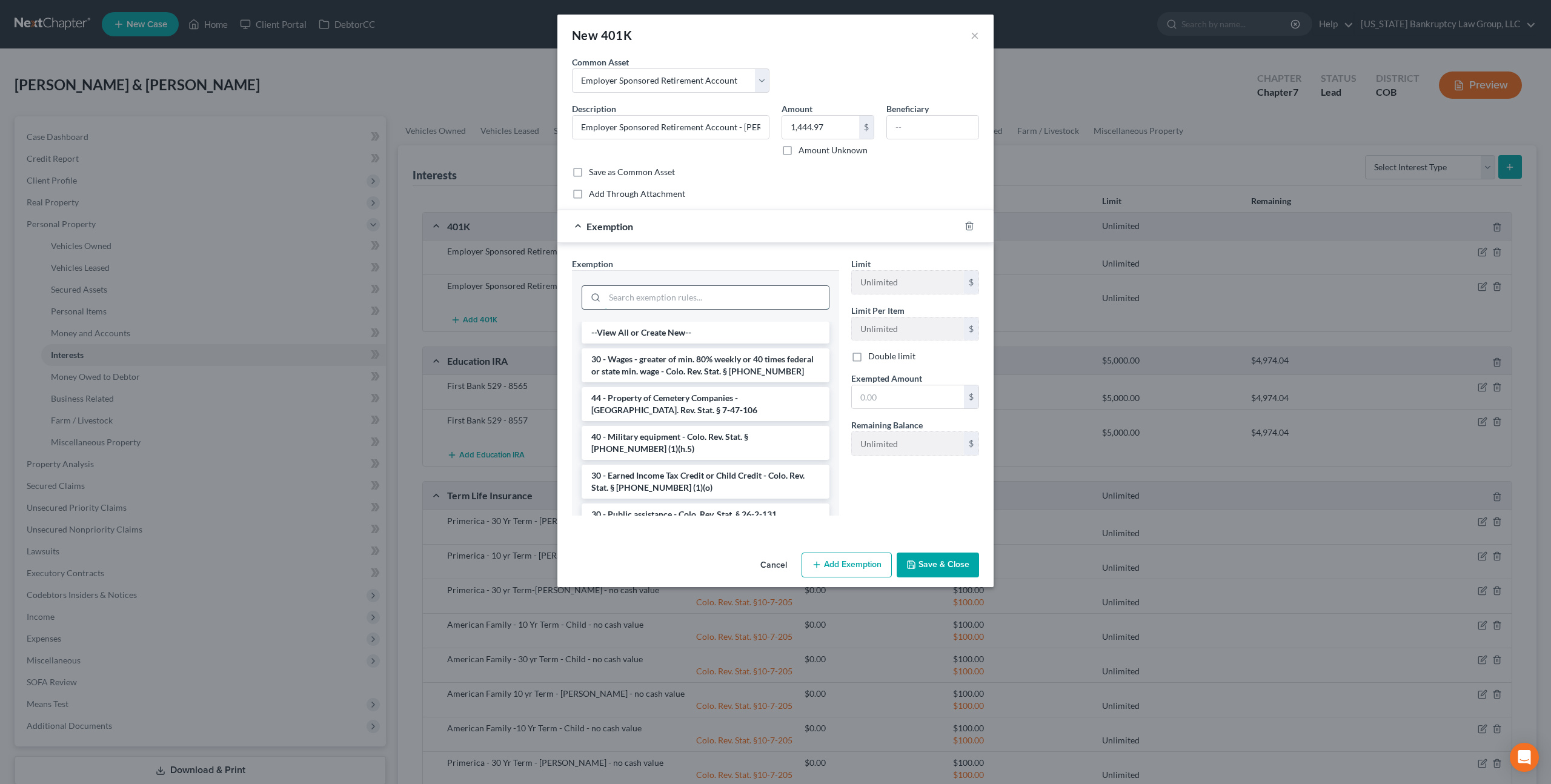
click at [742, 301] on input "search" at bounding box center [717, 297] width 224 height 23
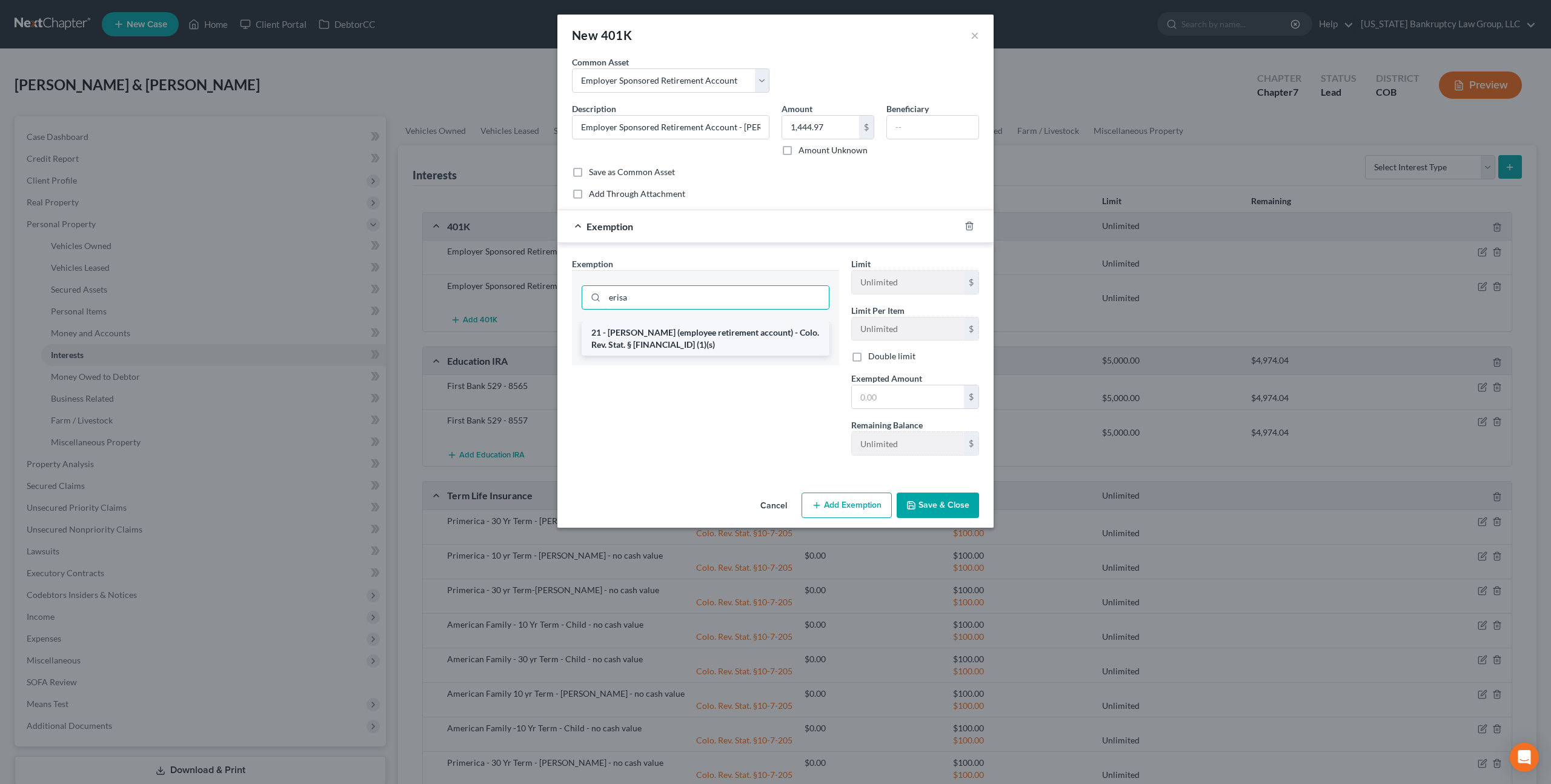
type input "erisa"
click at [745, 336] on li "21 - ERISA (employee retirement account) - Colo. Rev. Stat. § 13-54-102 (1)(s)" at bounding box center [706, 338] width 248 height 34
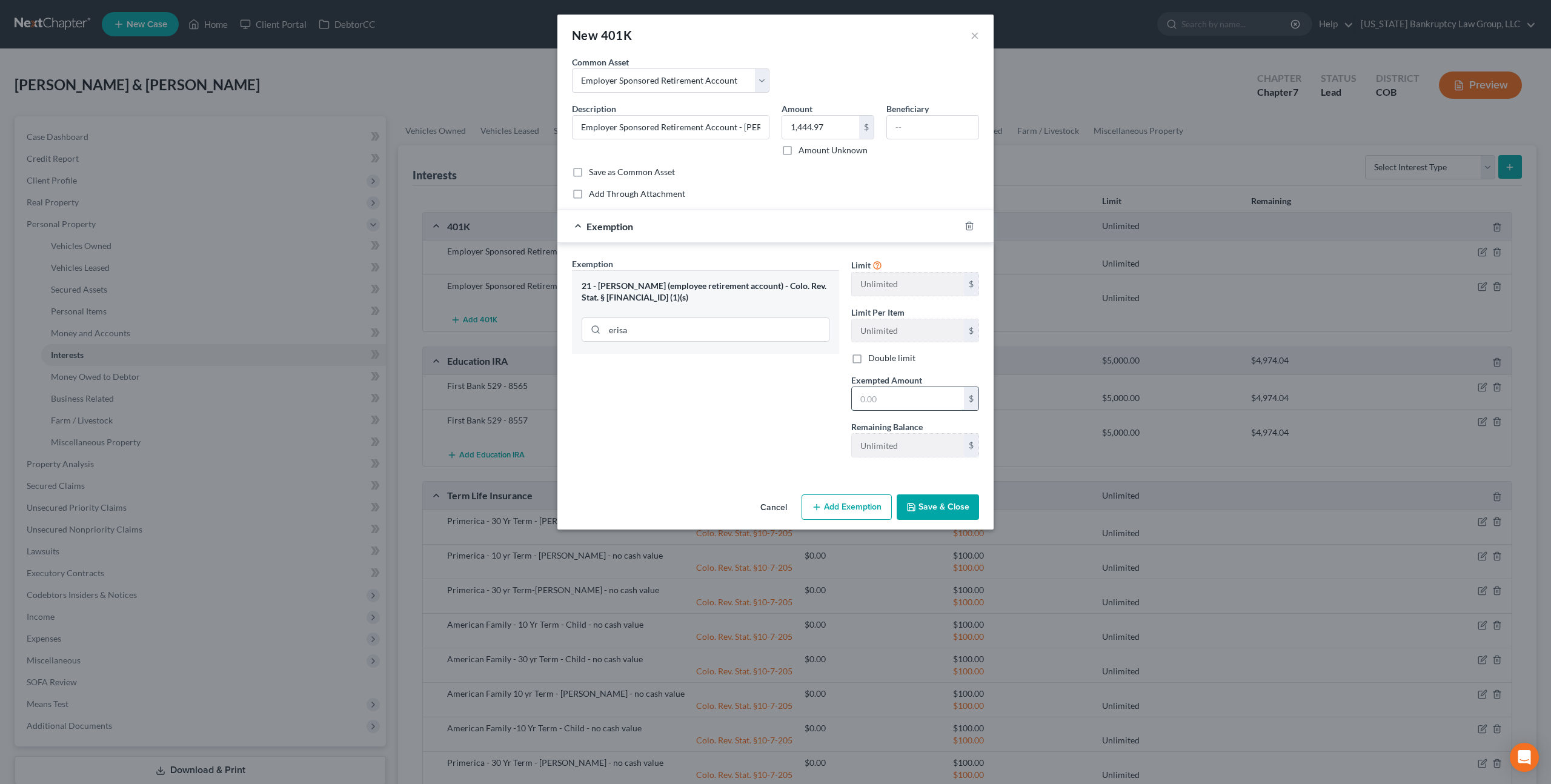
click at [864, 397] on input "text" at bounding box center [907, 398] width 112 height 23
type input "1,444.97"
click at [947, 507] on button "Save & Close" at bounding box center [938, 506] width 83 height 25
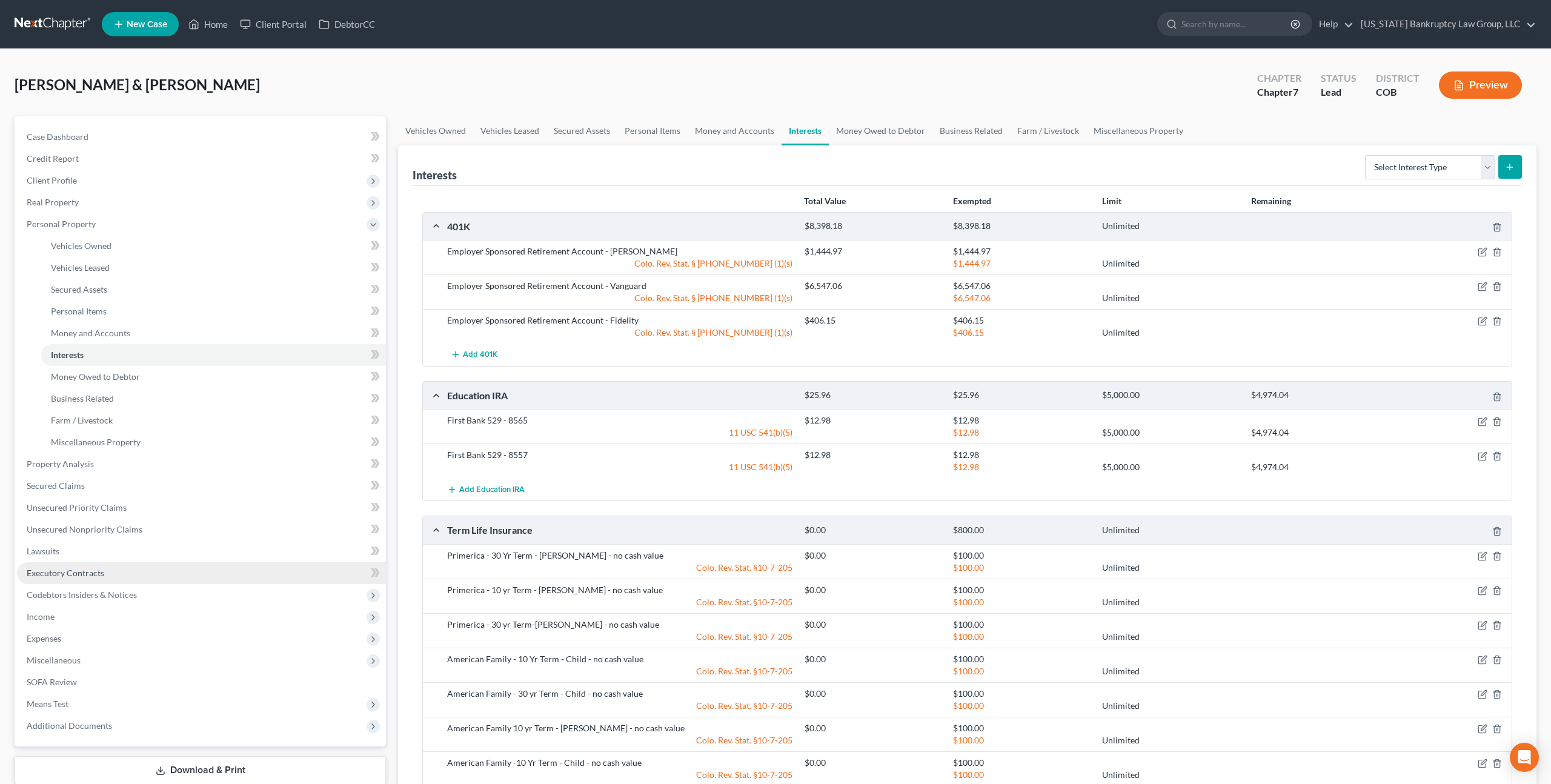
click at [97, 572] on span "Executory Contracts" at bounding box center [65, 573] width 77 height 11
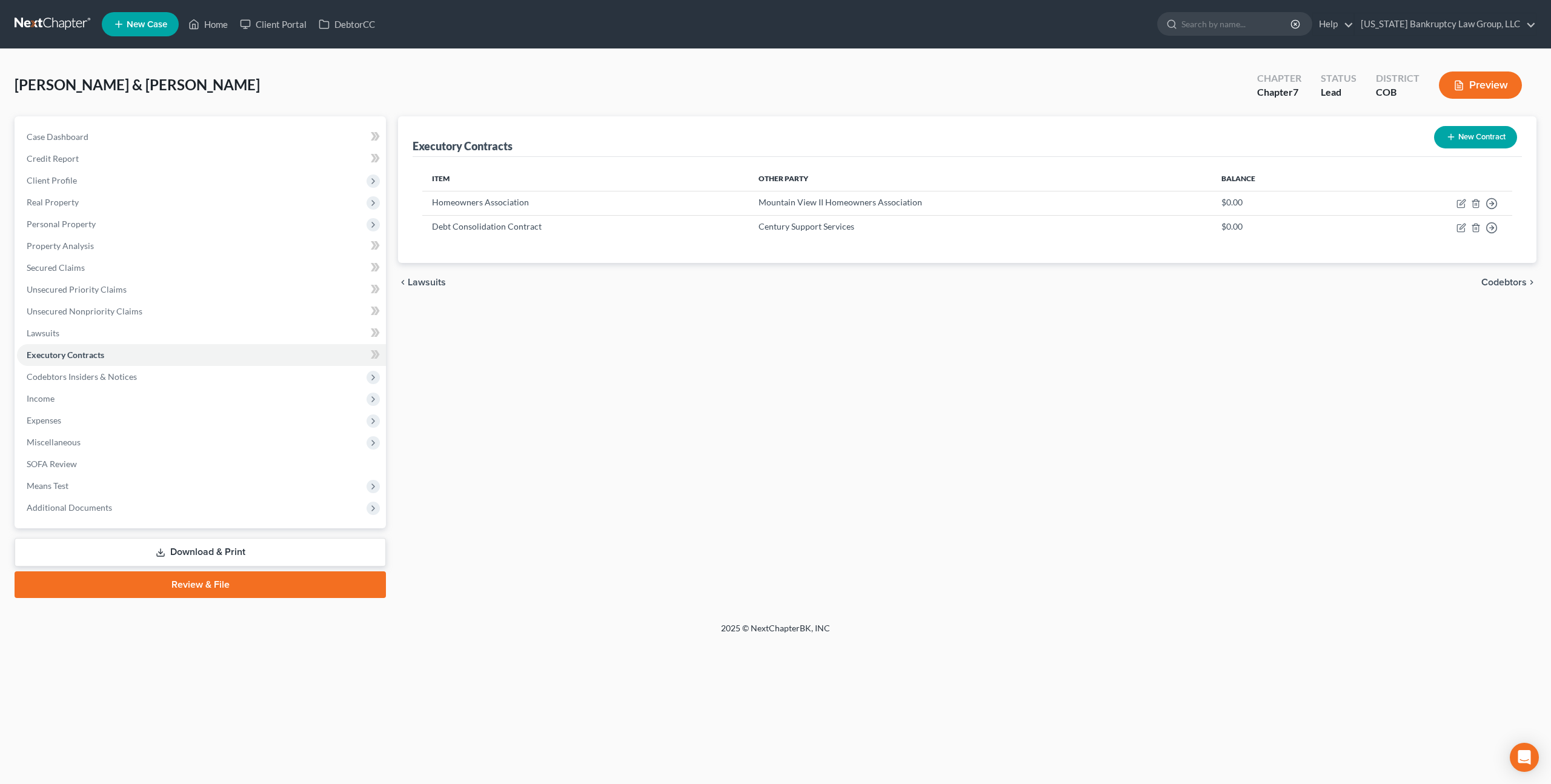
click at [1492, 136] on button "New Contract" at bounding box center [1475, 136] width 83 height 22
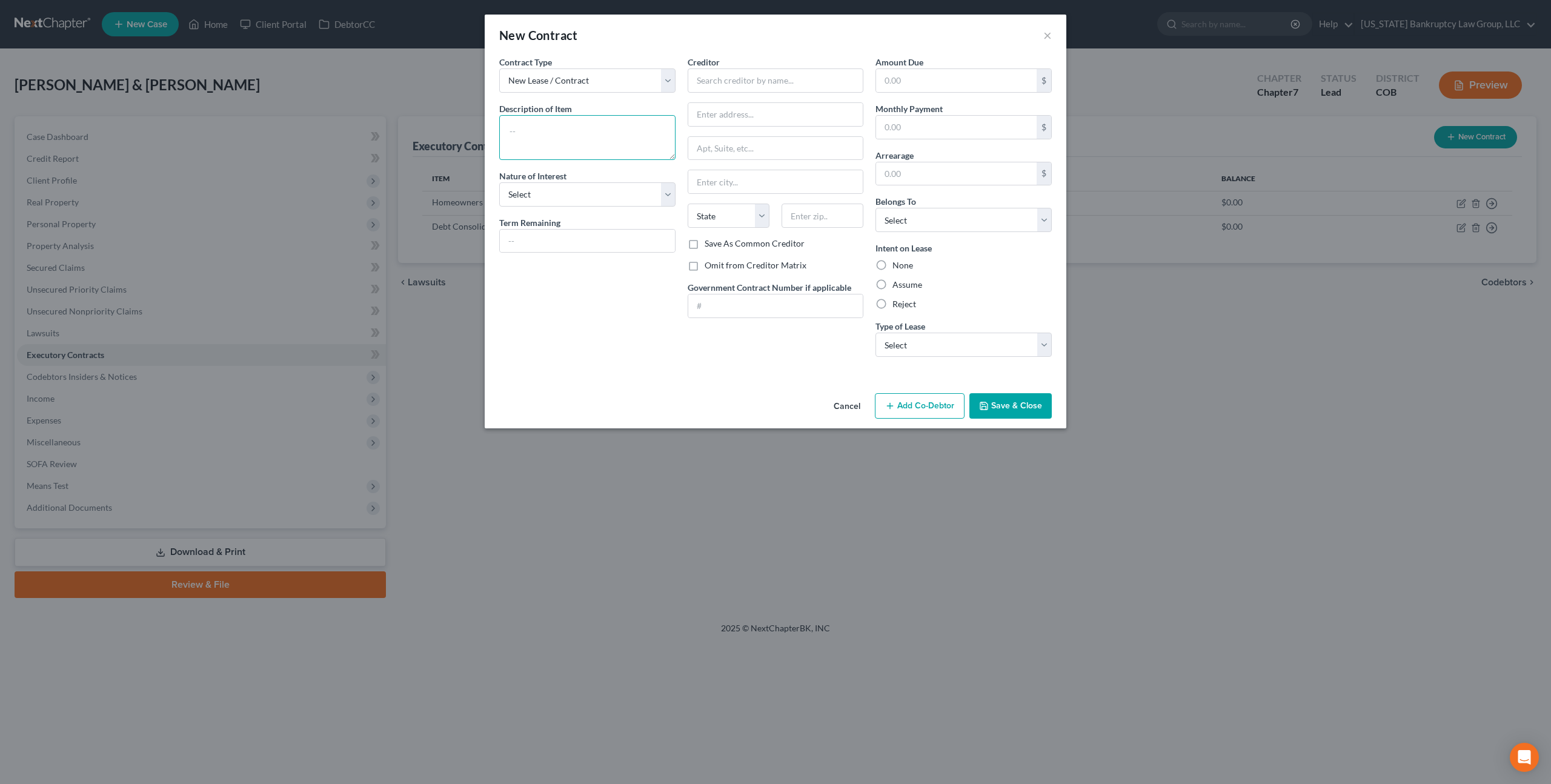
click at [557, 126] on textarea at bounding box center [587, 137] width 177 height 45
type textarea "Residential lease"
click at [703, 83] on input "text" at bounding box center [776, 81] width 177 height 25
type input "775 W. Lake Street"
click at [901, 217] on select "Select Debtor 1 Only Debtor 2 Only Debtor 1 And Debtor 2 Only At Least One Of T…" at bounding box center [964, 220] width 177 height 25
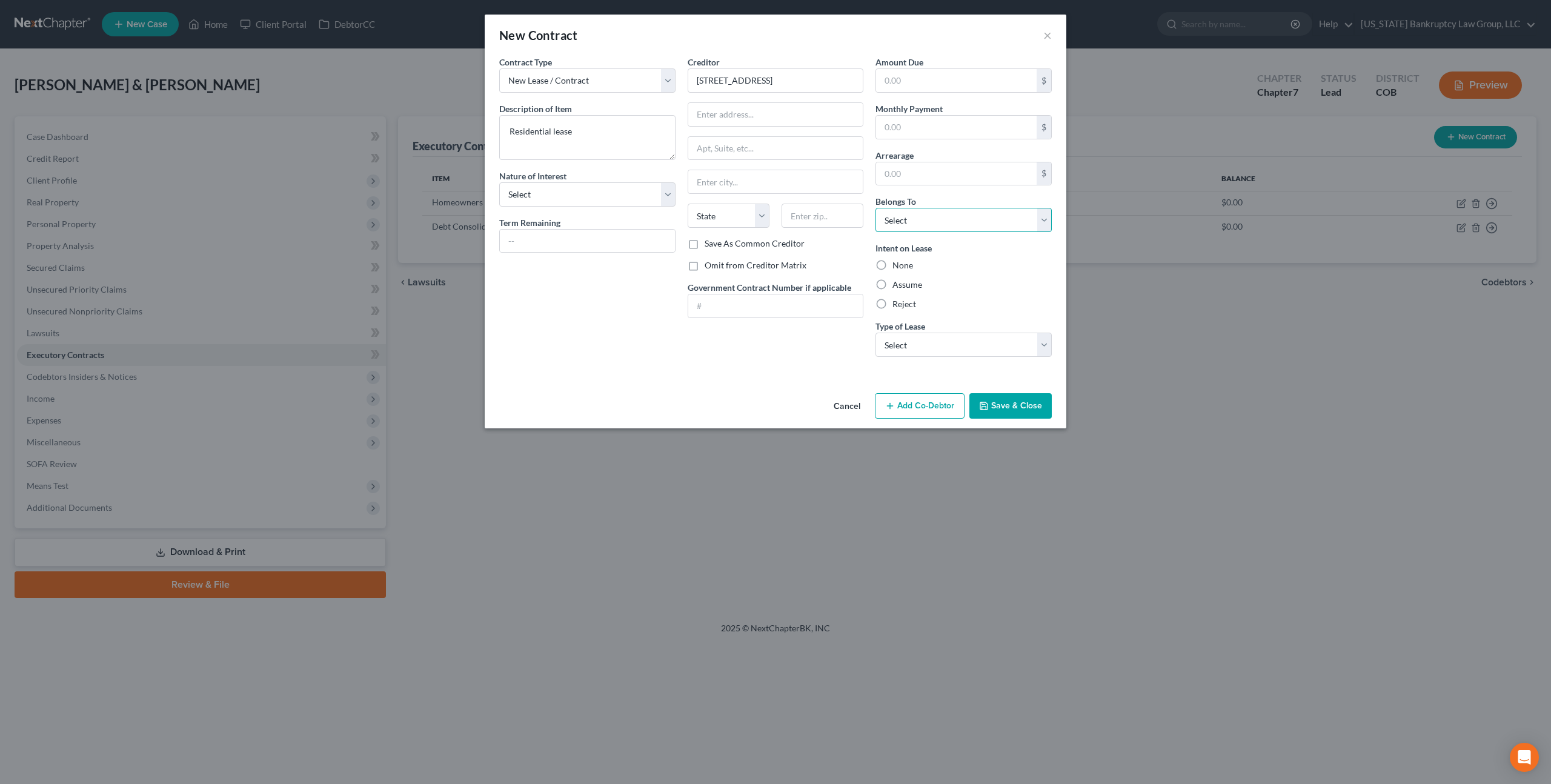
select select "0"
click at [876, 207] on select "Select Debtor 1 Only Debtor 2 Only Debtor 1 And Debtor 2 Only At Least One Of T…" at bounding box center [964, 220] width 177 height 25
click at [892, 286] on label "Assume" at bounding box center [907, 285] width 30 height 12
click at [898, 286] on input "Assume" at bounding box center [901, 282] width 8 height 8
radio input "true"
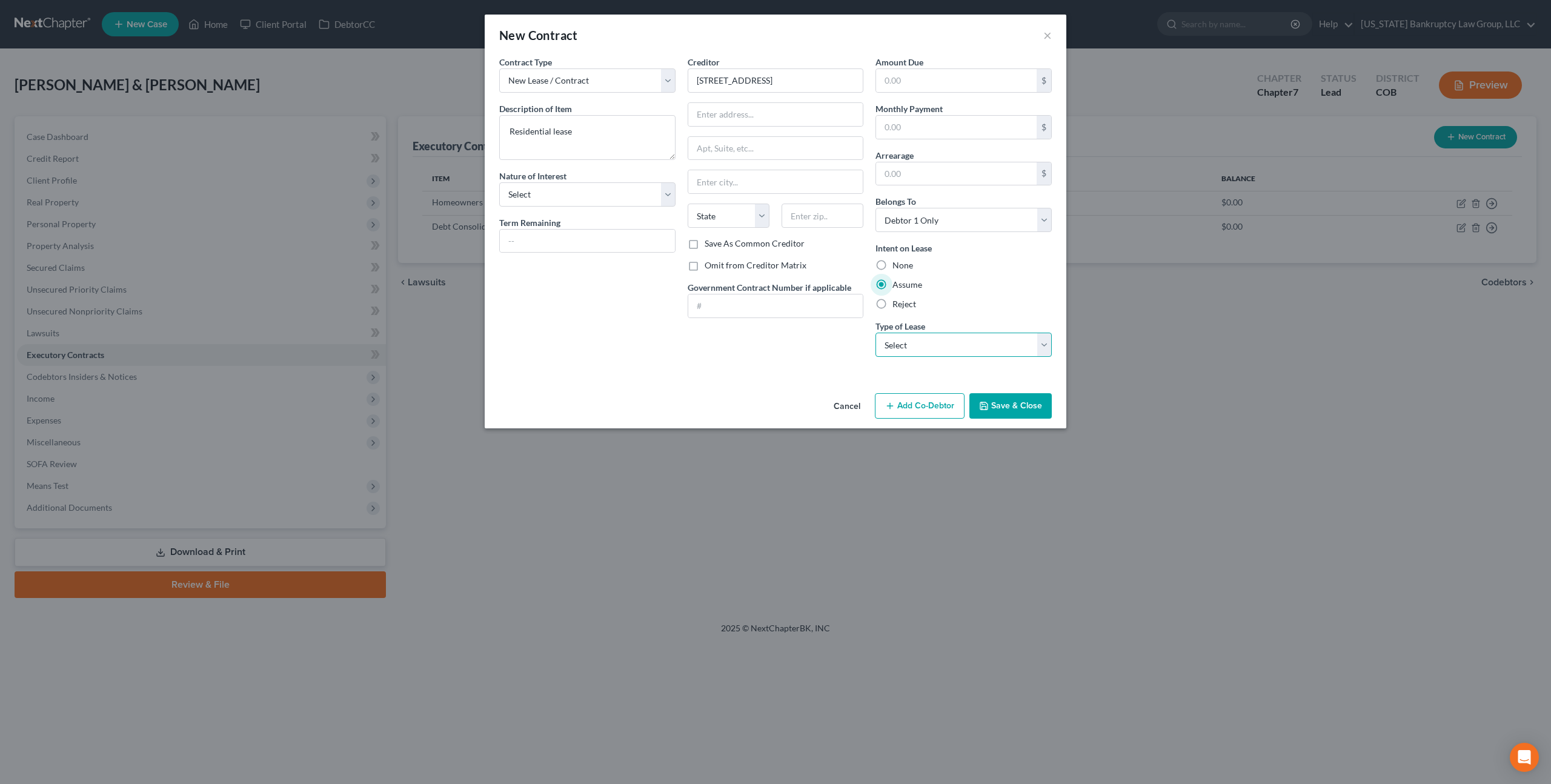
click at [899, 336] on select "Select Real Estate Car Other" at bounding box center [964, 345] width 177 height 25
select select "0"
click at [876, 332] on select "Select Real Estate Car Other" at bounding box center [964, 345] width 177 height 25
click at [782, 83] on input "775 W. Lake Street" at bounding box center [776, 81] width 177 height 25
type input "775 W. Lake Street (CO) LLC"
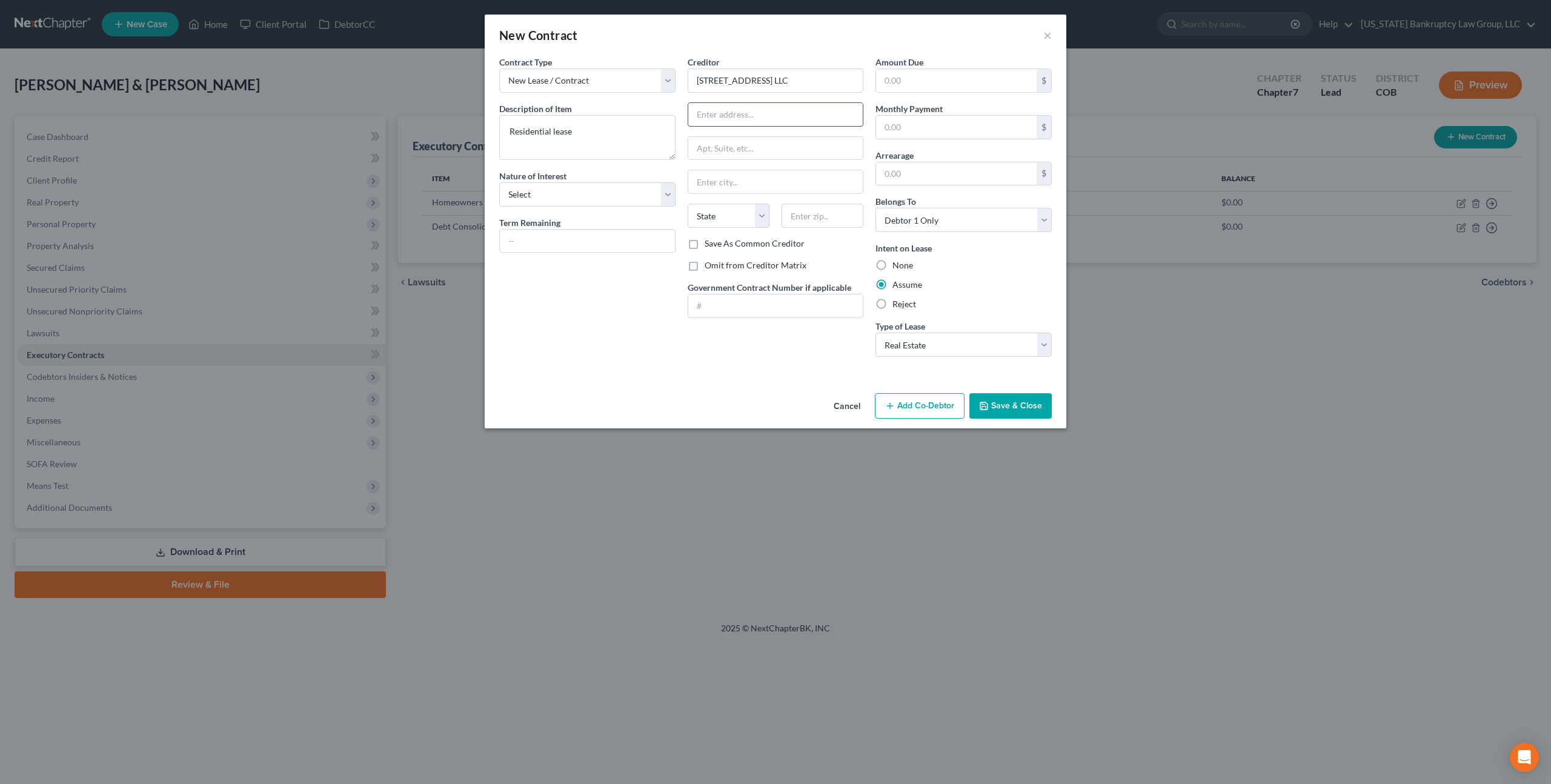
click at [709, 120] on input "text" at bounding box center [776, 114] width 175 height 23
type input "775 W. Lake St."
type input "Fort Collins"
select select "5"
type input "80521"
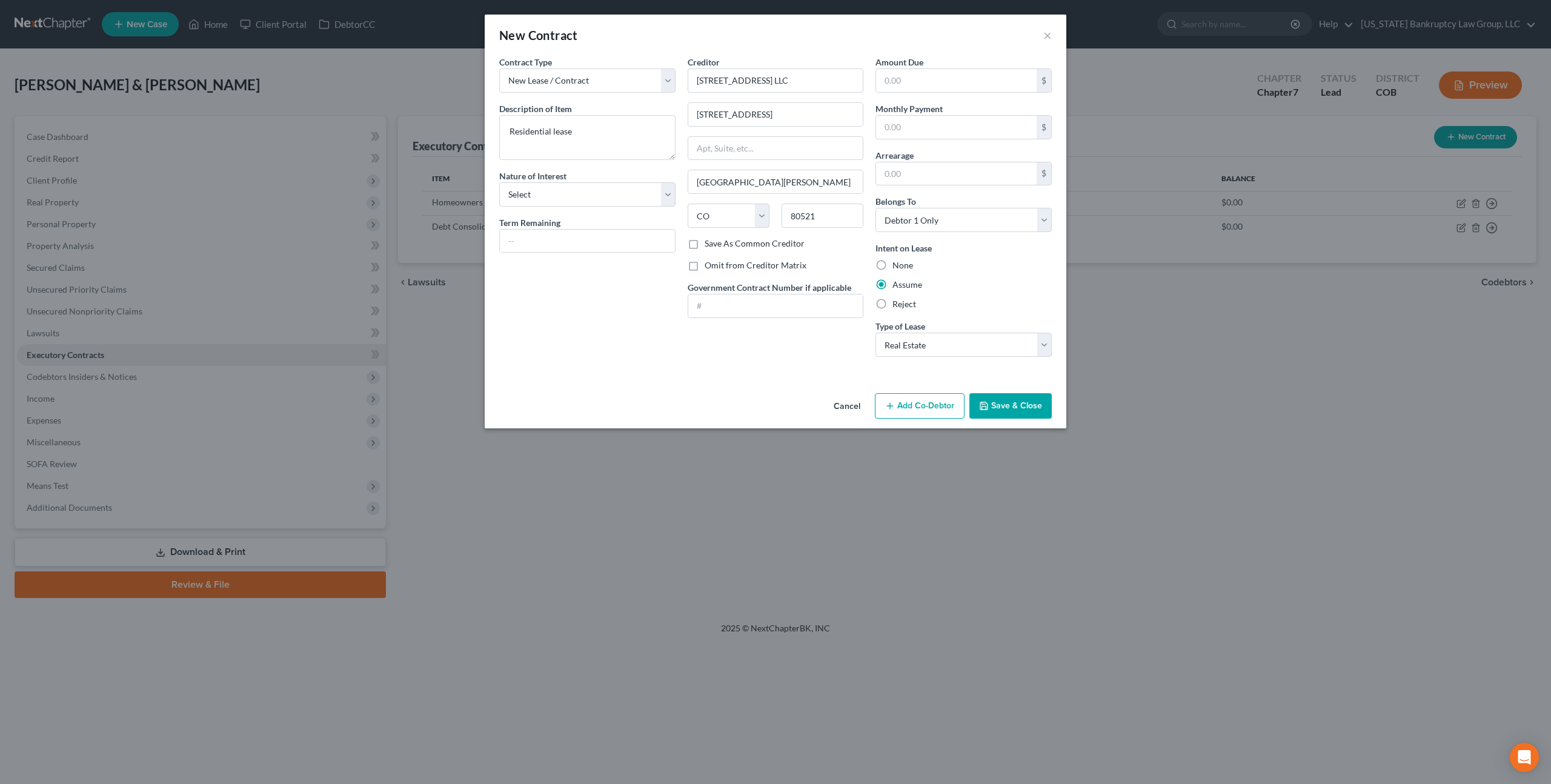
click at [1016, 406] on button "Save & Close" at bounding box center [1011, 405] width 83 height 25
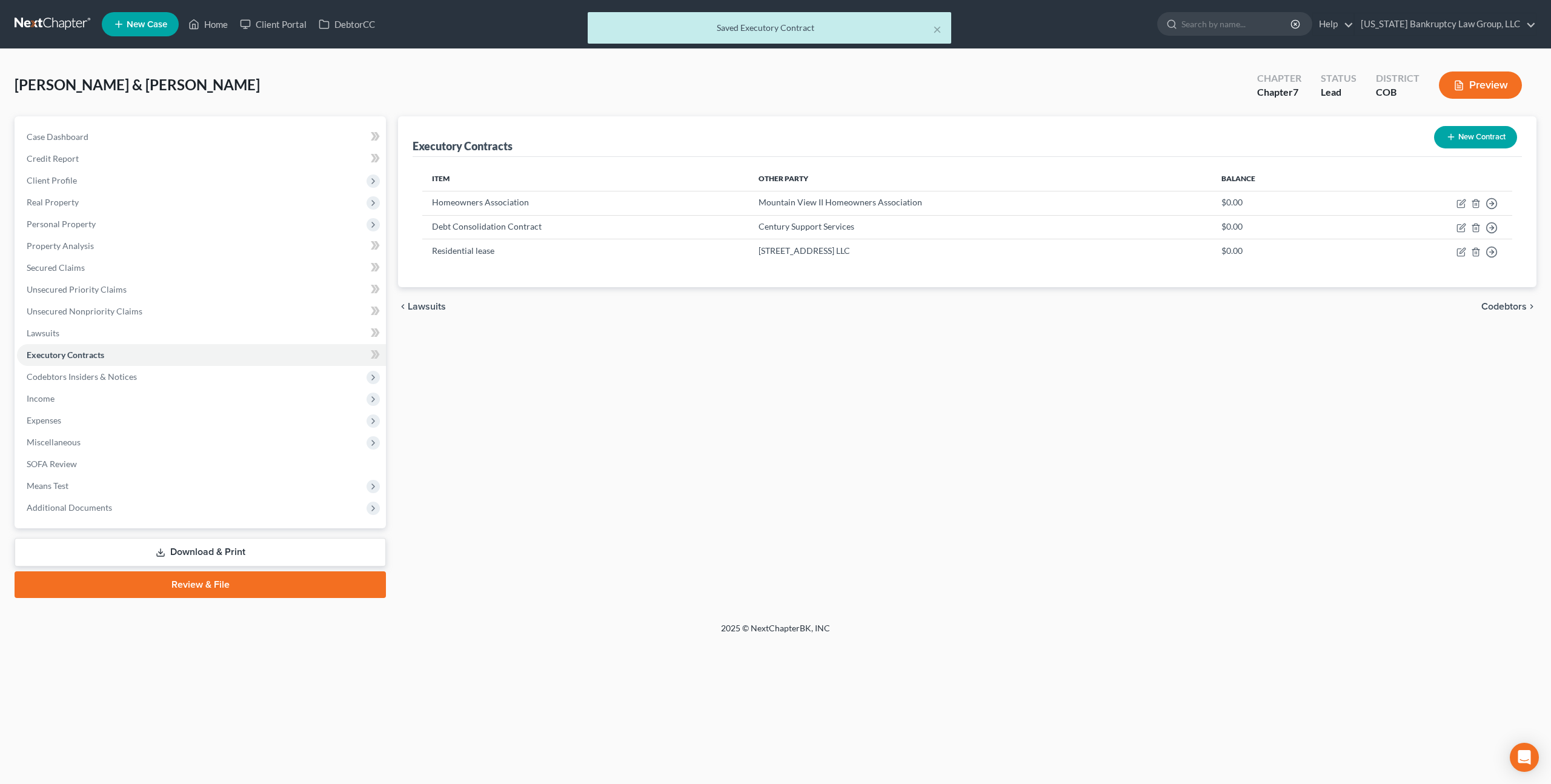
click at [231, 548] on link "Download & Print" at bounding box center [200, 552] width 371 height 28
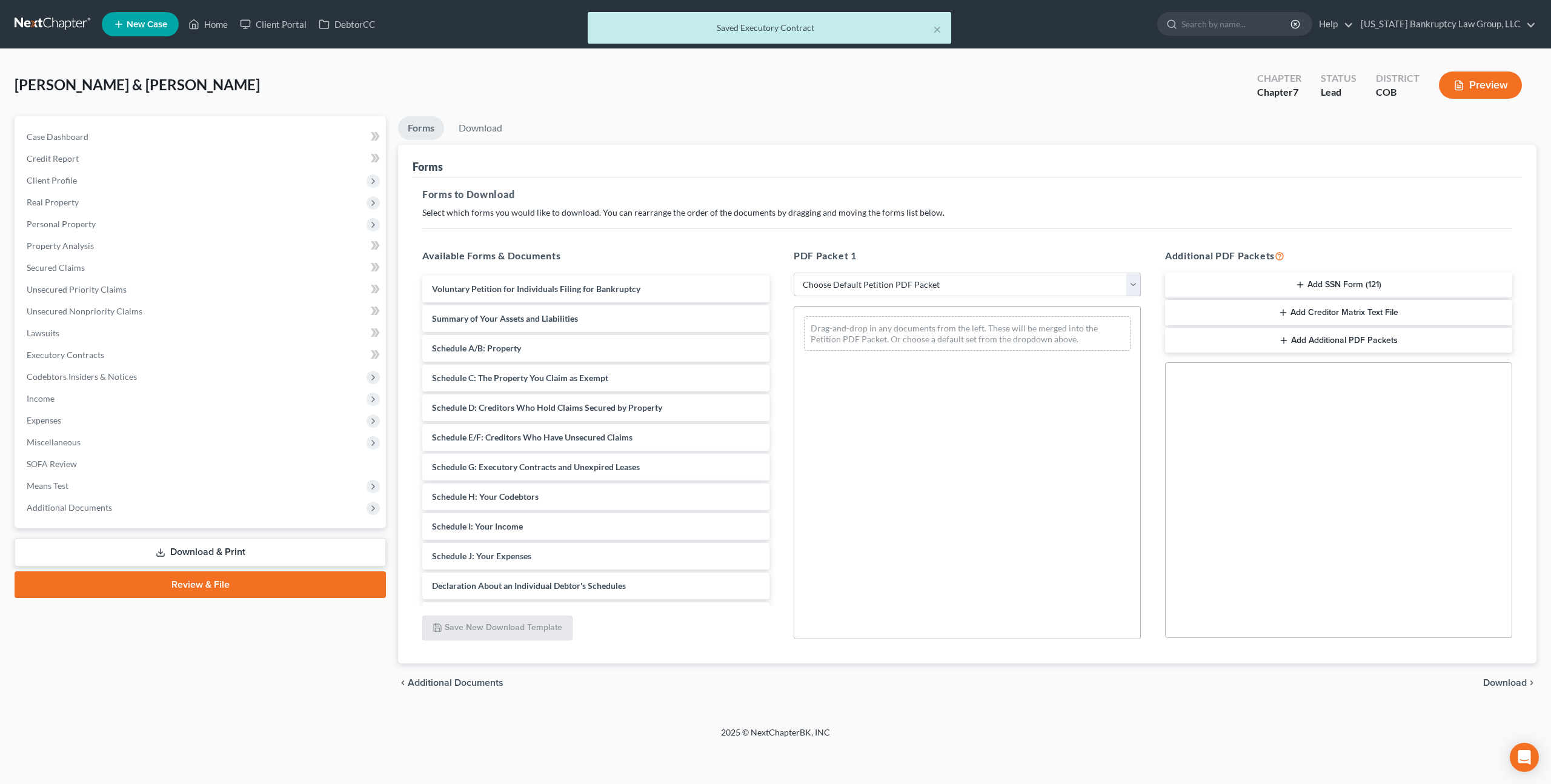
click at [1009, 291] on select "Choose Default Petition PDF Packet Complete Bankruptcy Petition (all forms and …" at bounding box center [967, 285] width 347 height 25
select select "0"
click at [794, 272] on select "Choose Default Petition PDF Packet Complete Bankruptcy Petition (all forms and …" at bounding box center [967, 285] width 347 height 25
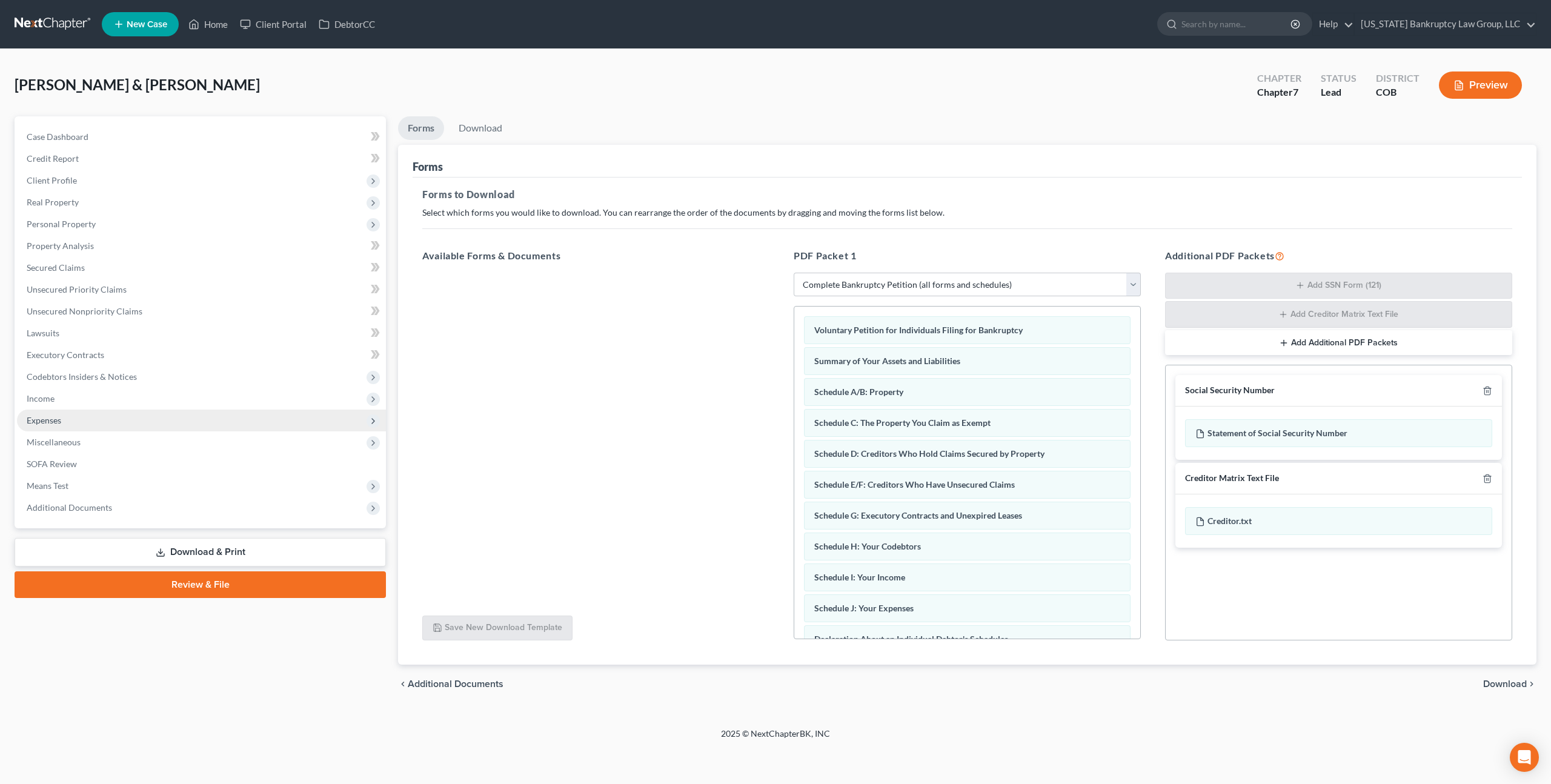
click at [55, 420] on span "Expenses" at bounding box center [43, 420] width 34 height 11
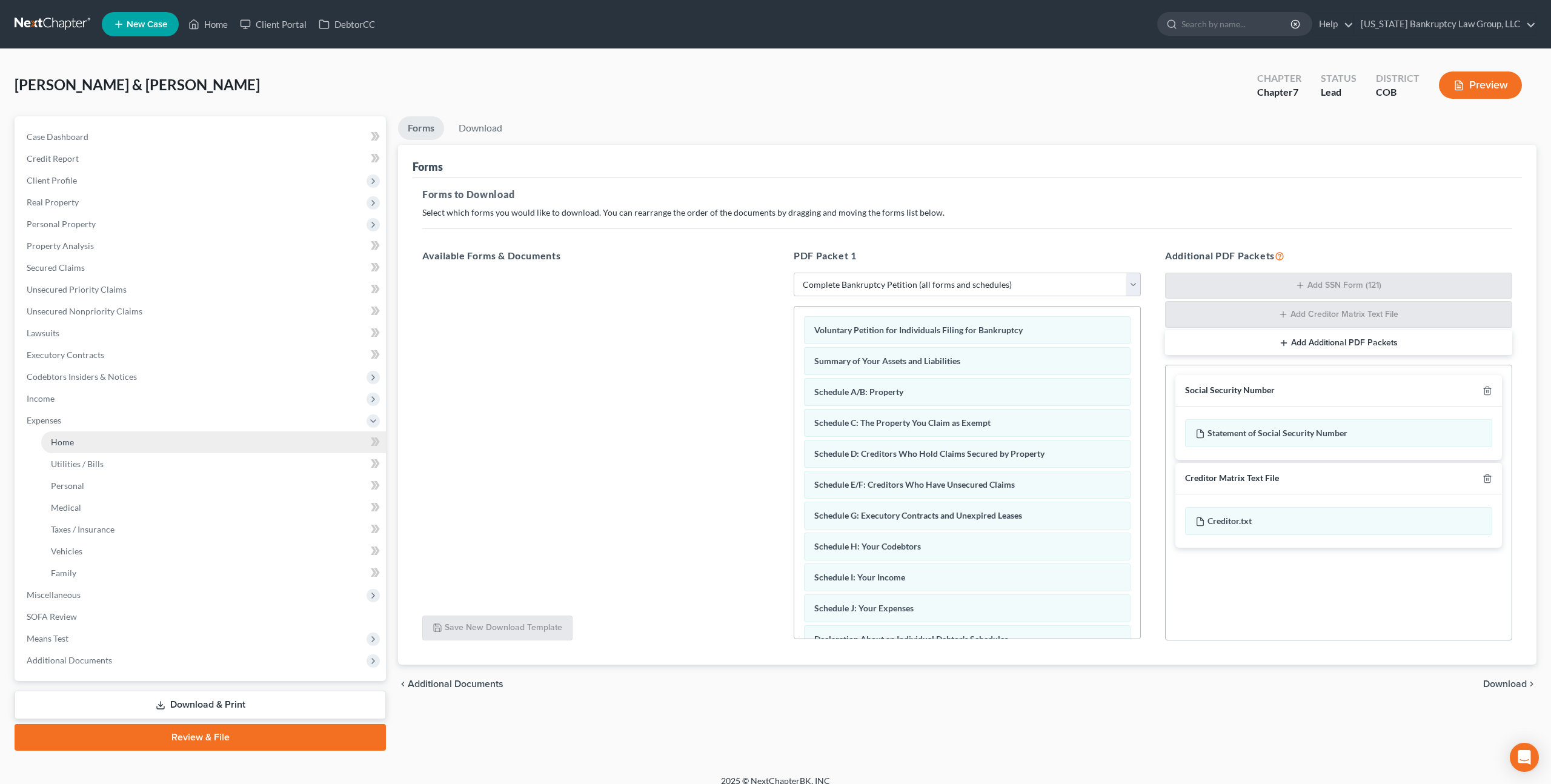
click at [63, 440] on span "Home" at bounding box center [62, 442] width 23 height 11
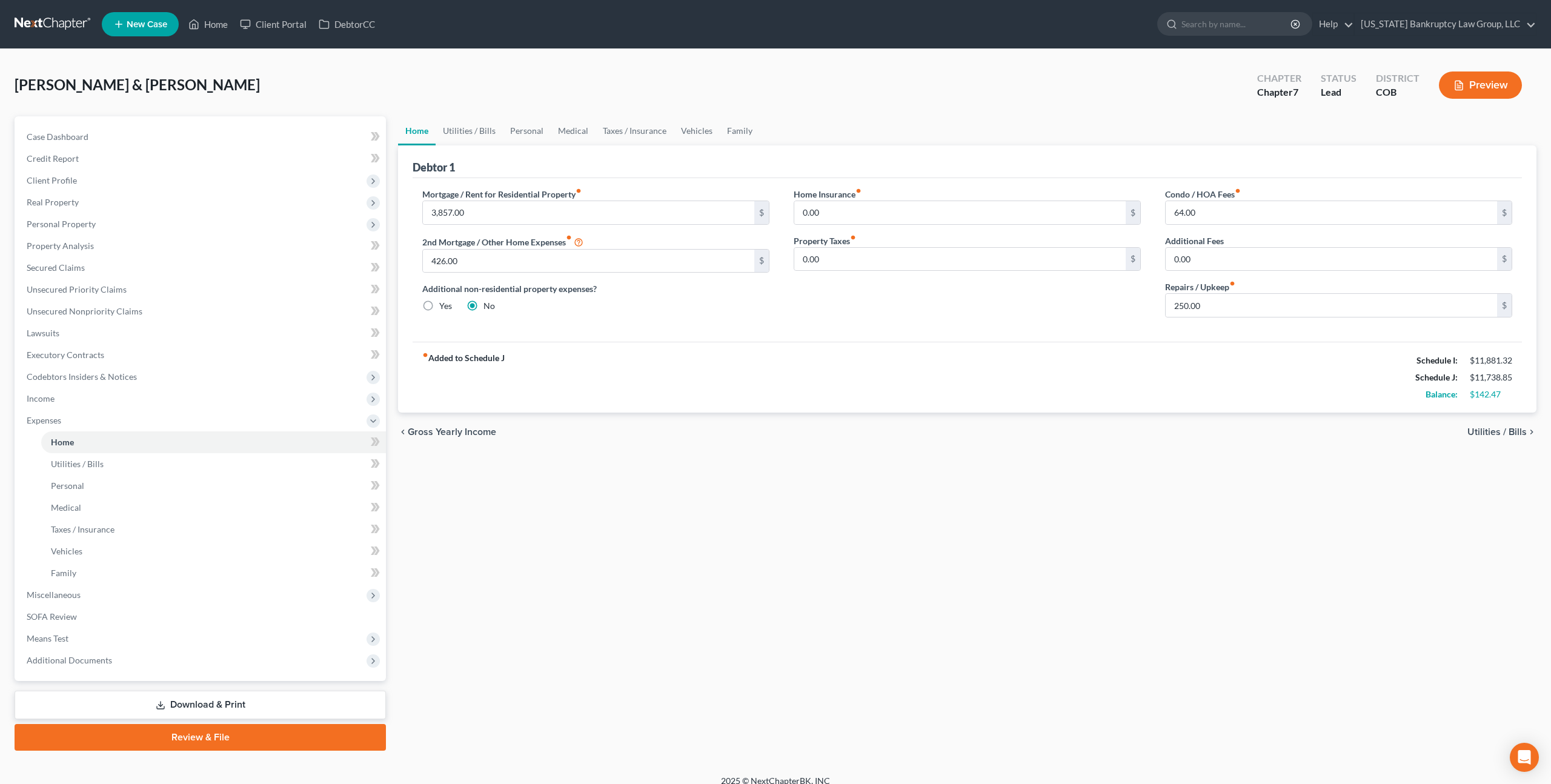
click at [310, 707] on link "Download & Print" at bounding box center [200, 705] width 371 height 28
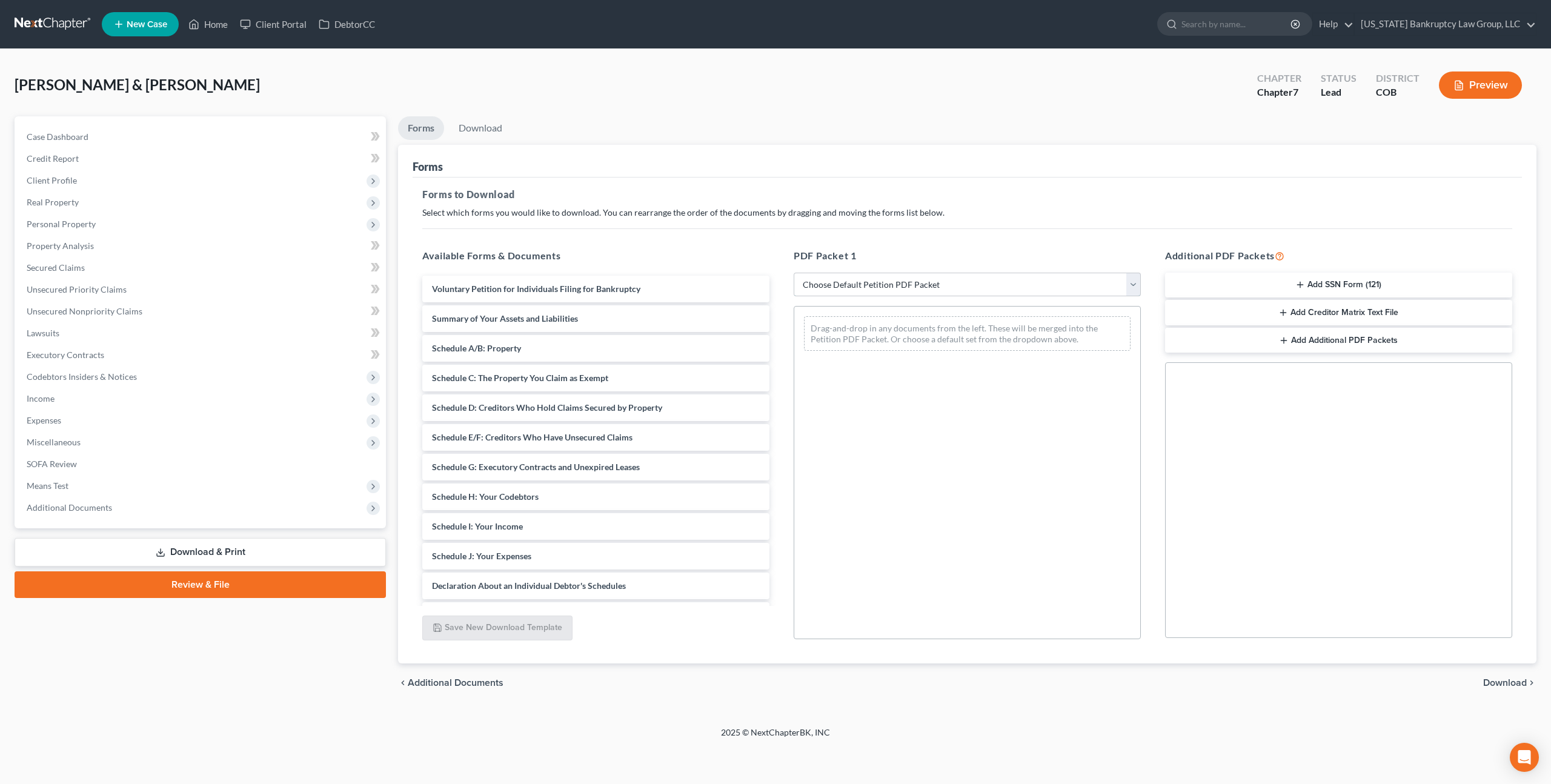
click at [945, 279] on select "Choose Default Petition PDF Packet Complete Bankruptcy Petition (all forms and …" at bounding box center [967, 285] width 347 height 25
select select "0"
click at [794, 272] on select "Choose Default Petition PDF Packet Complete Bankruptcy Petition (all forms and …" at bounding box center [967, 285] width 347 height 25
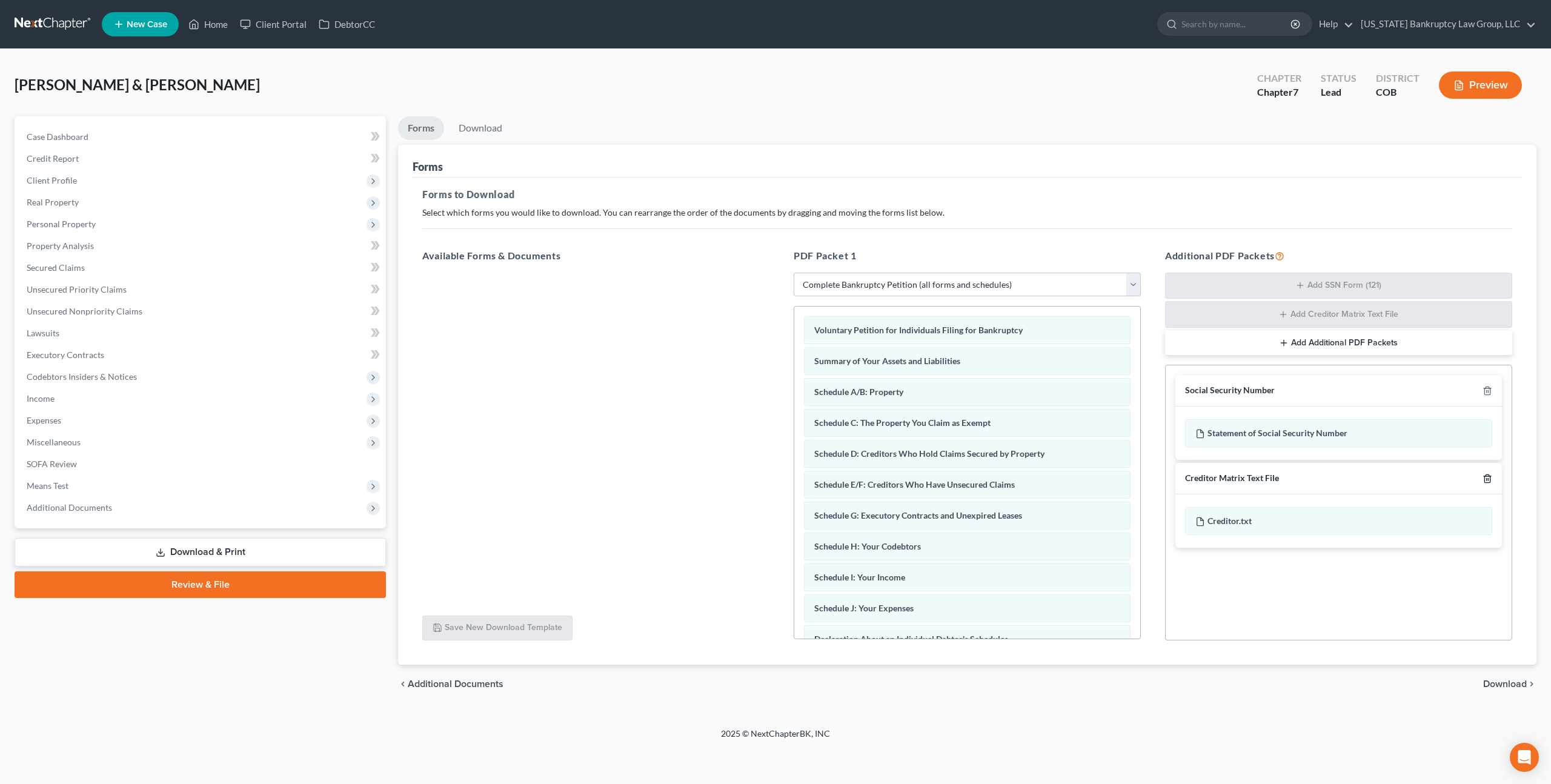
click at [1491, 478] on icon "button" at bounding box center [1487, 478] width 10 height 10
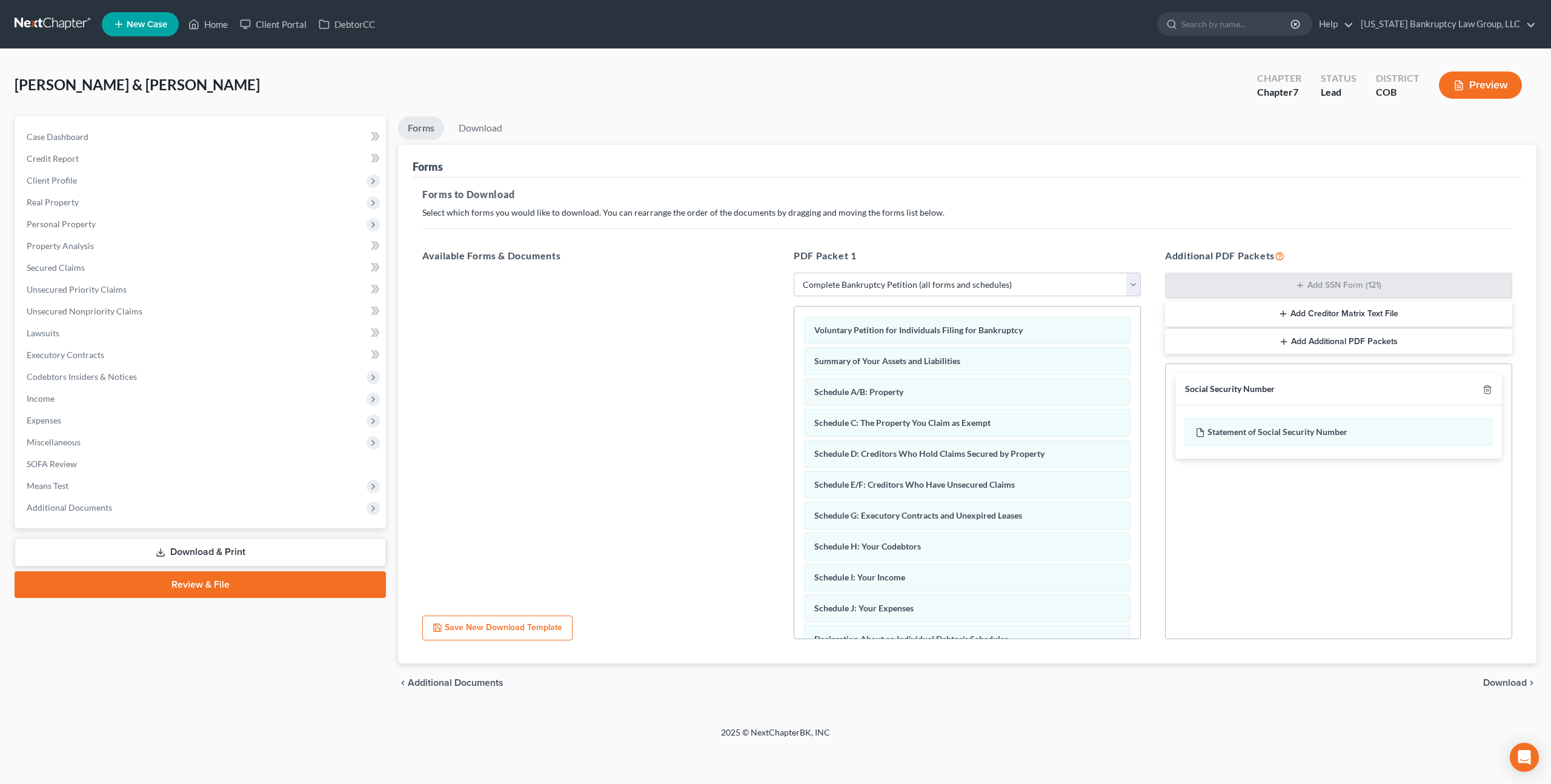
click at [1504, 681] on span "Download" at bounding box center [1505, 682] width 44 height 10
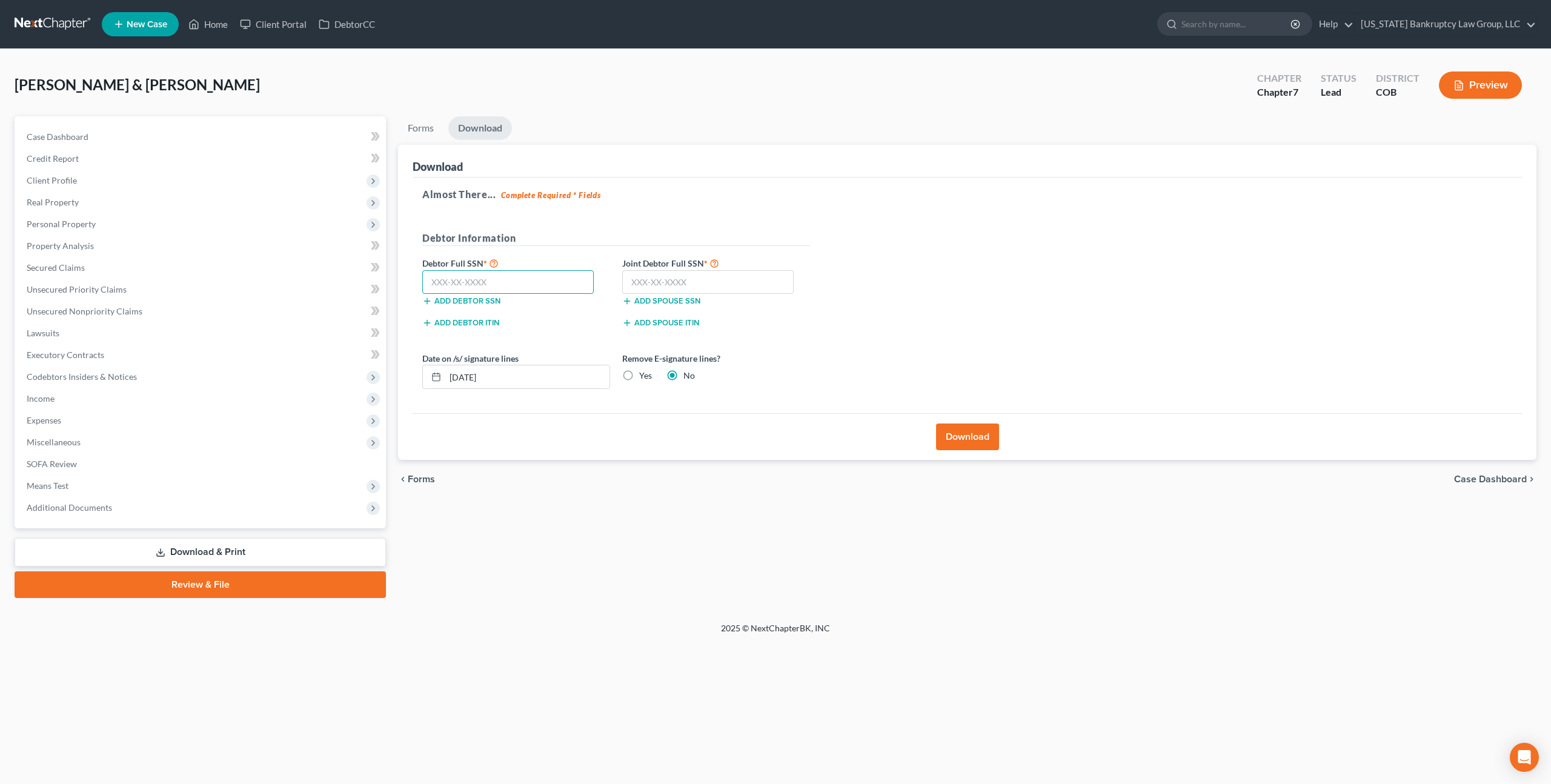
click at [438, 281] on input "text" at bounding box center [507, 282] width 171 height 25
type input "523-11-6109"
click at [664, 279] on input "text" at bounding box center [708, 282] width 171 height 25
type input "524-08-5821"
click at [981, 438] on button "Download" at bounding box center [968, 437] width 63 height 26
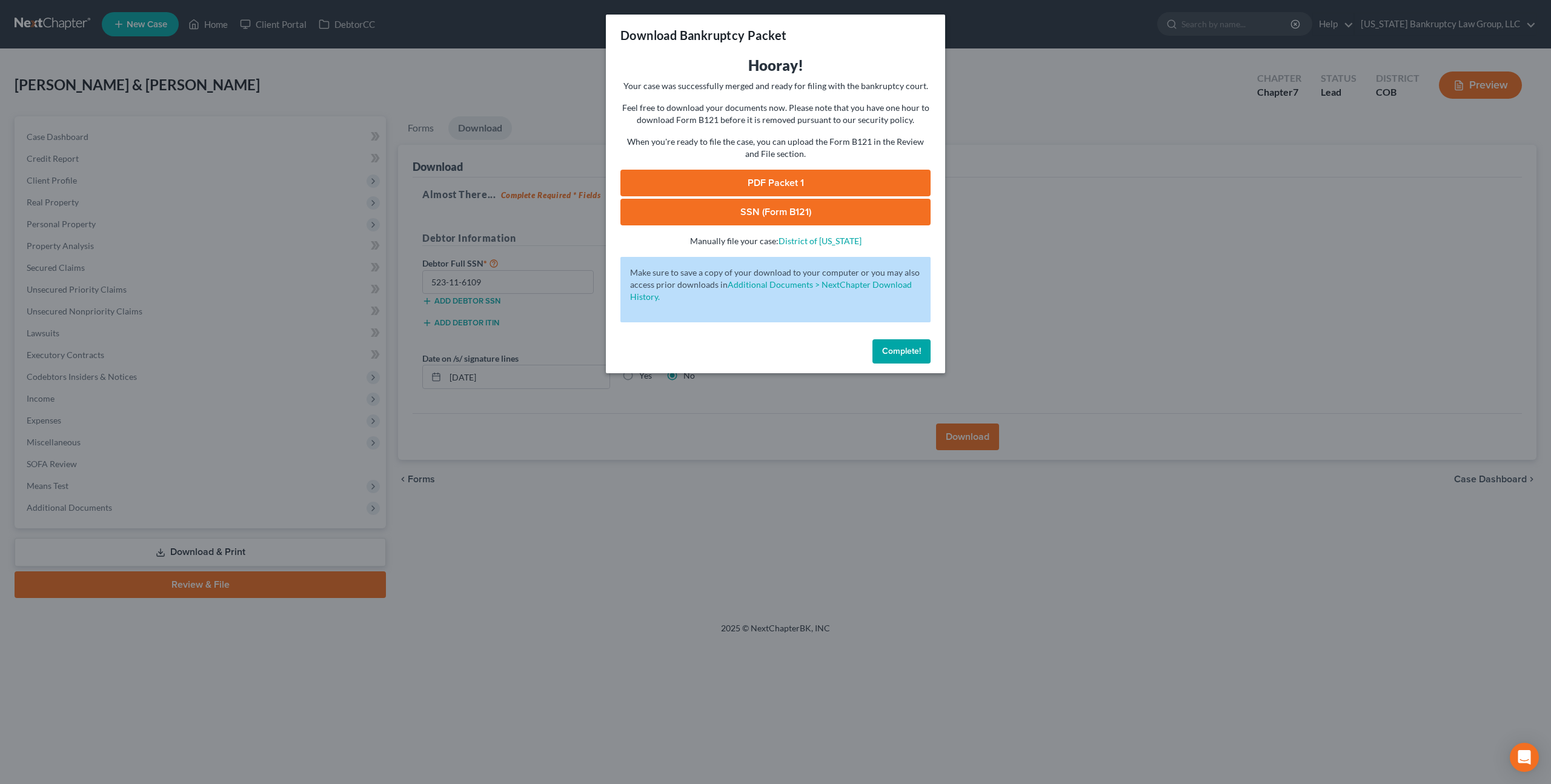
click at [776, 188] on link "PDF Packet 1" at bounding box center [776, 183] width 310 height 26
click at [792, 209] on link "SSN (Form B121)" at bounding box center [776, 212] width 310 height 26
click at [894, 351] on span "Complete!" at bounding box center [901, 352] width 39 height 11
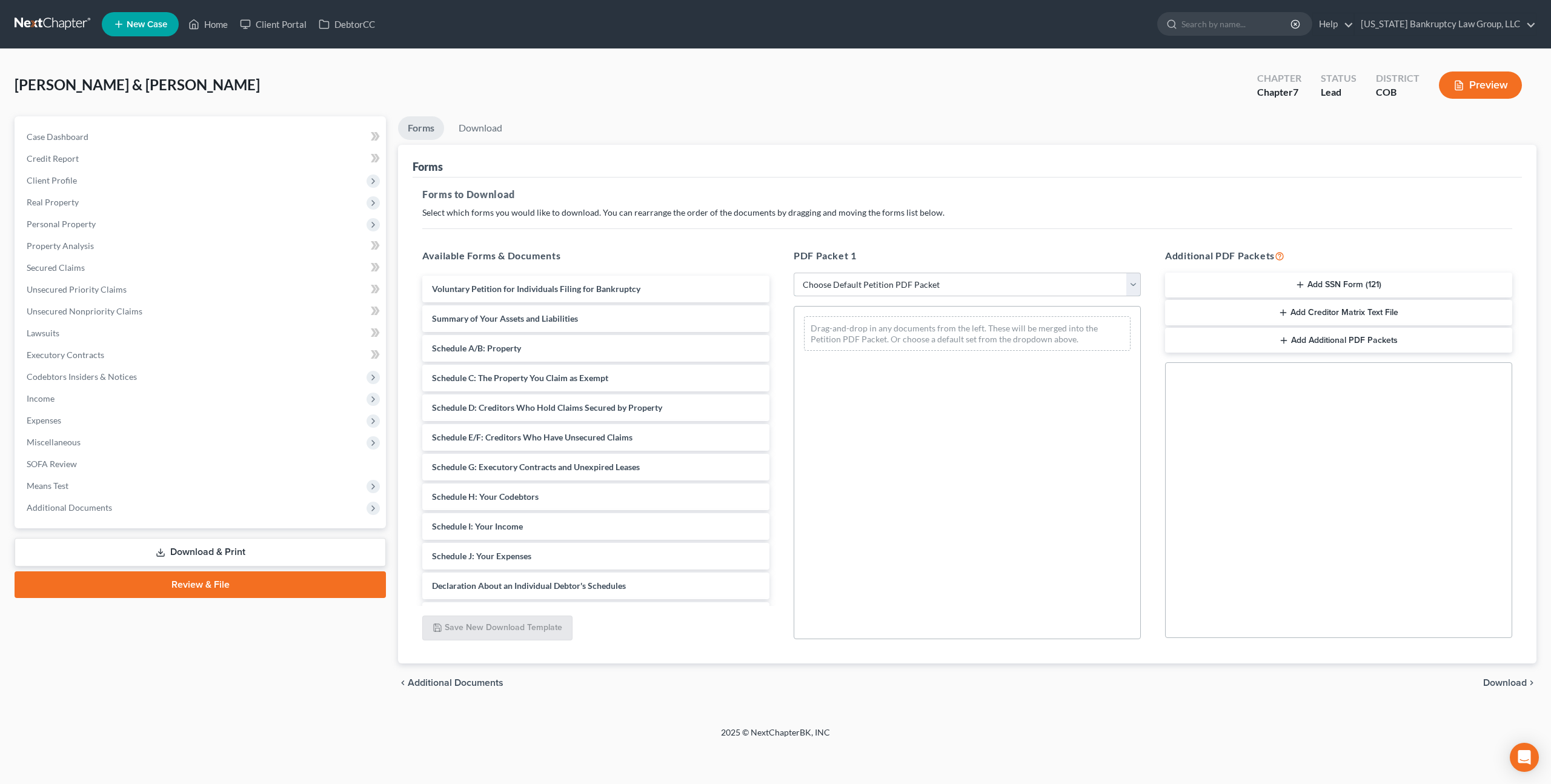
click at [834, 286] on select "Choose Default Petition PDF Packet Complete Bankruptcy Petition (all forms and …" at bounding box center [967, 285] width 347 height 25
select select "3"
click at [794, 272] on select "Choose Default Petition PDF Packet Complete Bankruptcy Petition (all forms and …" at bounding box center [967, 285] width 347 height 25
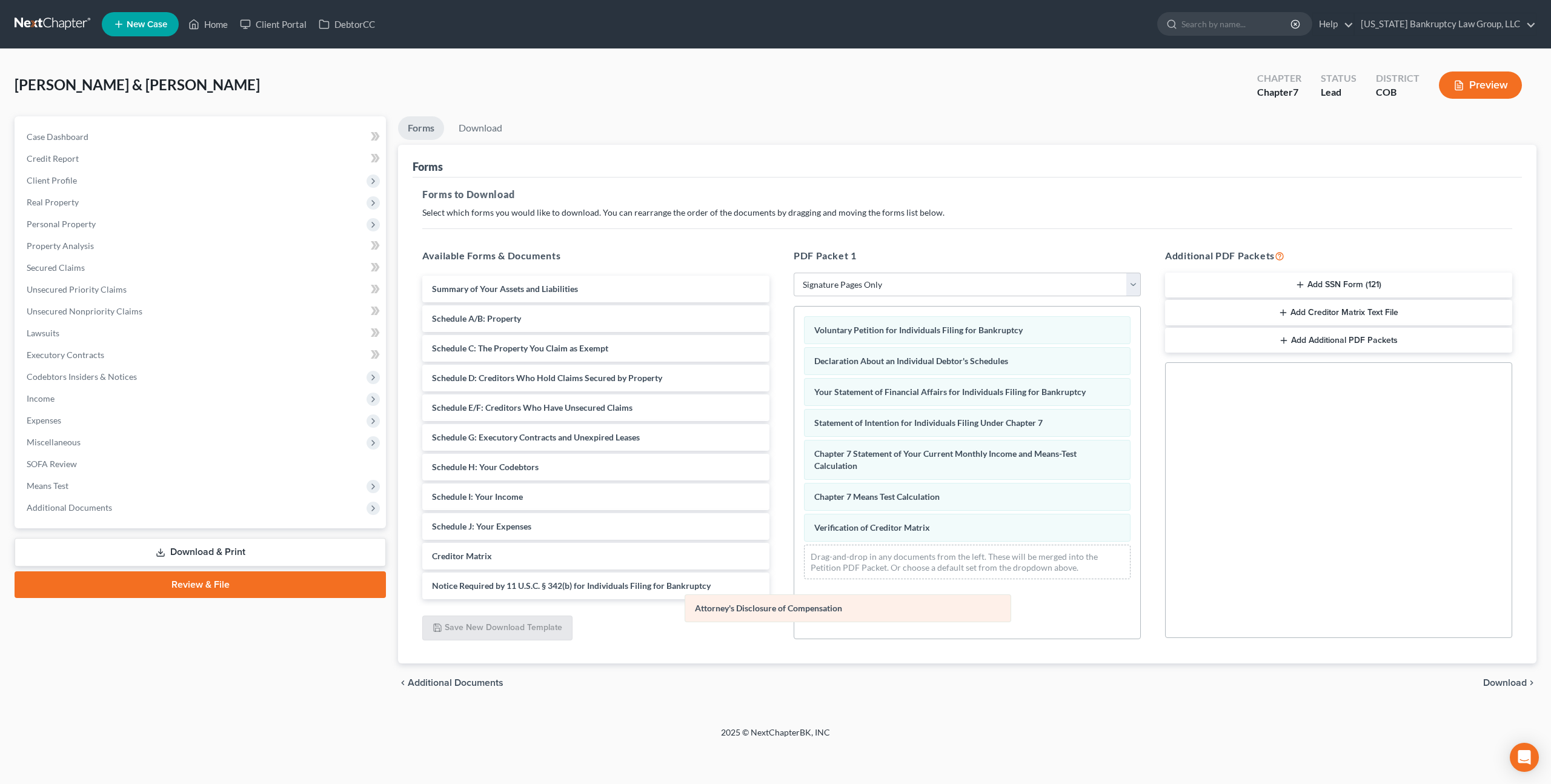
drag, startPoint x: 876, startPoint y: 558, endPoint x: 756, endPoint y: 609, distance: 130.4
click at [795, 589] on div "Attorney's Disclosure of Compensation Voluntary Petition for Individuals Filing…" at bounding box center [968, 447] width 346 height 282
click at [1509, 682] on span "Download" at bounding box center [1505, 682] width 44 height 10
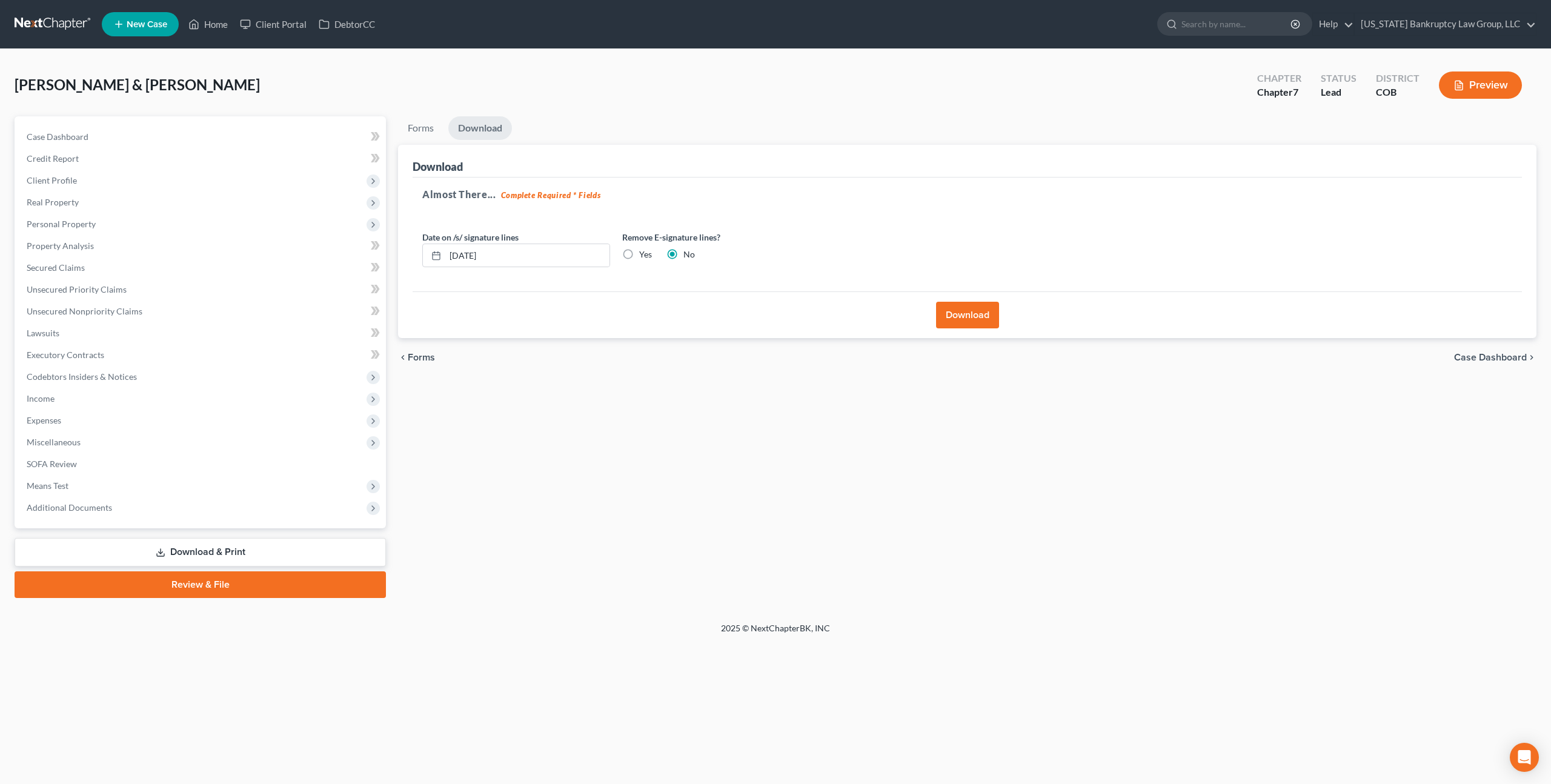
click at [978, 315] on button "Download" at bounding box center [968, 315] width 63 height 26
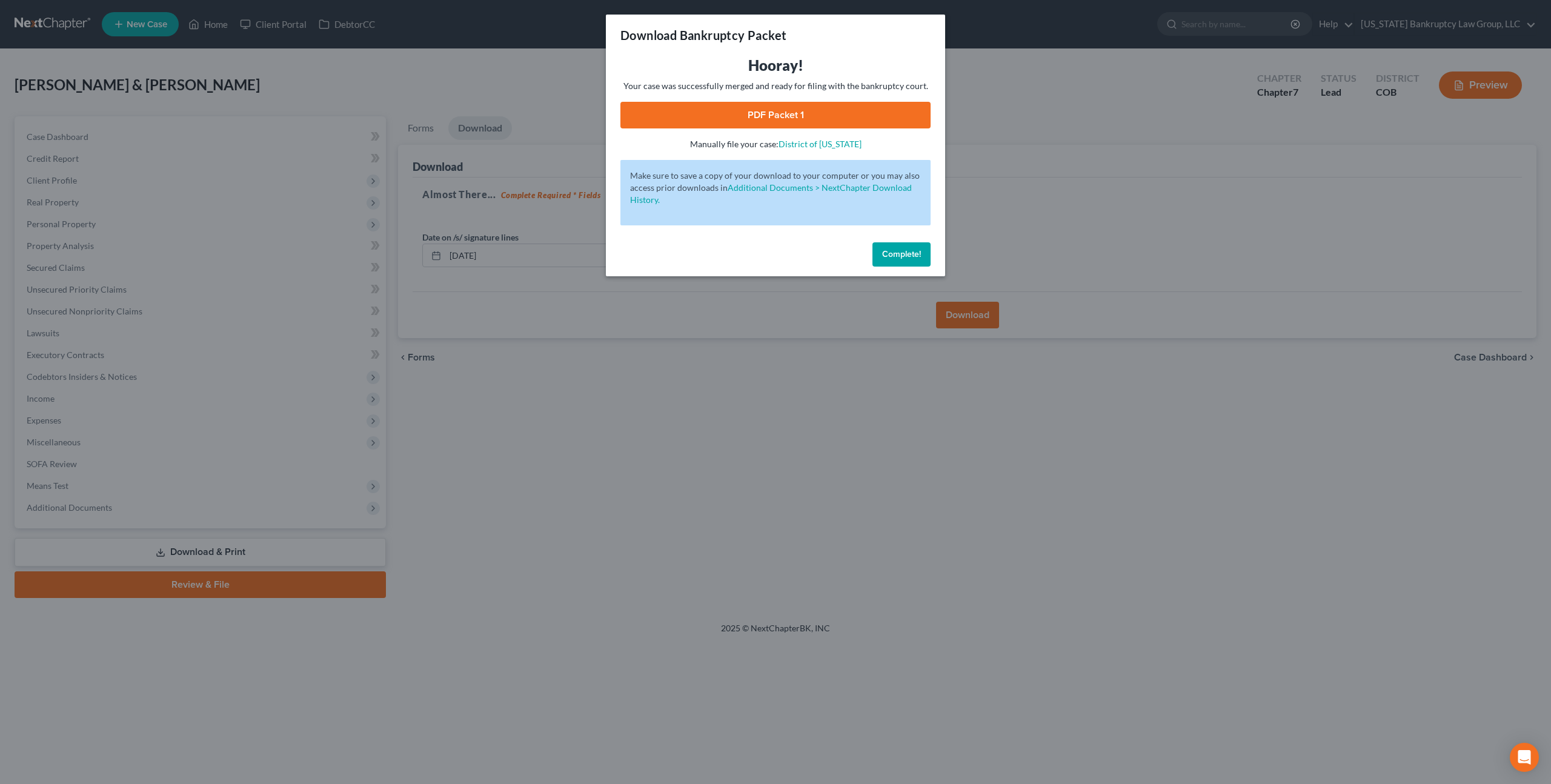
click at [845, 106] on link "PDF Packet 1" at bounding box center [776, 115] width 310 height 26
